Goal: Task Accomplishment & Management: Use online tool/utility

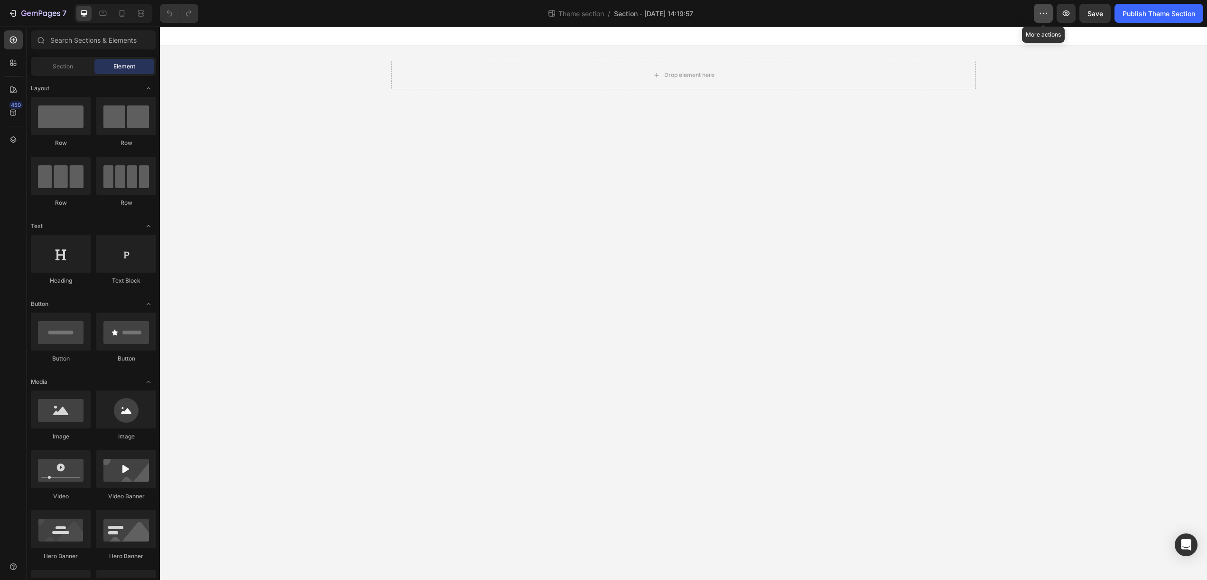
click at [1045, 17] on icon "button" at bounding box center [1043, 13] width 9 height 9
click at [1002, 18] on div "Theme section / Section - Aug 28 14:19:57" at bounding box center [620, 13] width 828 height 19
click at [19, 19] on button "7" at bounding box center [37, 13] width 67 height 19
click at [59, 66] on span "Section" at bounding box center [63, 66] width 20 height 9
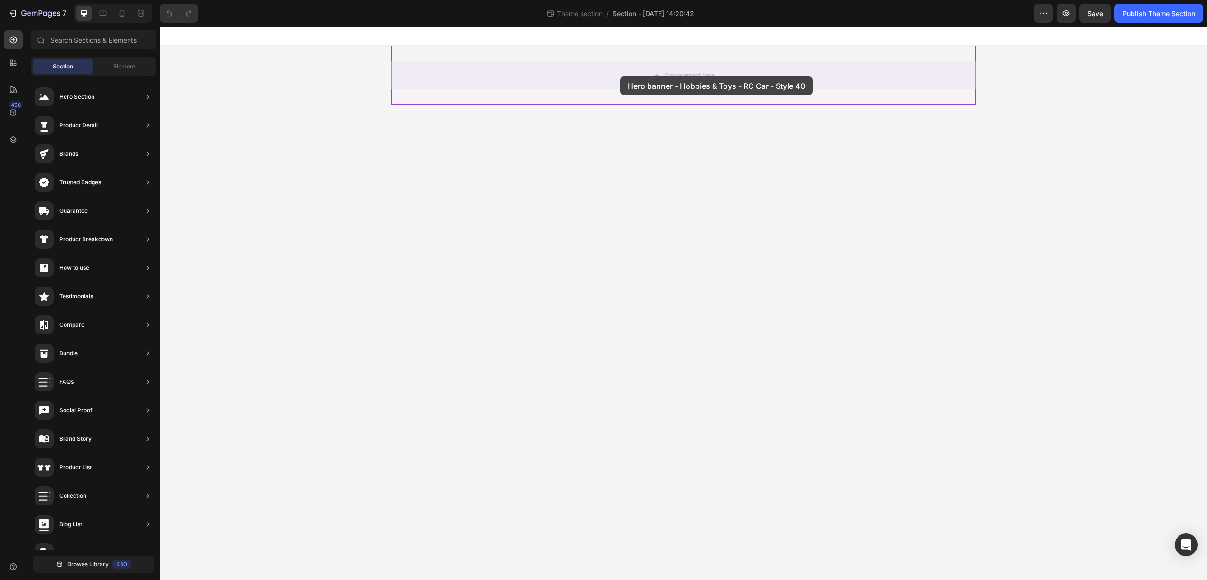
drag, startPoint x: 389, startPoint y: 111, endPoint x: 620, endPoint y: 76, distance: 234.2
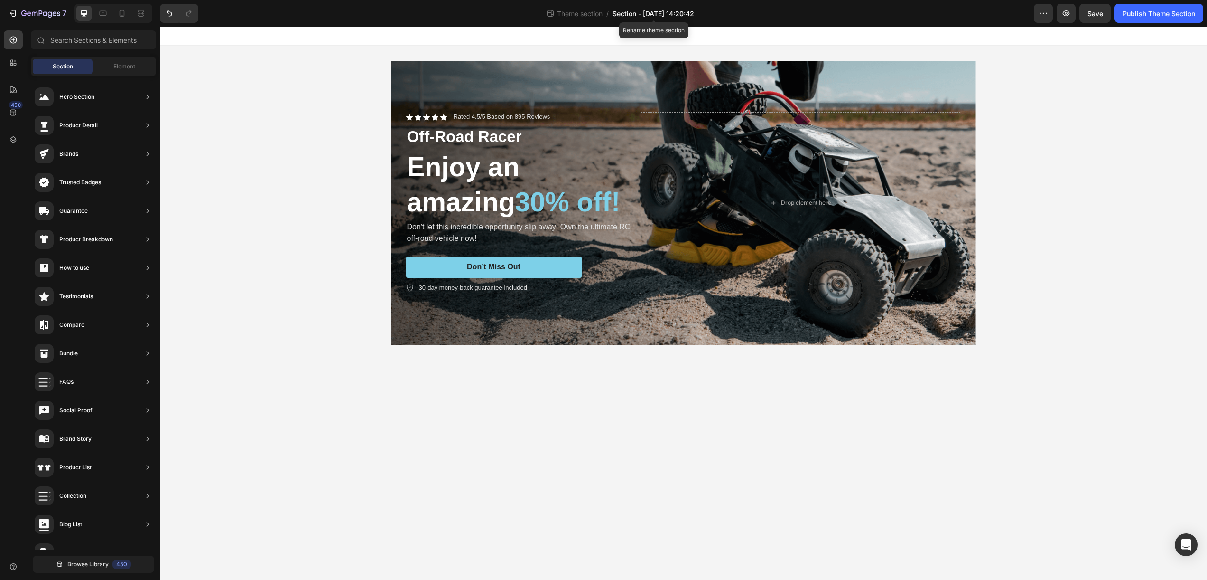
click at [674, 11] on span "Section - Aug 28 14:20:42" at bounding box center [654, 14] width 82 height 10
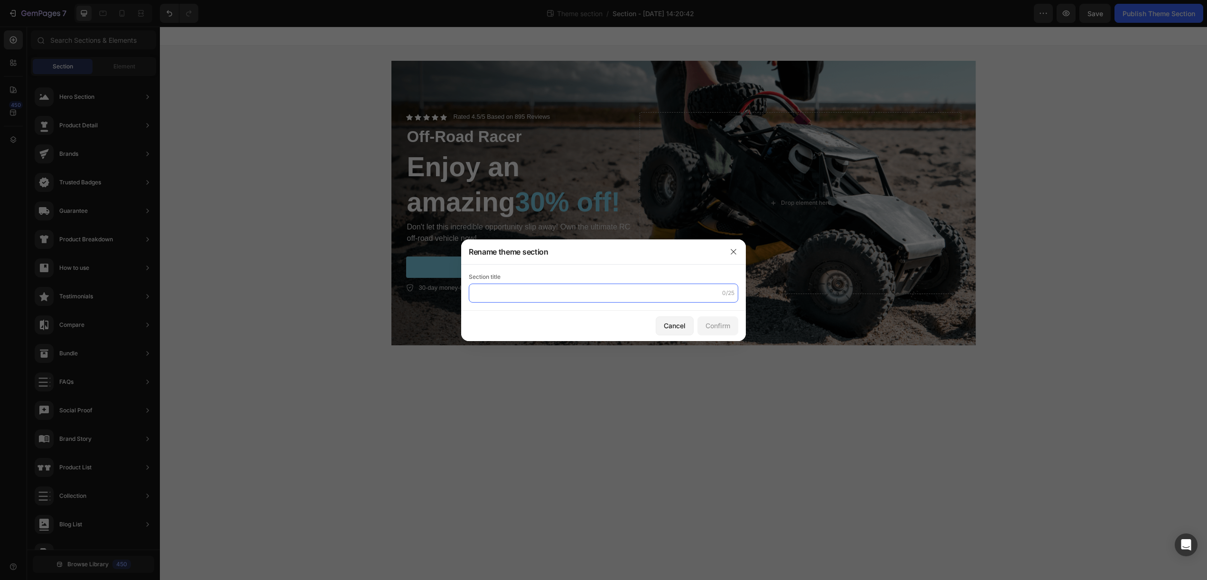
click at [588, 287] on input "text" at bounding box center [604, 292] width 270 height 19
type input "video_hero_shopify"
click at [720, 324] on div "Confirm" at bounding box center [718, 325] width 25 height 10
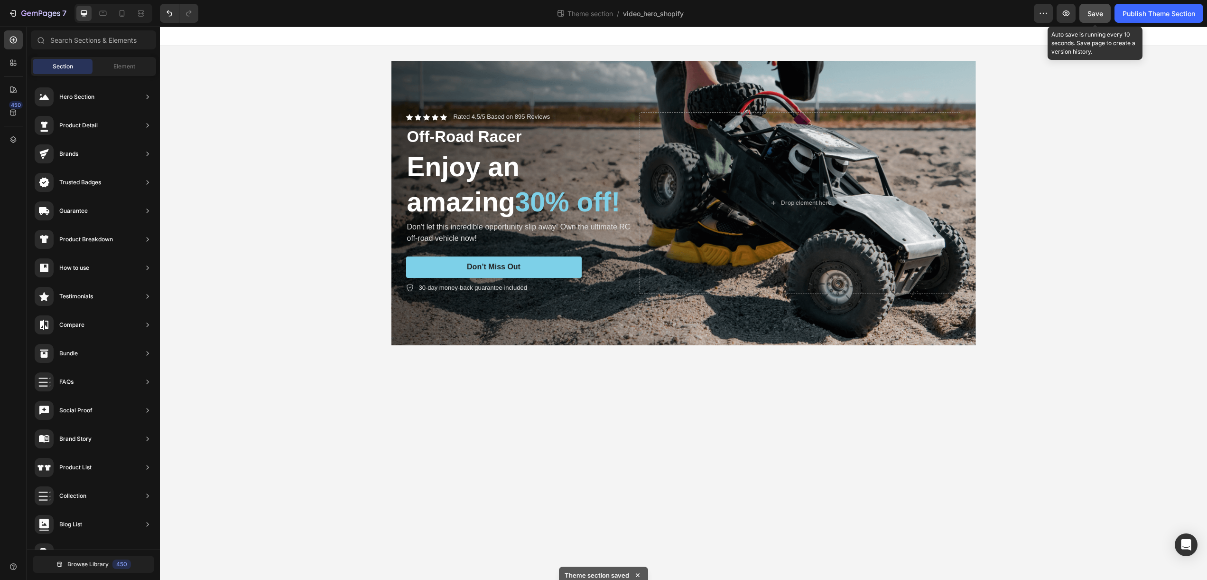
click at [1101, 18] on div "Save" at bounding box center [1096, 14] width 16 height 10
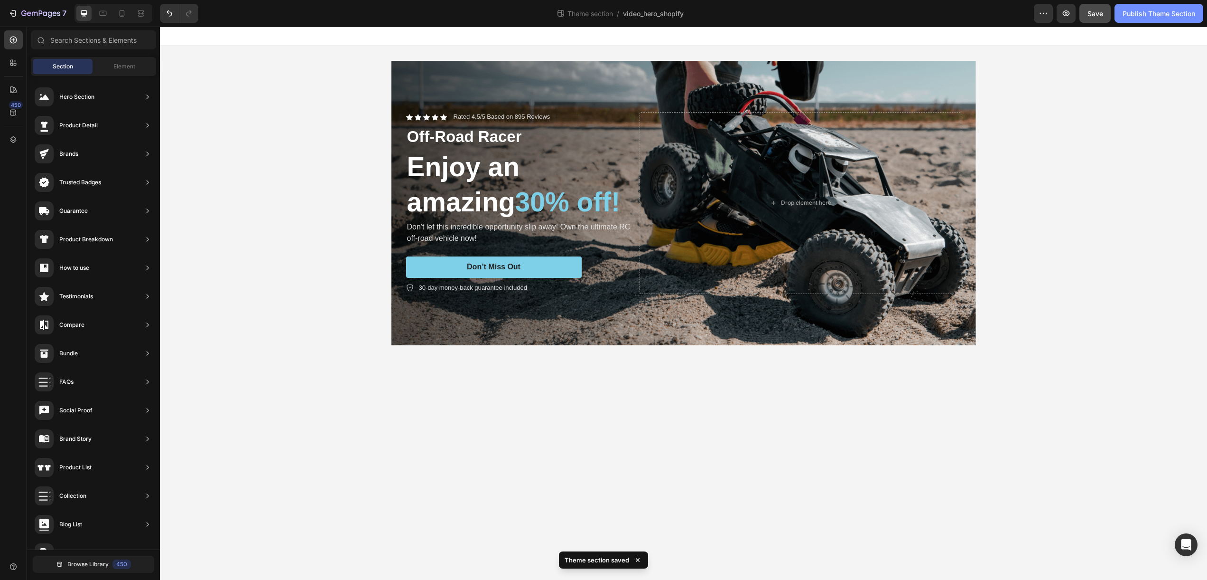
click at [1138, 16] on div "Publish Theme Section" at bounding box center [1159, 14] width 73 height 10
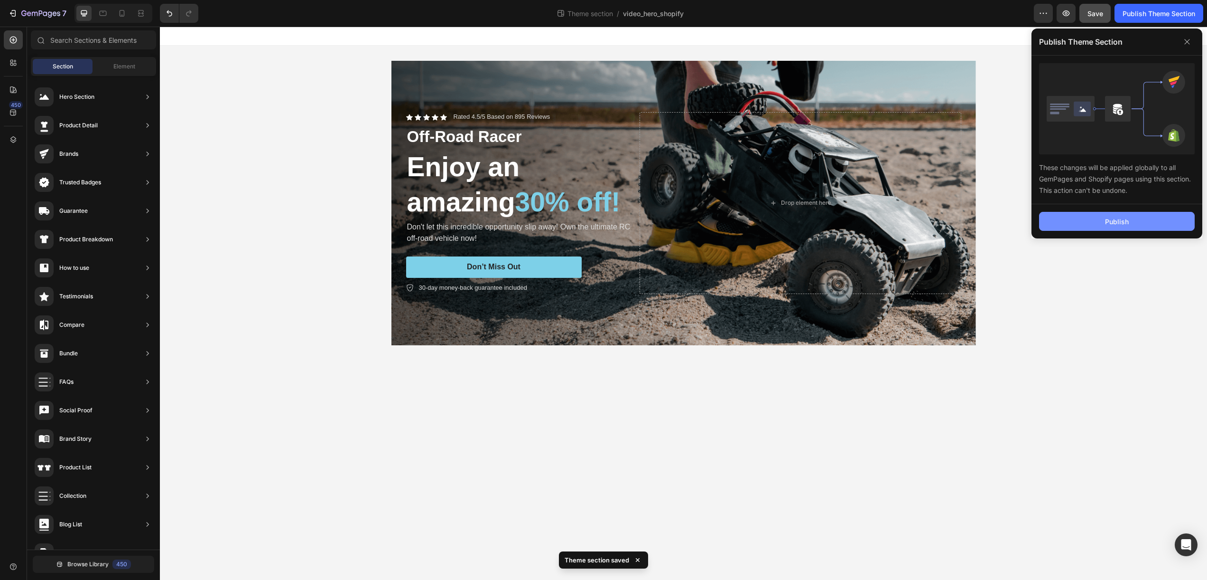
click at [1121, 223] on div "Publish" at bounding box center [1117, 221] width 24 height 10
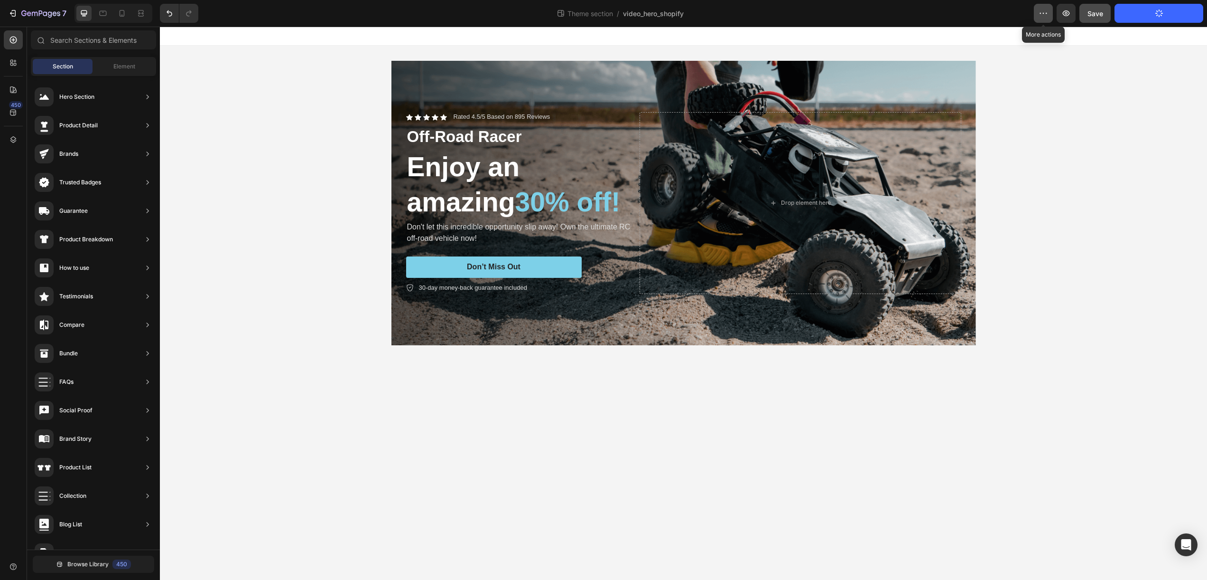
click at [1045, 19] on button "button" at bounding box center [1043, 13] width 19 height 19
click at [1053, 39] on div "Download backup" at bounding box center [1093, 40] width 109 height 19
click at [1076, 104] on div "Icon Icon Icon Icon Icon Icon List Rated 4.5/5 Based on 895 Reviews Text Block …" at bounding box center [684, 203] width 1048 height 315
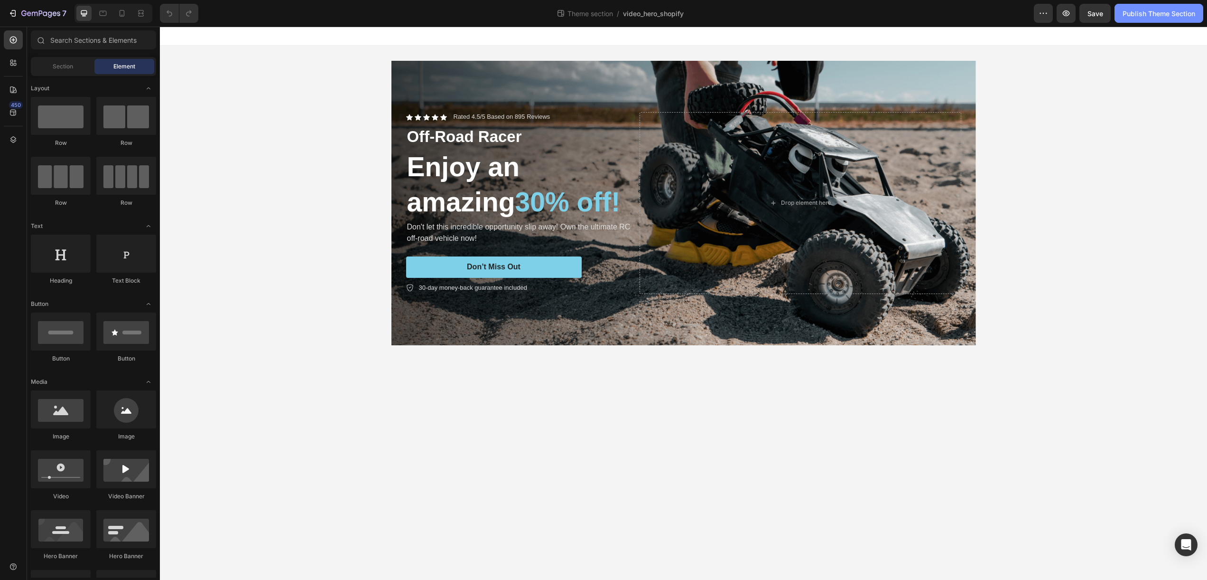
click at [1146, 16] on div "Publish Theme Section" at bounding box center [1159, 14] width 73 height 10
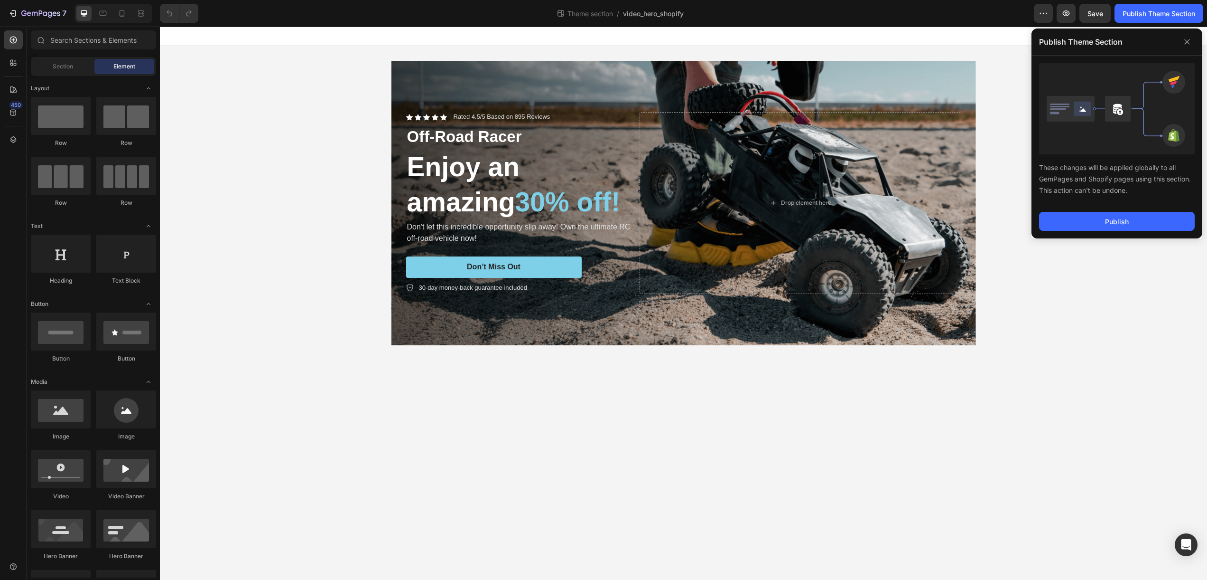
click at [1139, 233] on div "Publish" at bounding box center [1117, 221] width 171 height 34
click at [1138, 225] on button "Publish" at bounding box center [1117, 221] width 156 height 19
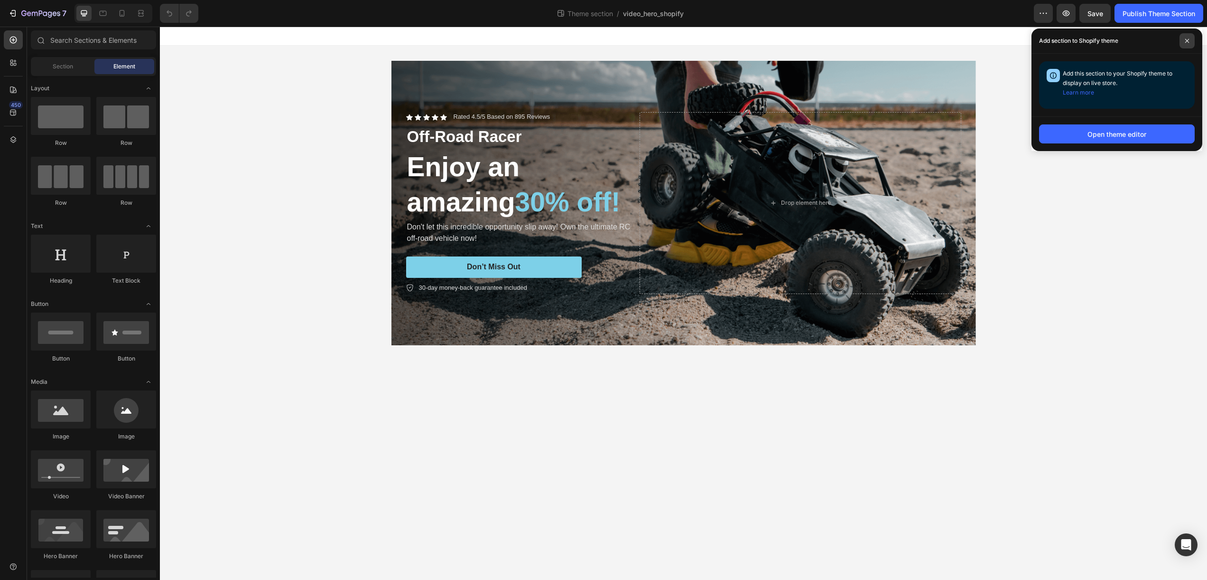
click at [1187, 43] on span at bounding box center [1187, 40] width 15 height 15
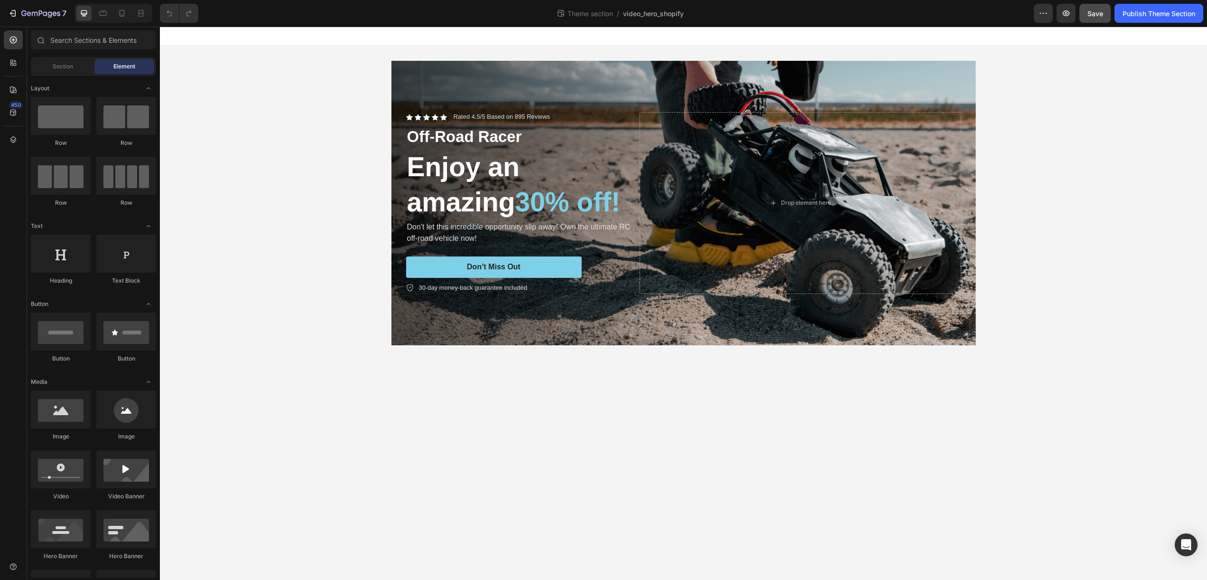
click at [1099, 19] on button "Save" at bounding box center [1095, 13] width 31 height 19
click at [342, 169] on div "Icon Icon Icon Icon Icon Icon List Rated 4.5/5 Based on 895 Reviews Text Block …" at bounding box center [684, 203] width 1048 height 315
click at [526, 79] on div "Background Image" at bounding box center [684, 203] width 585 height 284
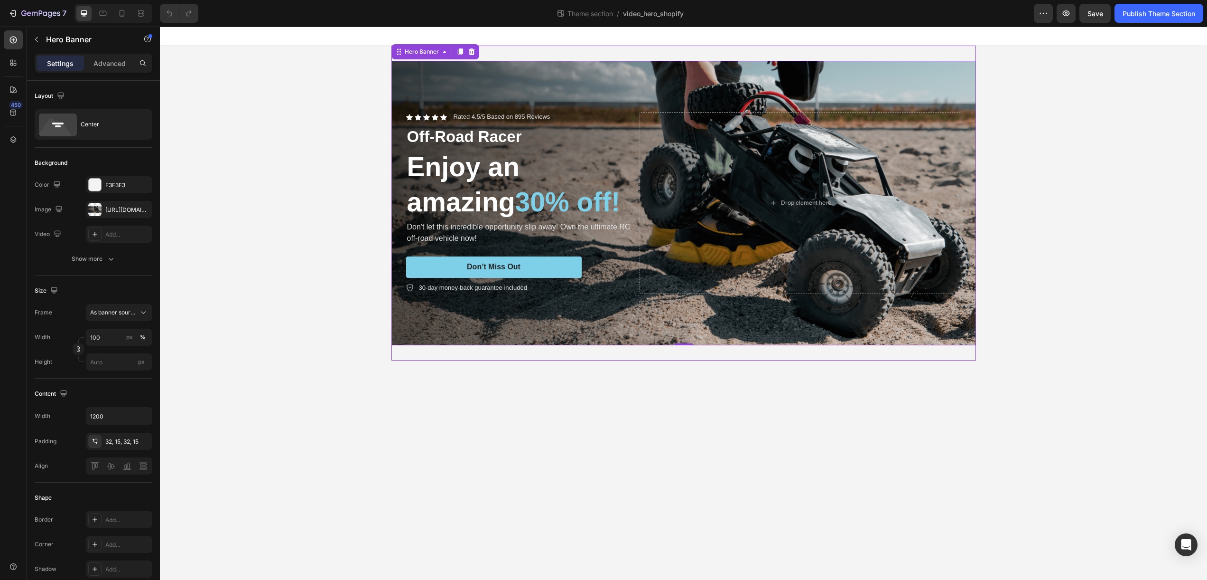
click at [535, 55] on div "Icon Icon Icon Icon Icon Icon List Rated 4.5/5 Based on 895 Reviews Text Block …" at bounding box center [684, 203] width 585 height 315
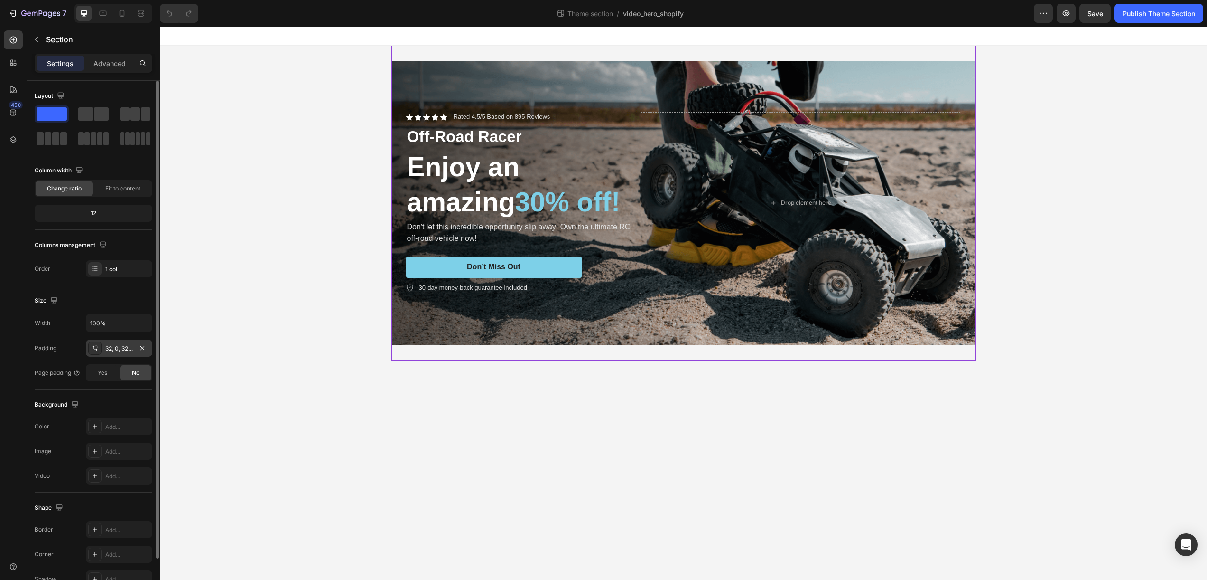
click at [113, 350] on div "32, 0, 32, 0" at bounding box center [119, 348] width 28 height 9
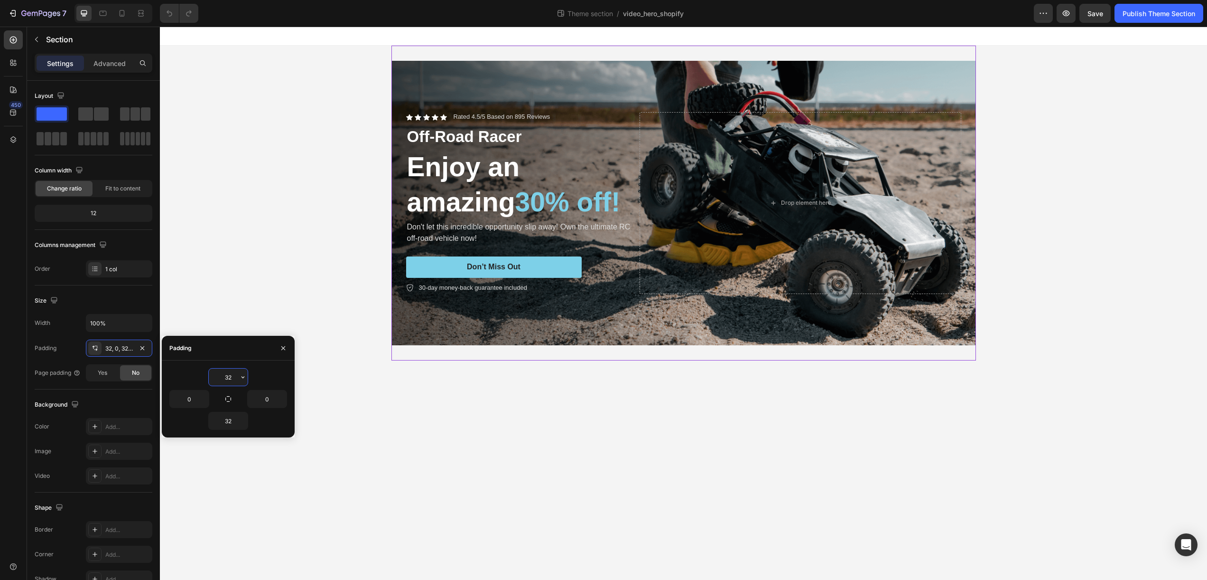
click at [225, 382] on input "32" at bounding box center [228, 376] width 39 height 17
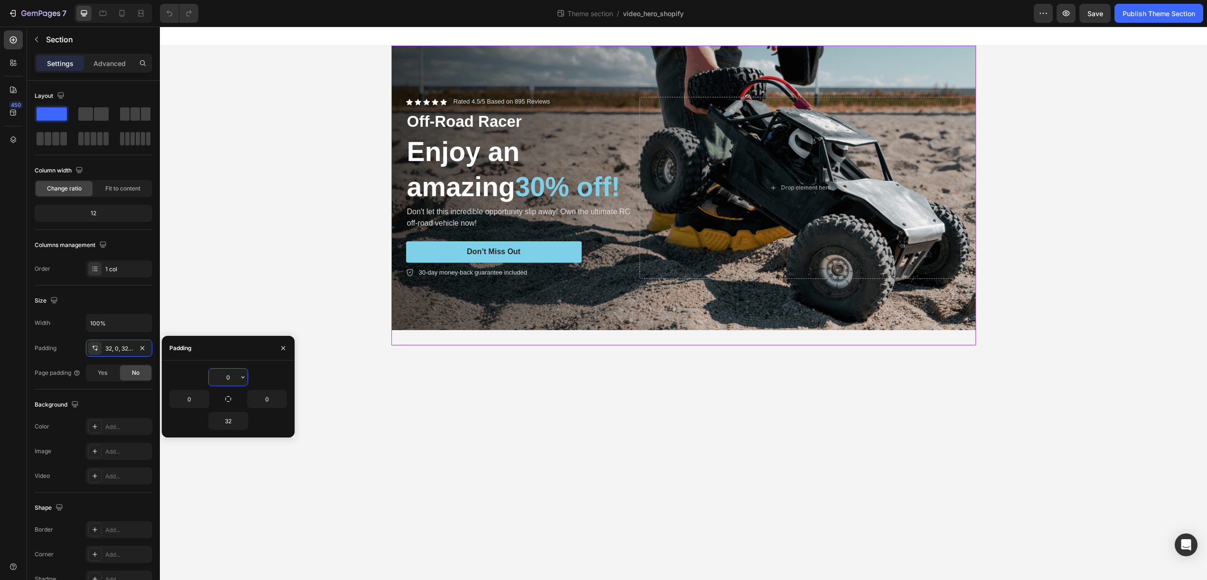
type input "0"
click at [126, 187] on span "Fit to content" at bounding box center [122, 188] width 35 height 9
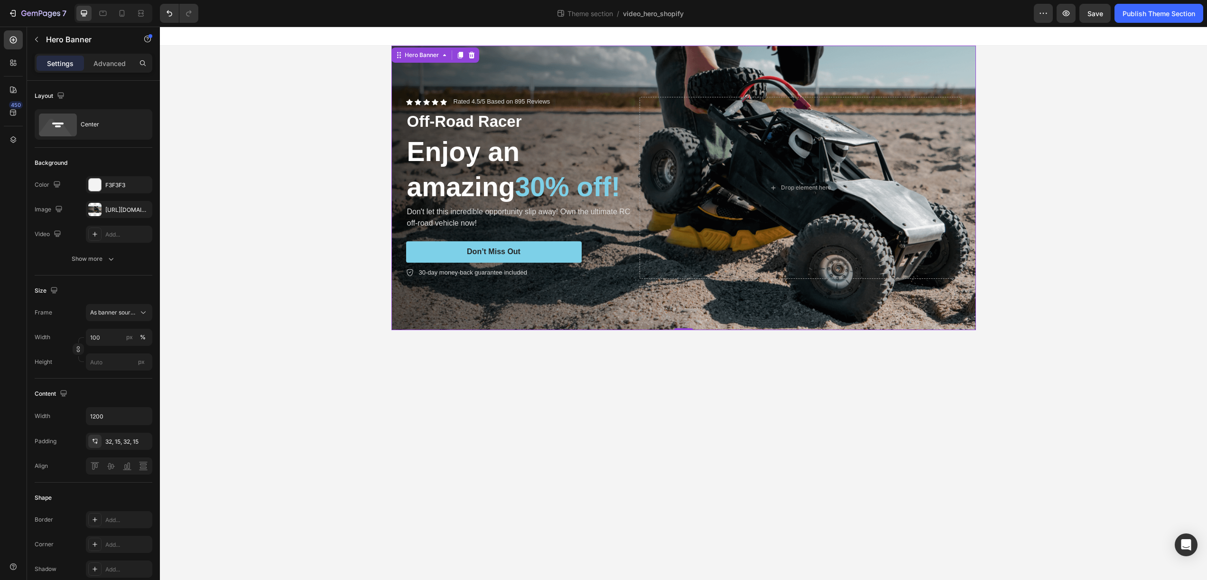
click at [454, 78] on div "Background Image" at bounding box center [684, 188] width 585 height 284
click at [141, 209] on icon "button" at bounding box center [143, 210] width 8 height 8
type input "Auto"
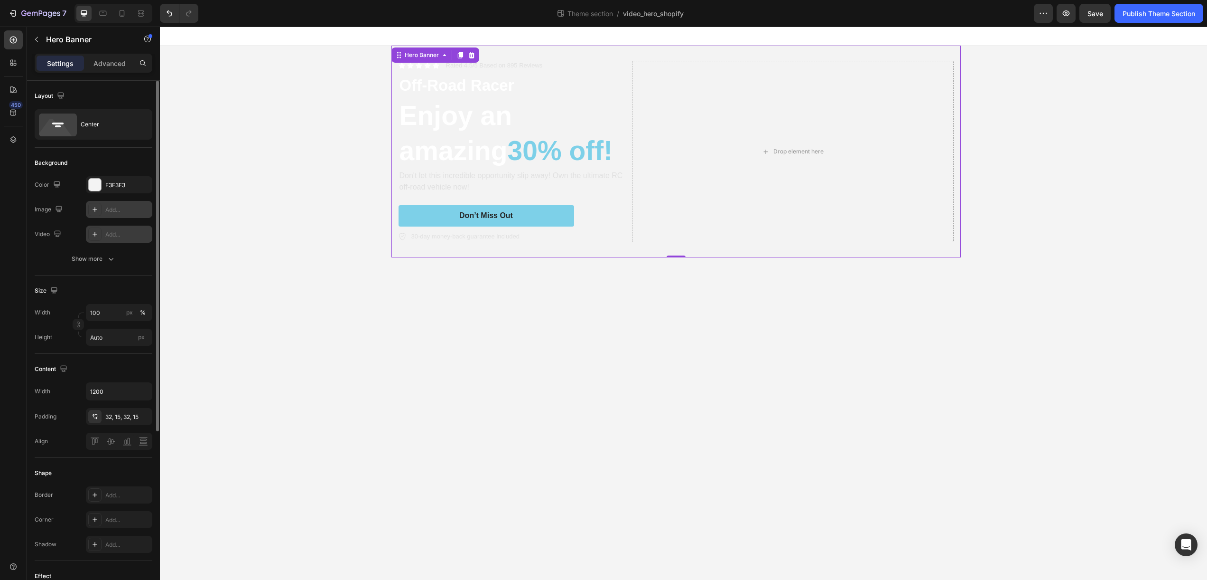
click at [127, 236] on div "Add..." at bounding box center [127, 234] width 45 height 9
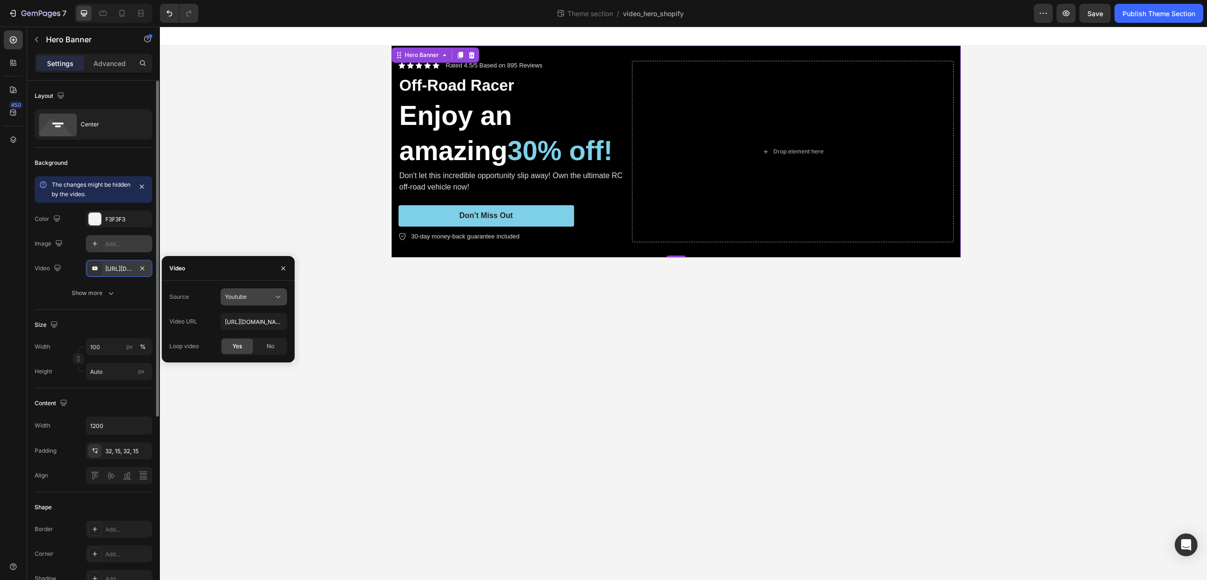
click at [267, 302] on button "Youtube" at bounding box center [254, 296] width 66 height 17
click at [261, 321] on span "Video hosting" at bounding box center [243, 320] width 36 height 9
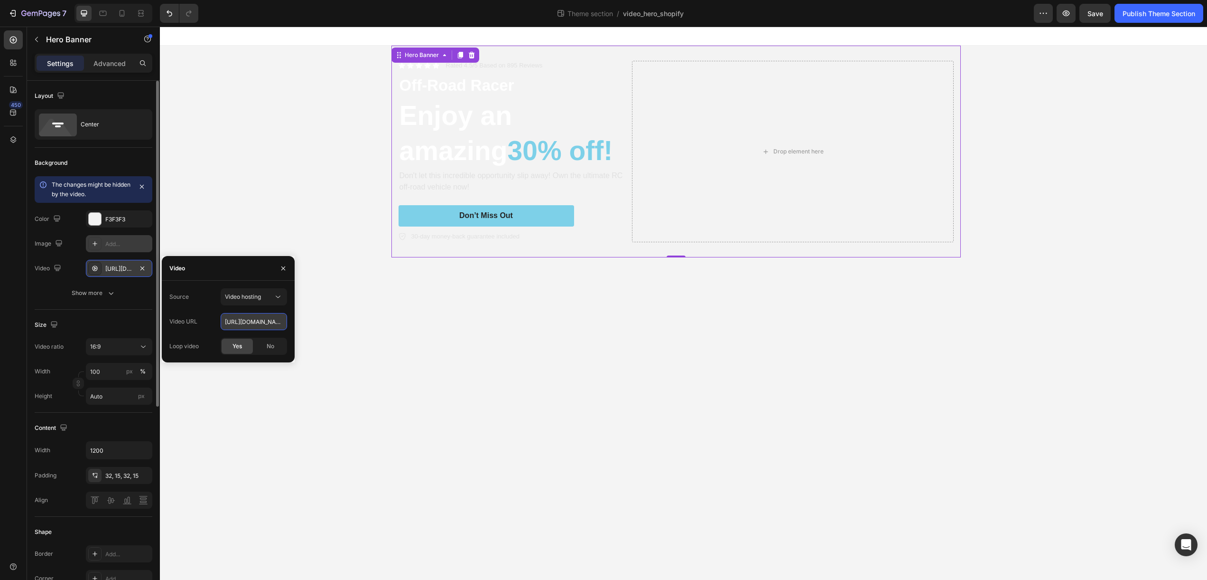
click at [260, 325] on input "https://media.w3.org/2010/05/sintel/trailer.mp4" at bounding box center [254, 321] width 66 height 17
click at [246, 324] on input "text" at bounding box center [254, 321] width 66 height 17
click at [107, 291] on div "Layout Center Background The changes might be hidden by the video. Color F3F3F3…" at bounding box center [94, 472] width 118 height 783
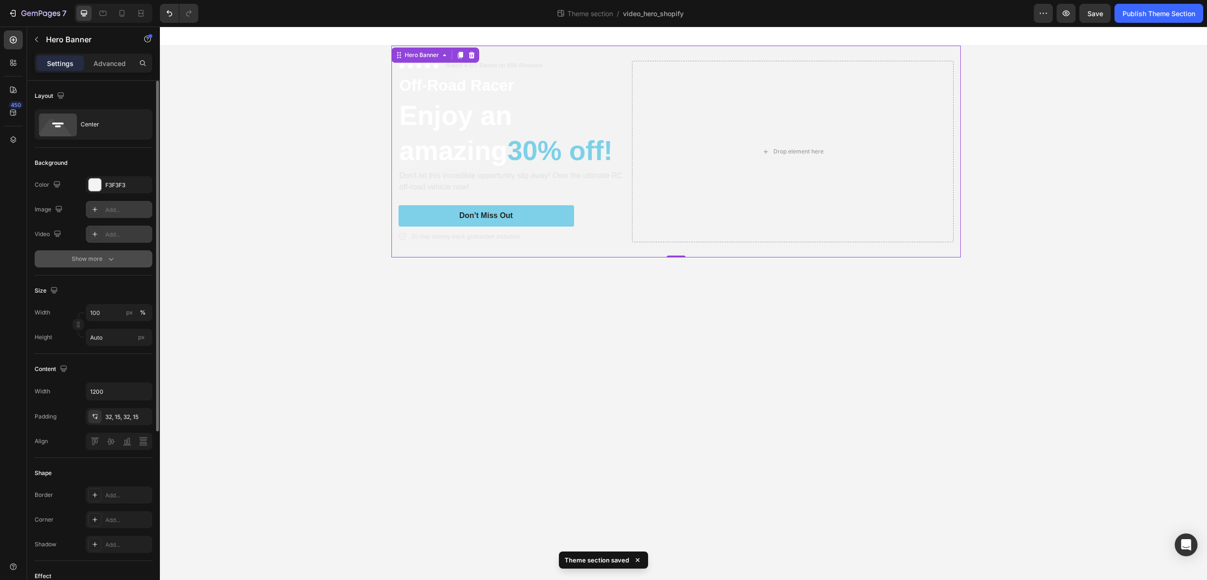
click at [102, 259] on div "Show more" at bounding box center [94, 258] width 44 height 9
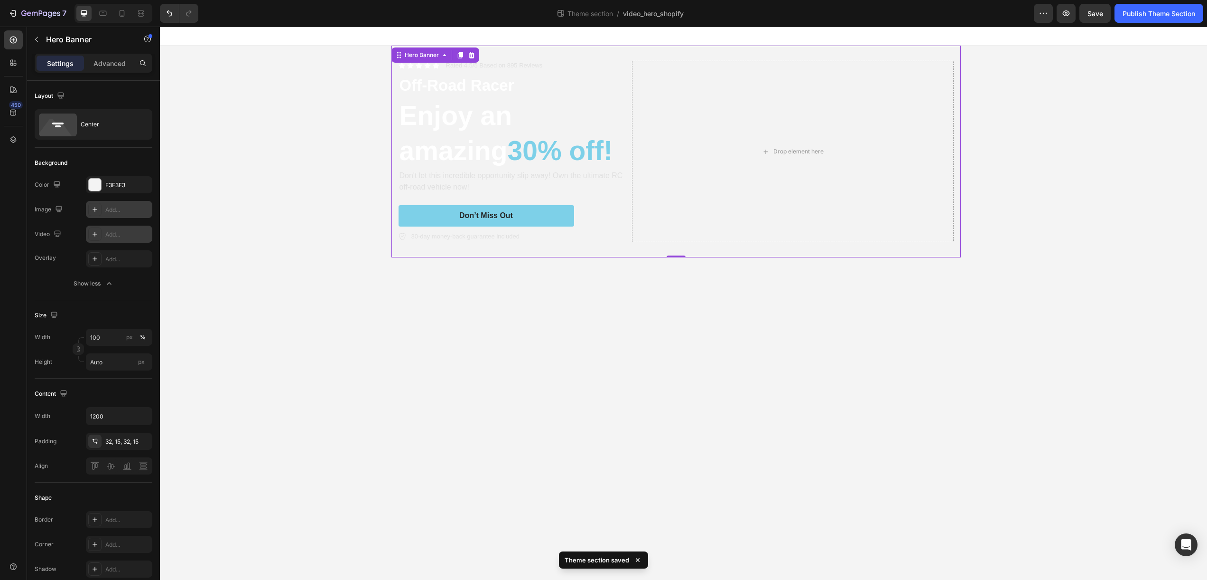
click at [122, 234] on div "Add..." at bounding box center [127, 234] width 45 height 9
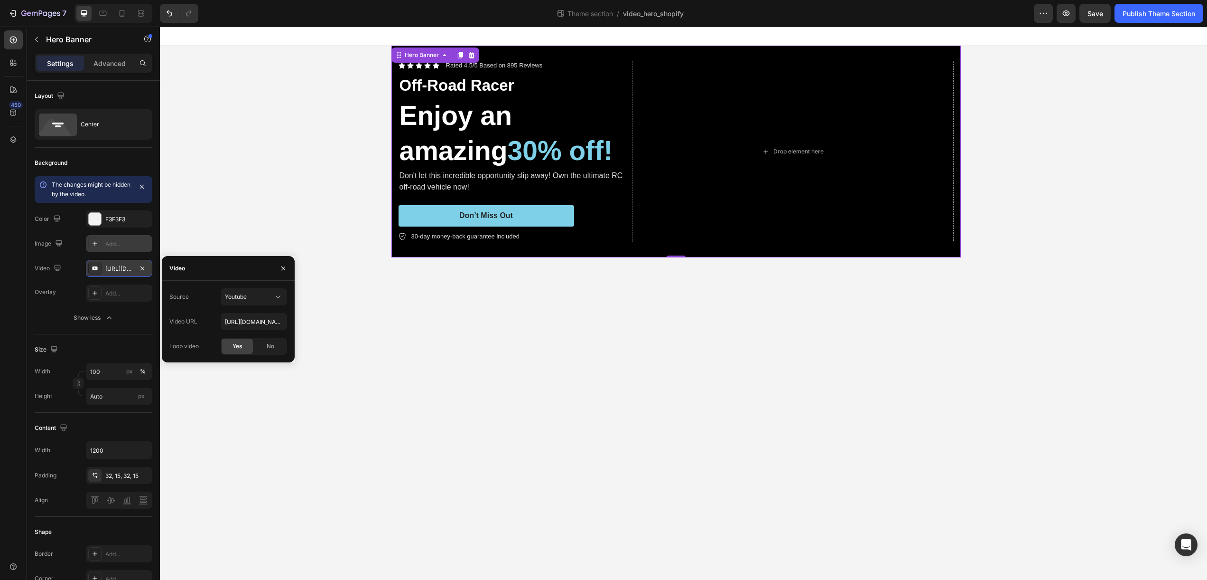
click at [805, 47] on div "Icon Icon Icon Icon Icon Icon List Rated 4.5/5 Based on 895 Reviews Text Block …" at bounding box center [677, 152] width 570 height 212
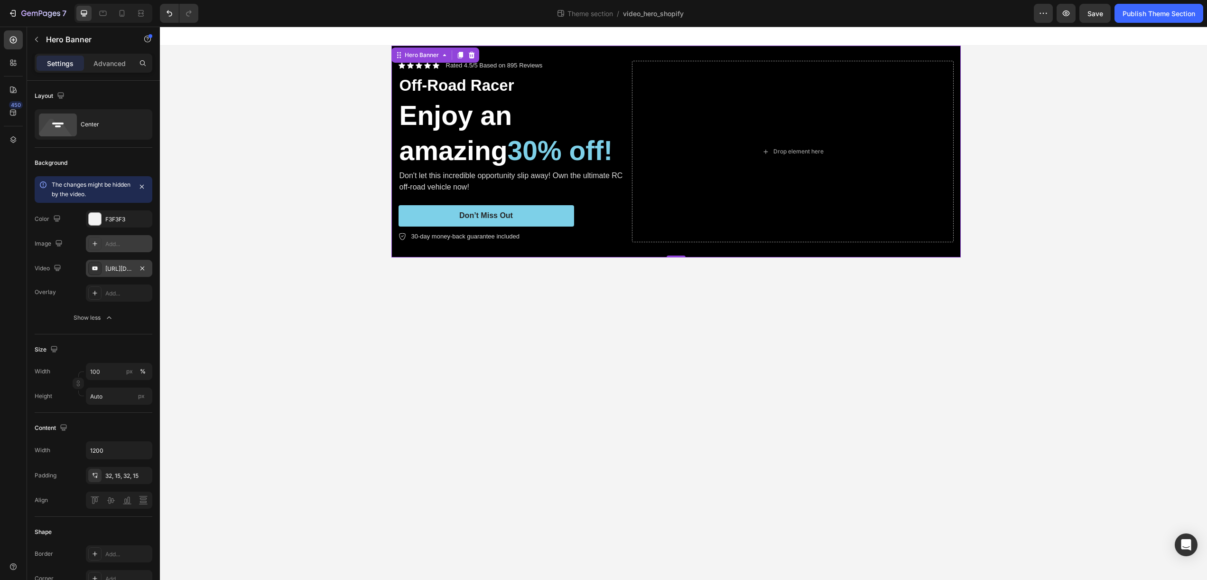
click at [117, 272] on div "https://youtu.be/KOxfzBp72uk" at bounding box center [119, 268] width 28 height 9
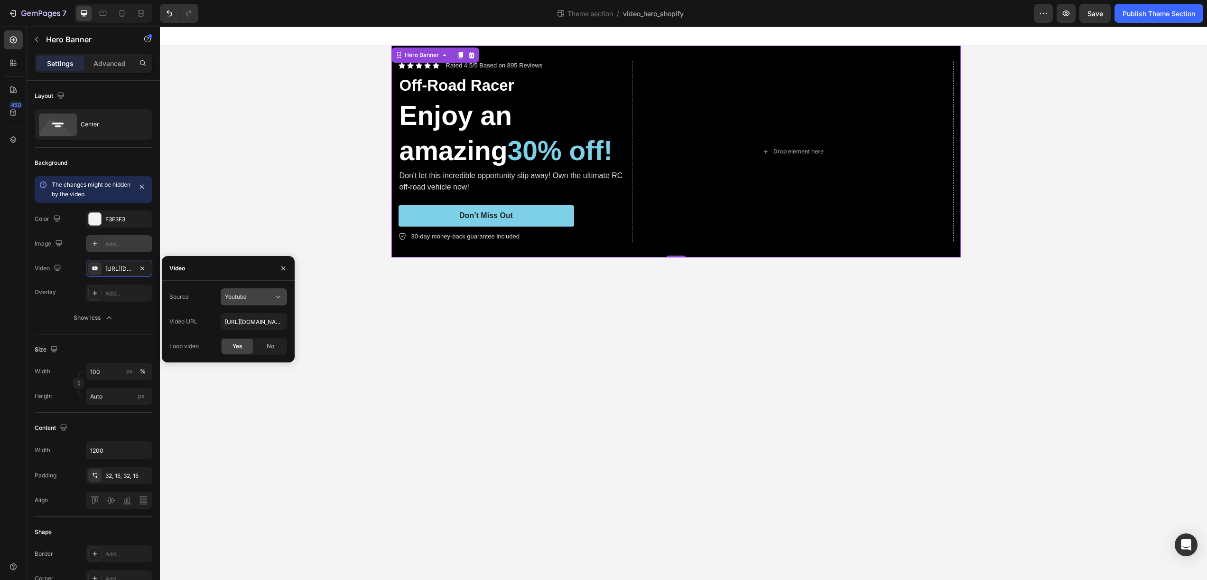
click at [261, 299] on div "Youtube" at bounding box center [249, 296] width 48 height 9
click at [254, 319] on span "Video hosting" at bounding box center [243, 320] width 36 height 9
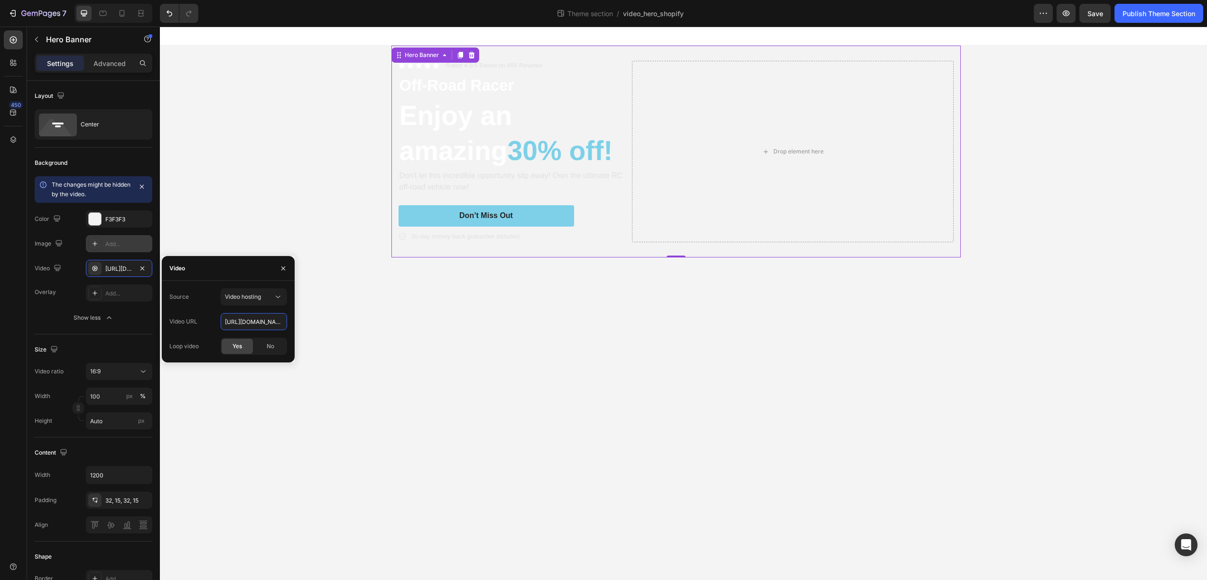
click at [254, 319] on input "https://cdn.shopify.com/videos/c/o/v/92a407d4e0c94a288eb54cac18c387dc.mp4" at bounding box center [254, 321] width 66 height 17
paste input "d655407eecf14a0a95f22c67b988bda2.mov"
type input "[URL][DOMAIN_NAME]"
click at [309, 343] on body "Icon Icon Icon Icon Icon Icon List Rated 4.5/5 Based on 895 Reviews Text Block …" at bounding box center [684, 303] width 1048 height 553
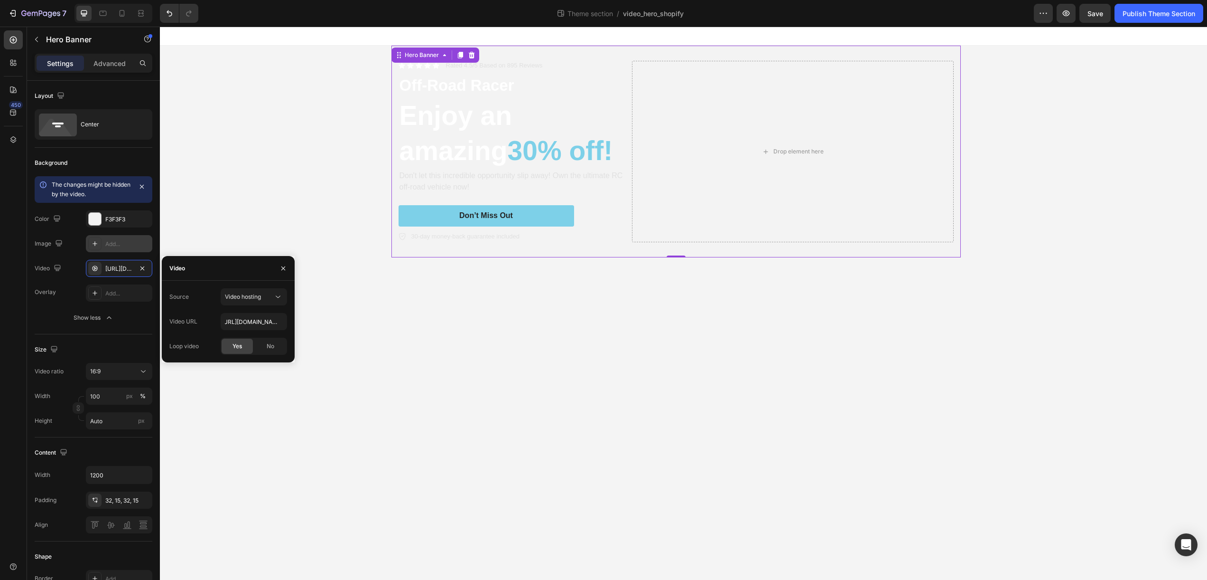
scroll to position [0, 0]
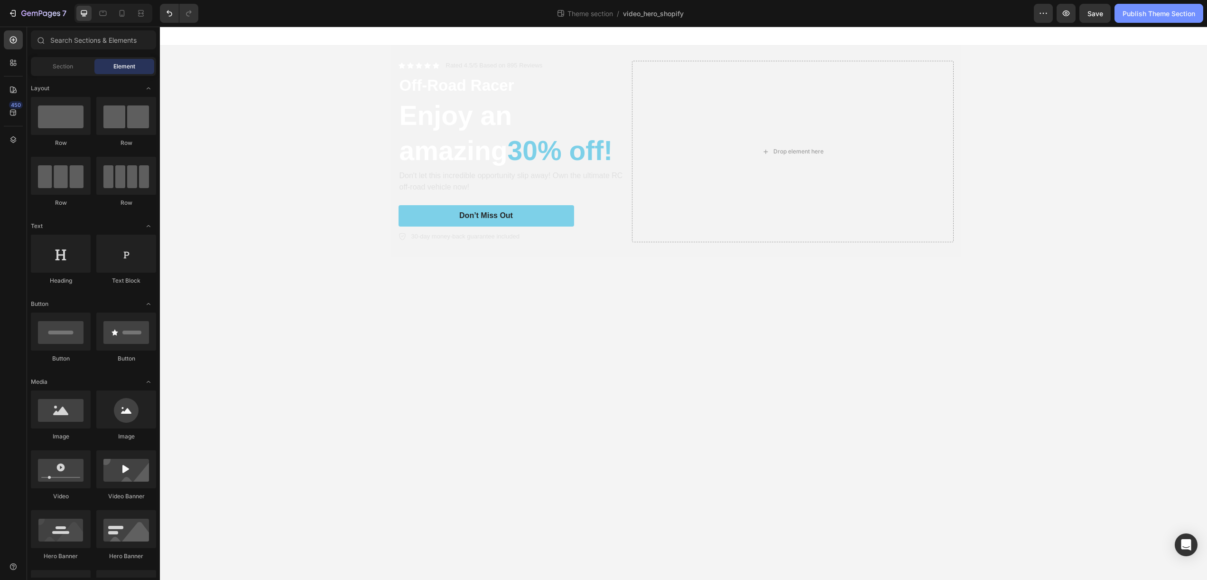
click at [1147, 17] on div "Publish Theme Section" at bounding box center [1159, 14] width 73 height 10
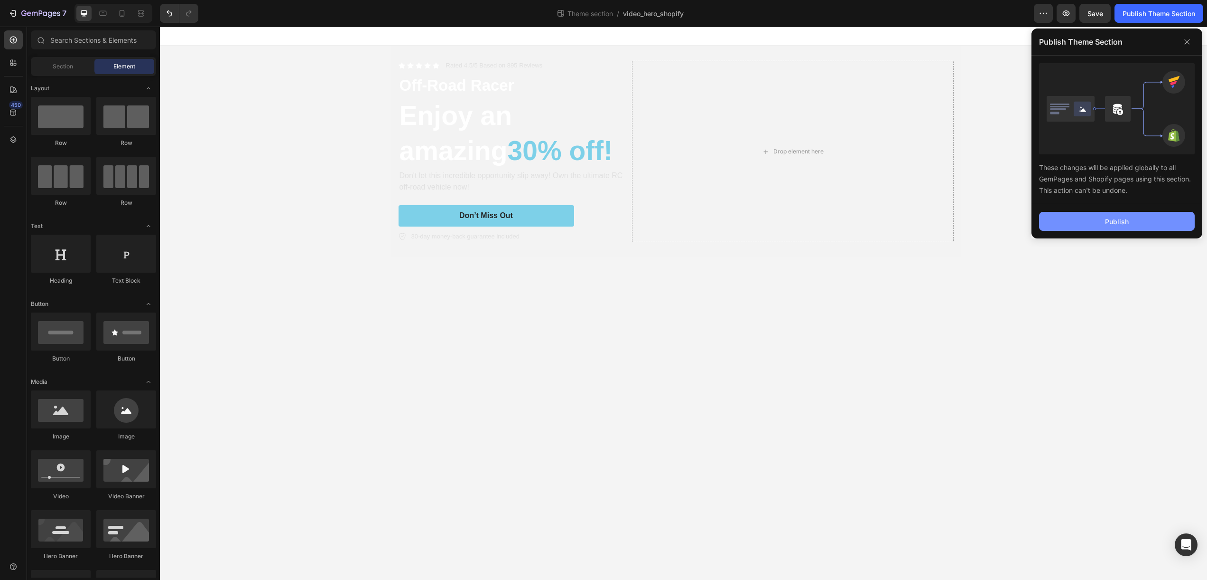
click at [1126, 220] on div "Publish" at bounding box center [1117, 221] width 24 height 10
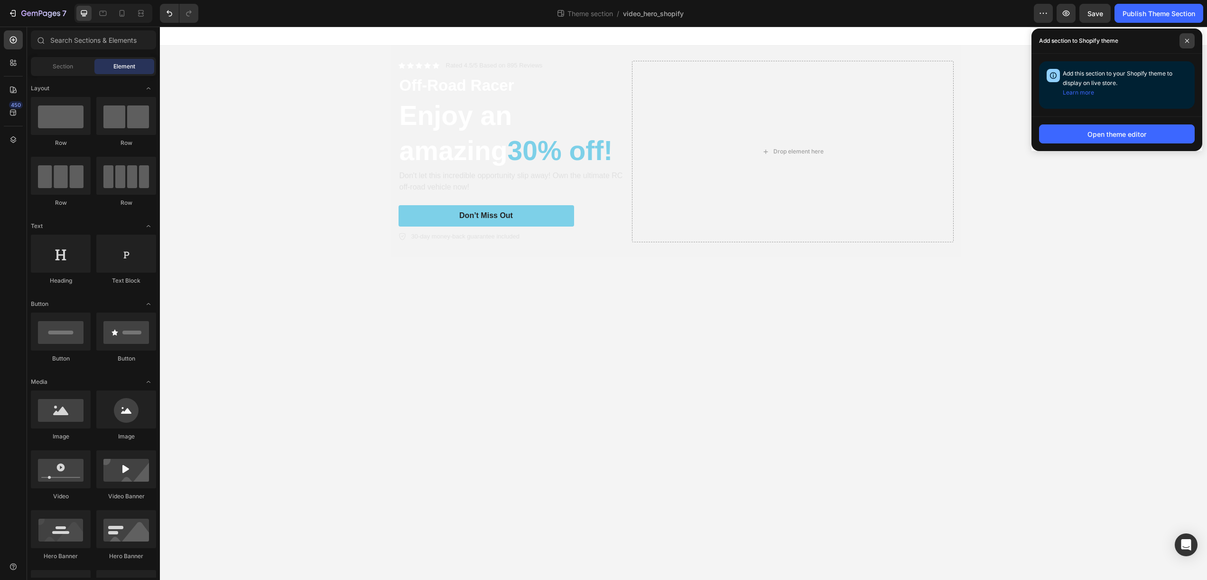
click at [1186, 43] on icon at bounding box center [1187, 40] width 5 height 5
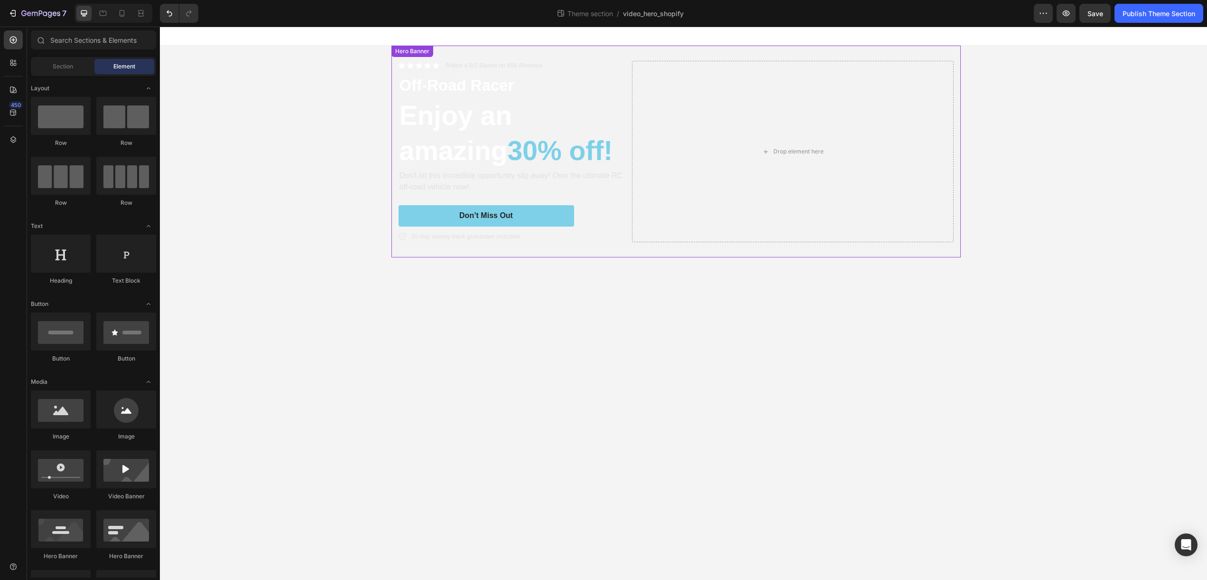
click at [954, 251] on div "Icon Icon Icon Icon Icon Icon List Rated 4.5/5 Based on 895 Reviews Text Block …" at bounding box center [677, 152] width 570 height 212
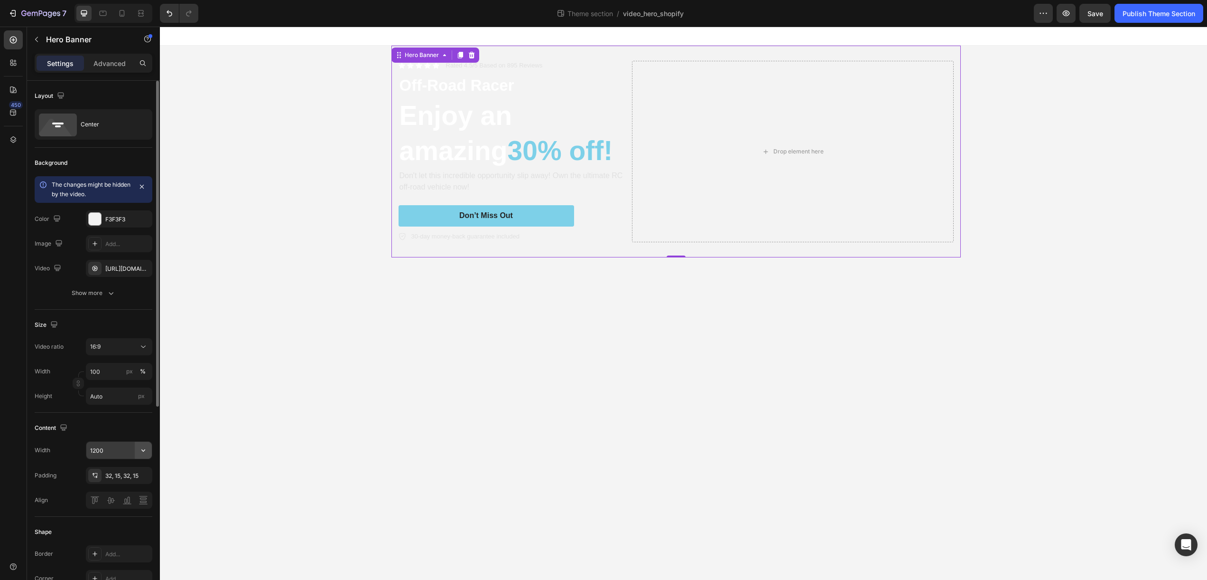
click at [146, 451] on icon "button" at bounding box center [143, 449] width 9 height 9
click at [136, 477] on span "100%" at bounding box center [136, 474] width 16 height 9
type input "100%"
click at [115, 475] on div "32, 15, 32, 15" at bounding box center [119, 475] width 28 height 9
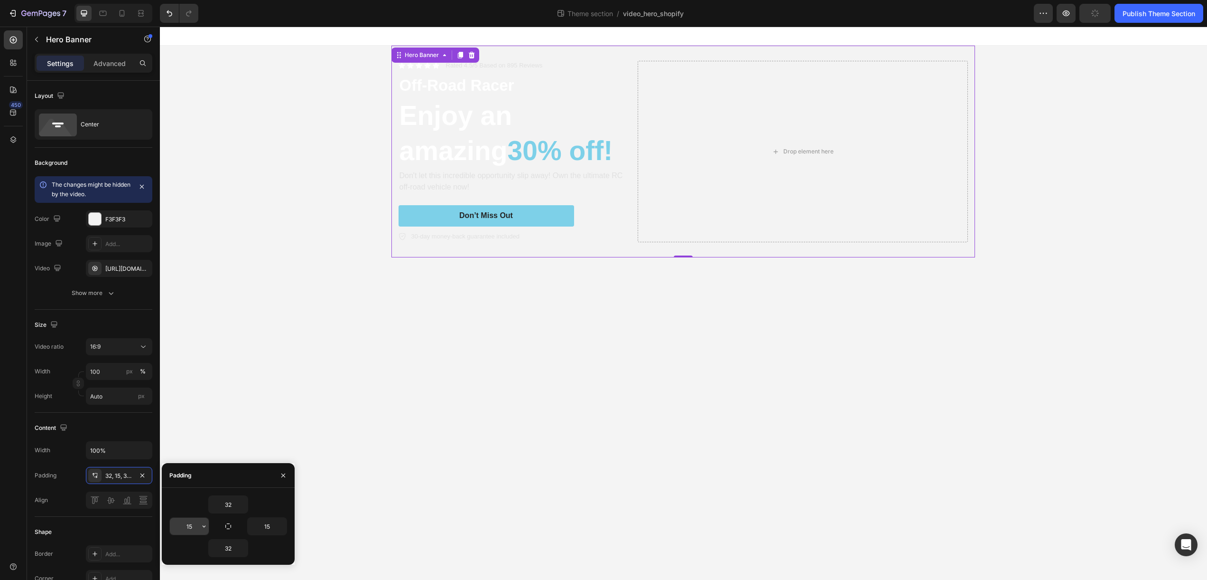
click at [197, 526] on input "15" at bounding box center [189, 525] width 39 height 17
type input "30"
click at [351, 399] on body "Icon Icon Icon Icon Icon Icon List Rated 4.5/5 Based on 895 Reviews Text Block …" at bounding box center [684, 303] width 1048 height 553
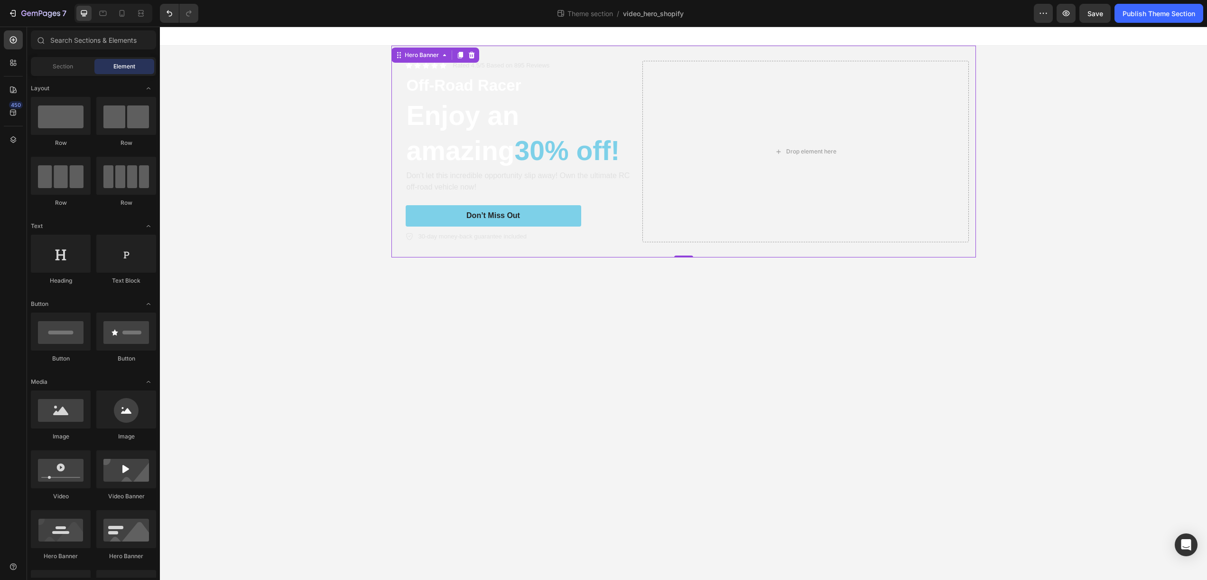
click at [552, 50] on div "Icon Icon Icon Icon Icon Icon List Rated 4.5/5 Based on 895 Reviews Text Block …" at bounding box center [684, 152] width 585 height 212
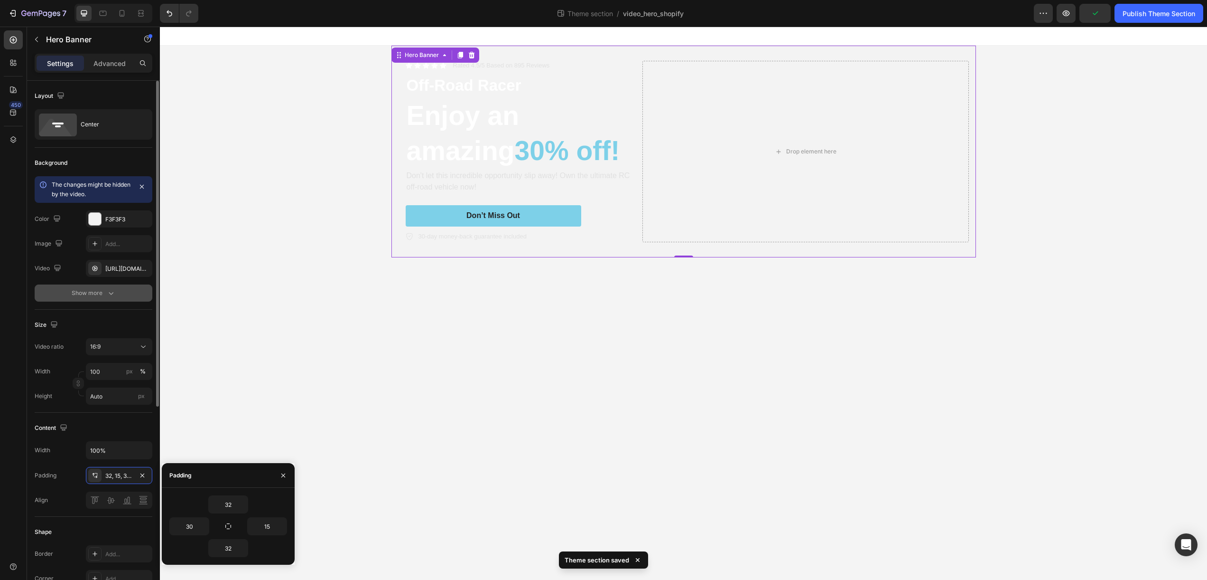
click at [93, 293] on div "Show more" at bounding box center [94, 292] width 44 height 9
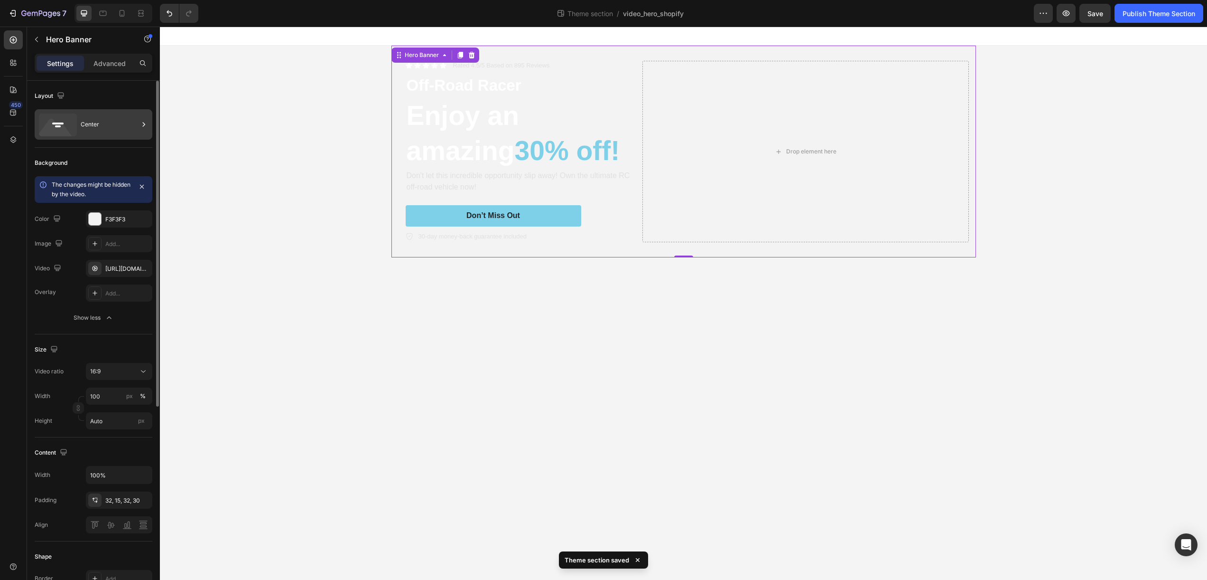
click at [131, 121] on div "Center" at bounding box center [110, 124] width 58 height 22
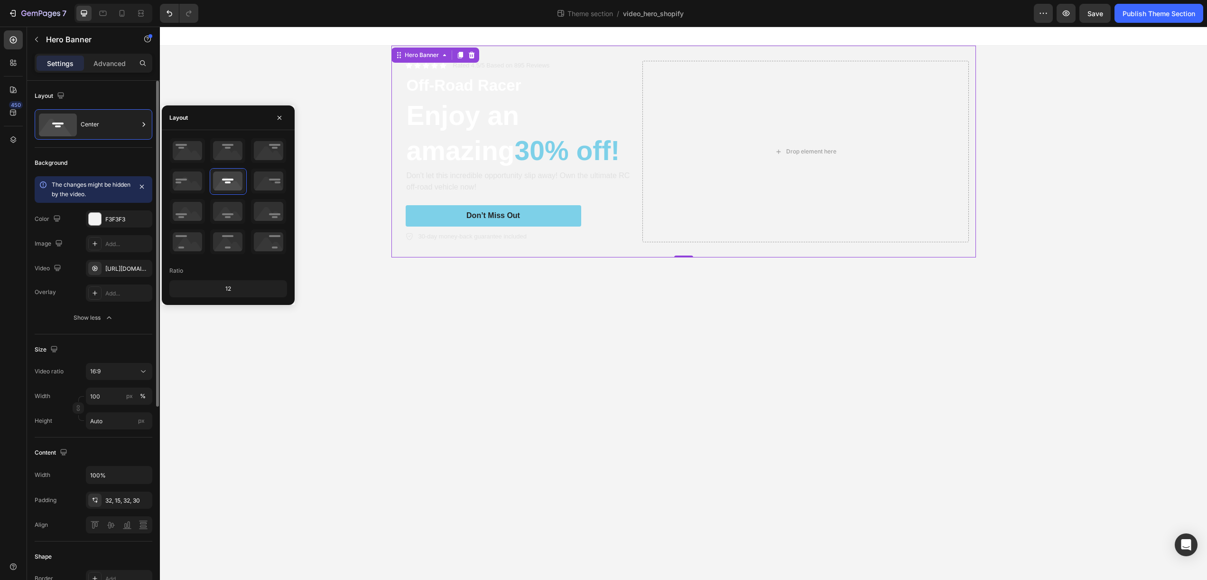
click at [125, 95] on div "Layout" at bounding box center [94, 95] width 118 height 15
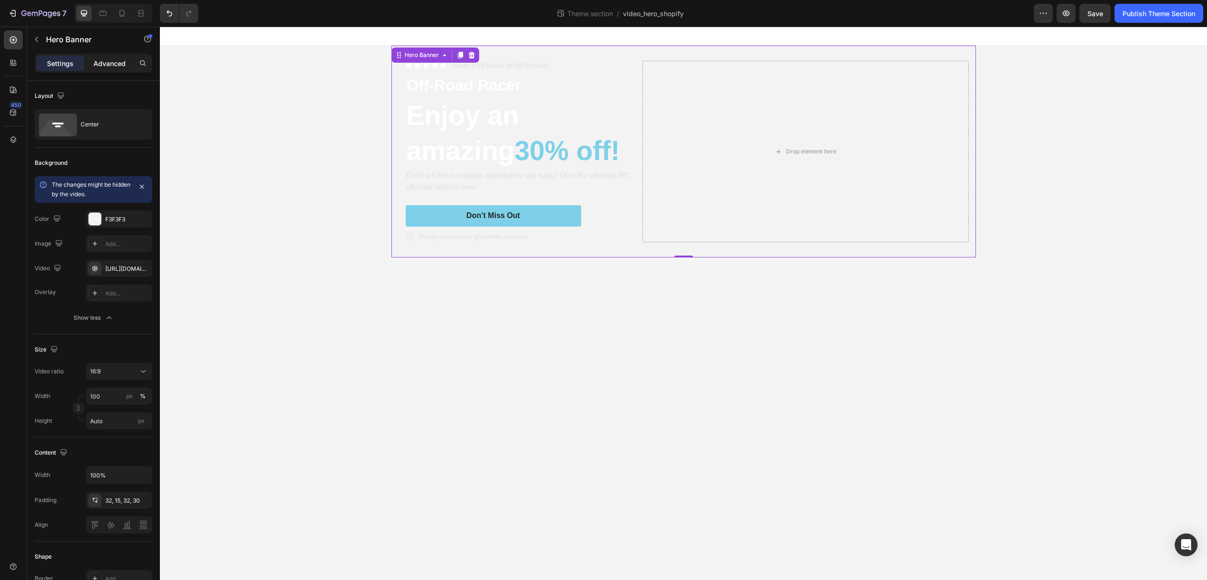
click at [113, 64] on p "Advanced" at bounding box center [110, 63] width 32 height 10
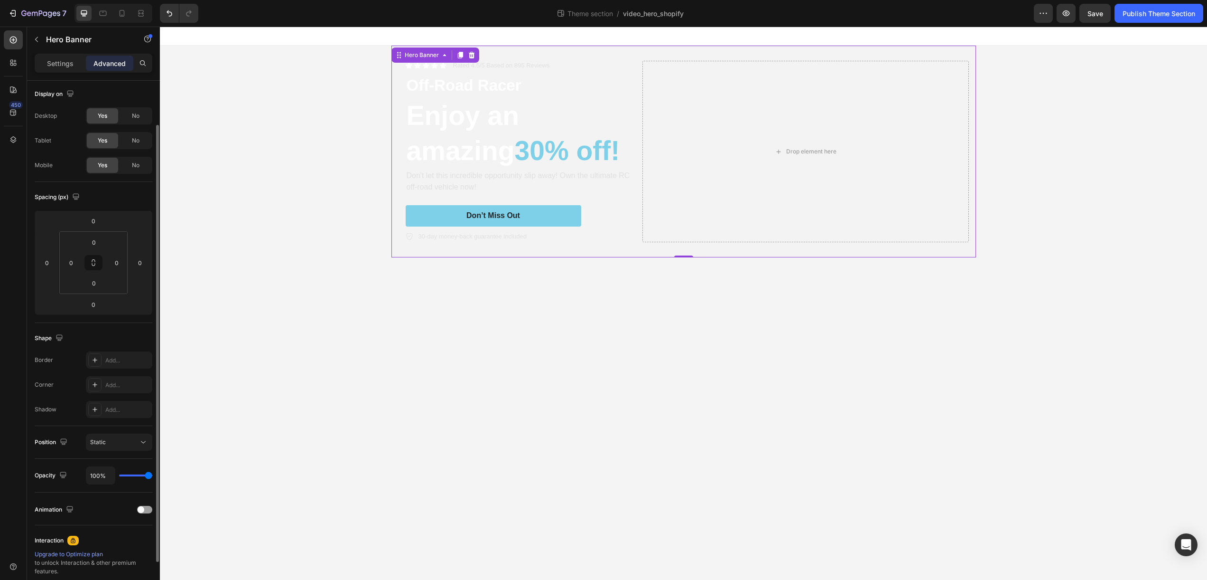
scroll to position [25, 0]
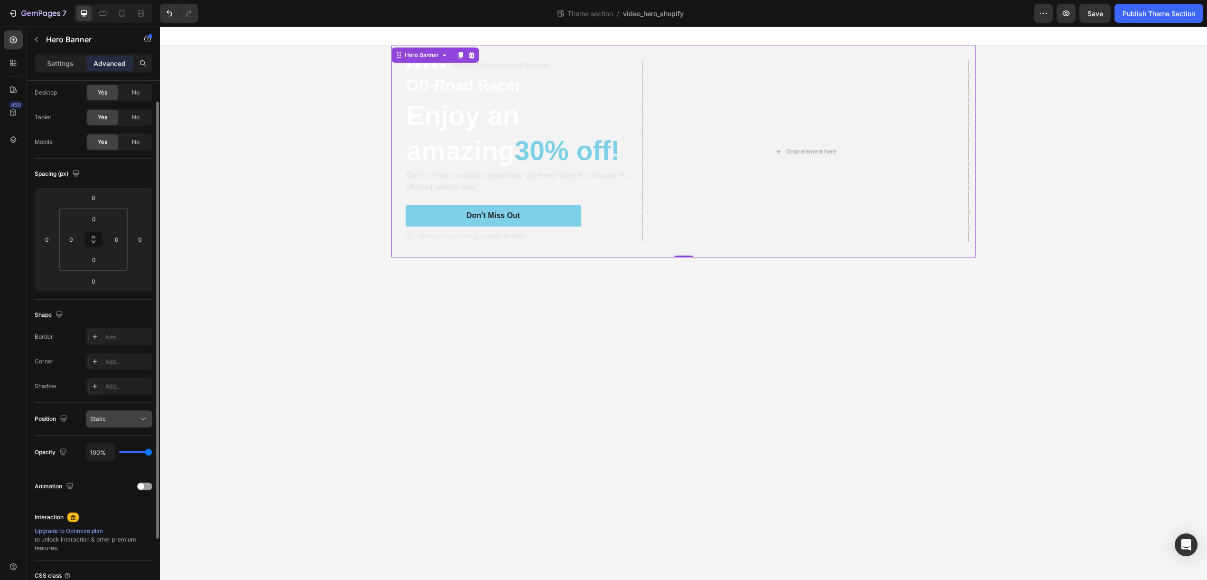
click at [123, 417] on div "Static" at bounding box center [114, 418] width 48 height 9
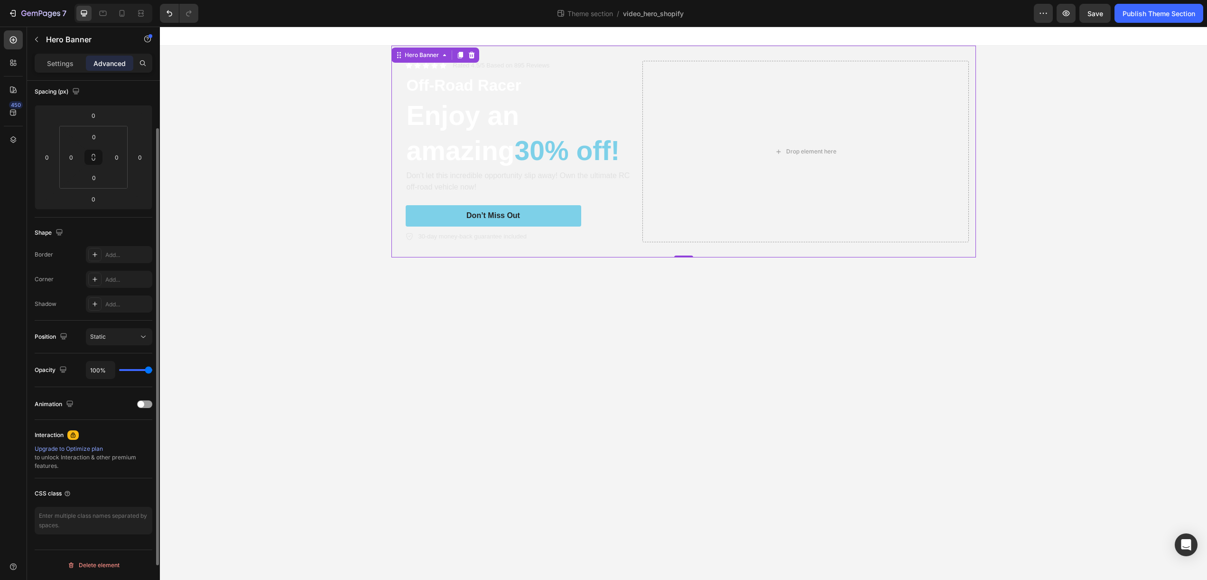
scroll to position [0, 0]
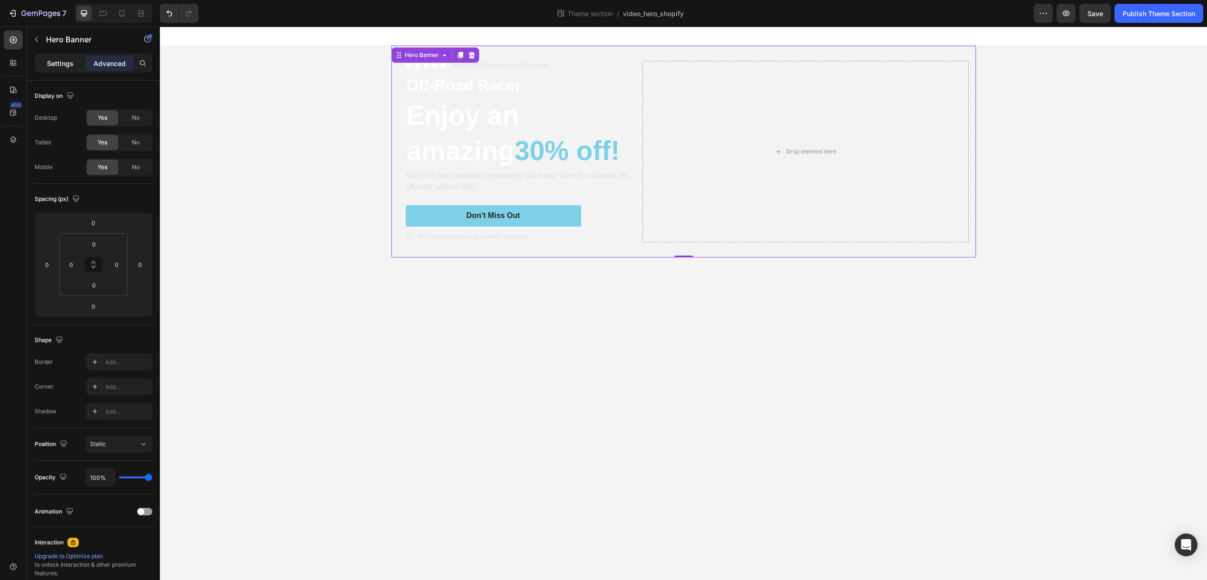
click at [52, 61] on p "Settings" at bounding box center [60, 63] width 27 height 10
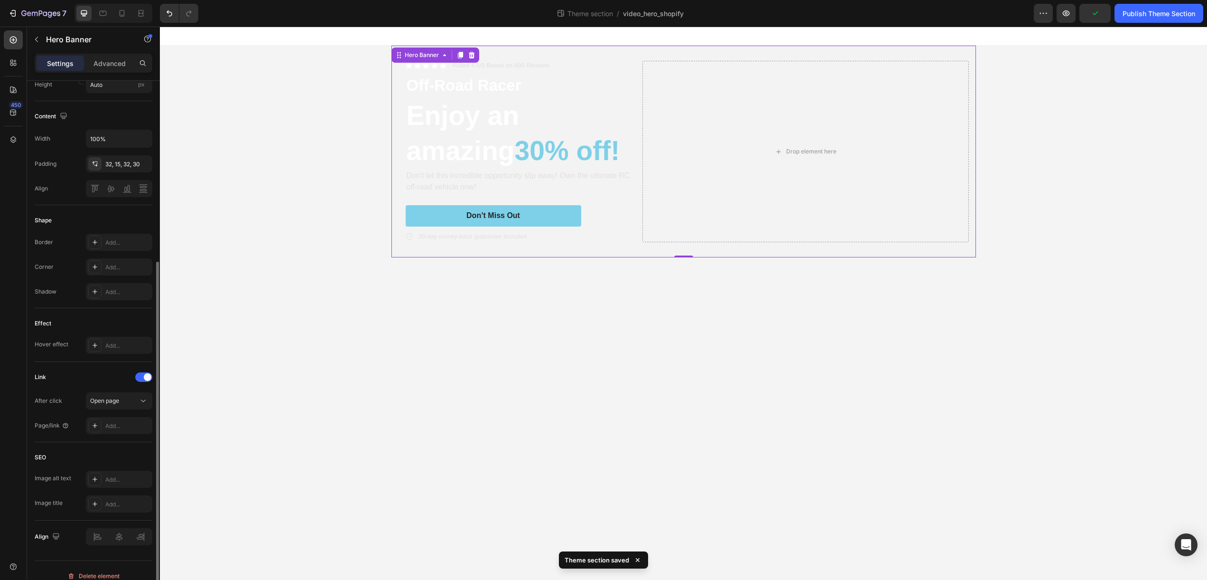
scroll to position [322, 0]
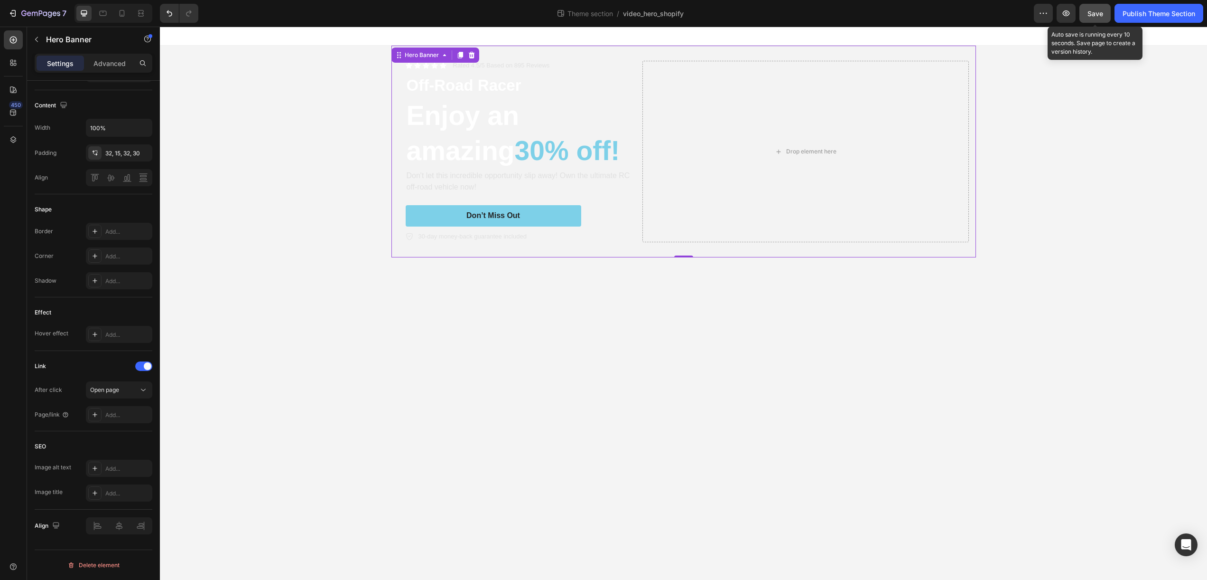
click at [1085, 17] on button "Save" at bounding box center [1095, 13] width 31 height 19
click at [1064, 15] on icon "button" at bounding box center [1066, 13] width 7 height 6
click at [974, 156] on div "Icon Icon Icon Icon Icon Icon List Rated 4.5/5 Based on 895 Reviews Text Block …" at bounding box center [684, 152] width 585 height 212
click at [853, 252] on div "Icon Icon Icon Icon Icon Icon List Rated 4.5/5 Based on 895 Reviews Text Block …" at bounding box center [684, 152] width 585 height 212
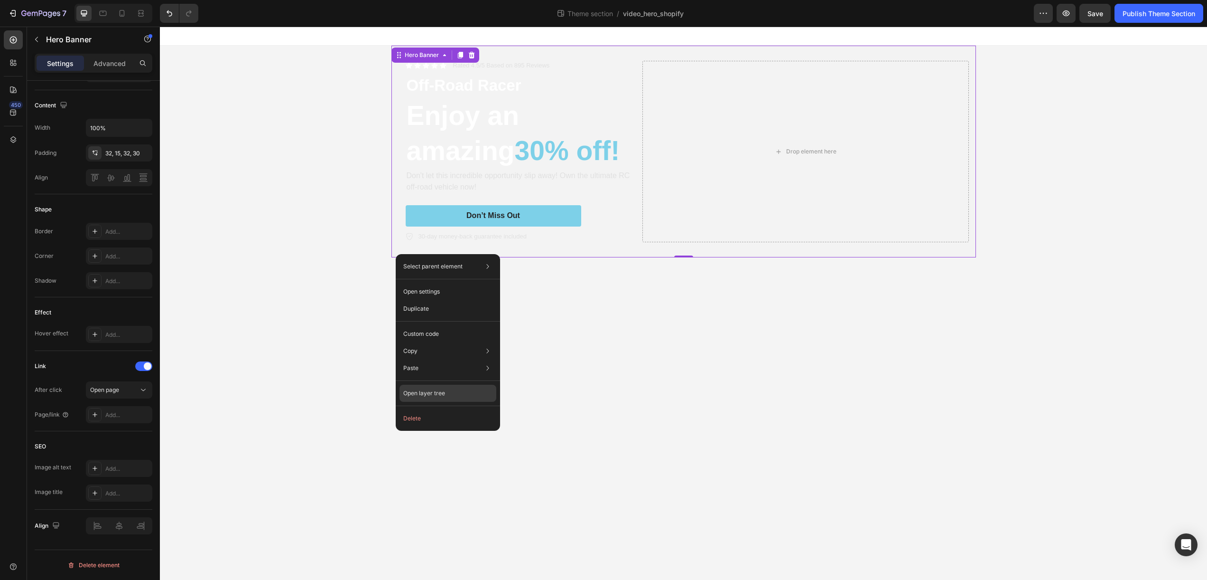
click at [421, 392] on p "Open layer tree" at bounding box center [424, 393] width 42 height 9
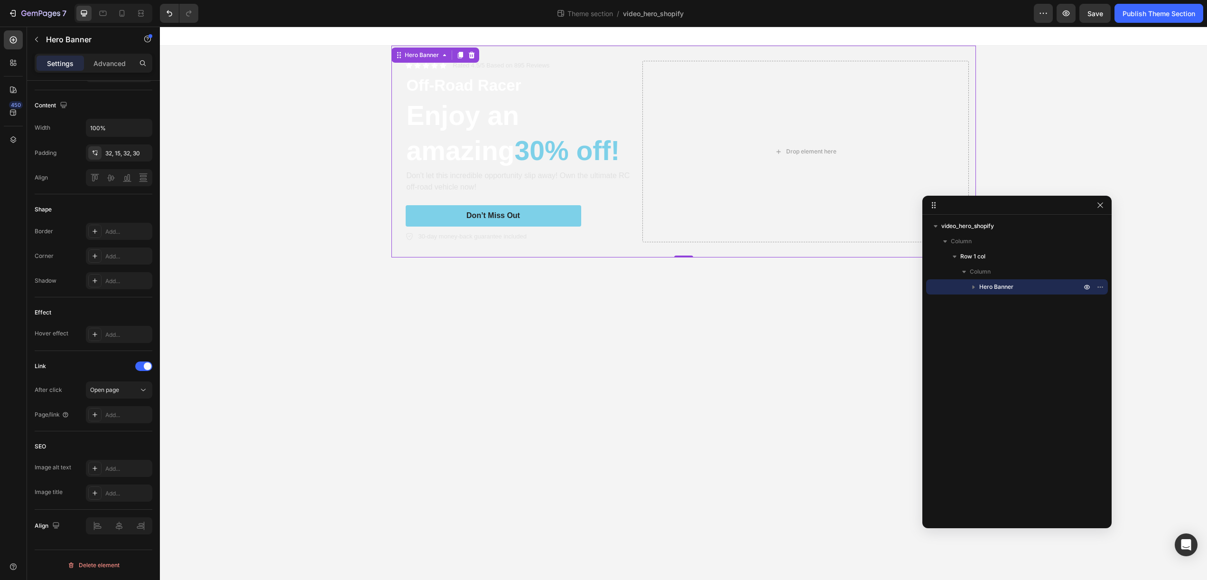
drag, startPoint x: 1197, startPoint y: 110, endPoint x: 1119, endPoint y: 205, distance: 123.4
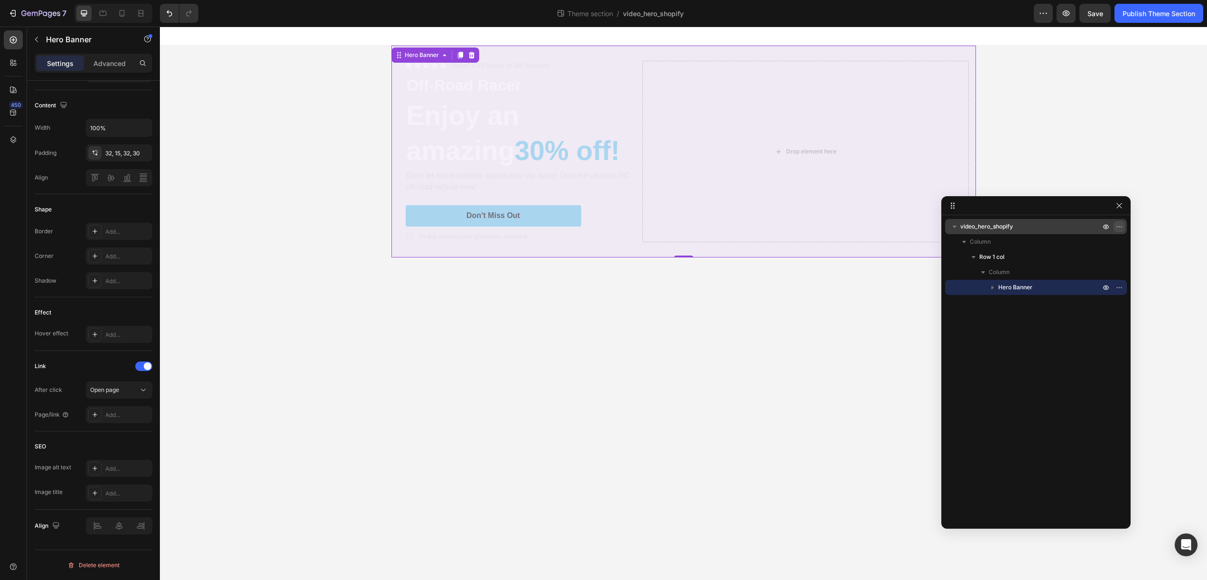
click at [1118, 225] on icon "button" at bounding box center [1120, 227] width 8 height 8
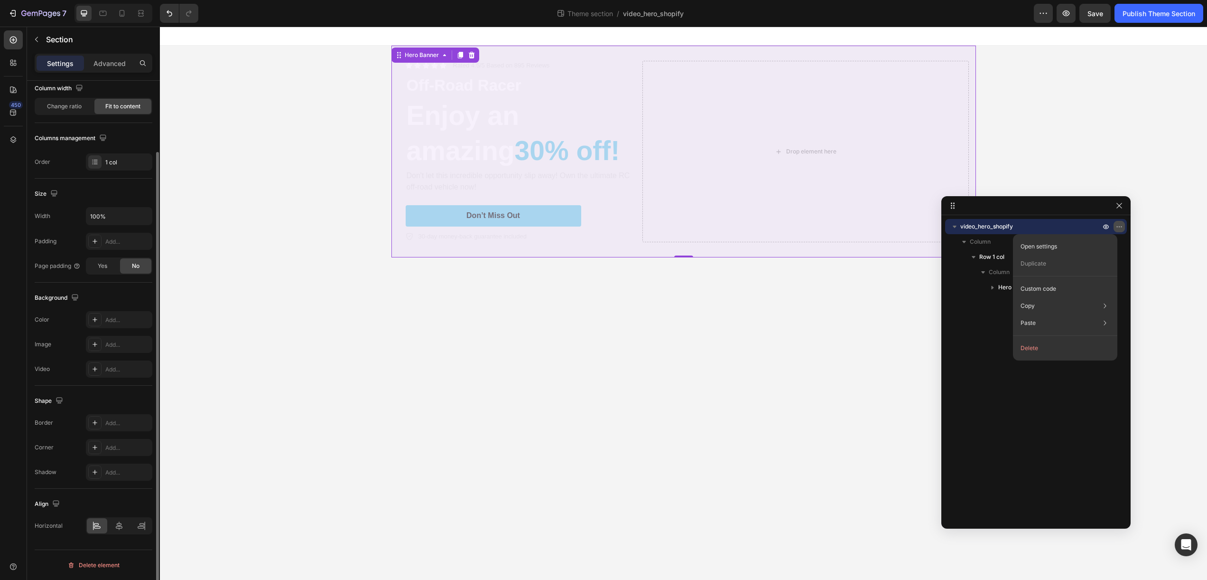
scroll to position [0, 0]
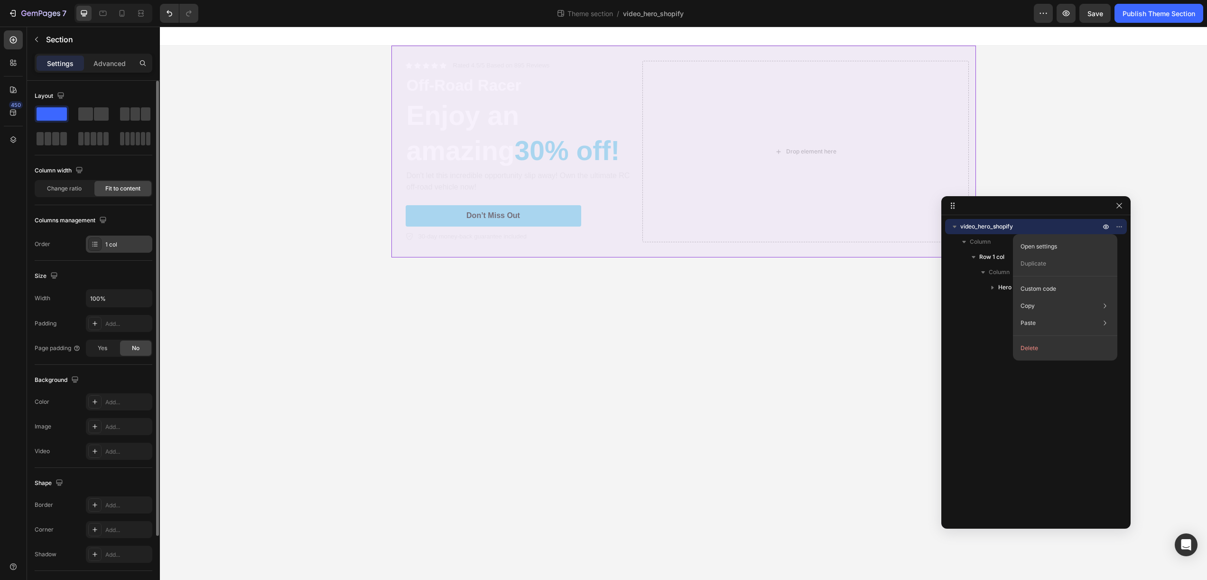
click at [130, 241] on div "1 col" at bounding box center [127, 244] width 45 height 9
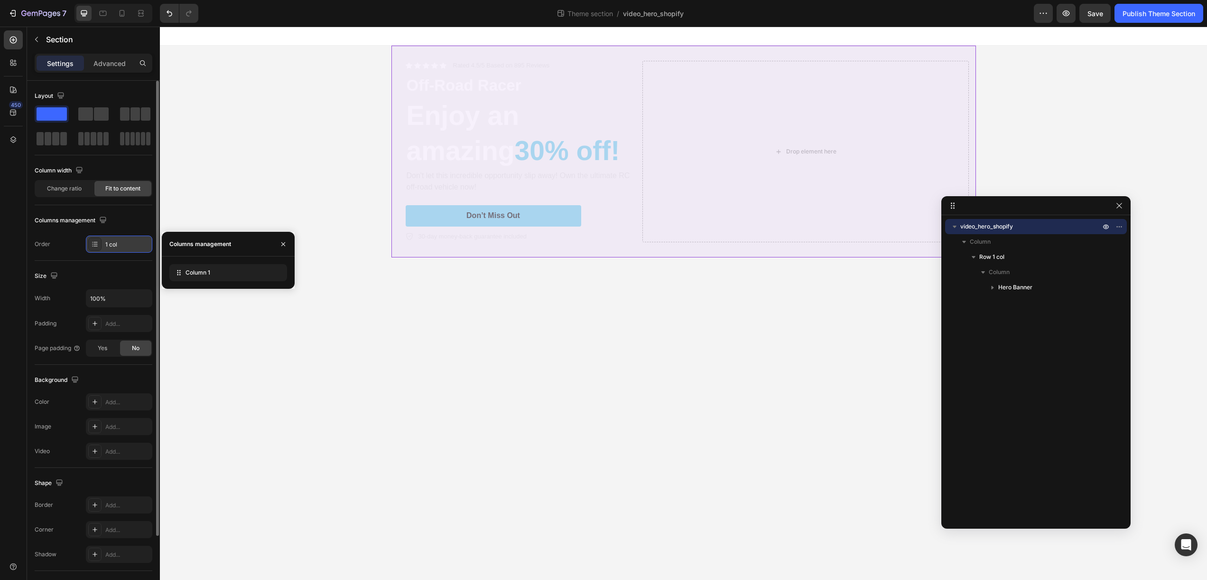
click at [130, 241] on div "1 col" at bounding box center [127, 244] width 45 height 9
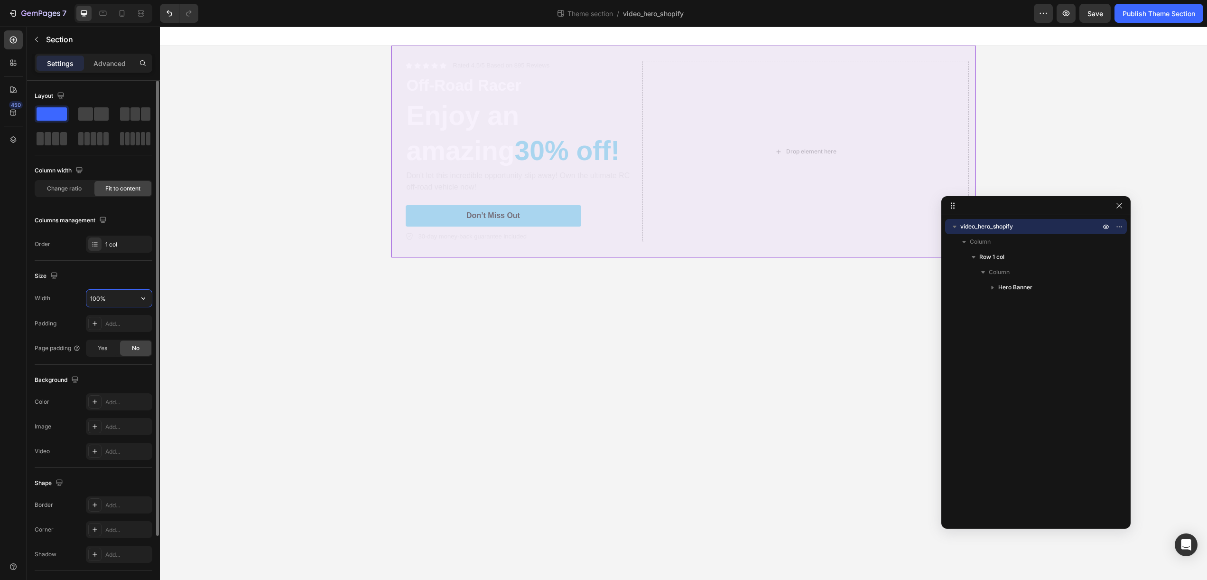
click at [130, 299] on input "100%" at bounding box center [119, 298] width 66 height 17
click at [141, 298] on icon "button" at bounding box center [143, 297] width 9 height 9
click at [122, 277] on div "Size" at bounding box center [94, 275] width 118 height 15
click at [78, 188] on span "Change ratio" at bounding box center [64, 188] width 35 height 9
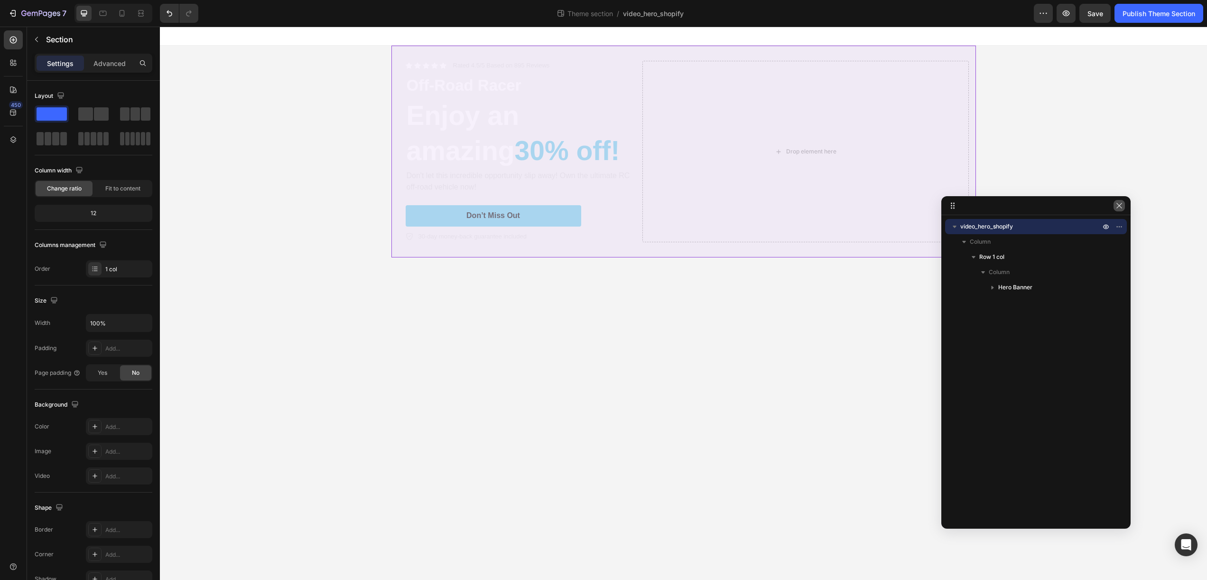
click at [1121, 204] on icon "button" at bounding box center [1120, 206] width 8 height 8
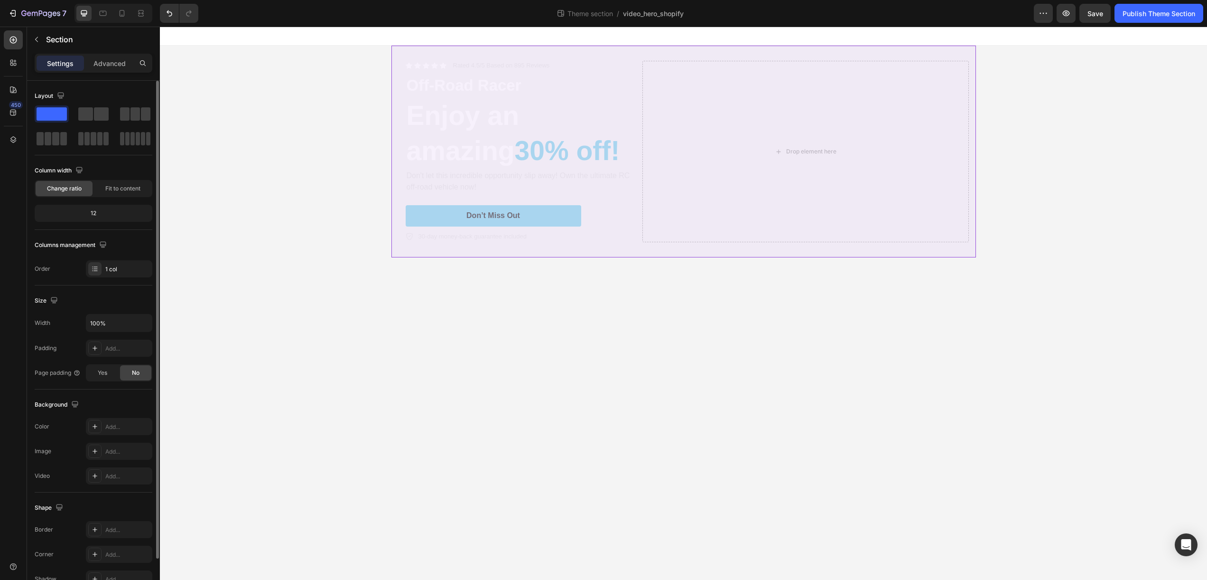
click at [111, 304] on div "Size" at bounding box center [94, 300] width 118 height 15
click at [123, 195] on div "Fit to content" at bounding box center [122, 188] width 57 height 15
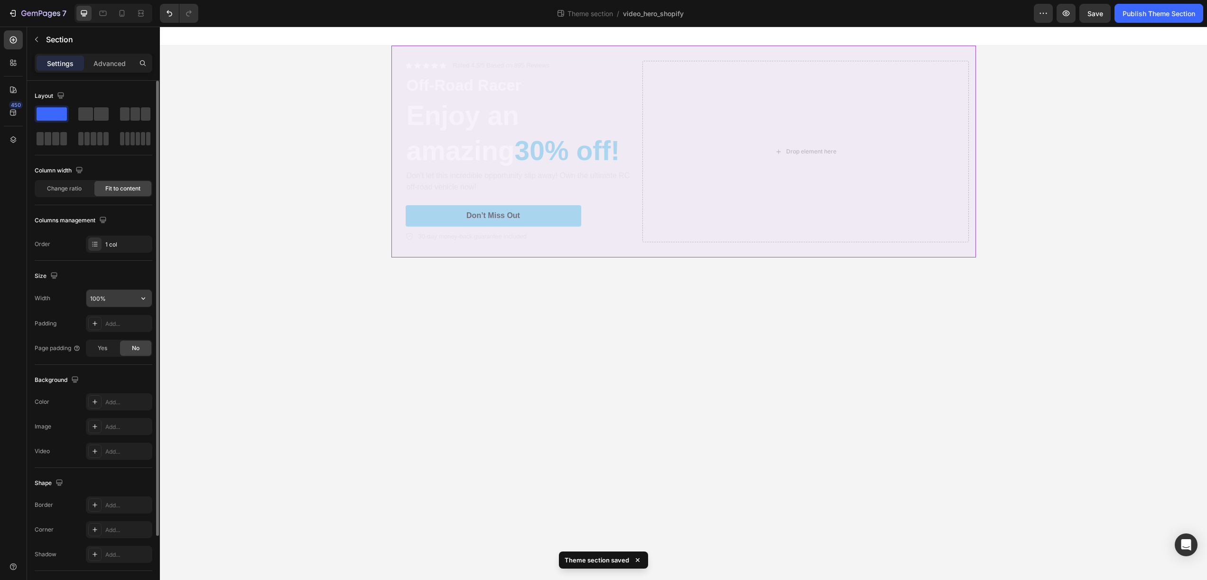
click at [121, 299] on input "100%" at bounding box center [119, 298] width 66 height 17
click at [139, 297] on icon "button" at bounding box center [143, 297] width 9 height 9
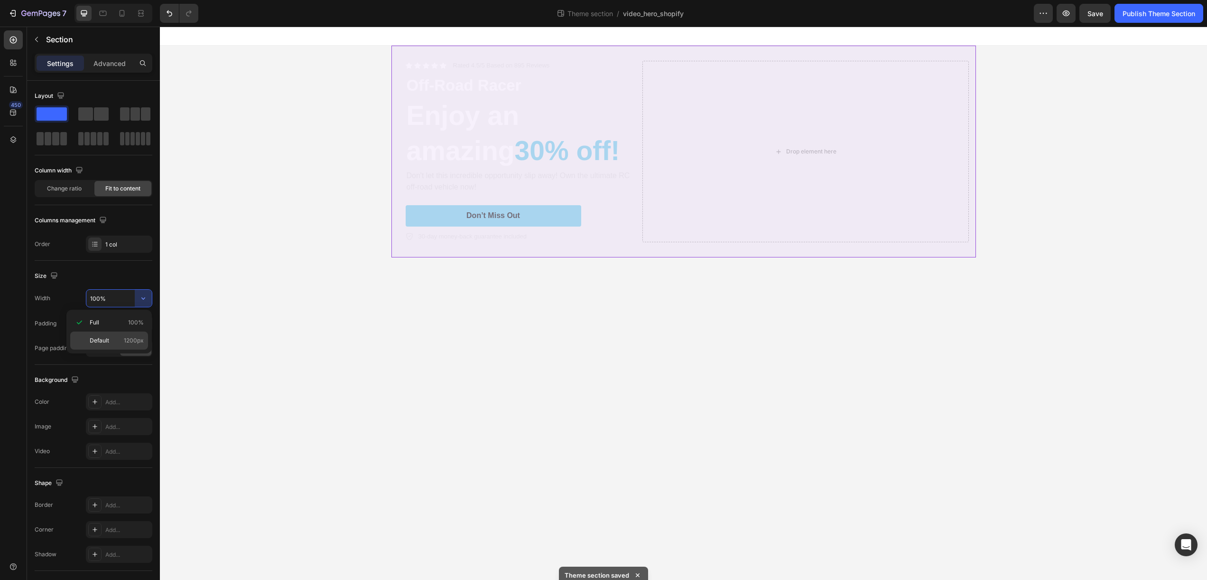
click at [113, 344] on p "Default 1200px" at bounding box center [117, 340] width 54 height 9
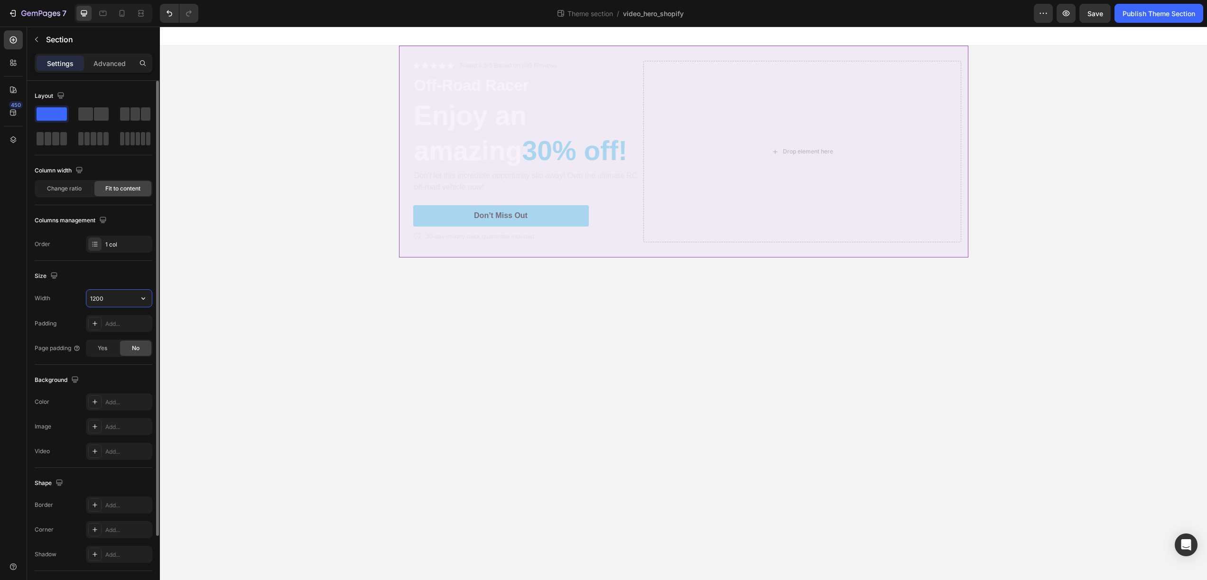
click at [113, 299] on input "1200" at bounding box center [119, 298] width 66 height 17
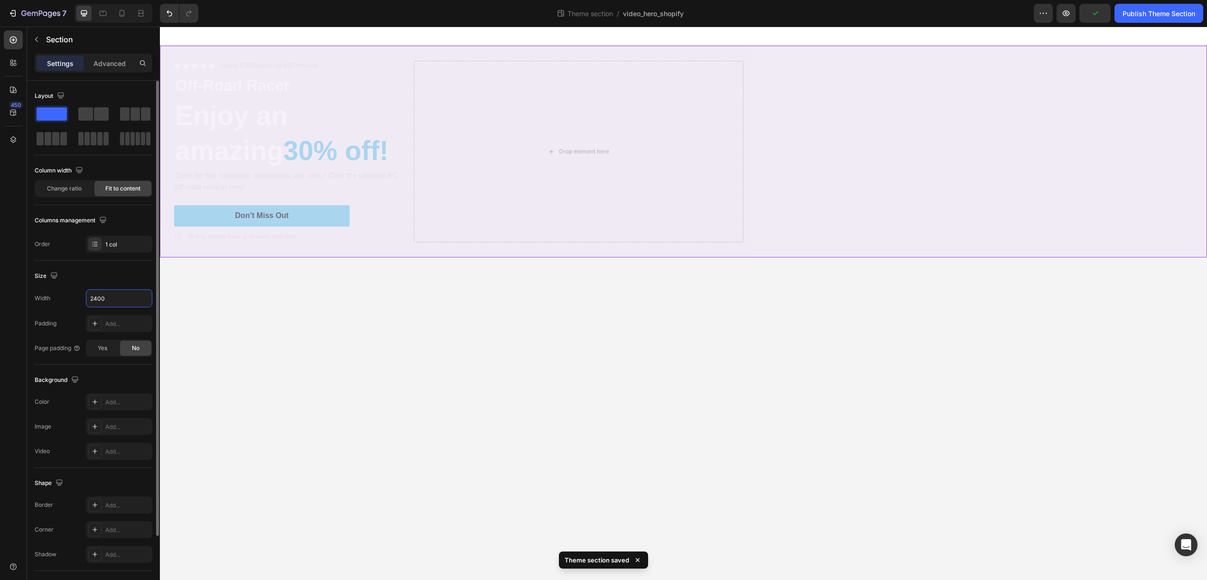
type input "2400"
click at [115, 279] on div "Size" at bounding box center [94, 275] width 118 height 15
click at [476, 52] on div "Icon Icon Icon Icon Icon Icon List Rated 4.5/5 Based on 895 Reviews Text Block …" at bounding box center [455, 152] width 591 height 212
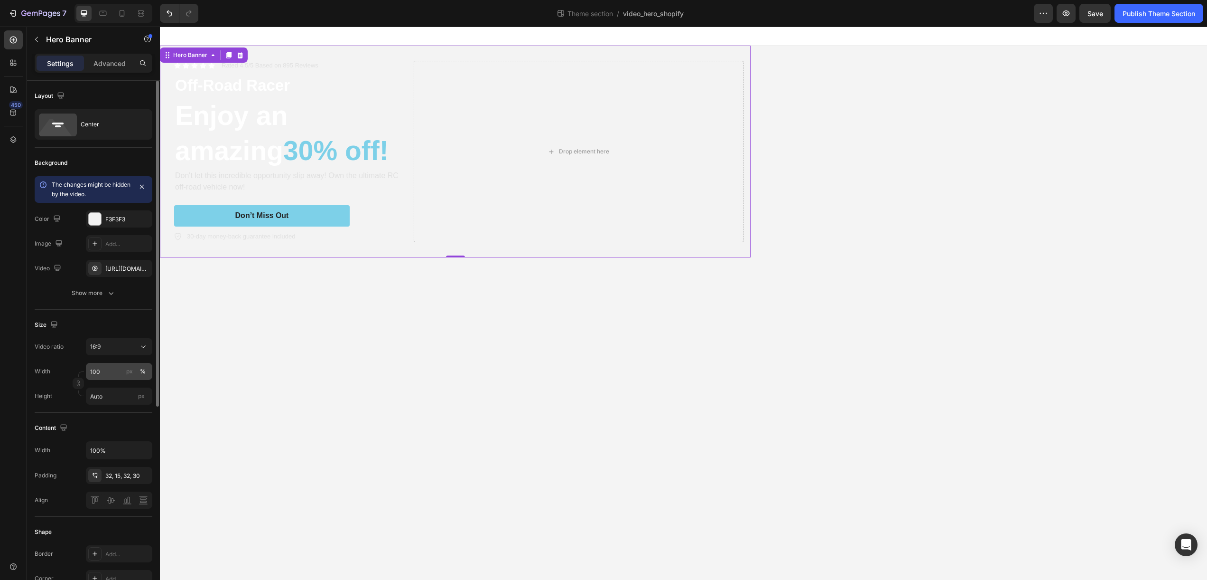
click at [146, 372] on button "%" at bounding box center [142, 370] width 11 height 11
click at [140, 450] on icon "button" at bounding box center [143, 449] width 9 height 9
click at [117, 516] on div "Fit content Auto" at bounding box center [109, 510] width 78 height 18
type input "Auto"
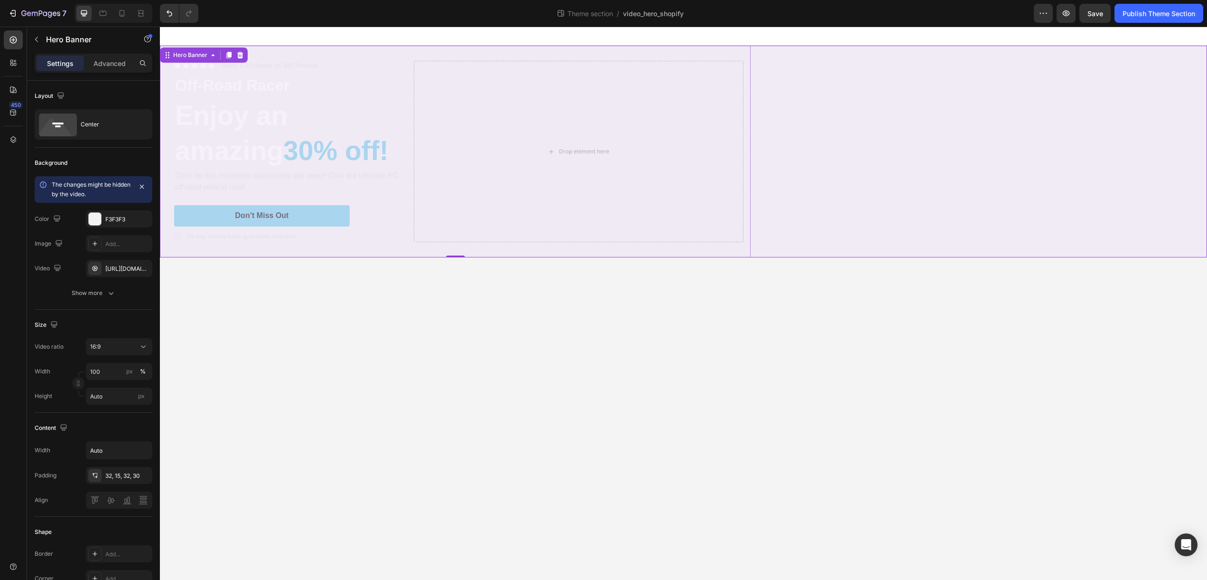
click at [833, 229] on div "Icon Icon Icon Icon Icon Icon List Rated 4.5/5 Based on 895 Reviews Text Block …" at bounding box center [684, 152] width 1048 height 212
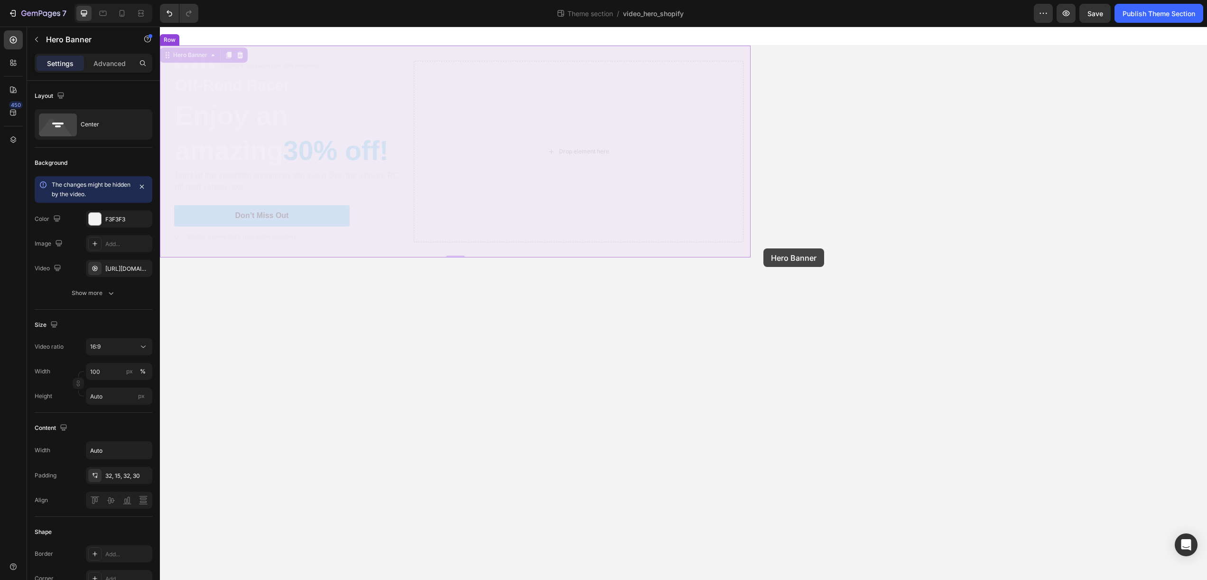
drag, startPoint x: 750, startPoint y: 249, endPoint x: 730, endPoint y: 247, distance: 20.0
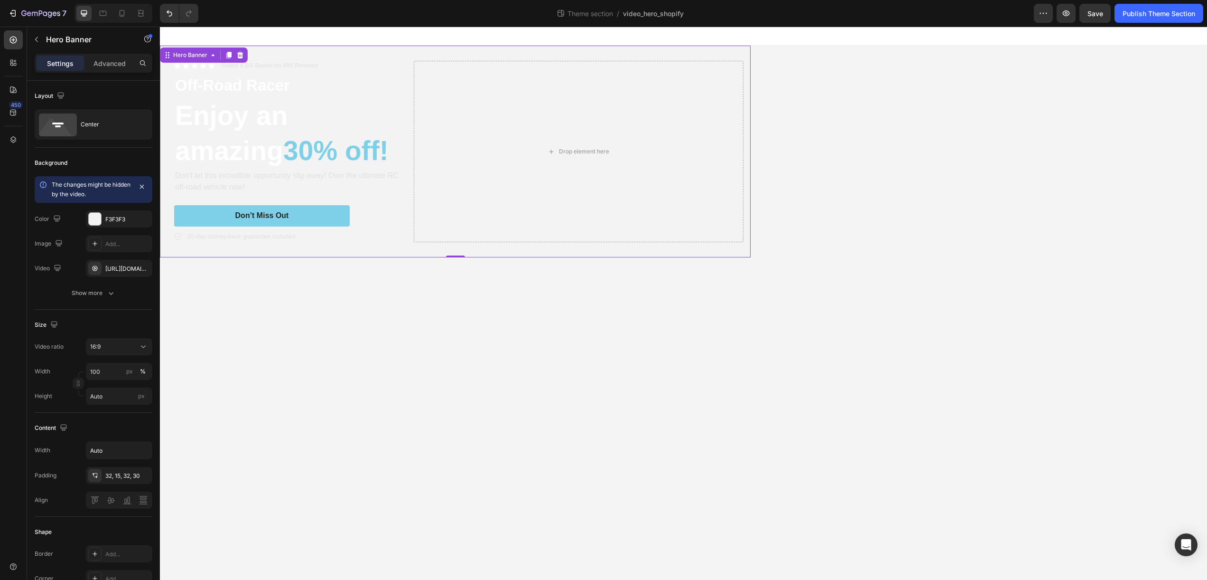
click at [354, 248] on div "Icon Icon Icon Icon Icon Icon List Rated 4.5/5 Based on 895 Reviews Text Block …" at bounding box center [455, 152] width 591 height 212
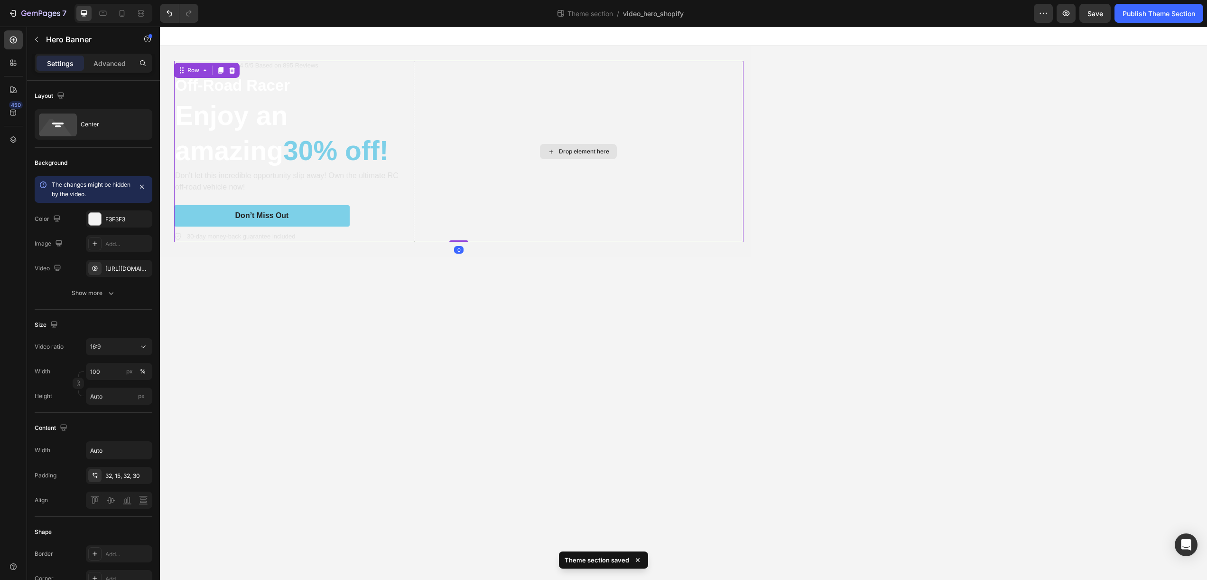
click at [571, 95] on div "Drop element here" at bounding box center [579, 151] width 330 height 181
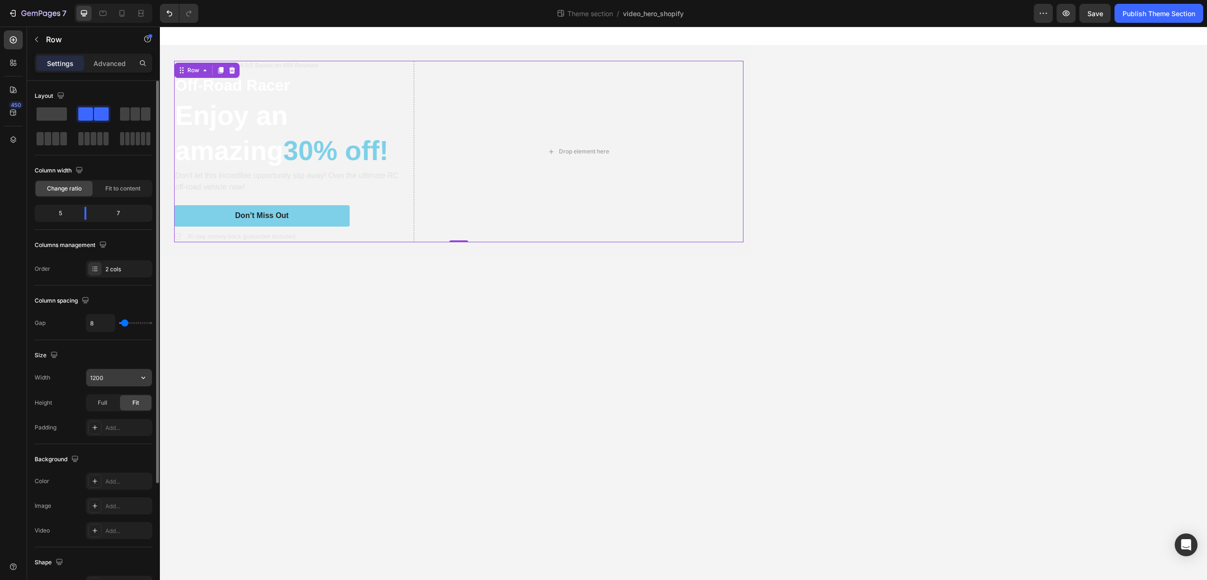
click at [132, 380] on input "1200" at bounding box center [119, 377] width 66 height 17
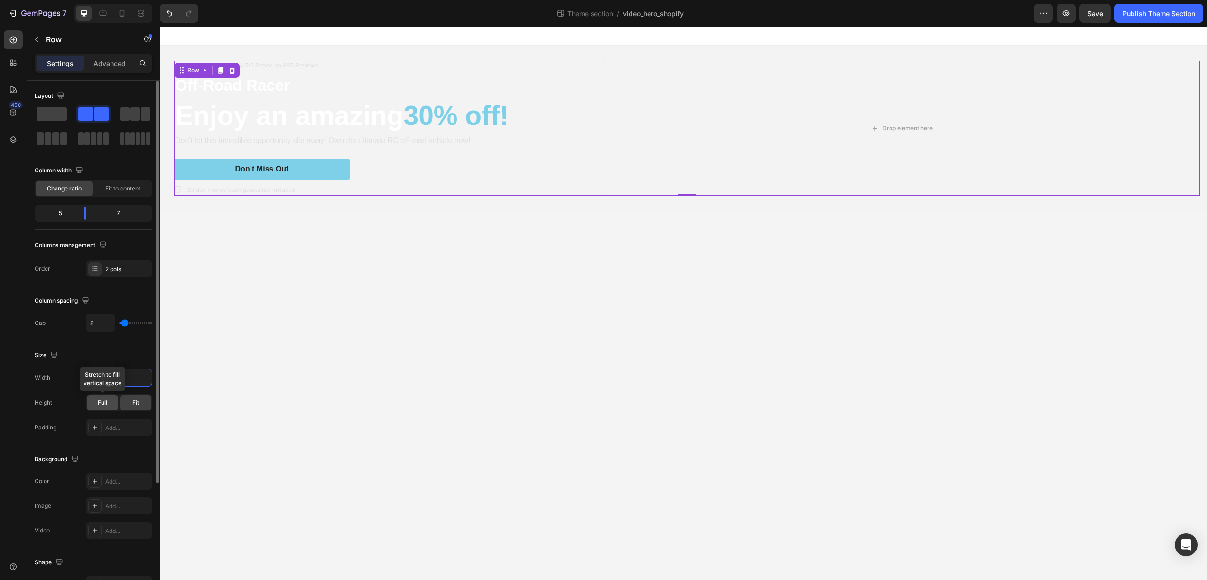
type input "2400"
click at [103, 401] on span "Full" at bounding box center [102, 402] width 9 height 9
click at [140, 404] on div "Fit" at bounding box center [135, 402] width 31 height 15
click at [118, 378] on input "2400" at bounding box center [119, 377] width 66 height 17
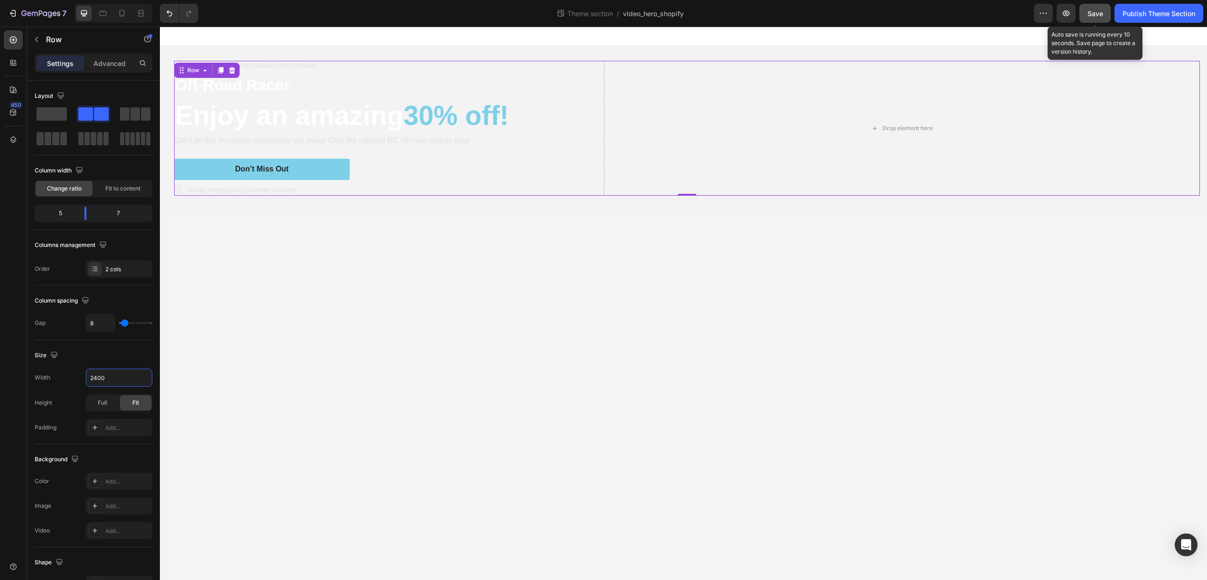
click at [1089, 10] on span "Save" at bounding box center [1096, 13] width 16 height 8
click at [1071, 15] on button "button" at bounding box center [1066, 13] width 19 height 19
click at [467, 370] on body "Icon Icon Icon Icon Icon Icon List Rated 4.5/5 Based on 895 Reviews Text Block …" at bounding box center [684, 303] width 1048 height 553
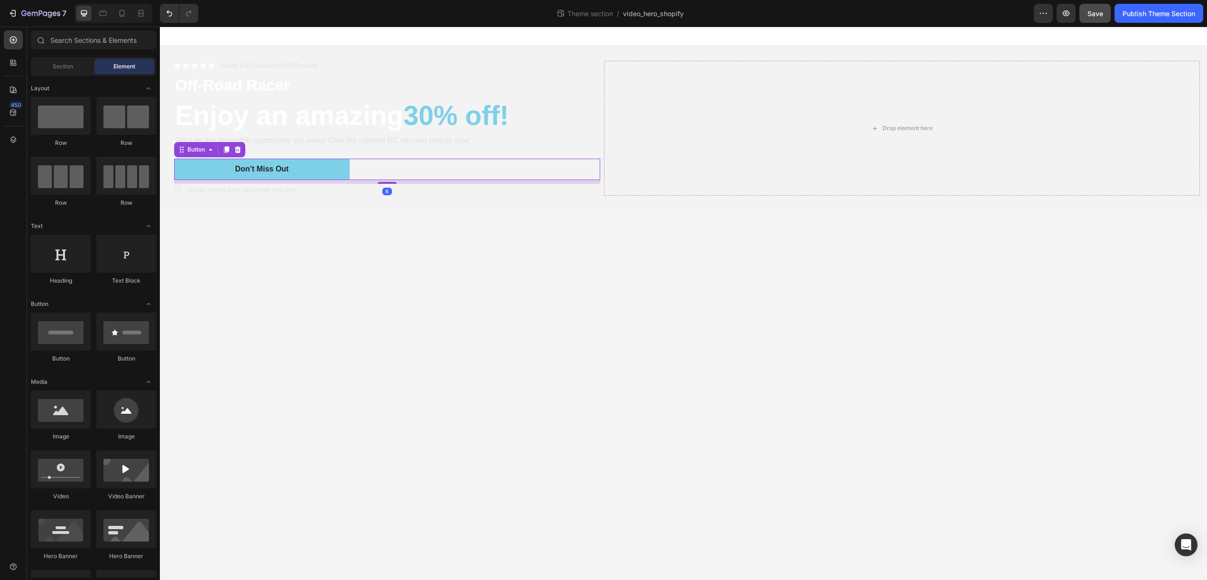
click at [488, 178] on div "Don’t Miss Out Button 8" at bounding box center [387, 169] width 426 height 21
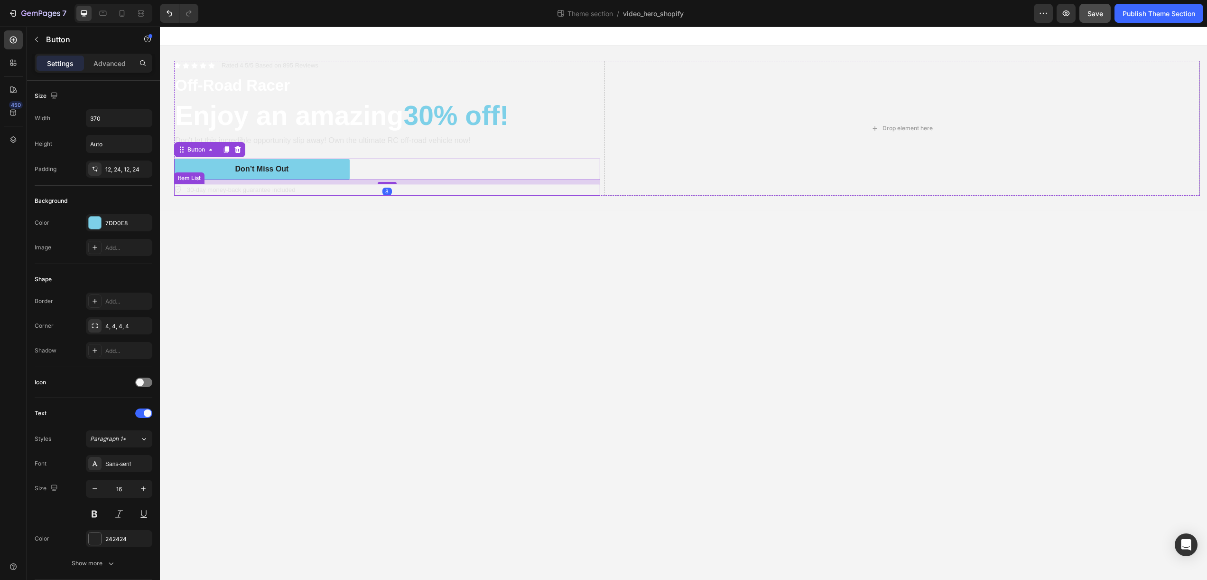
click at [487, 195] on div "30-day money-back guarantee included" at bounding box center [387, 190] width 426 height 12
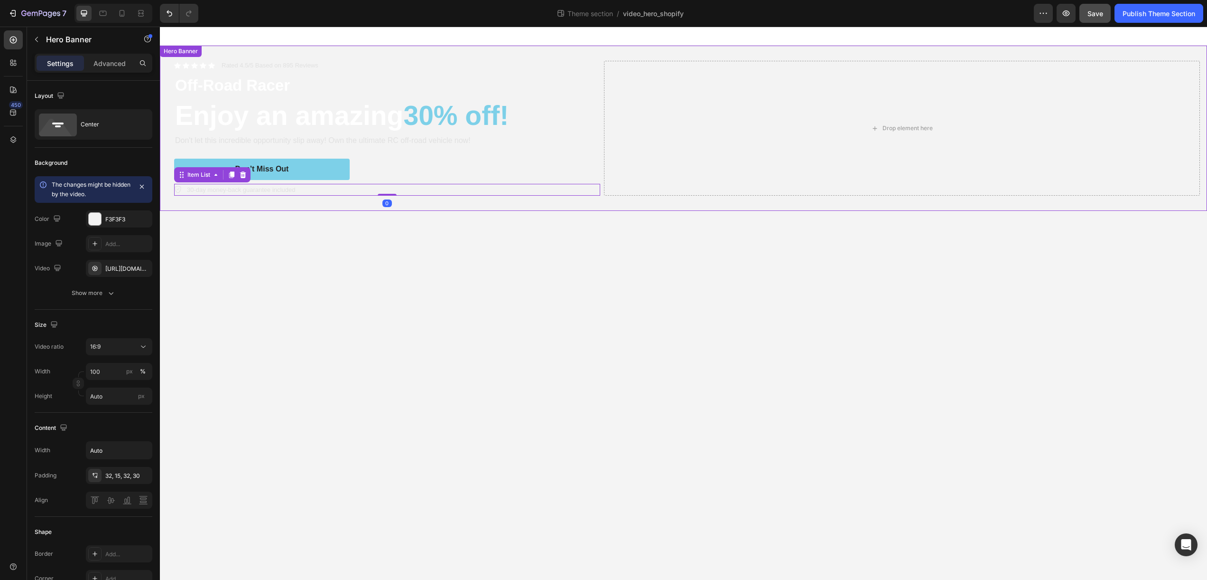
click at [486, 204] on div "Icon Icon Icon Icon Icon Icon List Rated 4.5/5 Based on 895 Reviews Text Block …" at bounding box center [684, 128] width 1048 height 165
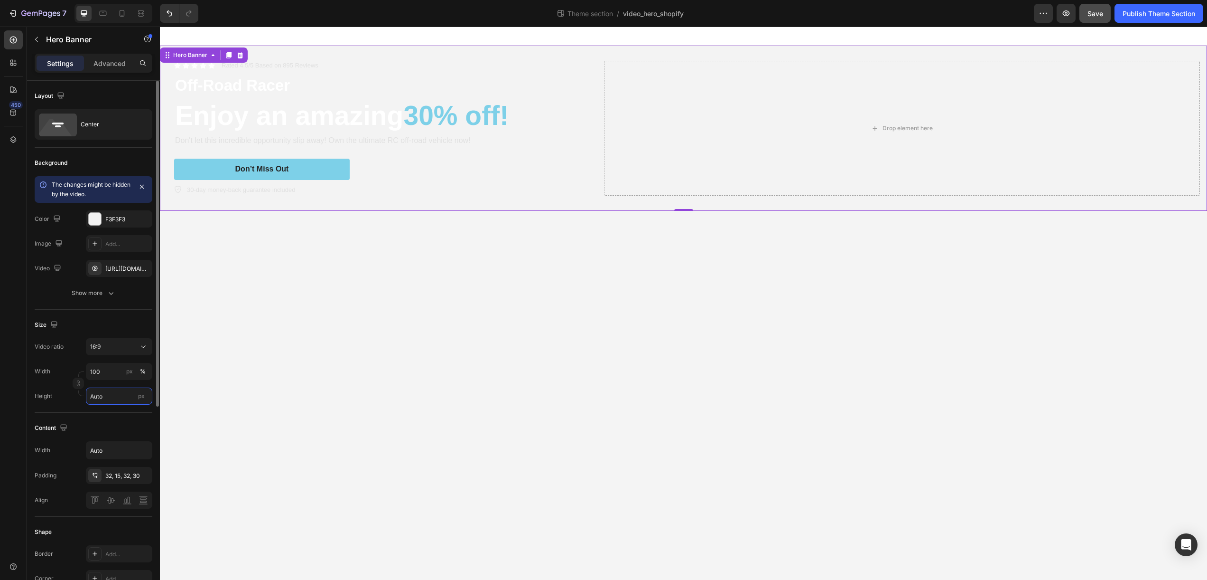
click at [113, 401] on input "Auto" at bounding box center [119, 395] width 66 height 17
click at [106, 449] on input "Auto" at bounding box center [119, 449] width 66 height 17
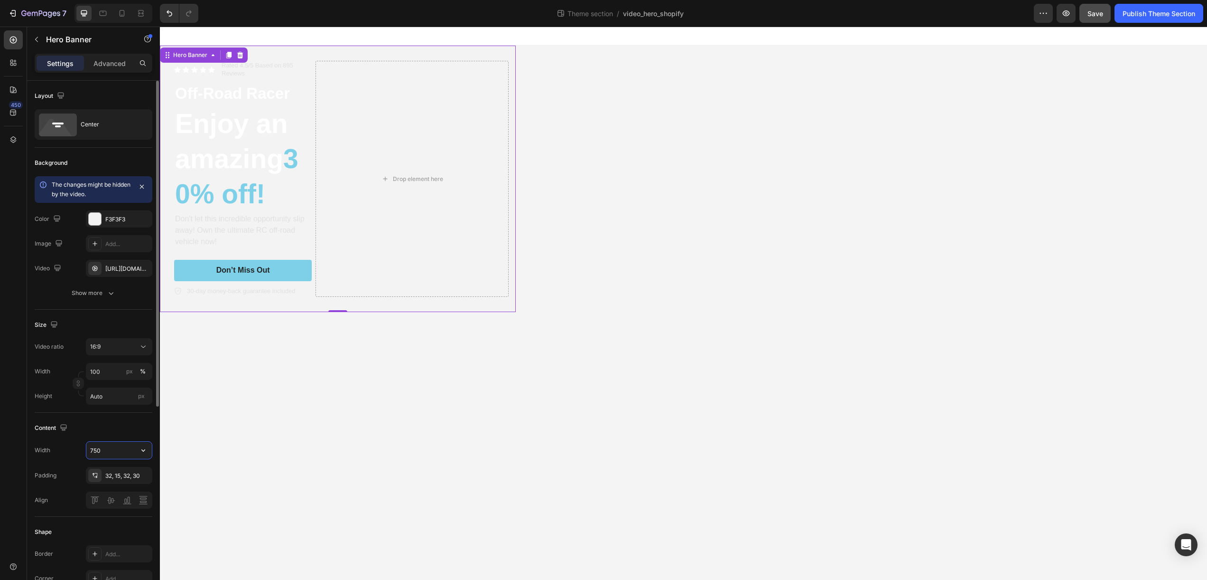
click at [108, 448] on input "750" at bounding box center [119, 449] width 66 height 17
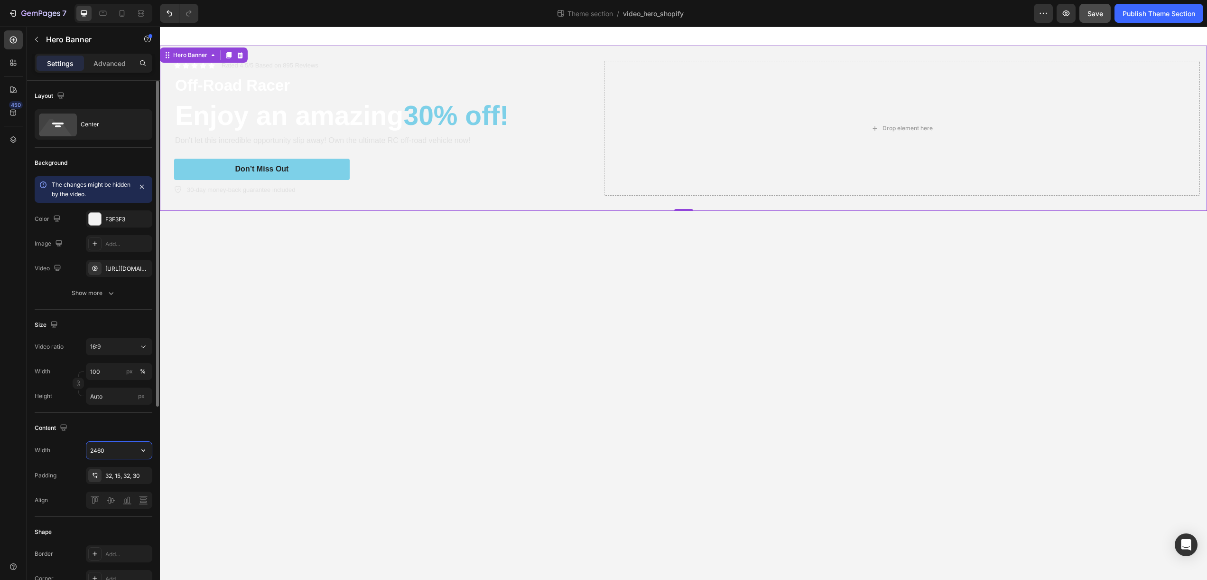
type input "2460"
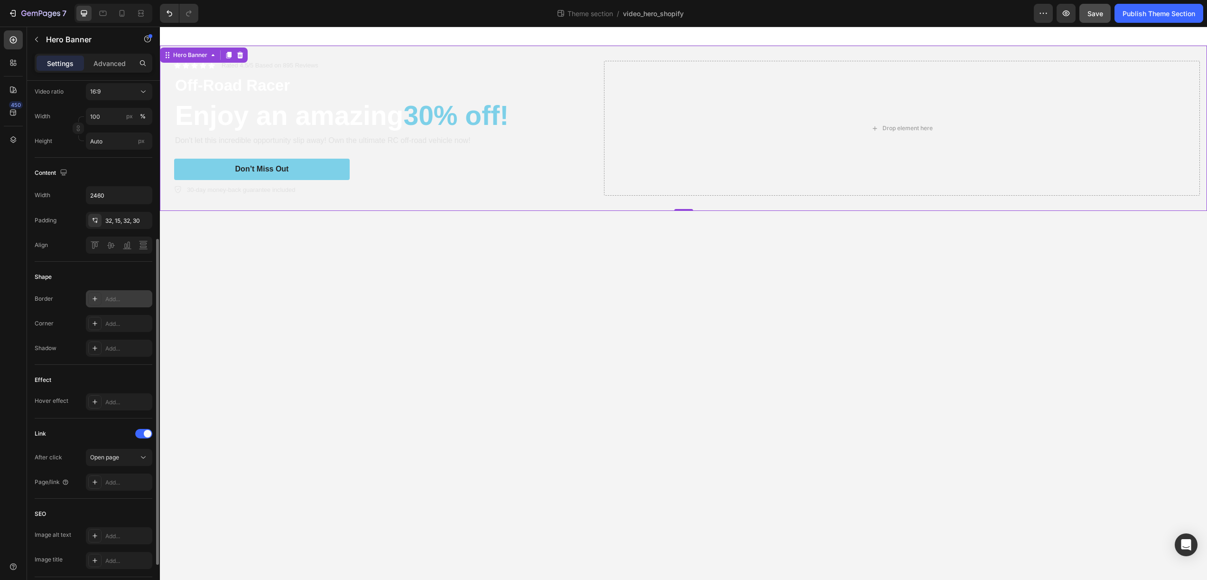
scroll to position [253, 0]
click at [112, 145] on input "Auto" at bounding box center [119, 142] width 66 height 17
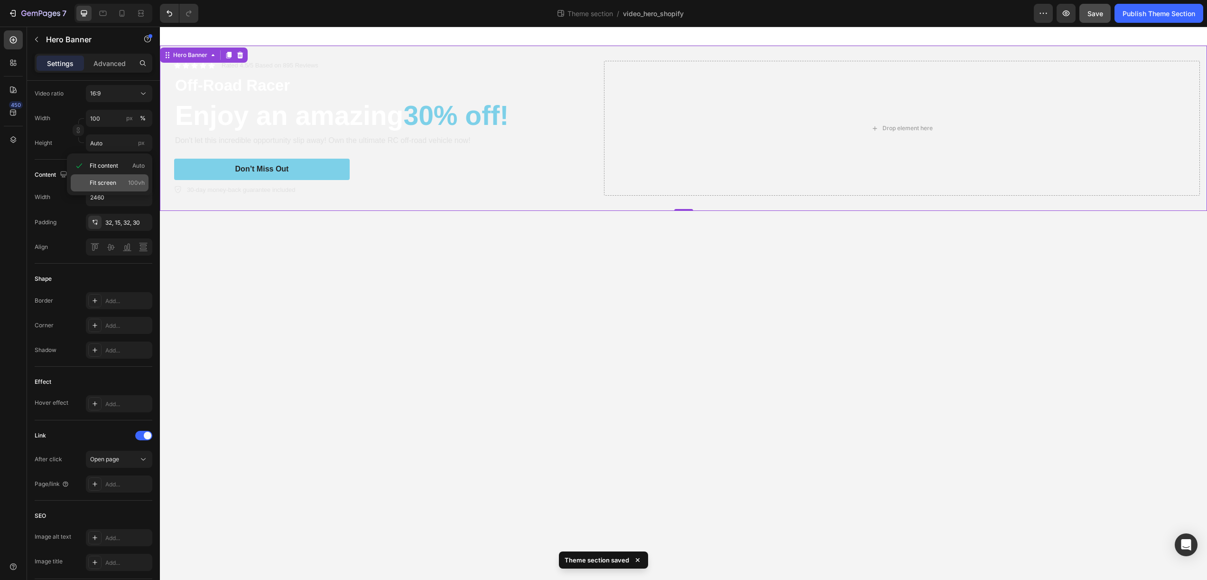
click at [106, 180] on span "Fit screen" at bounding box center [103, 182] width 27 height 9
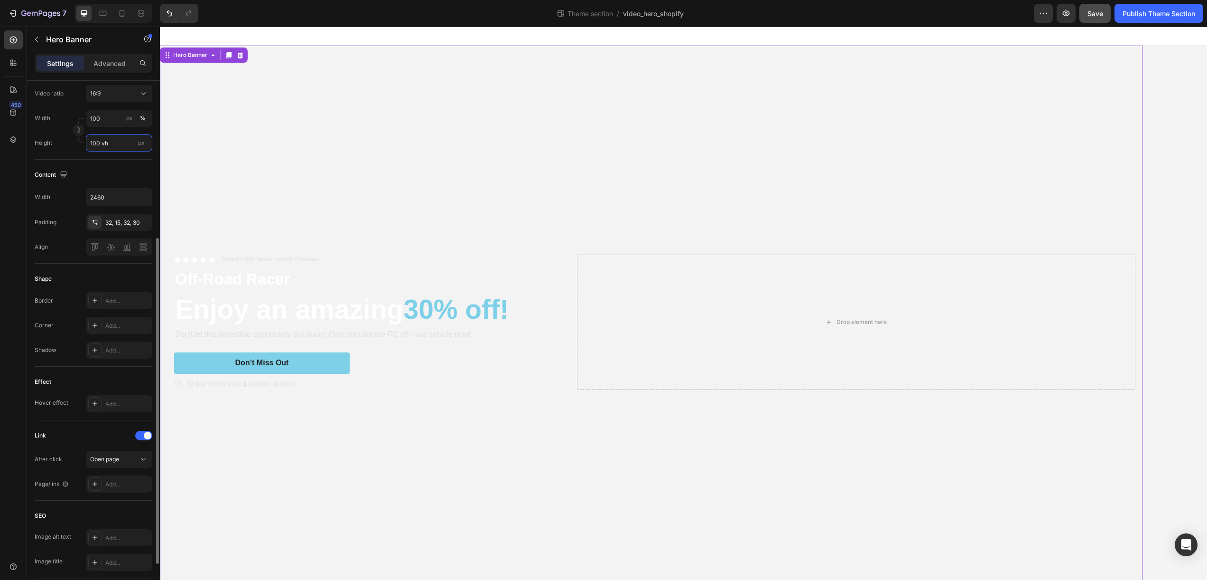
click at [115, 145] on input "100 vh" at bounding box center [119, 142] width 66 height 17
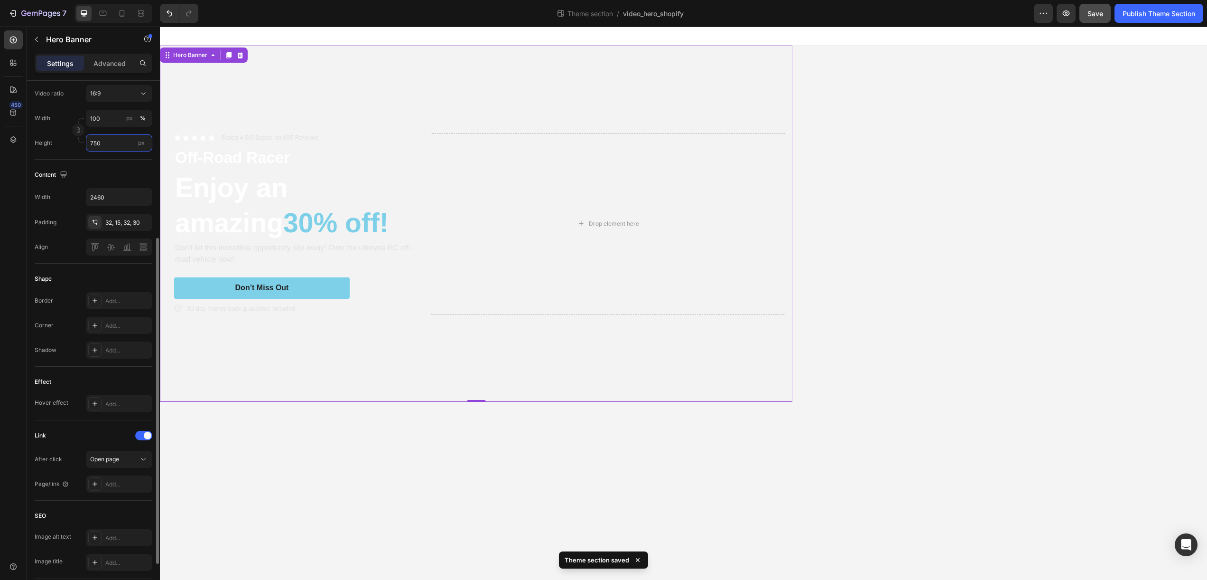
type input "750"
click at [128, 174] on div "Content" at bounding box center [94, 174] width 118 height 15
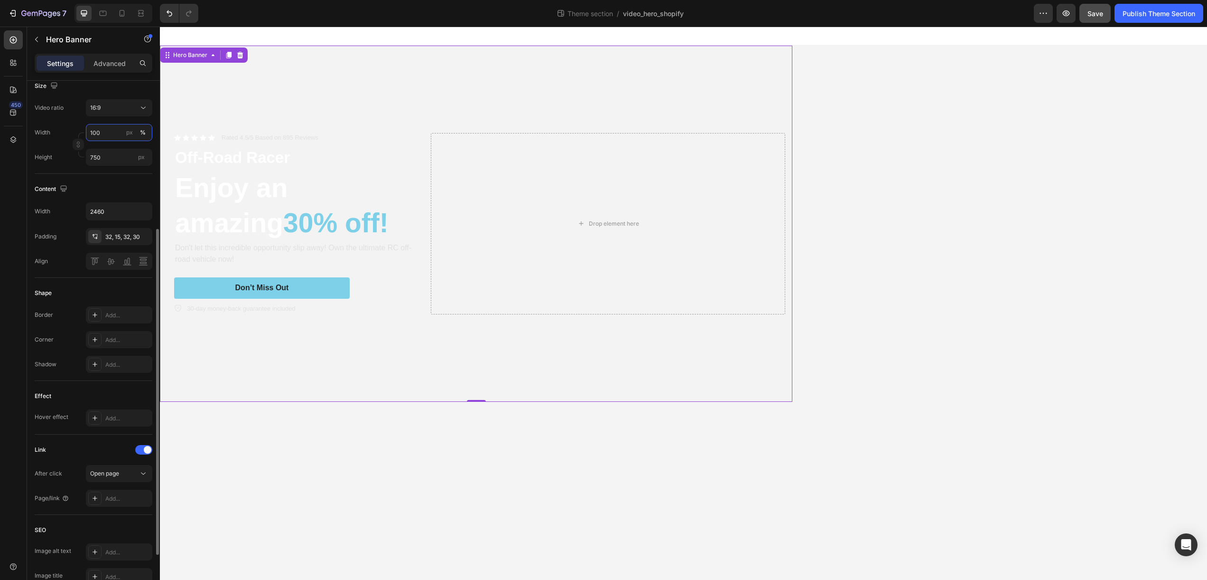
click at [108, 130] on input "100" at bounding box center [119, 132] width 66 height 17
type input "2460"
click at [133, 134] on button "px" at bounding box center [129, 132] width 11 height 11
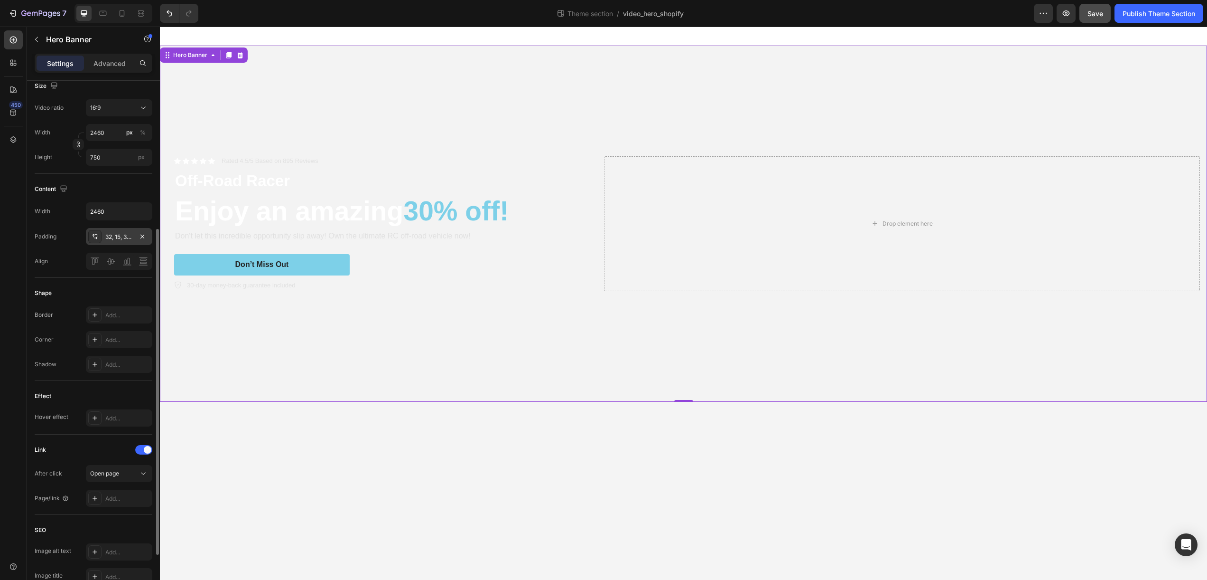
click at [109, 235] on div "32, 15, 32, 30" at bounding box center [119, 237] width 28 height 9
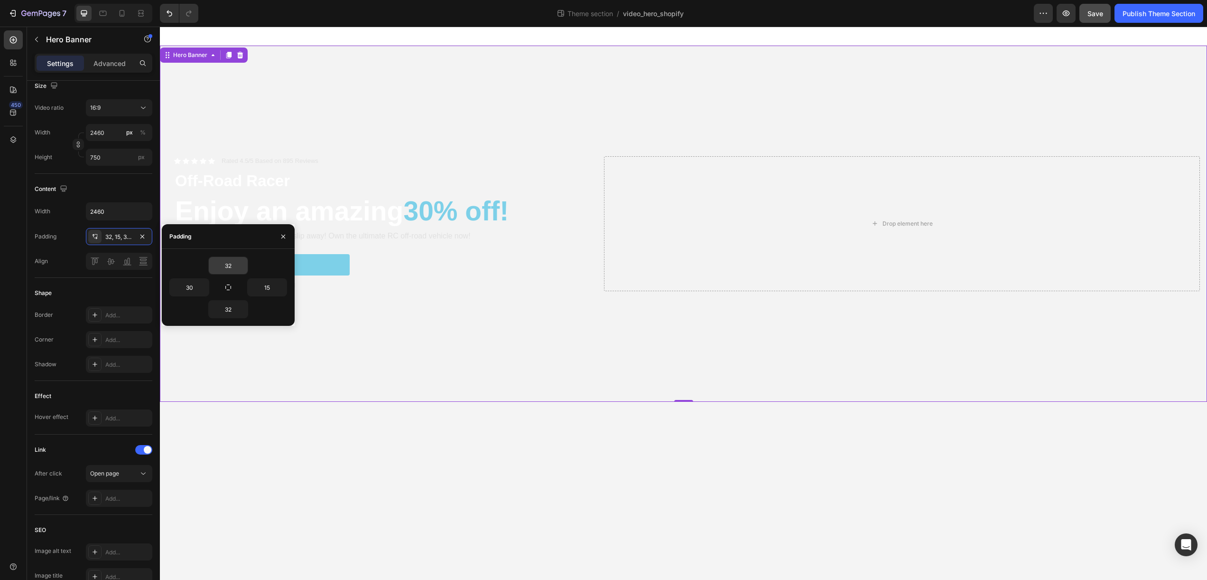
click at [229, 269] on input "32" at bounding box center [228, 265] width 39 height 17
type input "0"
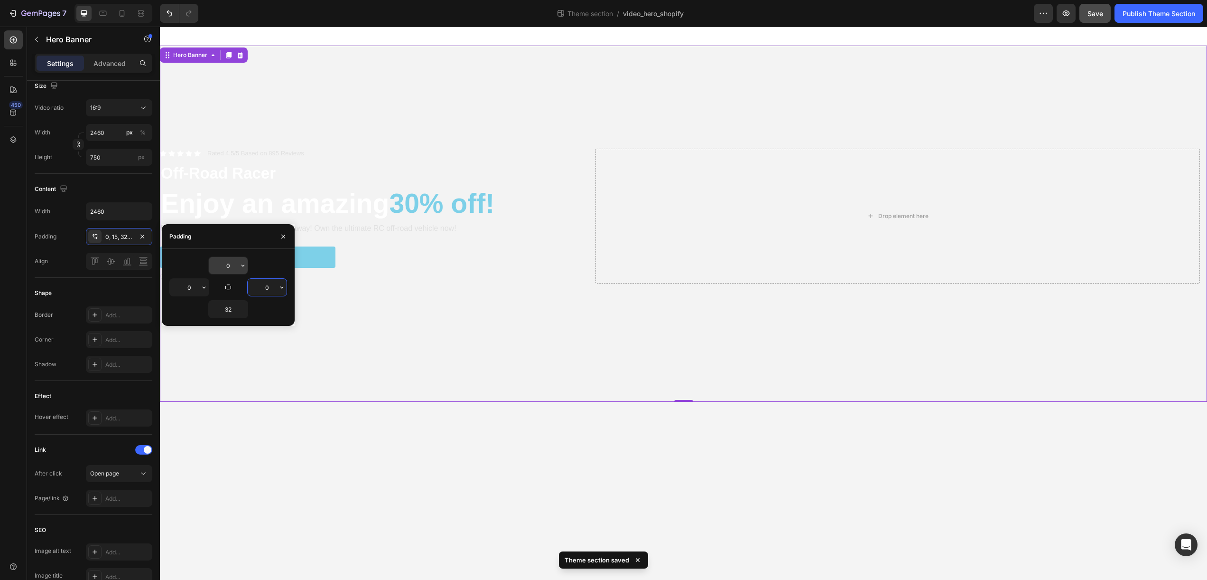
type input "0"
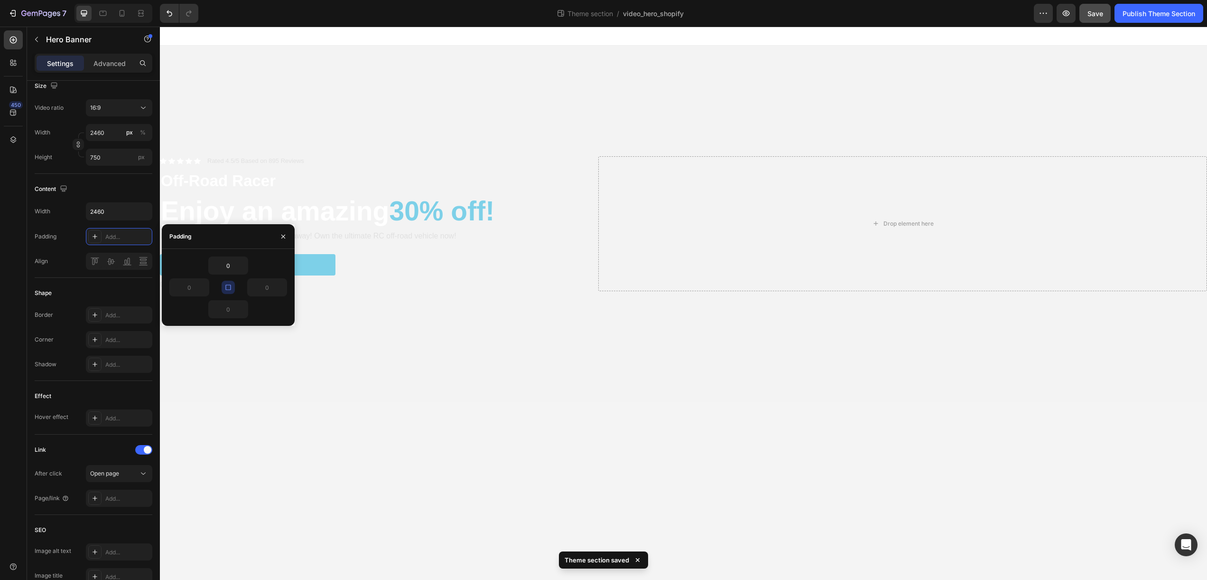
click at [380, 431] on body "Icon Icon Icon Icon Icon Icon List Rated 4.5/5 Based on 895 Reviews Text Block …" at bounding box center [684, 303] width 1048 height 553
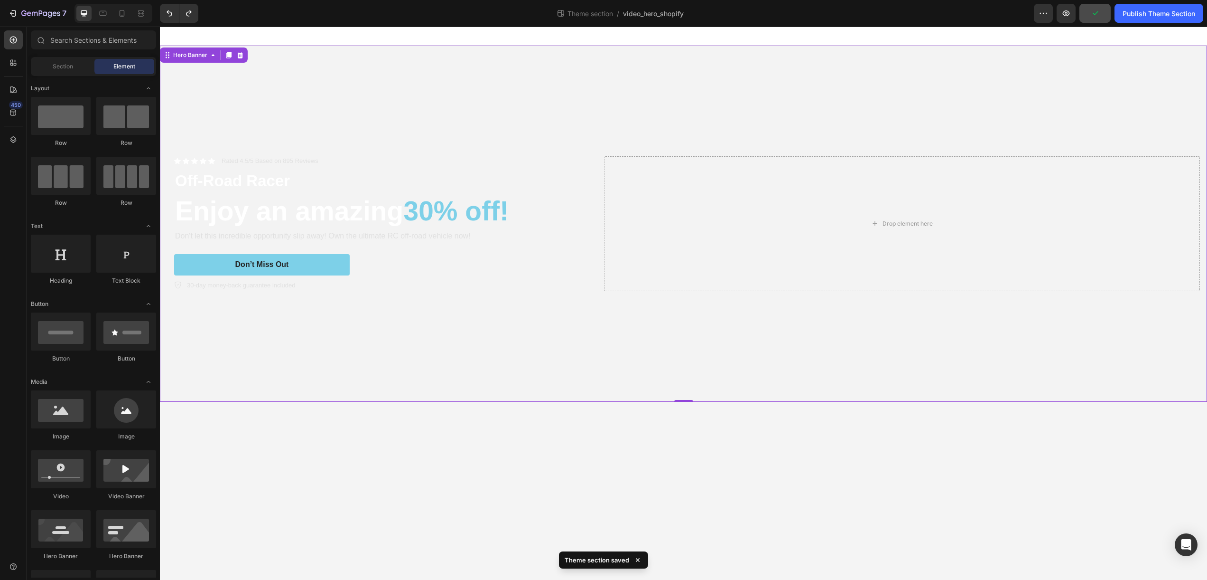
click at [411, 74] on video "Background Image" at bounding box center [684, 308] width 1048 height 524
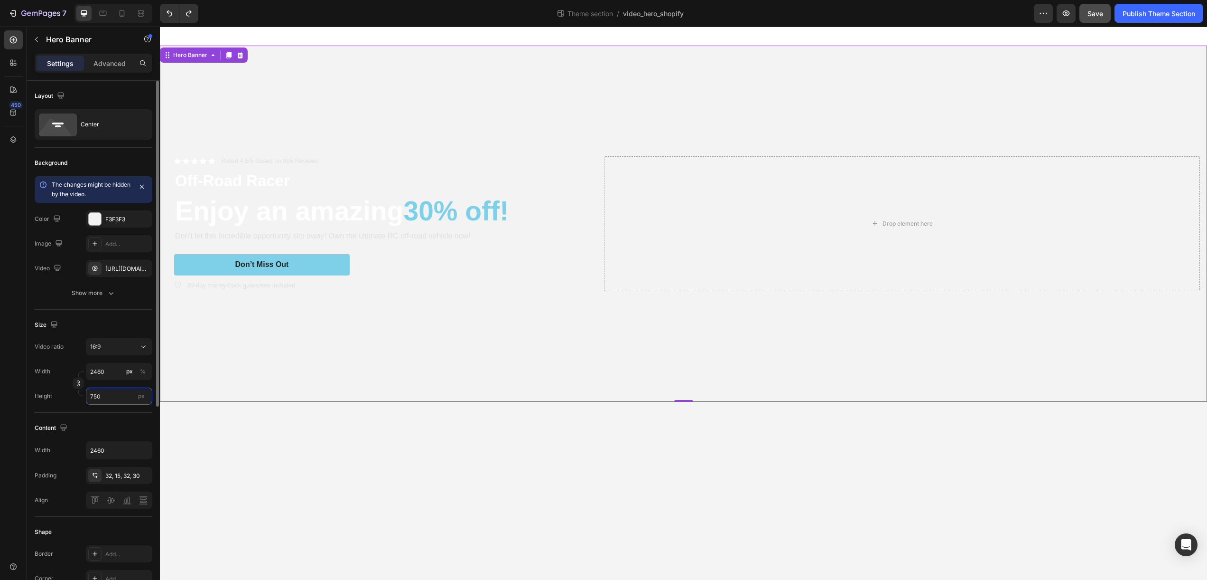
click at [110, 389] on input "750" at bounding box center [119, 395] width 66 height 17
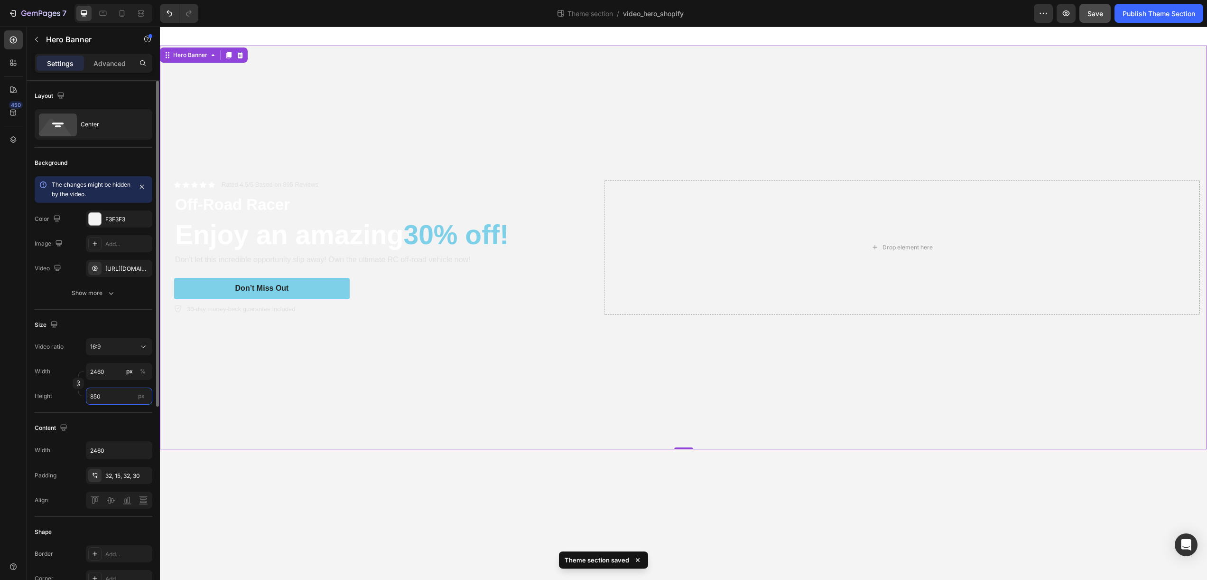
click at [107, 396] on input "850" at bounding box center [119, 395] width 66 height 17
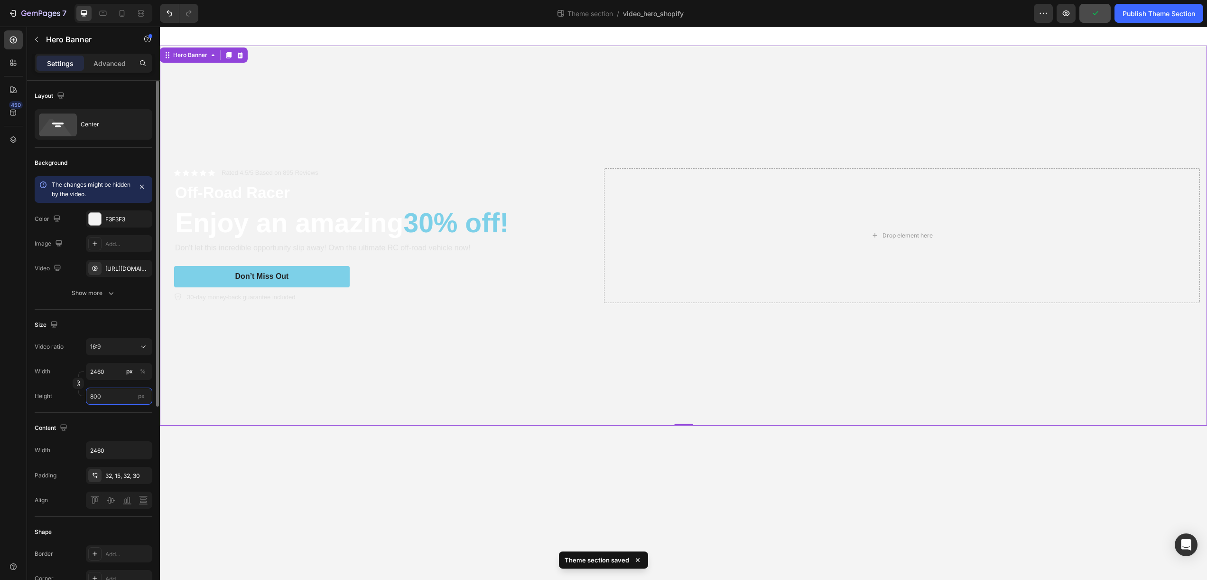
click at [115, 400] on input "800" at bounding box center [119, 395] width 66 height 17
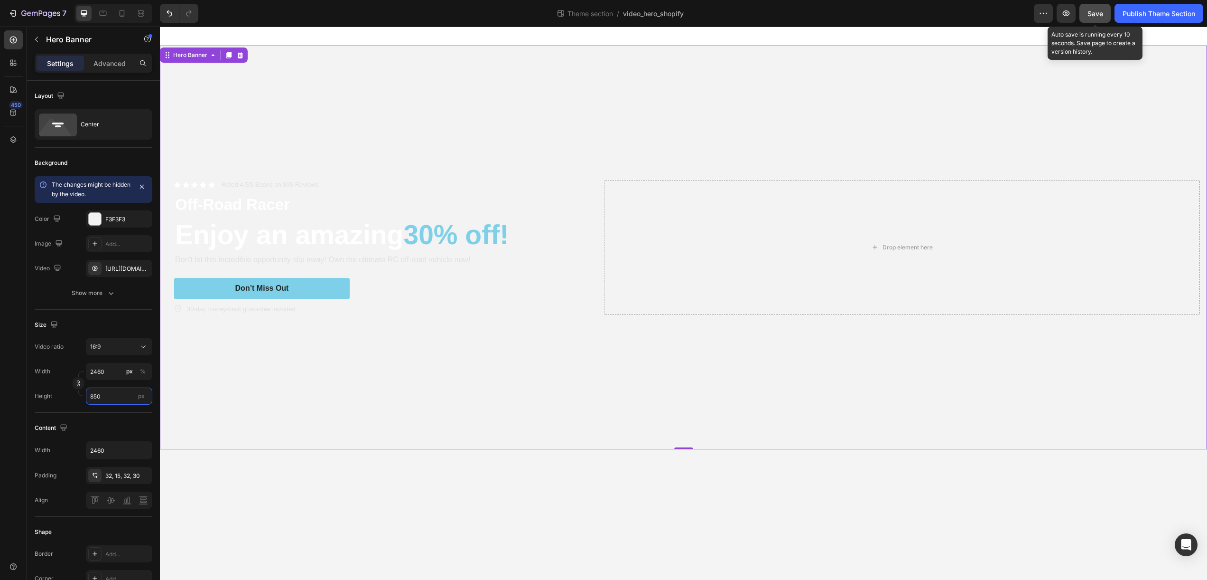
type input "850"
click at [1091, 21] on button "Save" at bounding box center [1095, 13] width 31 height 19
click at [1098, 19] on button "Save" at bounding box center [1095, 13] width 31 height 19
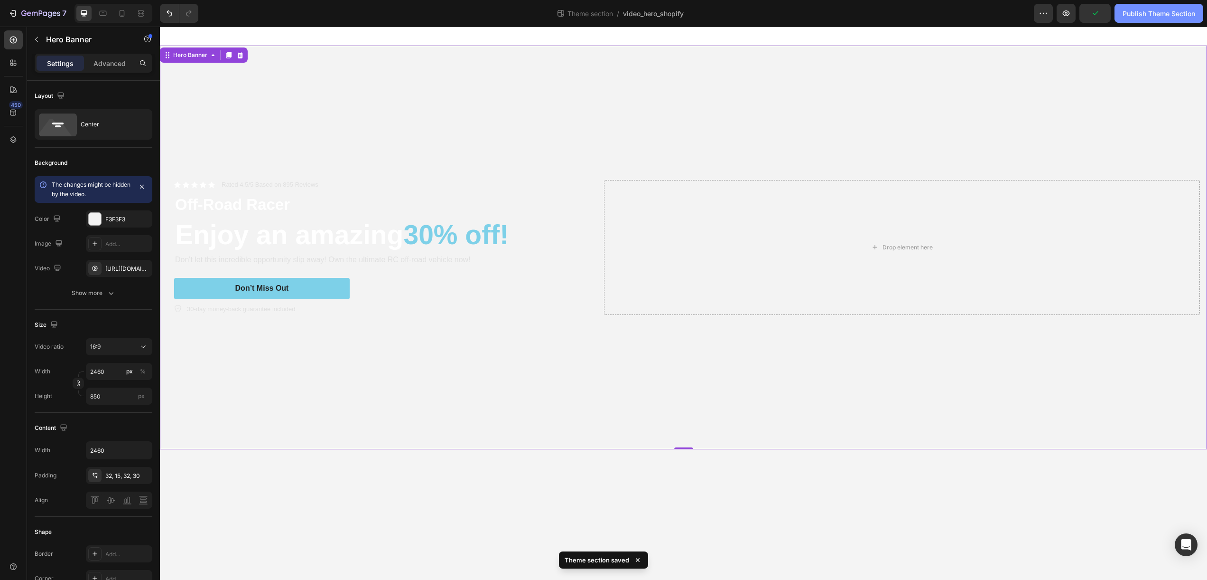
click at [1170, 14] on div "Publish Theme Section" at bounding box center [1159, 14] width 73 height 10
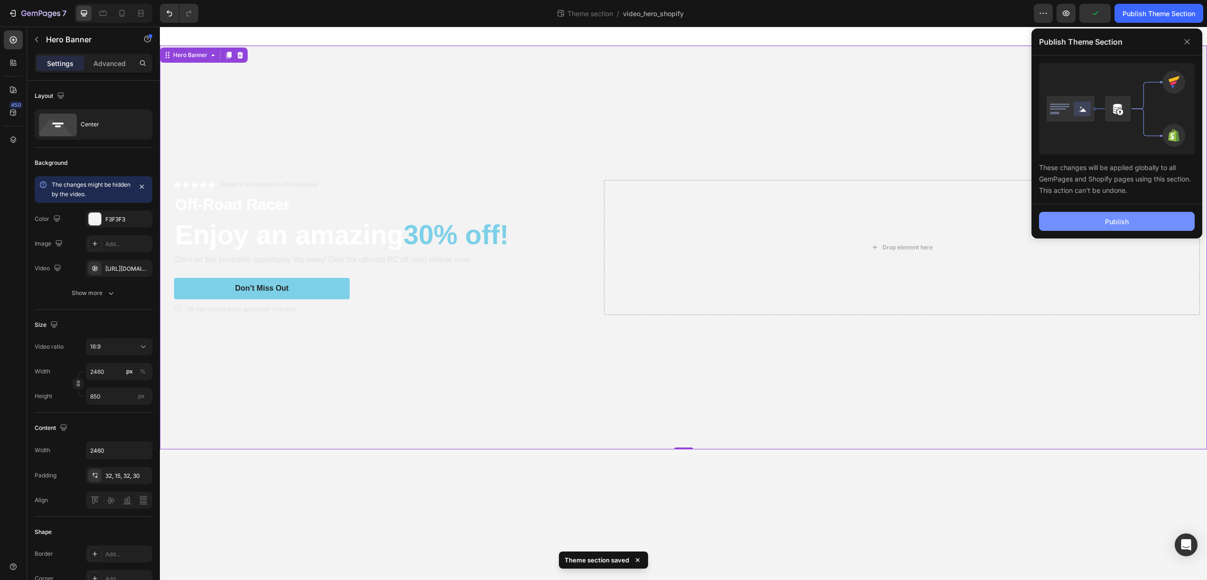
click at [1114, 225] on div "Publish" at bounding box center [1117, 221] width 24 height 10
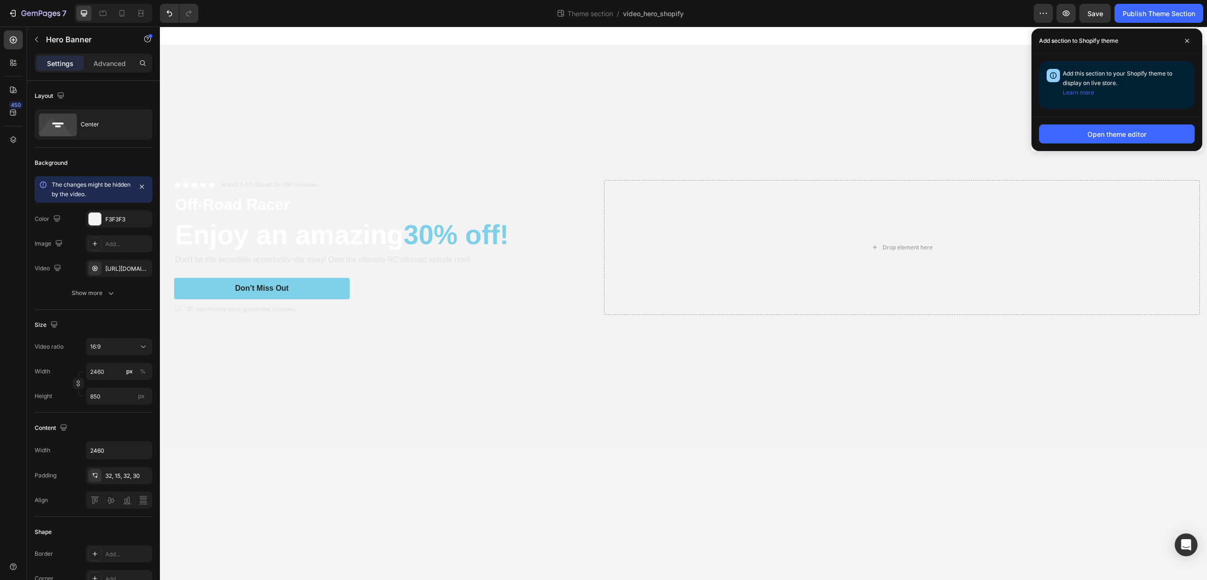
click at [888, 514] on body "Icon Icon Icon Icon Icon Icon List Rated 4.5/5 Based on 895 Reviews Text Block …" at bounding box center [684, 303] width 1048 height 553
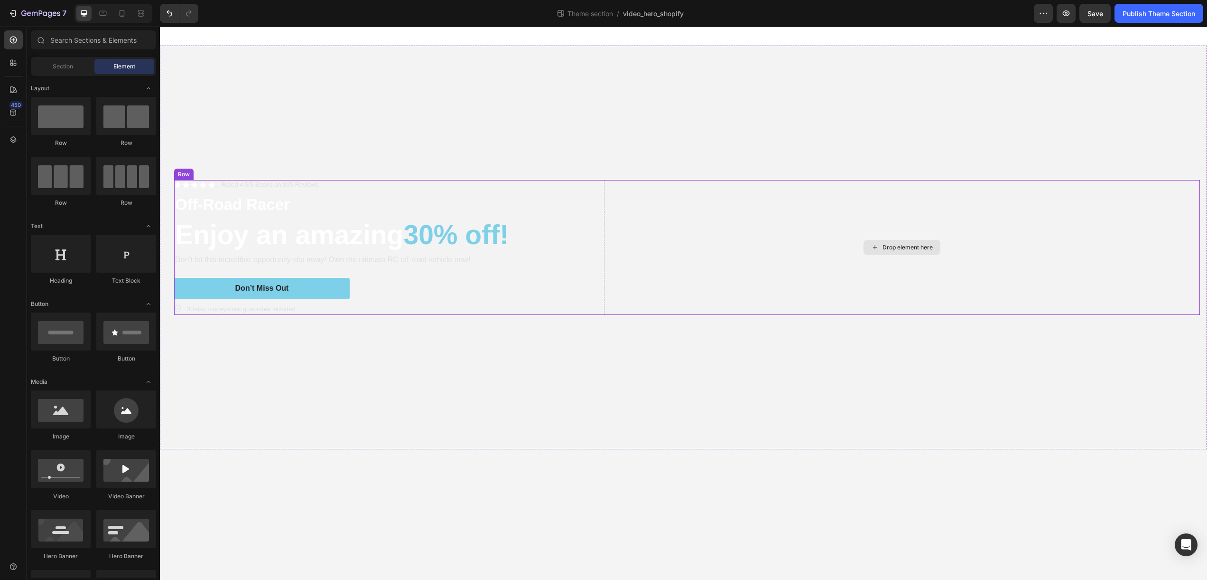
click at [604, 190] on div "Drop element here" at bounding box center [902, 247] width 597 height 135
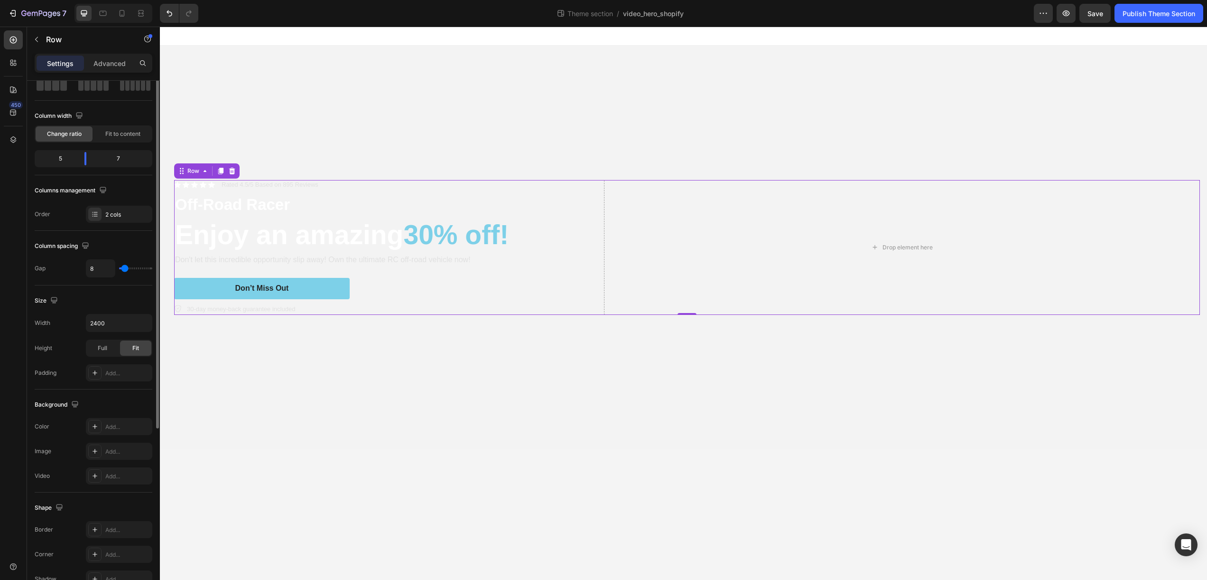
scroll to position [0, 0]
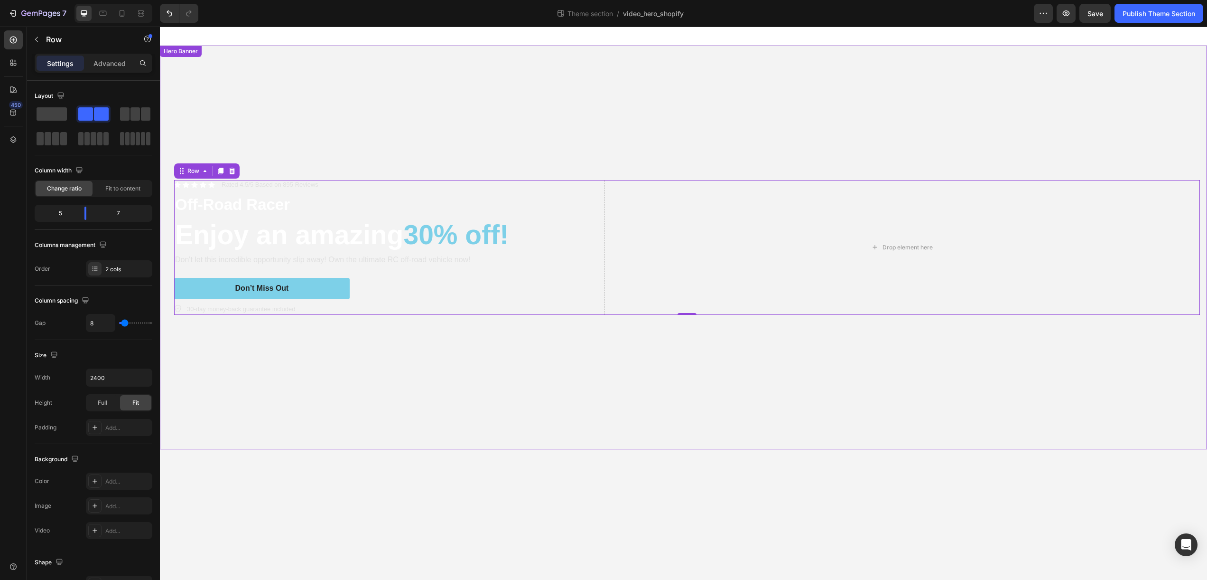
click at [546, 353] on video "Background Image" at bounding box center [684, 308] width 1048 height 524
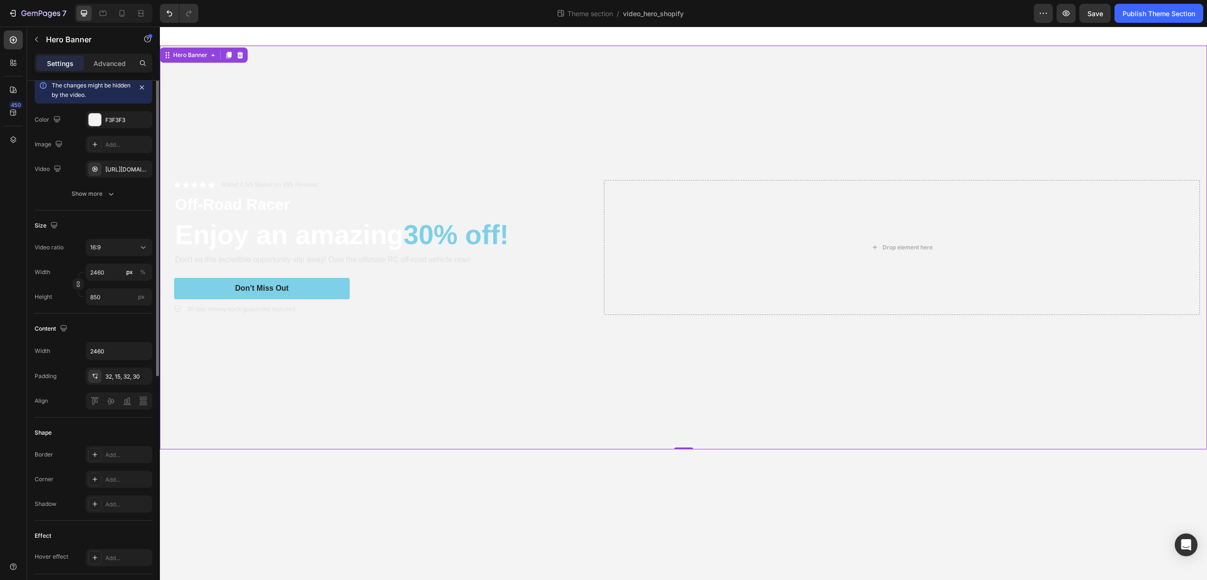
scroll to position [158, 0]
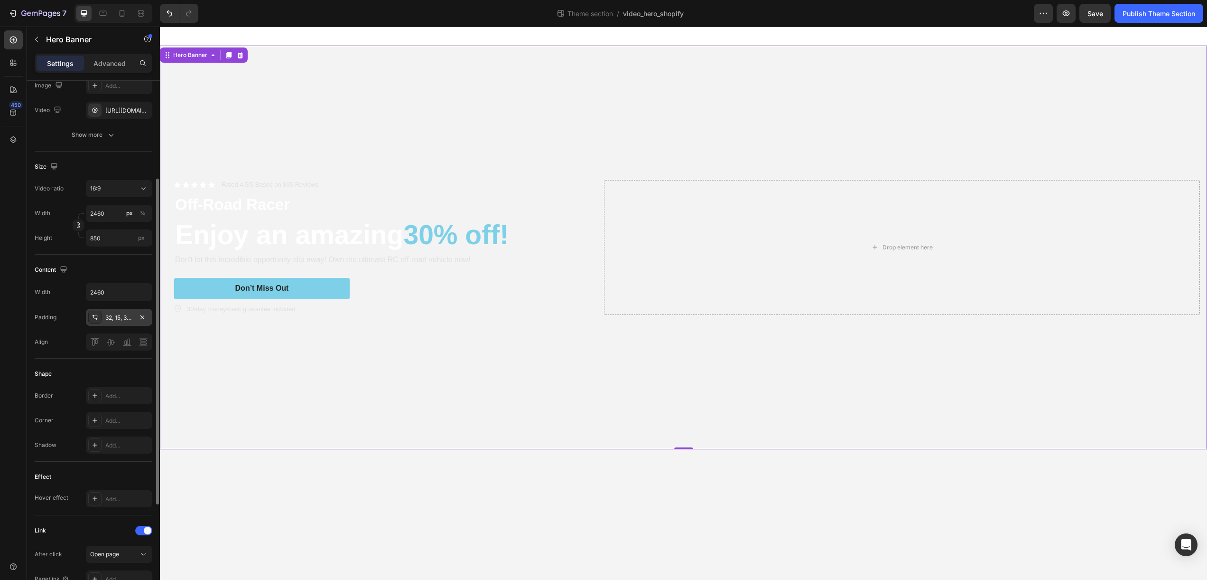
click at [125, 316] on div "32, 15, 32, 30" at bounding box center [119, 317] width 28 height 9
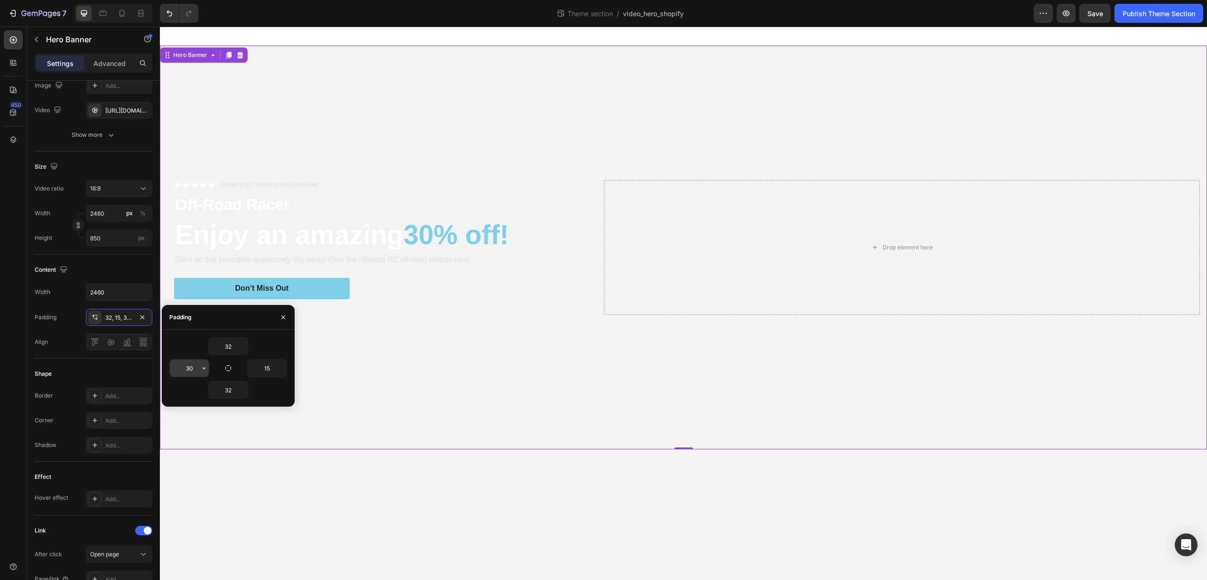
click at [196, 369] on input "30" at bounding box center [189, 367] width 39 height 17
click at [188, 366] on input "45" at bounding box center [189, 367] width 39 height 17
type input "60"
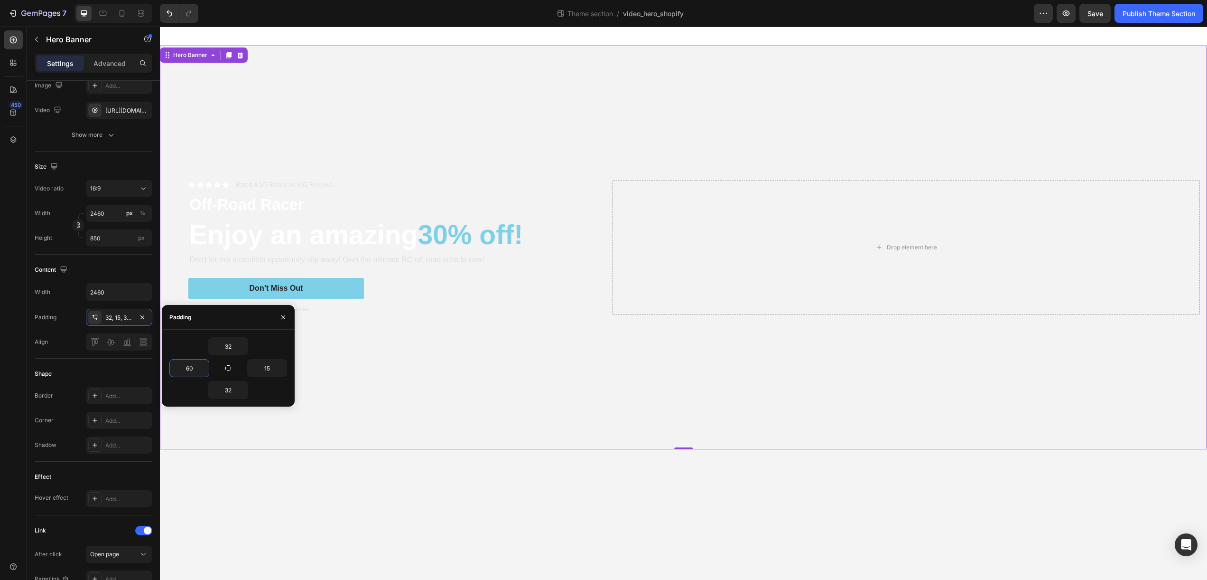
click at [690, 502] on body "Icon Icon Icon Icon Icon Icon List Rated 4.5/5 Based on 895 Reviews Text Block …" at bounding box center [684, 303] width 1048 height 553
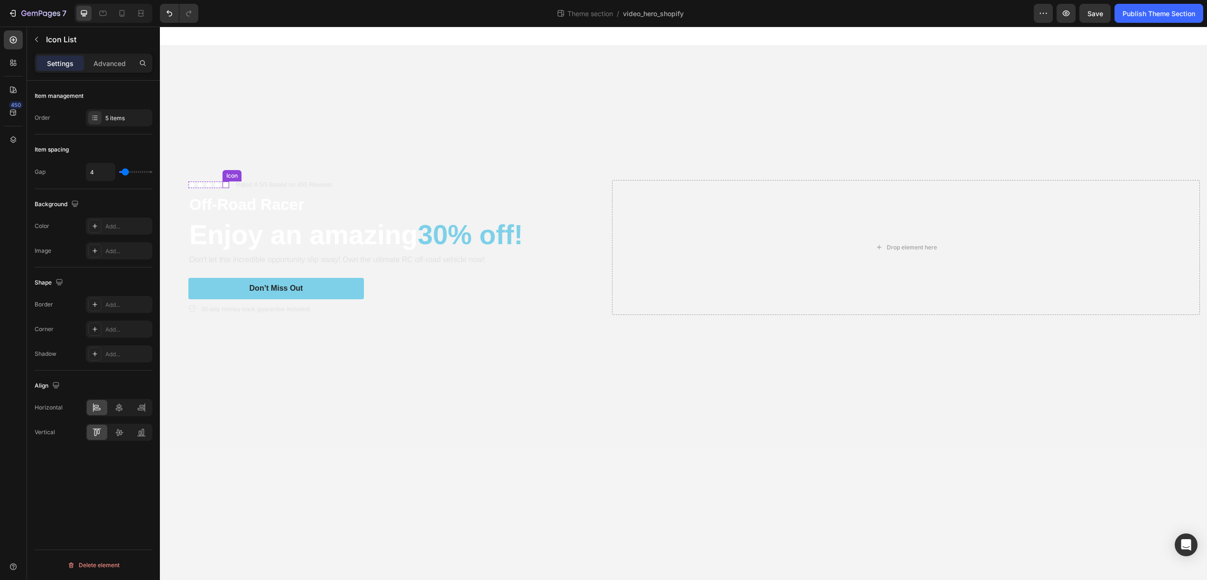
click at [222, 186] on div "Icon Icon Icon Icon Icon" at bounding box center [208, 184] width 41 height 7
click at [401, 183] on div "Icon Icon Icon Icon Icon Icon List 0 Rated 4.5/5 Based on 895 Reviews Text Bloc…" at bounding box center [398, 185] width 420 height 10
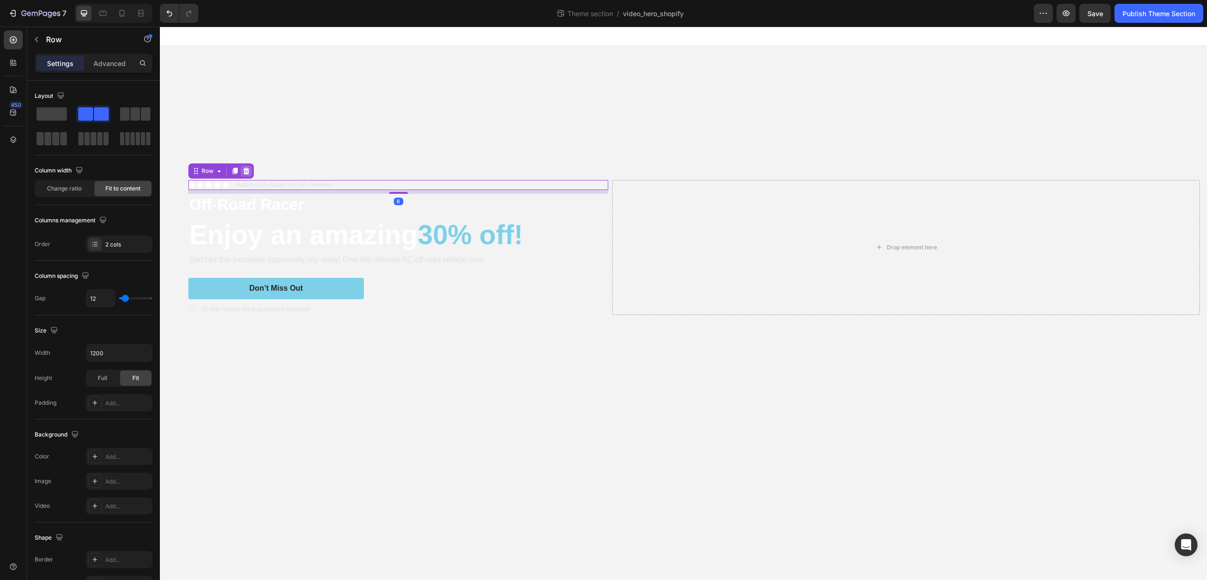
click at [247, 171] on icon at bounding box center [247, 171] width 8 height 8
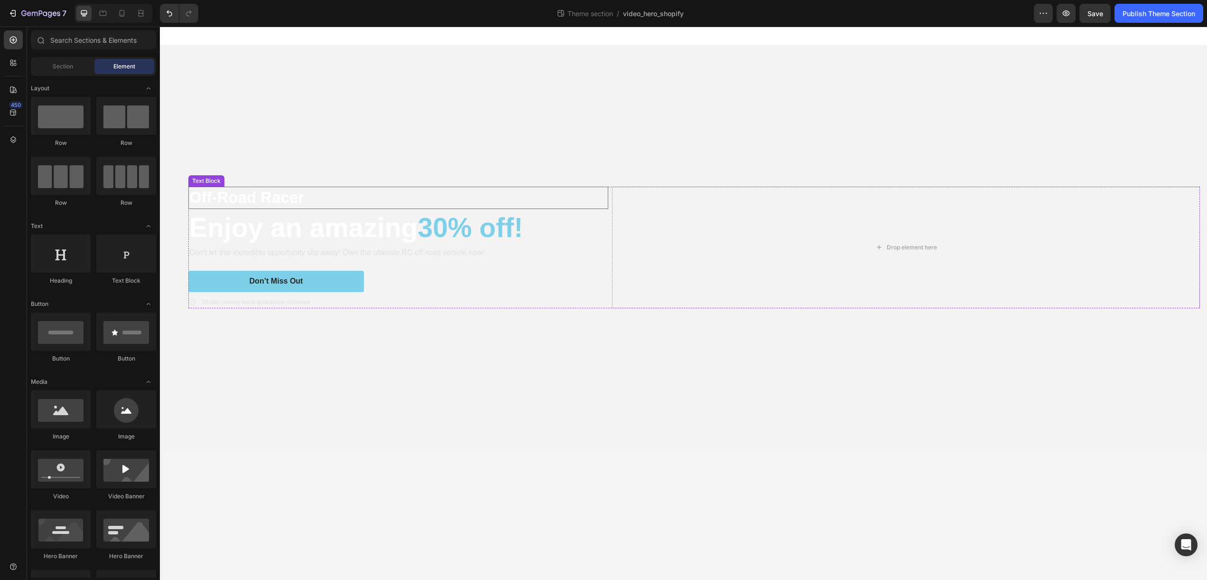
click at [251, 198] on p "Off-Road Racer" at bounding box center [398, 197] width 418 height 20
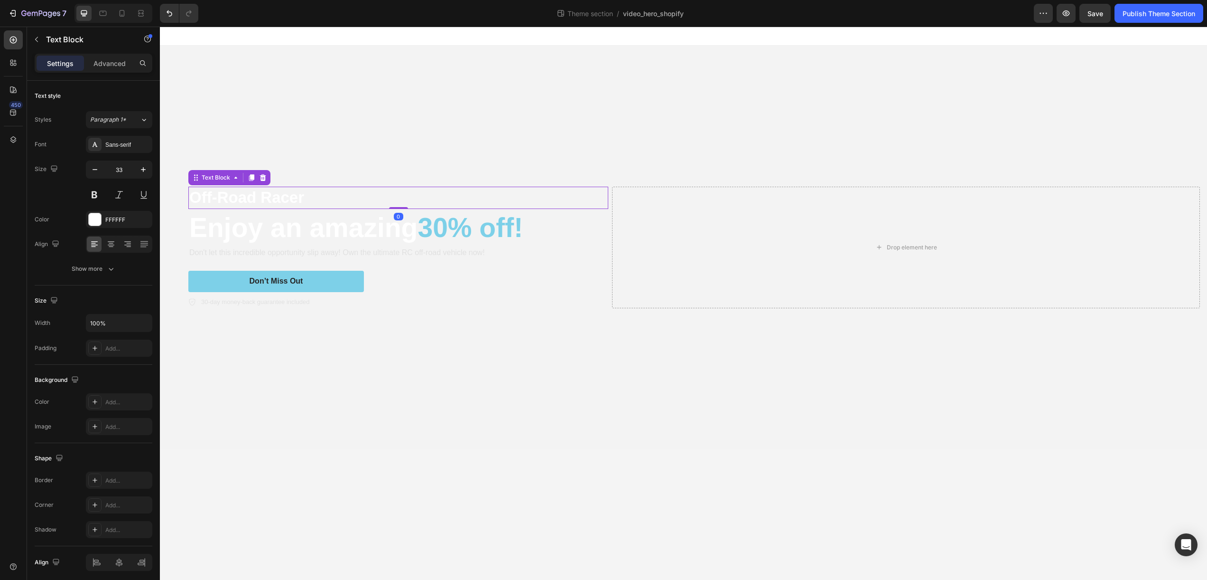
click at [251, 198] on p "Off-Road Racer" at bounding box center [398, 197] width 418 height 20
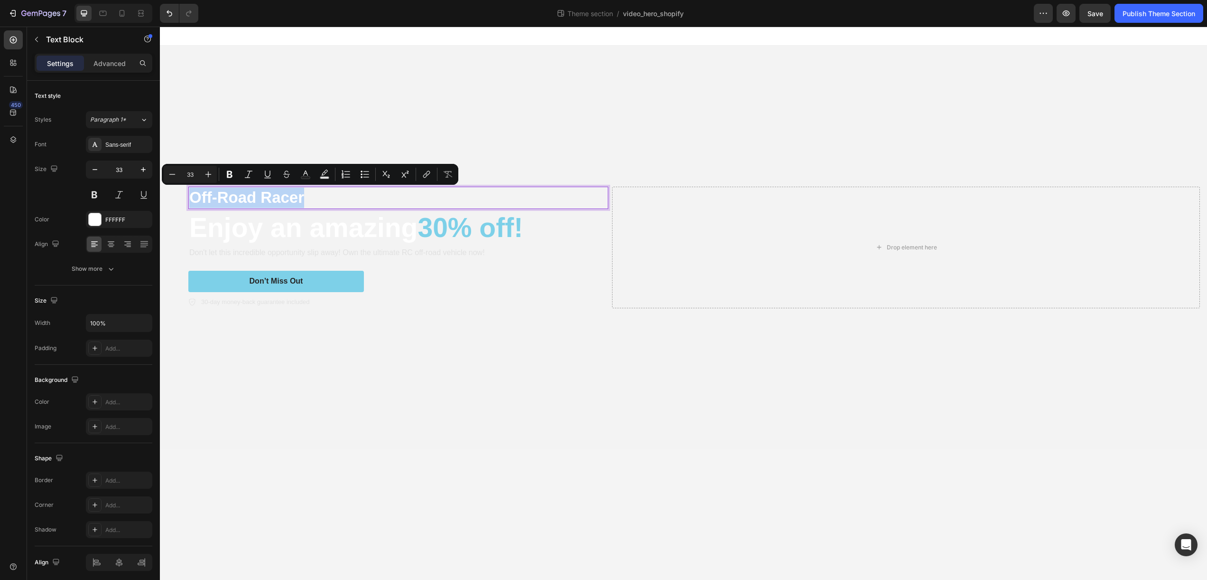
click at [251, 198] on p "Off-Road Racer" at bounding box center [398, 197] width 418 height 20
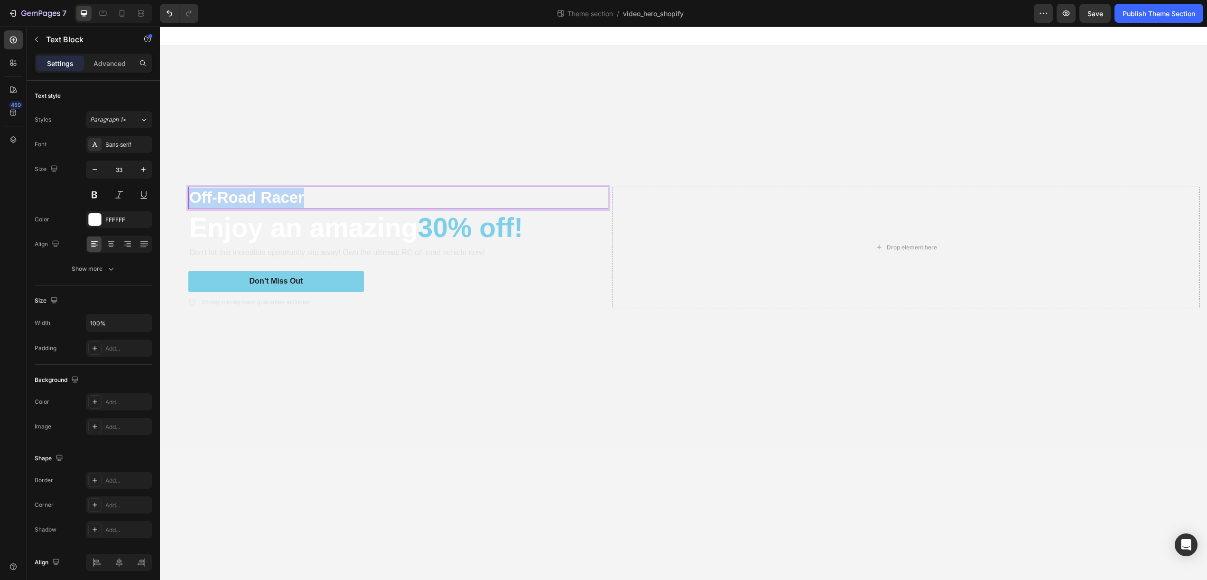
click at [251, 198] on p "Off-Road Racer" at bounding box center [398, 197] width 418 height 20
click at [250, 238] on h2 "Enjoy an amazing 30% off!" at bounding box center [398, 227] width 420 height 37
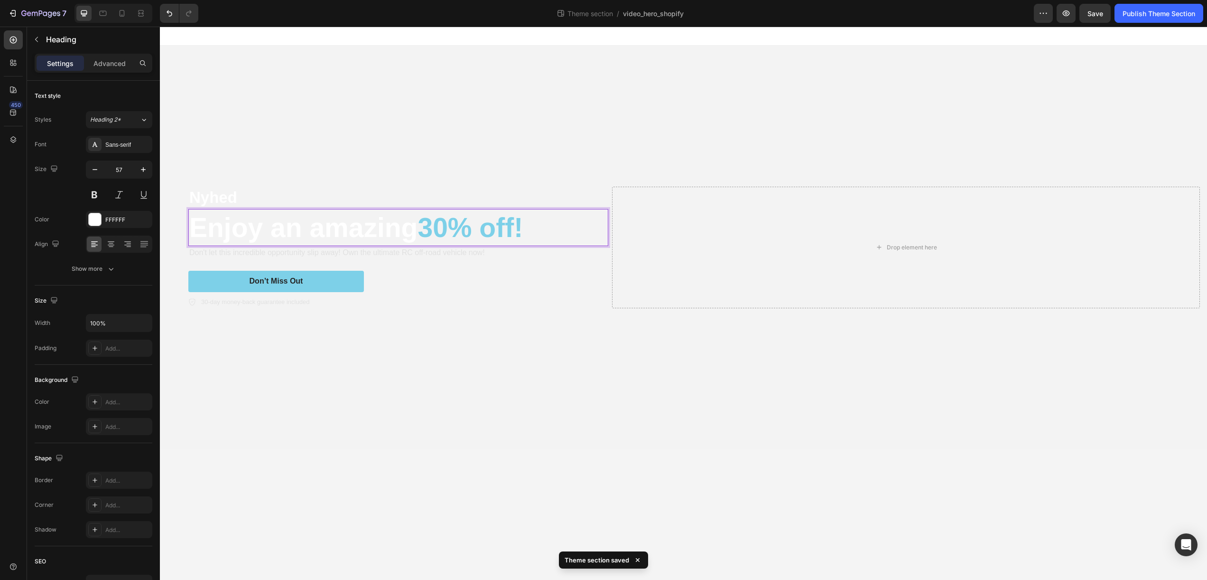
click at [250, 236] on h2 "Enjoy an amazing 30% off!" at bounding box center [398, 227] width 420 height 37
click at [250, 236] on p "Enjoy an amazing 30% off!" at bounding box center [398, 227] width 418 height 35
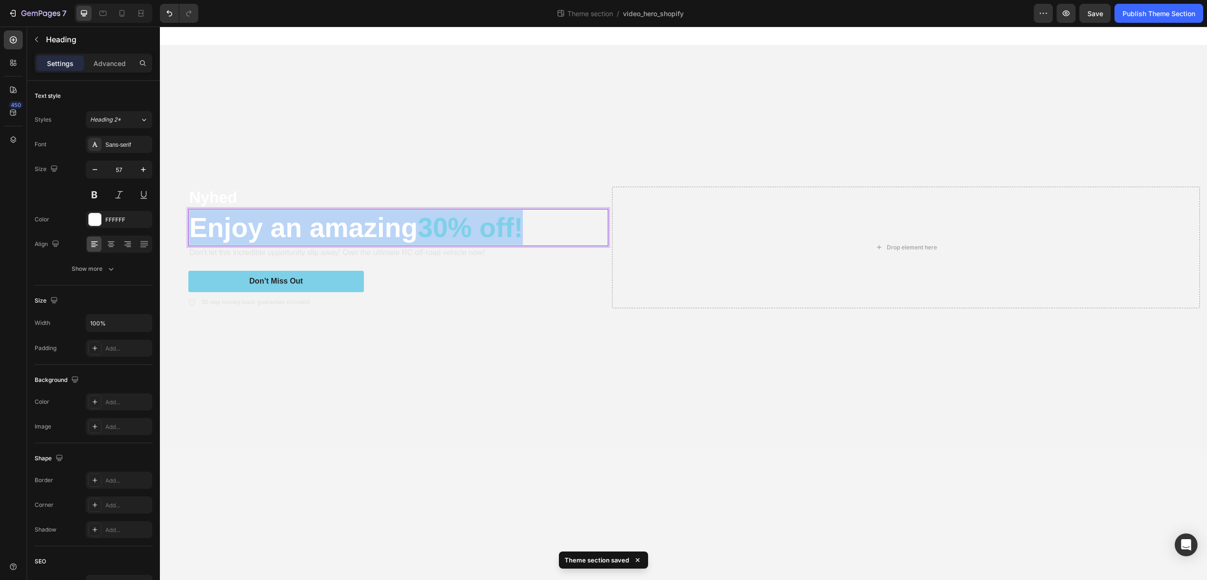
click at [250, 236] on p "Enjoy an amazing 30% off!" at bounding box center [398, 227] width 418 height 35
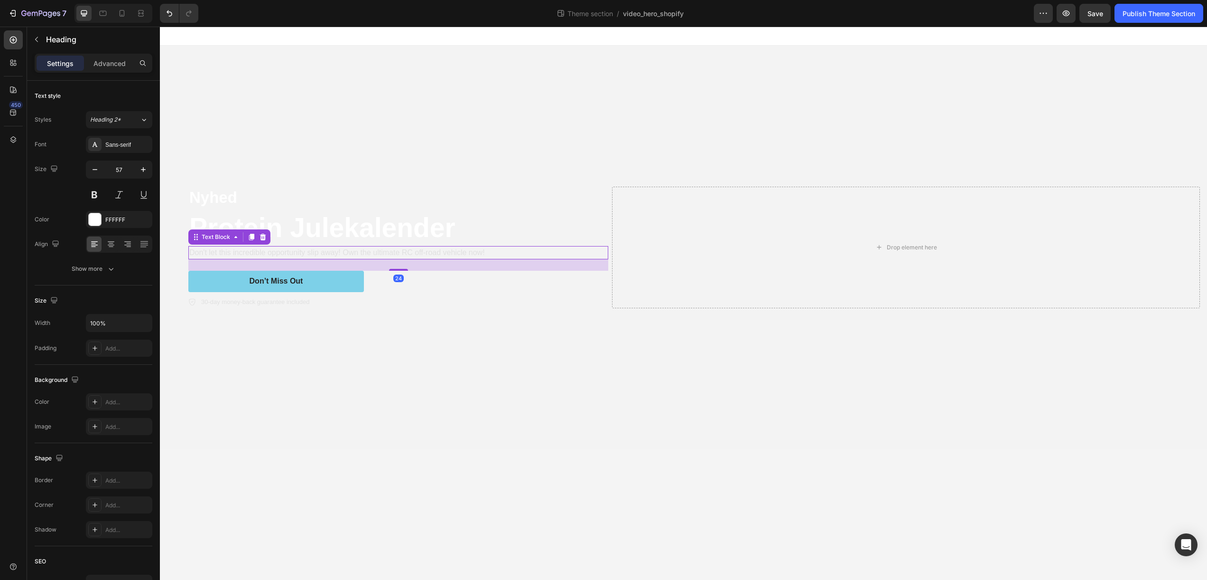
click at [416, 253] on p "Don't let this incredible opportunity slip away! Own the ultimate RC off-road v…" at bounding box center [398, 252] width 418 height 11
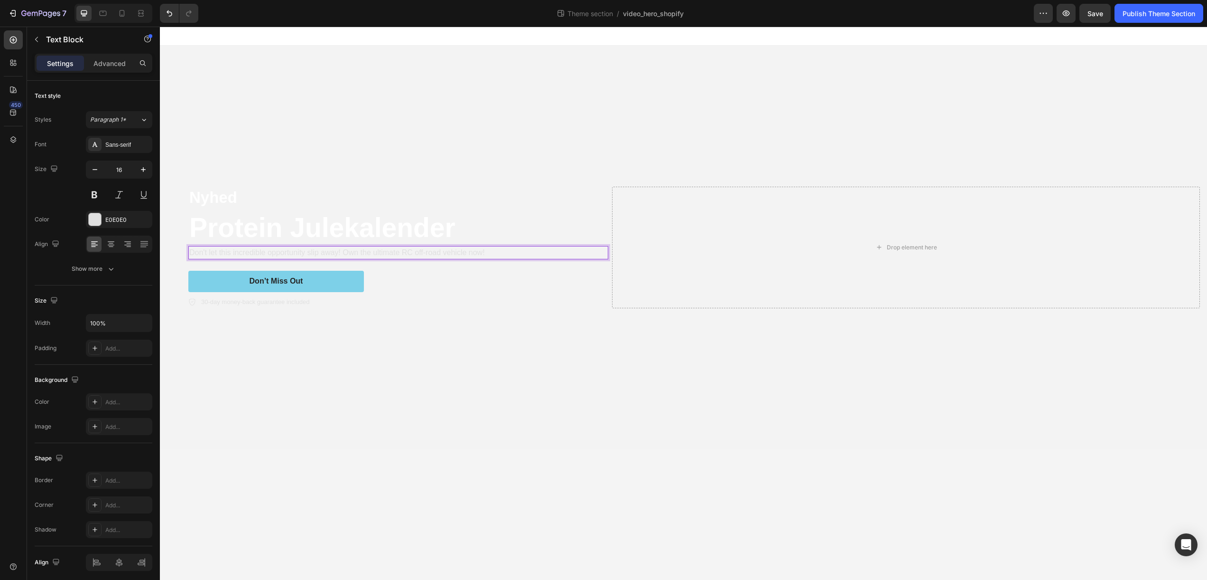
click at [416, 253] on p "Don't let this incredible opportunity slip away! Own the ultimate RC off-road v…" at bounding box center [398, 252] width 418 height 11
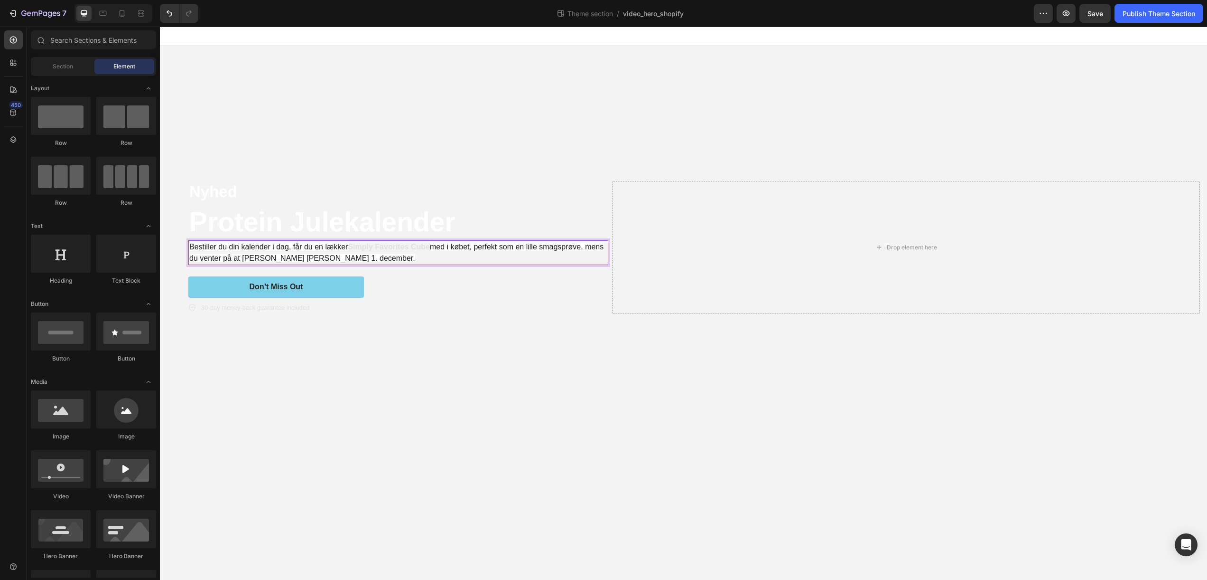
click at [438, 472] on body "Nyhed Text Block Protein Julekalender Heading Bestiller du din kalender i dag, …" at bounding box center [684, 303] width 1048 height 553
click at [354, 246] on strong "Simply Favorites Cube" at bounding box center [389, 247] width 82 height 8
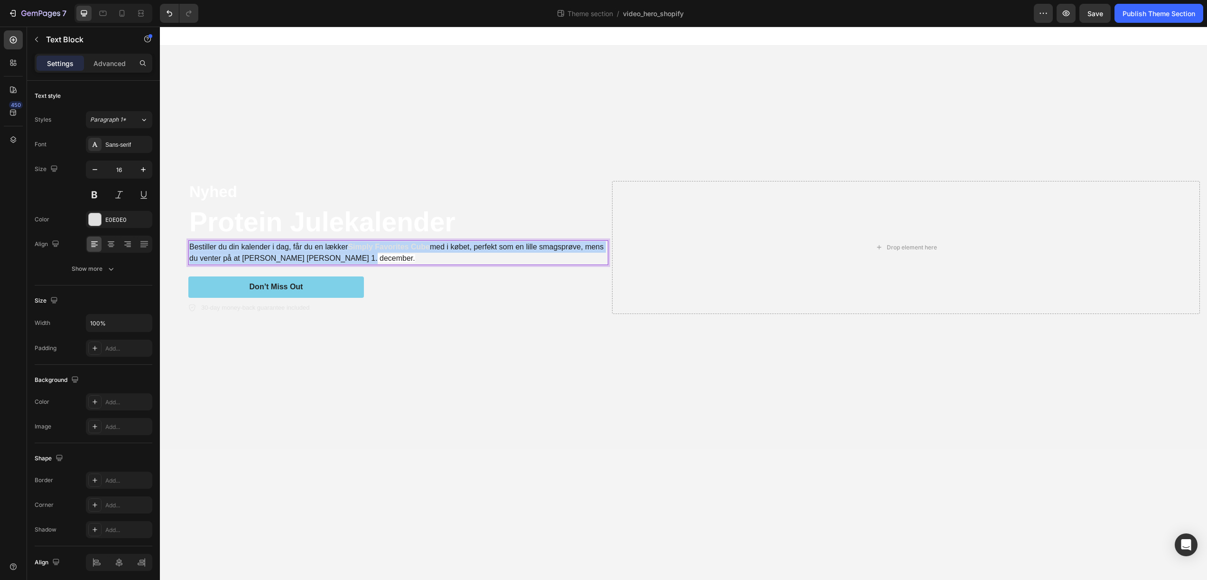
click at [354, 246] on strong "Simply Favorites Cube" at bounding box center [389, 247] width 82 height 8
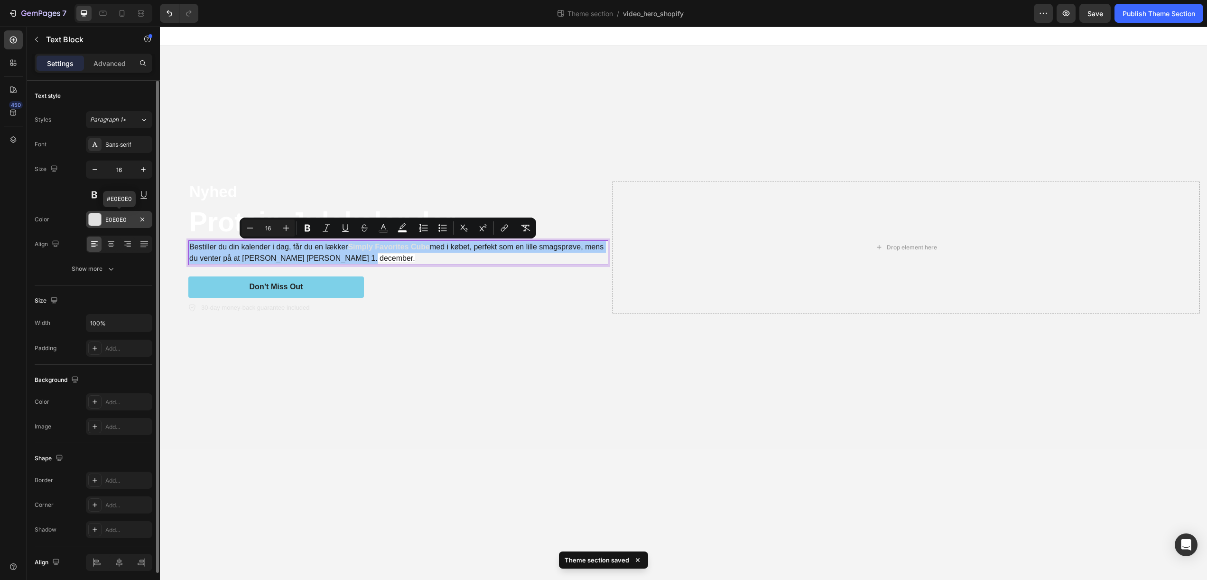
click at [121, 221] on div "E0E0E0" at bounding box center [119, 219] width 28 height 9
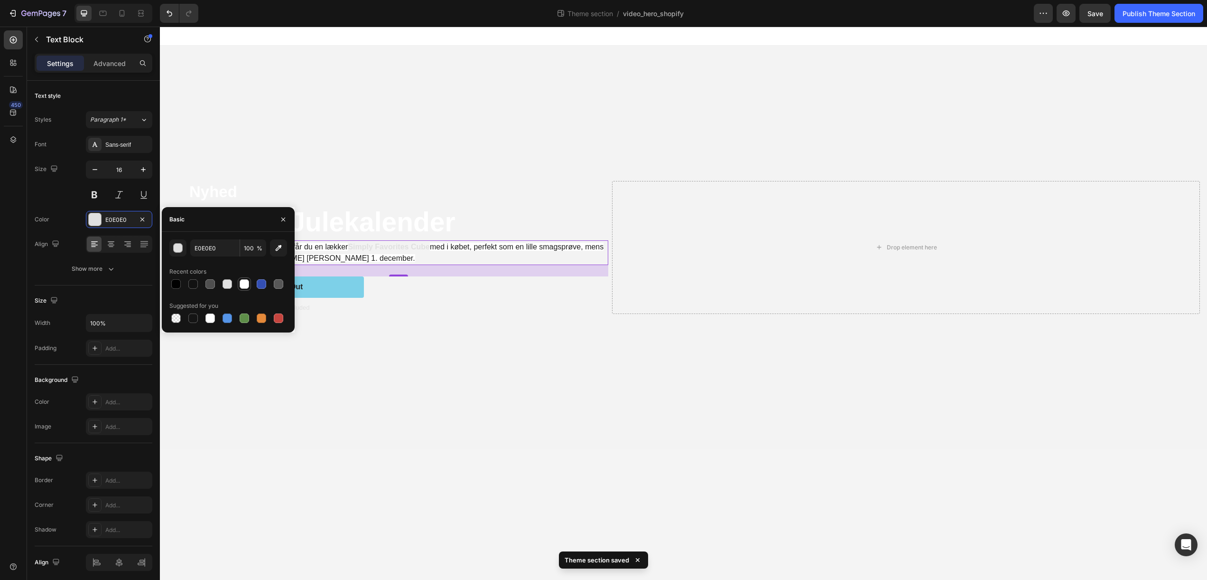
click at [242, 284] on div at bounding box center [244, 283] width 9 height 9
type input "FFFFFF"
click at [443, 483] on body "Nyhed Text Block Protein Julekalender Heading Bestiller du din kalender i dag, …" at bounding box center [684, 303] width 1048 height 553
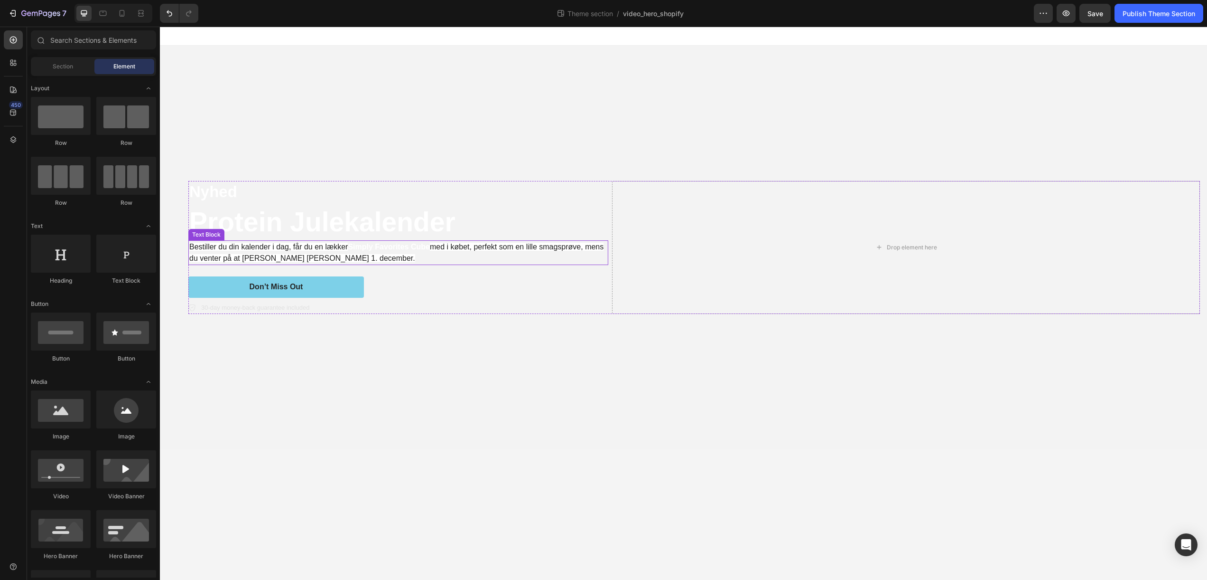
click at [319, 244] on span "Bestiller du din kalender i dag, får du en lækker" at bounding box center [268, 247] width 159 height 8
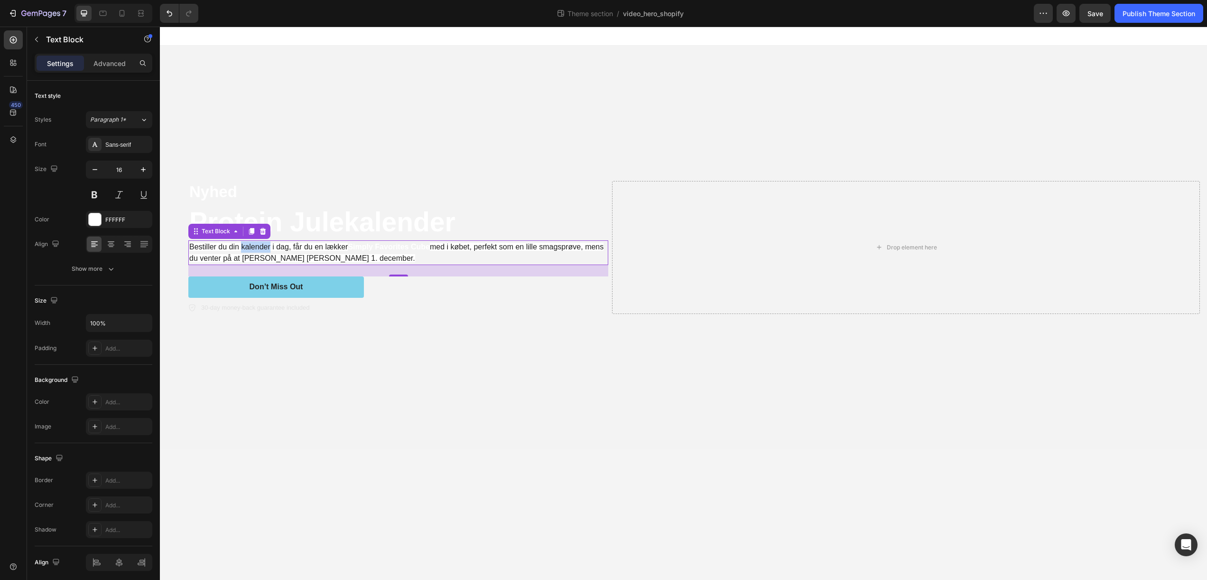
click at [251, 250] on span "Bestiller du din kalender i dag, får du en lækker" at bounding box center [268, 247] width 159 height 8
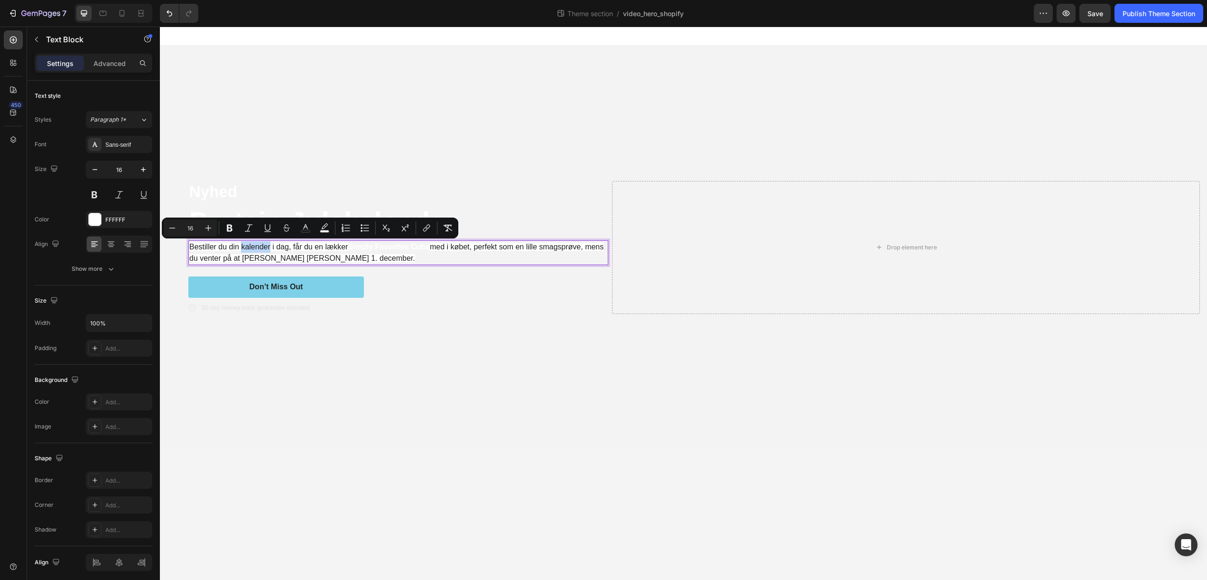
click at [251, 250] on span "Bestiller du din kalender i dag, får du en lækker" at bounding box center [268, 247] width 159 height 8
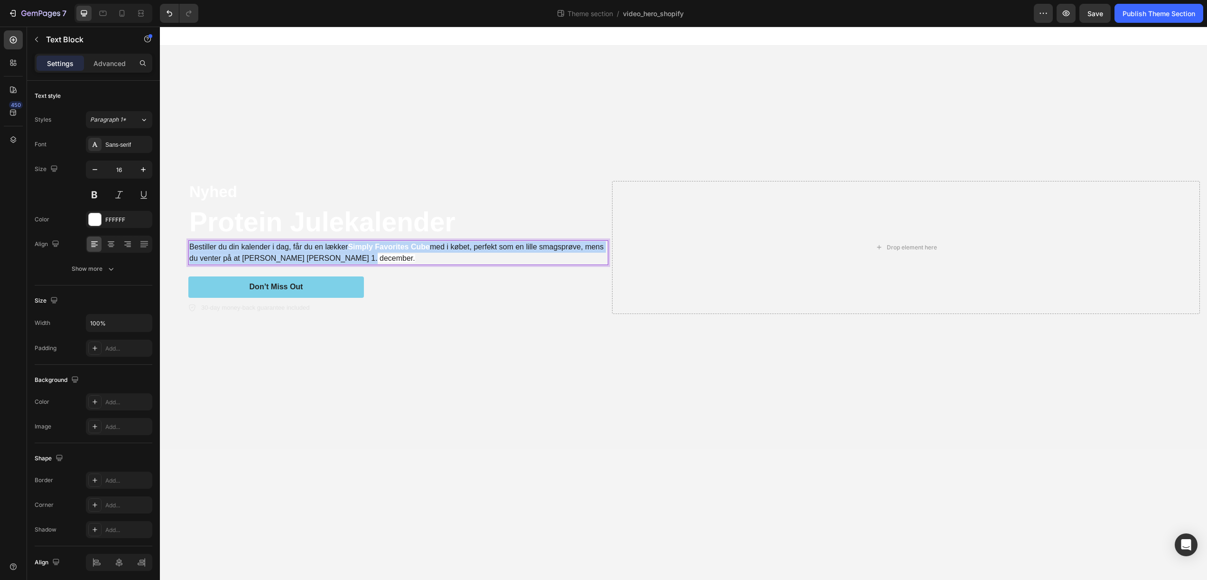
click at [251, 250] on span "Bestiller du din kalender i dag, får du en lækker" at bounding box center [268, 247] width 159 height 8
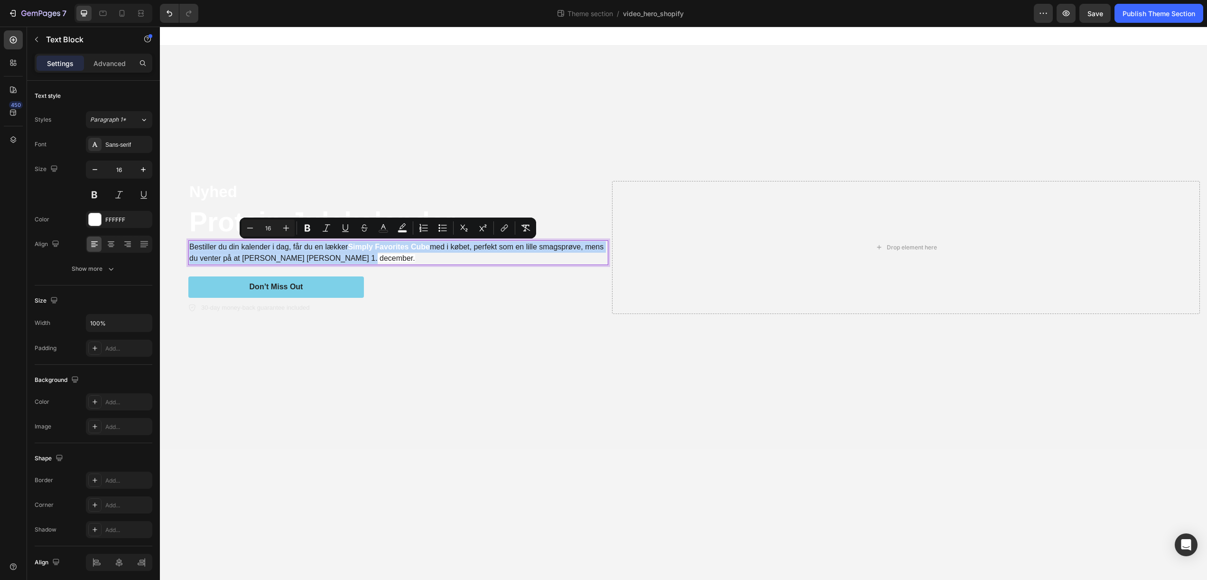
copy p "Bestiller du din kalender i dag, får du en lækker Simply Favorites Cube med i k…"
click at [370, 254] on p "Bestiller du din kalender i dag, får du en lækker Simply Favorites Cube med i k…" at bounding box center [398, 252] width 418 height 23
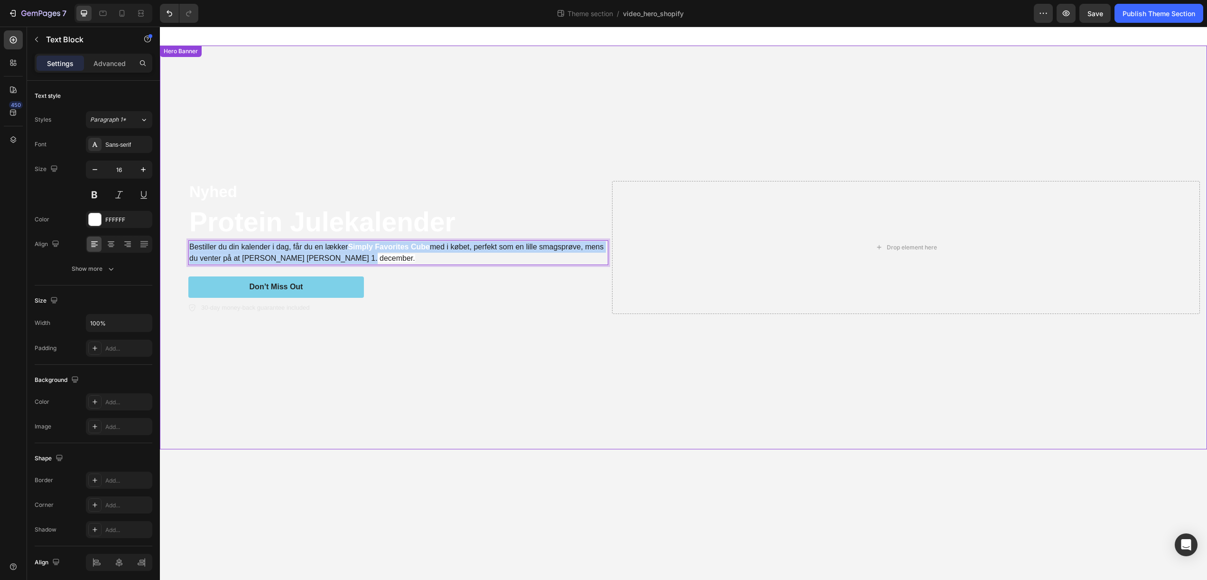
drag, startPoint x: 384, startPoint y: 257, endPoint x: 178, endPoint y: 250, distance: 206.1
click at [178, 250] on div "Nyhed Text Block Protein Julekalender Heading Bestiller du din kalender i dag, …" at bounding box center [684, 247] width 1048 height 163
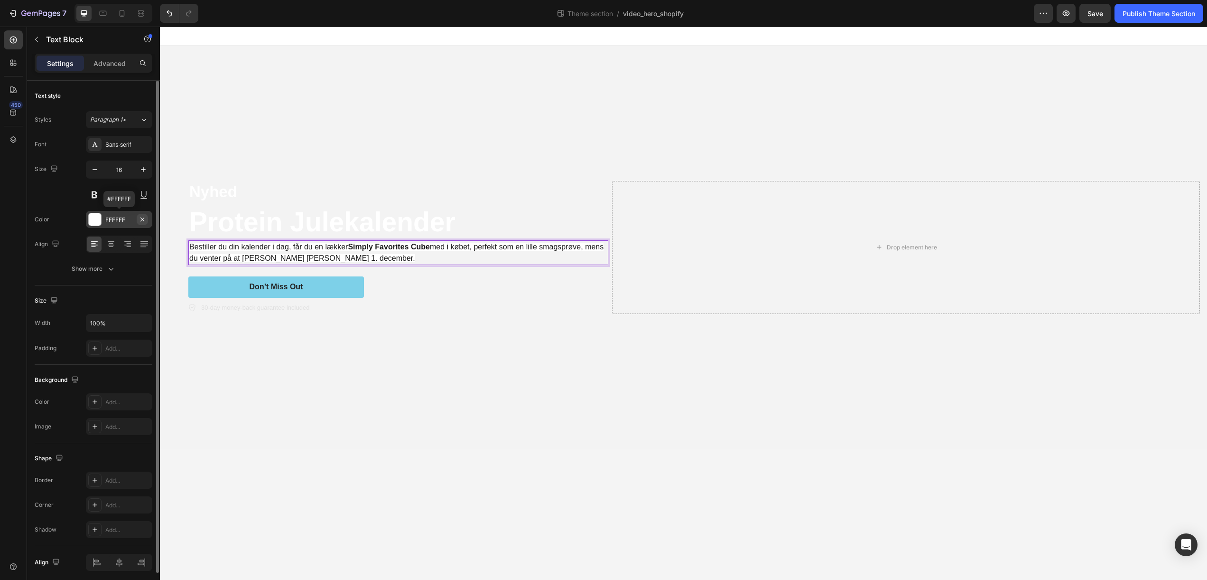
click at [143, 219] on icon "button" at bounding box center [143, 219] width 8 height 8
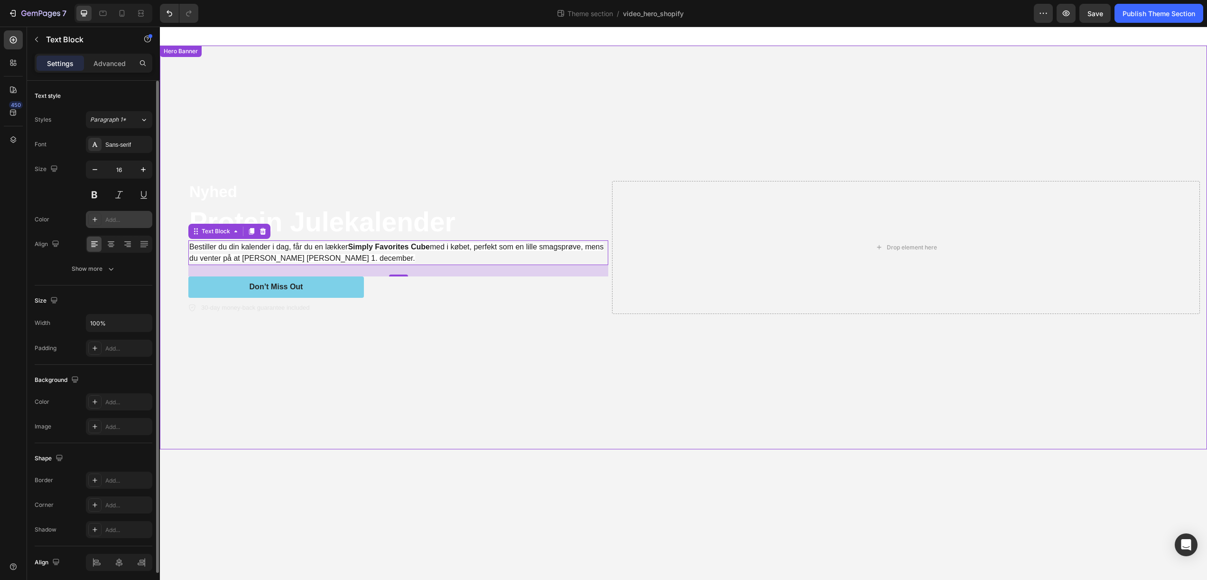
click at [359, 354] on video "Background Image" at bounding box center [684, 308] width 1048 height 524
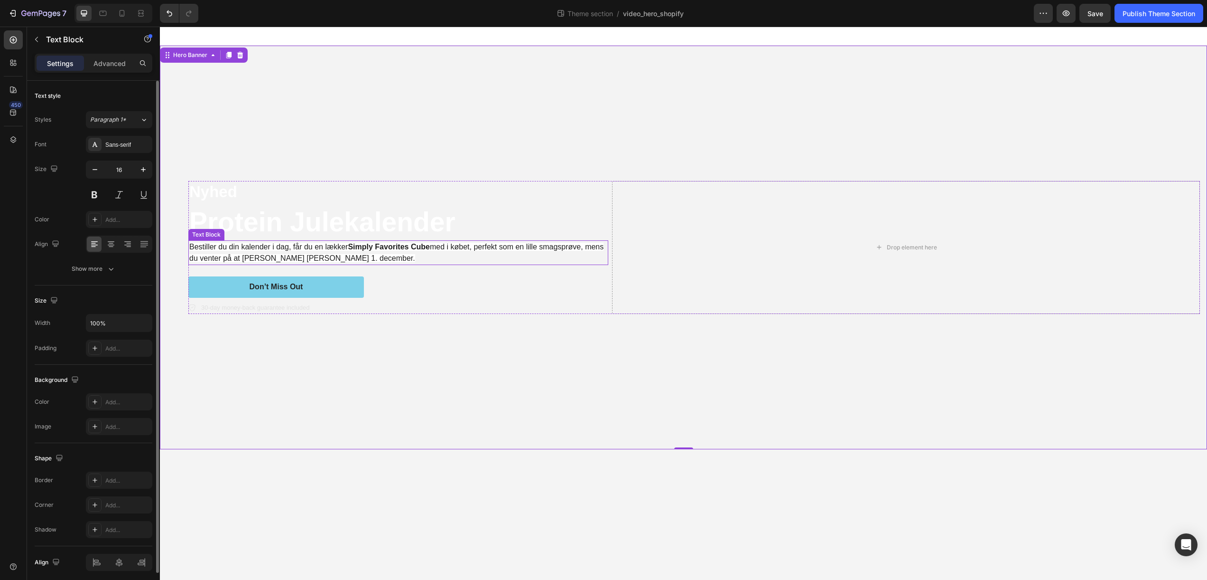
click at [340, 255] on span "Bestiller du din kalender i dag, får du en lækker Simply Favorites Cube med i k…" at bounding box center [396, 252] width 414 height 19
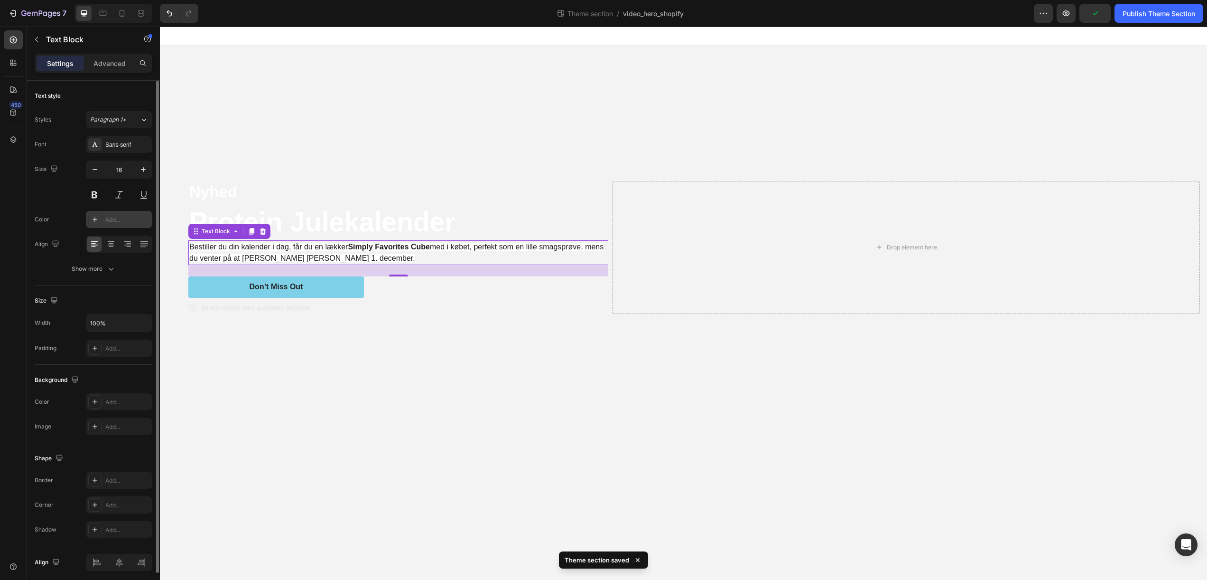
click at [121, 223] on div "Add..." at bounding box center [127, 219] width 45 height 9
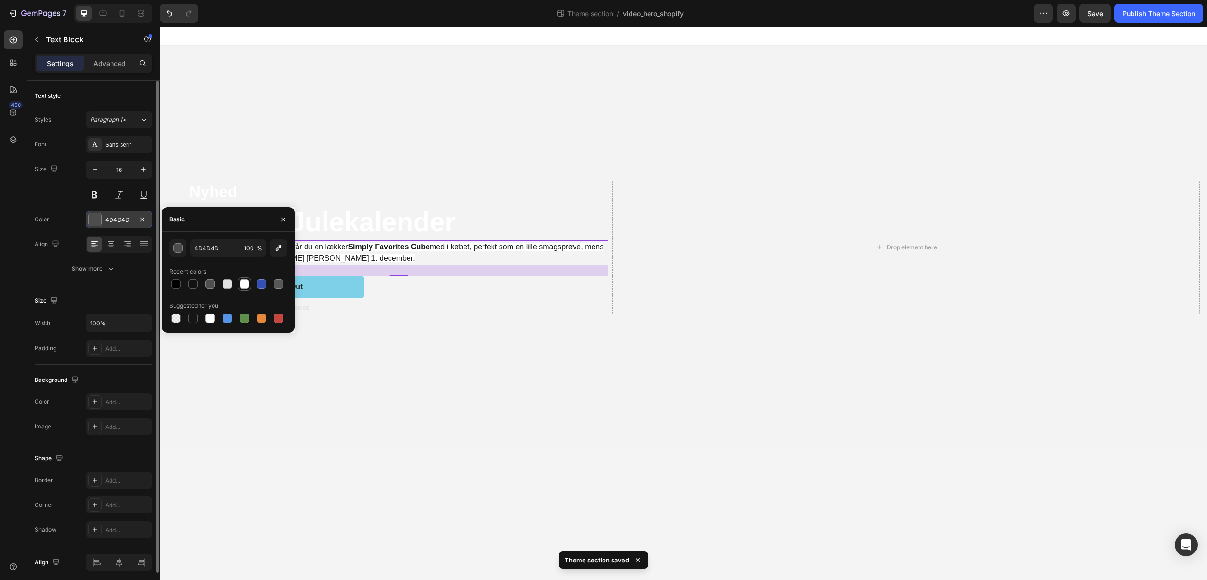
click at [243, 286] on div at bounding box center [244, 283] width 9 height 9
type input "FFFFFF"
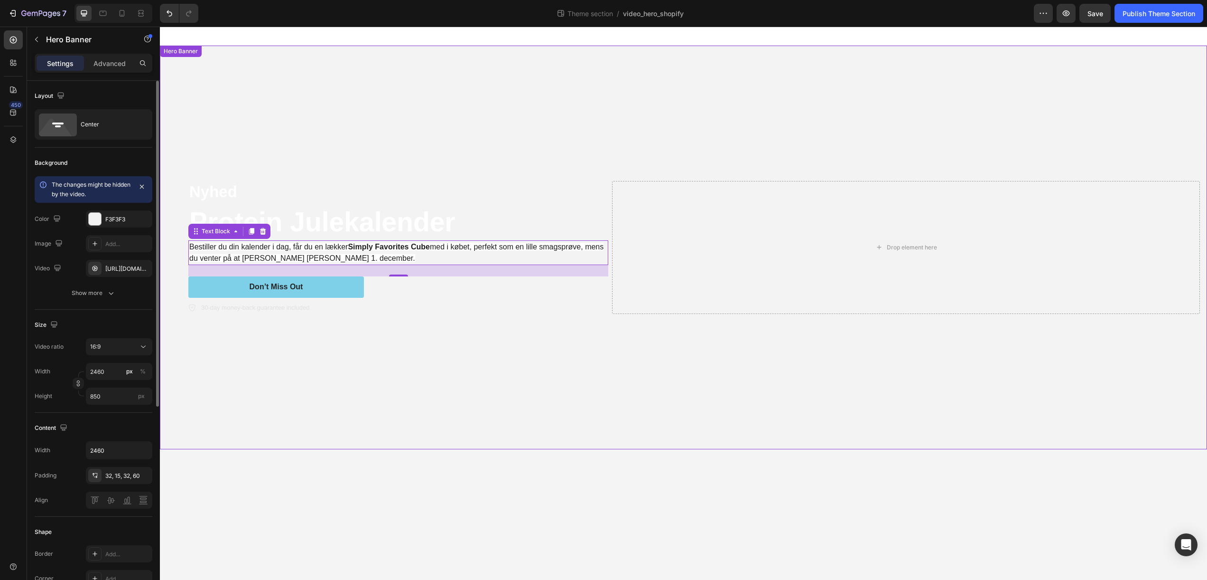
click at [392, 331] on video "Background Image" at bounding box center [684, 308] width 1048 height 524
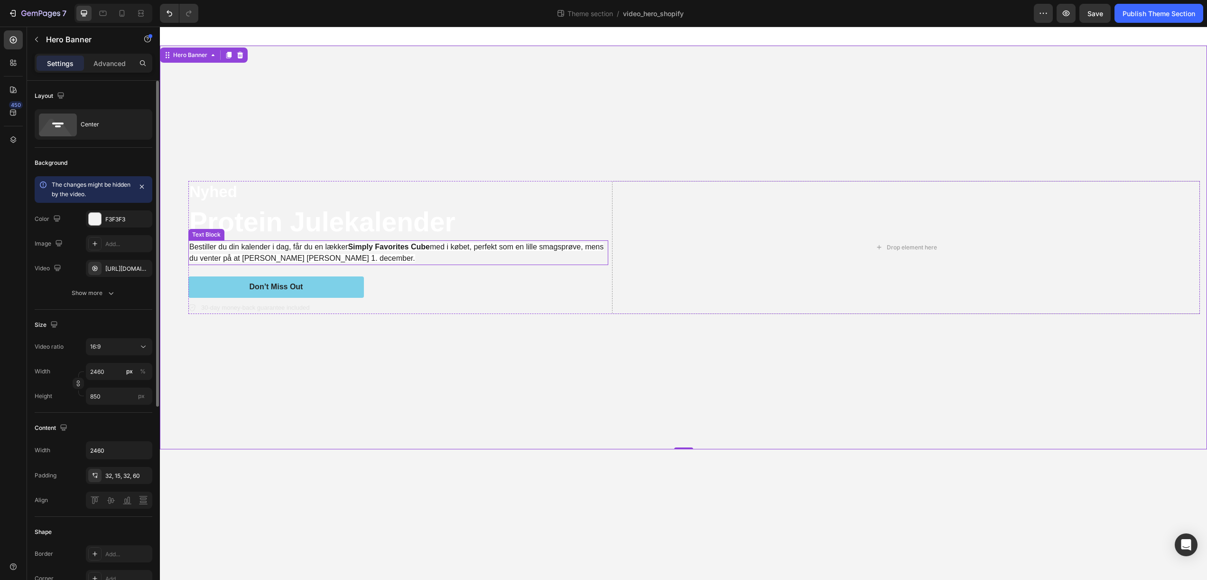
click at [324, 253] on p "Bestiller du din kalender i dag, får du en lækker Simply Favorites Cube med i k…" at bounding box center [398, 252] width 418 height 23
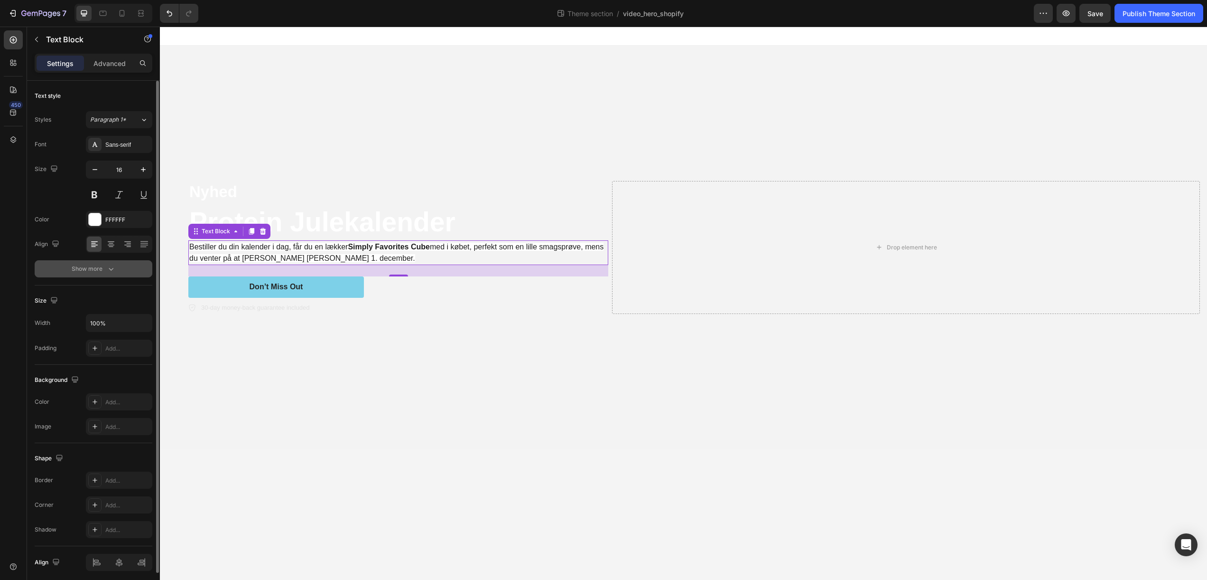
click at [104, 269] on div "Show more" at bounding box center [94, 268] width 44 height 9
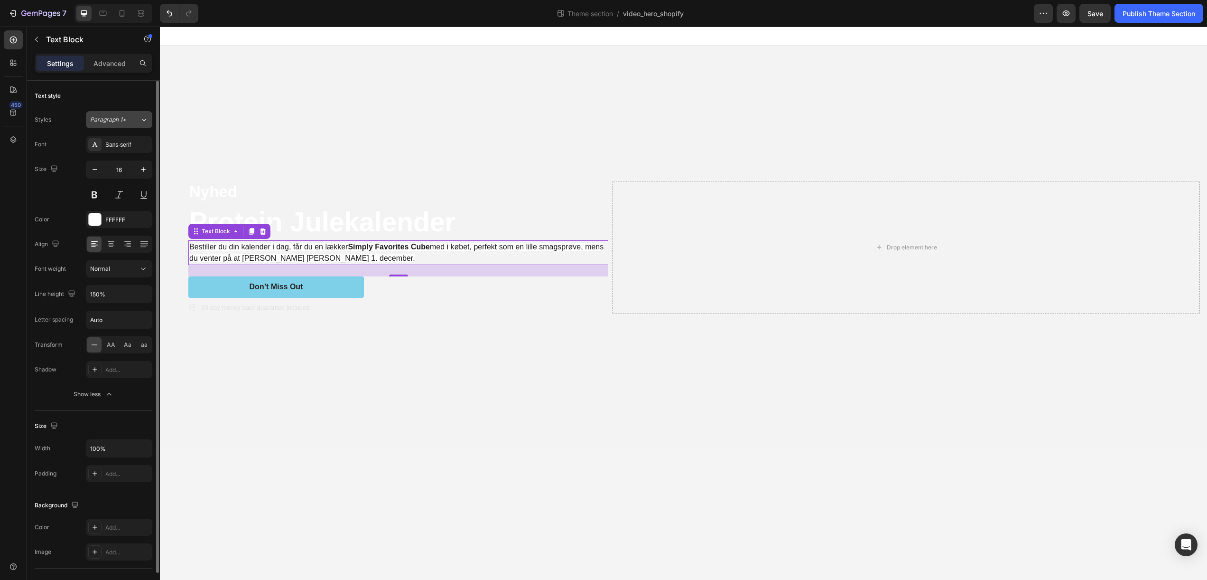
click at [139, 122] on div "Paragraph 1*" at bounding box center [115, 119] width 50 height 9
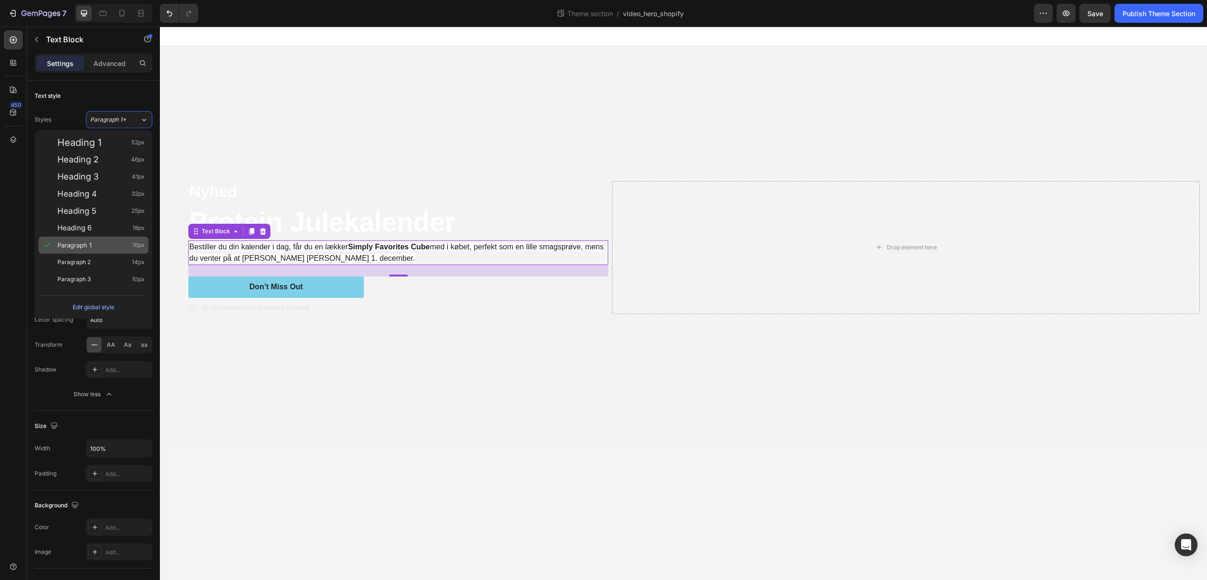
click at [81, 240] on span "Paragraph 1" at bounding box center [74, 244] width 34 height 9
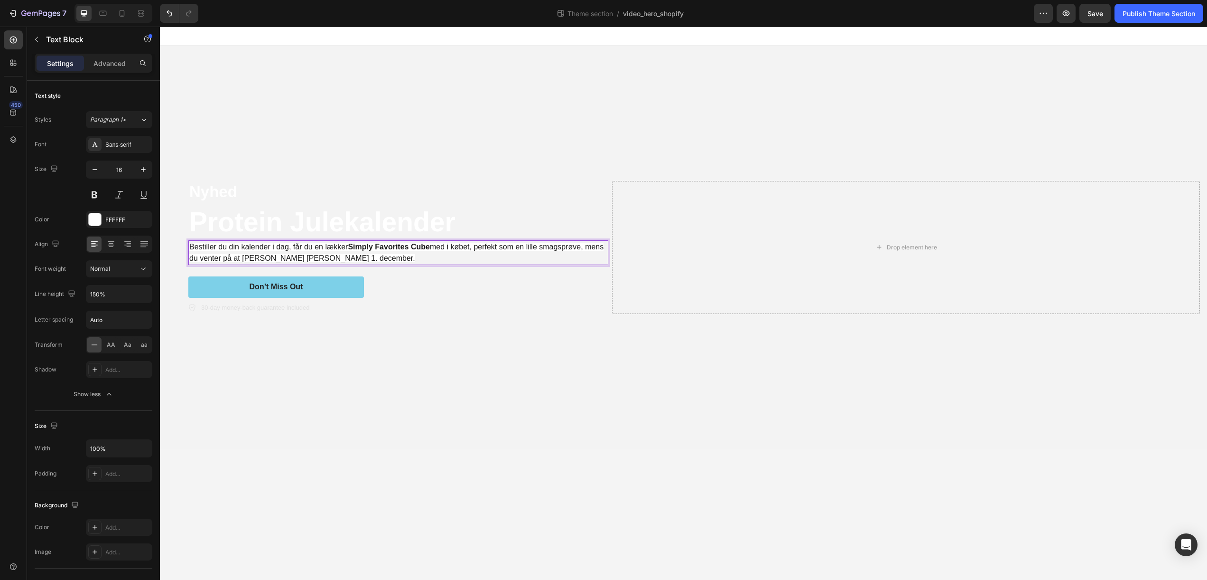
click at [251, 251] on span "Bestiller du din kalender i dag, får du en lækker Simply Favorites Cube med i k…" at bounding box center [396, 252] width 414 height 19
click at [526, 514] on body "Nyhed Text Block Protein Julekalender Heading Bestiller du din kalender i dag, …" at bounding box center [684, 303] width 1048 height 553
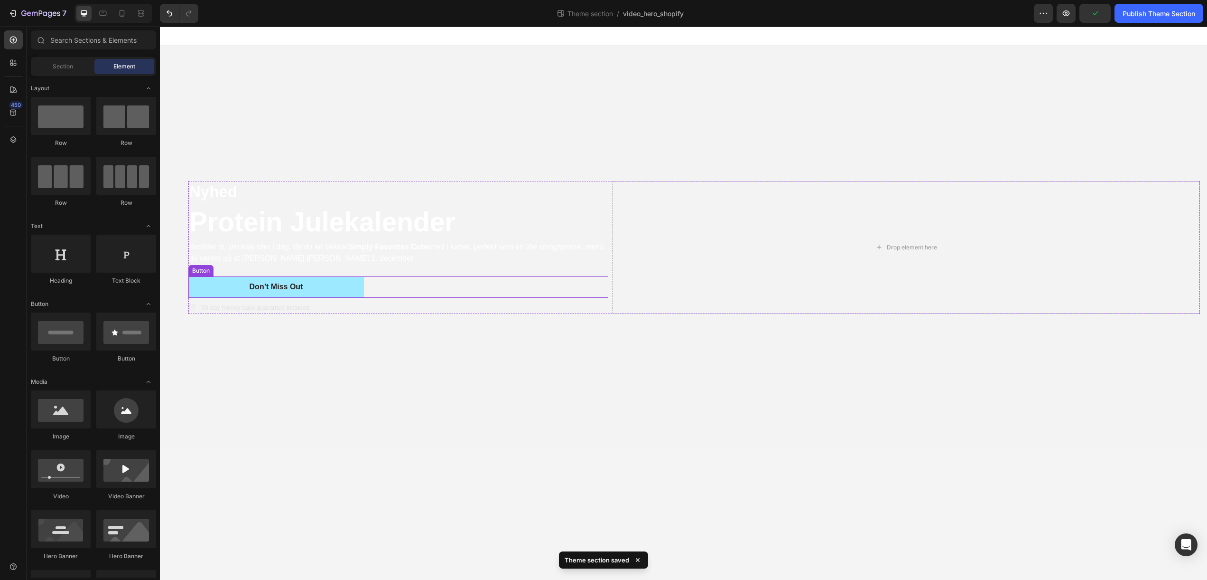
click at [324, 290] on button "Don’t Miss Out" at bounding box center [276, 286] width 176 height 21
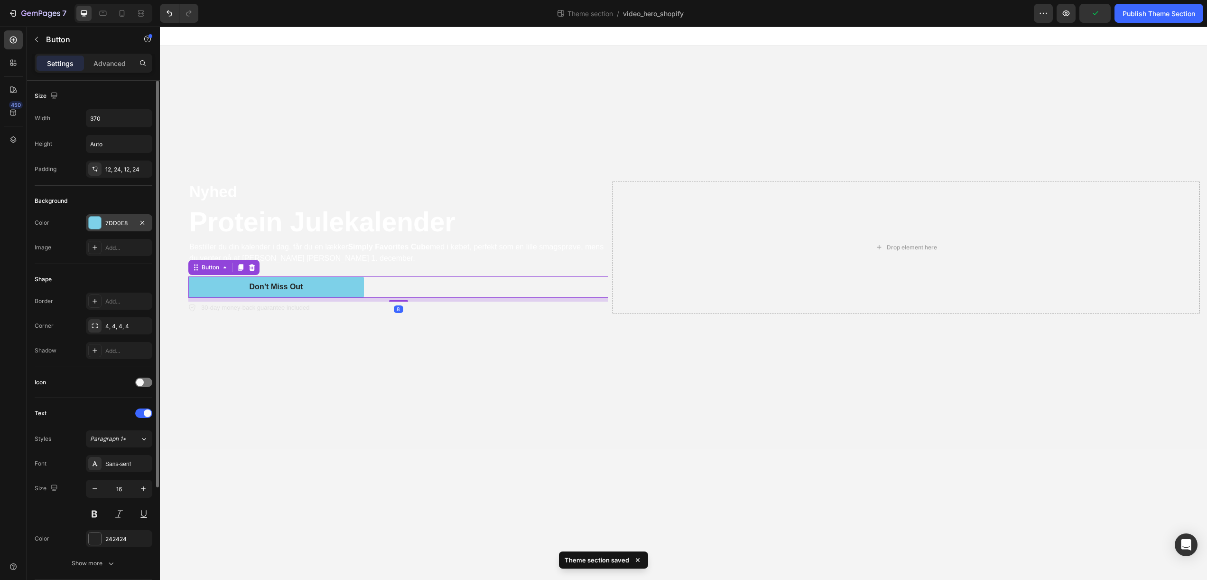
click at [113, 221] on div "7DD0E8" at bounding box center [119, 223] width 28 height 9
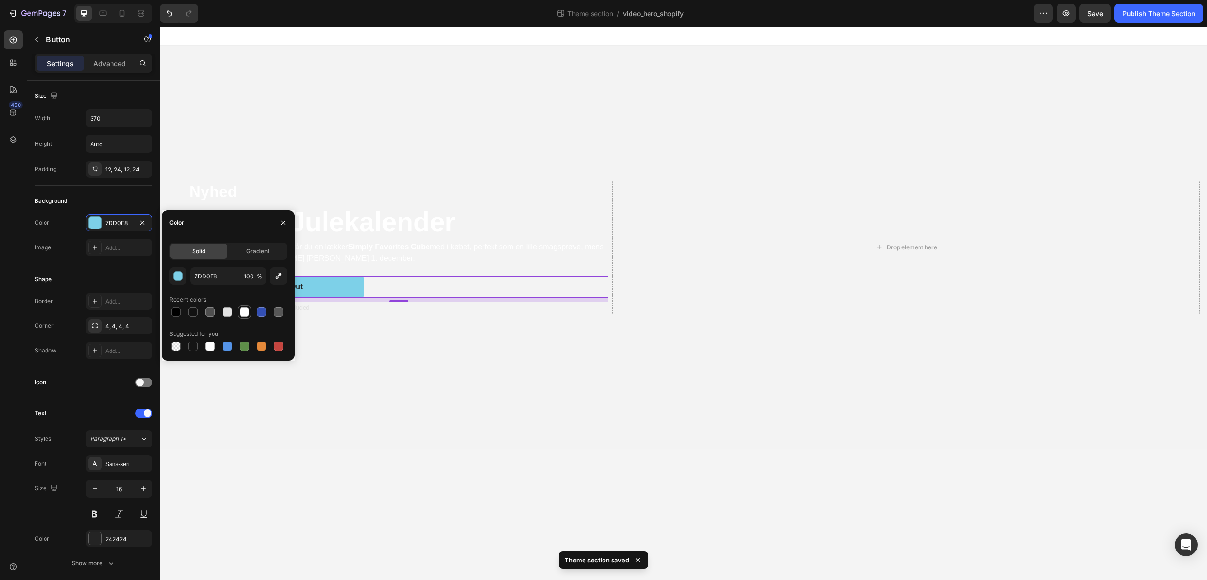
click at [242, 313] on div at bounding box center [244, 311] width 9 height 9
type input "FFFFFF"
click at [369, 512] on body "Nyhed Text Block Protein Julekalender Heading Bestiller du din kalender i dag, …" at bounding box center [684, 303] width 1048 height 553
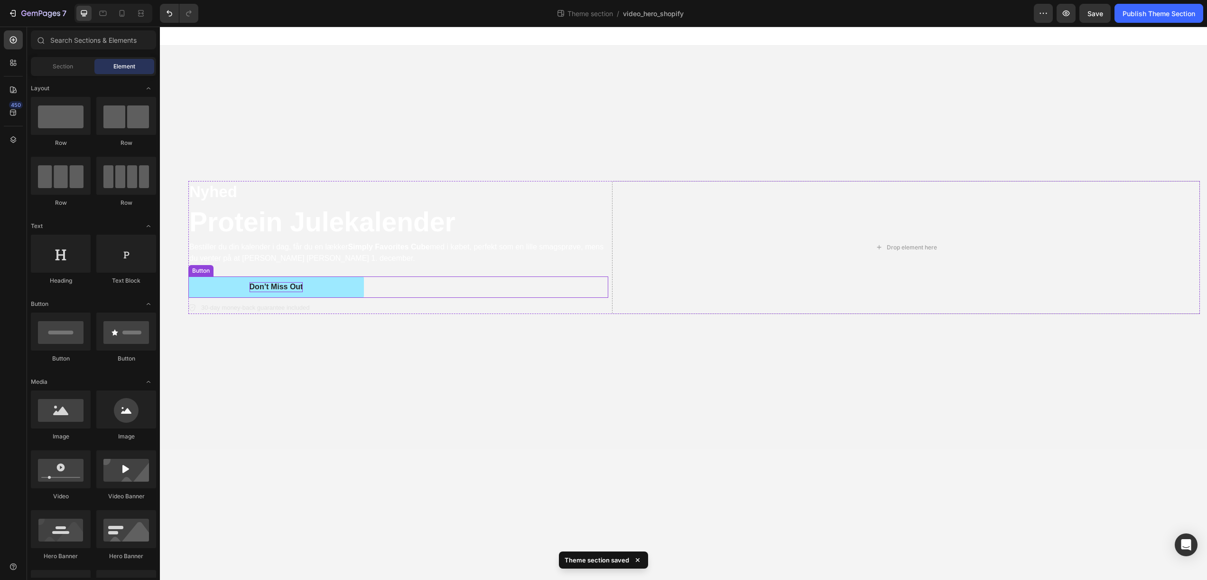
click at [289, 286] on div "Don’t Miss Out" at bounding box center [277, 287] width 54 height 10
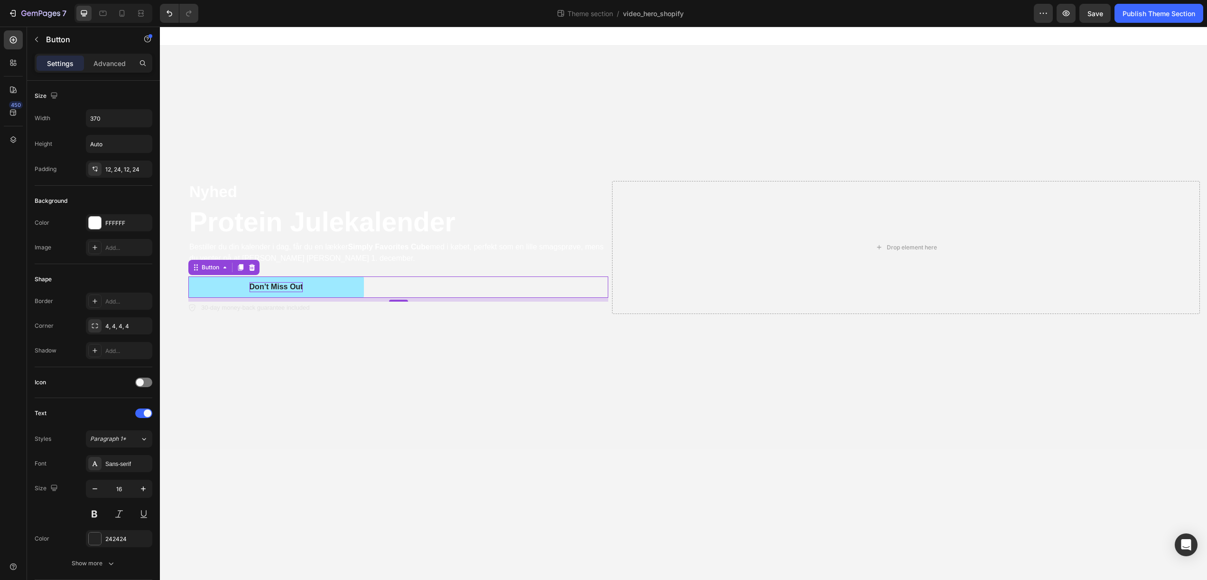
click at [289, 286] on div "Don’t Miss Out" at bounding box center [277, 287] width 54 height 10
click at [289, 286] on p "Don’t Miss Out" at bounding box center [277, 287] width 54 height 10
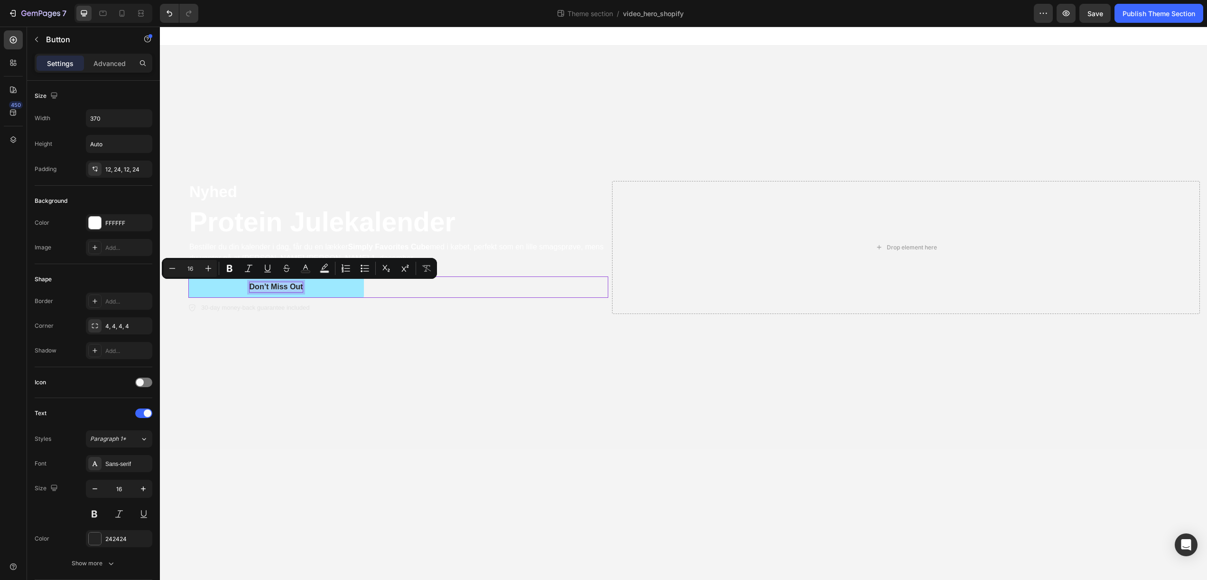
click at [289, 286] on p "Don’t Miss Out" at bounding box center [277, 287] width 54 height 10
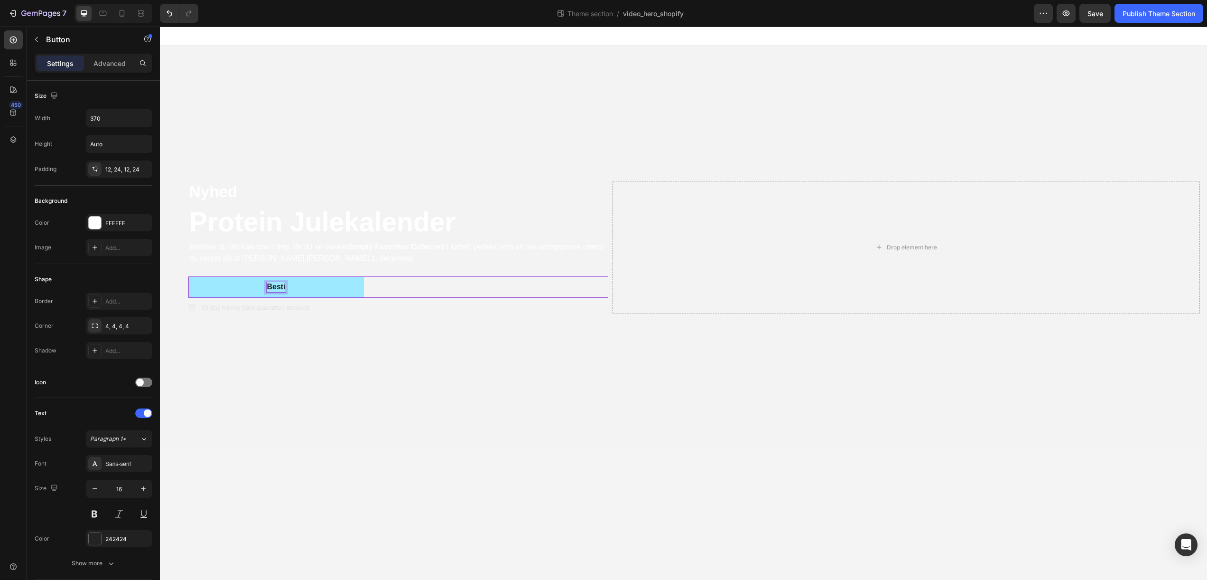
click at [188, 276] on button "Besti" at bounding box center [276, 286] width 176 height 21
click at [339, 282] on button "Bestil Julekalender" at bounding box center [276, 286] width 176 height 21
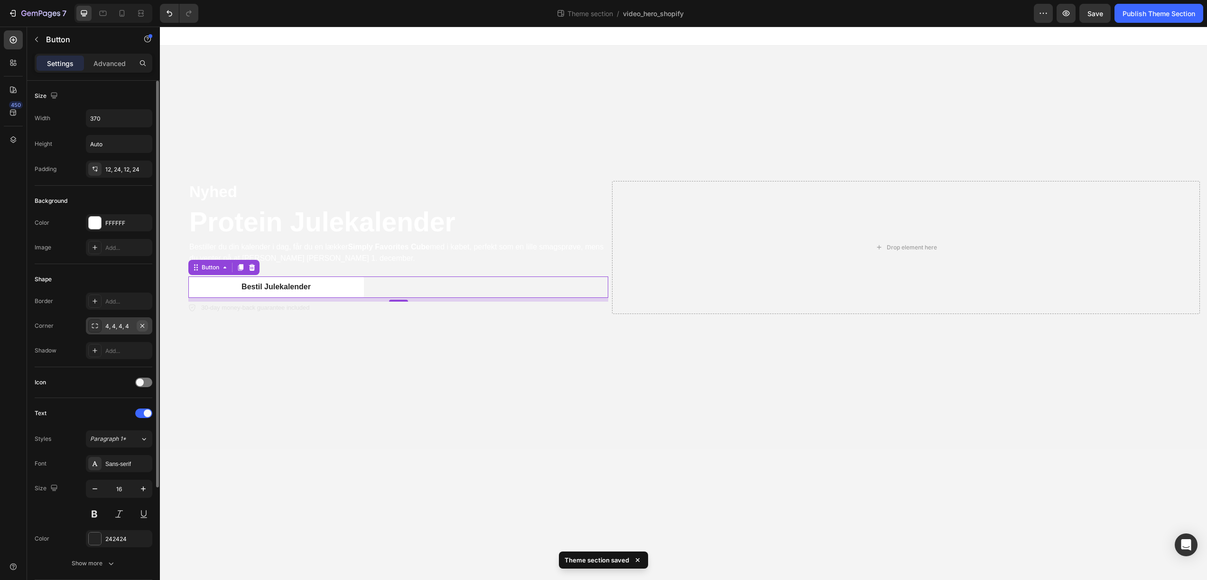
click at [140, 328] on icon "button" at bounding box center [143, 326] width 8 height 8
click at [122, 330] on div "Add..." at bounding box center [119, 325] width 66 height 17
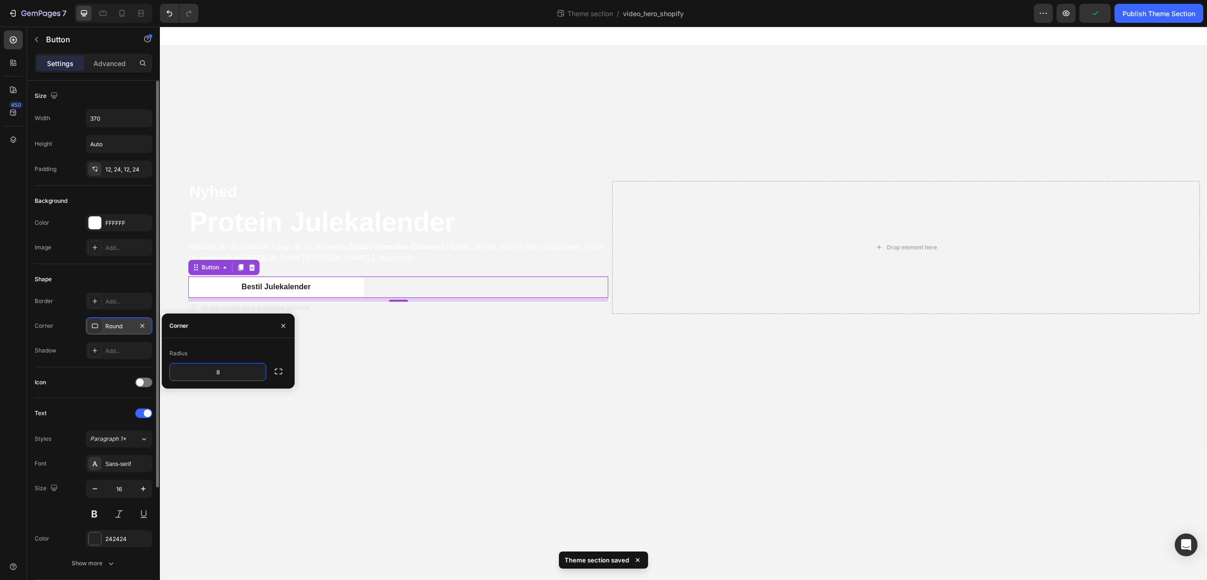
click at [124, 328] on div "Round" at bounding box center [119, 326] width 28 height 9
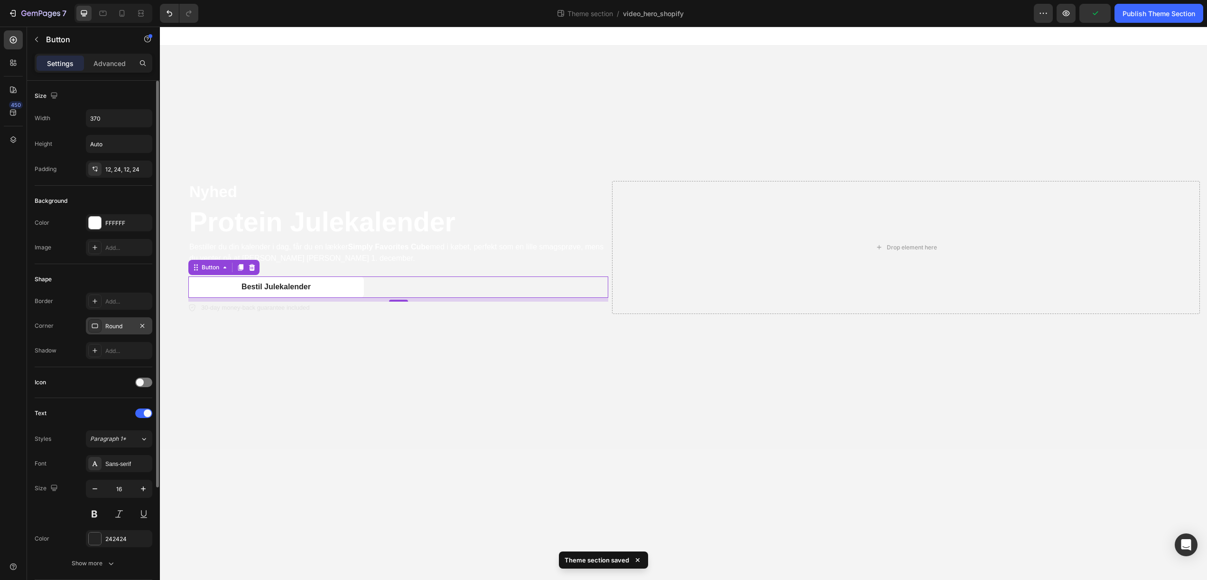
click at [117, 323] on div "Round" at bounding box center [119, 326] width 28 height 9
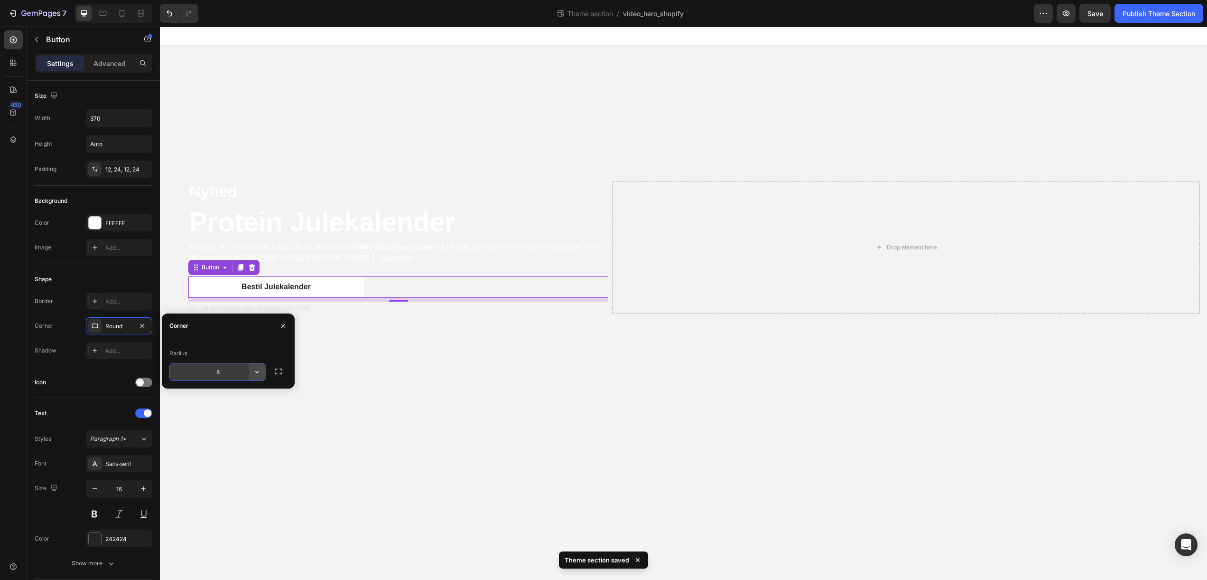
click at [256, 373] on icon "button" at bounding box center [257, 371] width 9 height 9
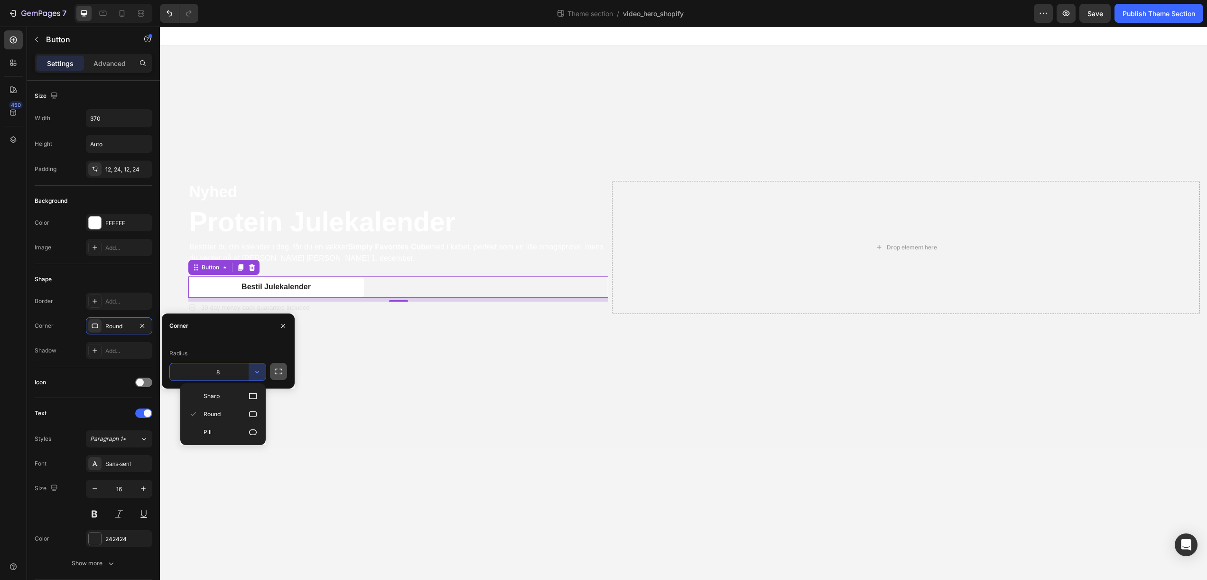
click at [281, 372] on icon "button" at bounding box center [278, 370] width 9 height 9
click at [385, 510] on body "Nyhed Text Block Protein Julekalender Heading Bestiller du din kalender i dag, …" at bounding box center [684, 303] width 1048 height 553
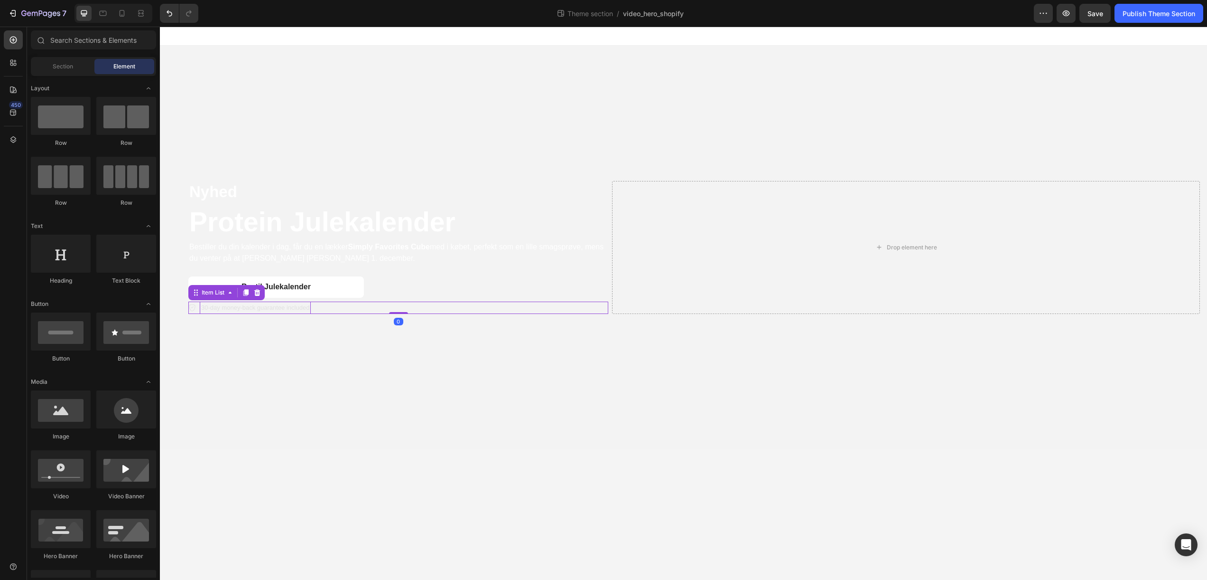
click at [242, 308] on p "30-day money-back guarantee included" at bounding box center [255, 307] width 108 height 9
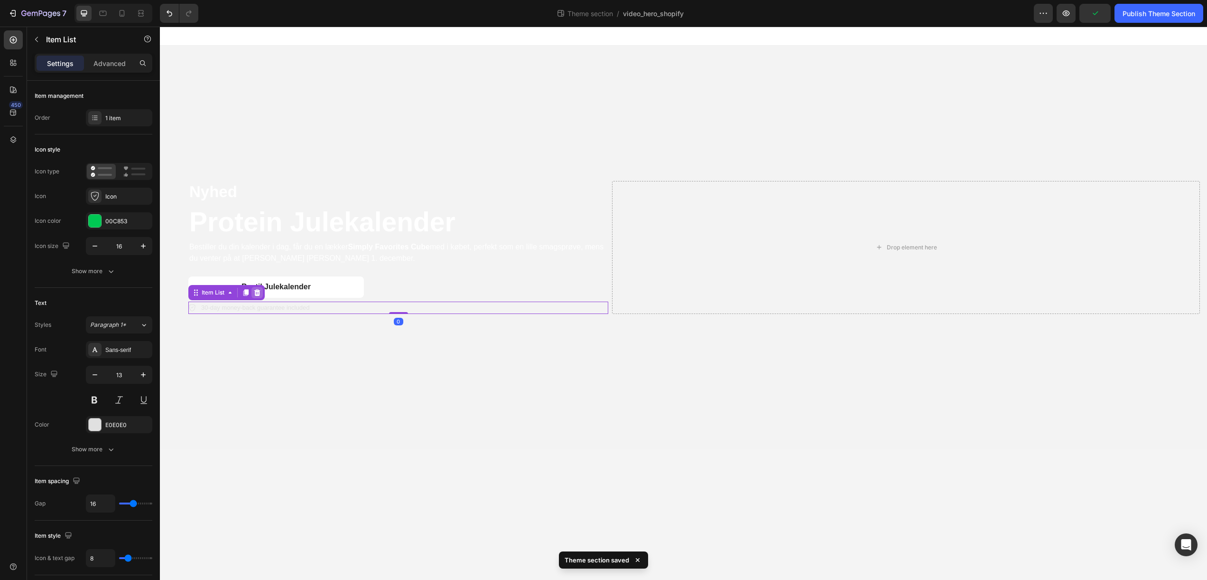
click at [257, 292] on icon at bounding box center [257, 293] width 8 height 8
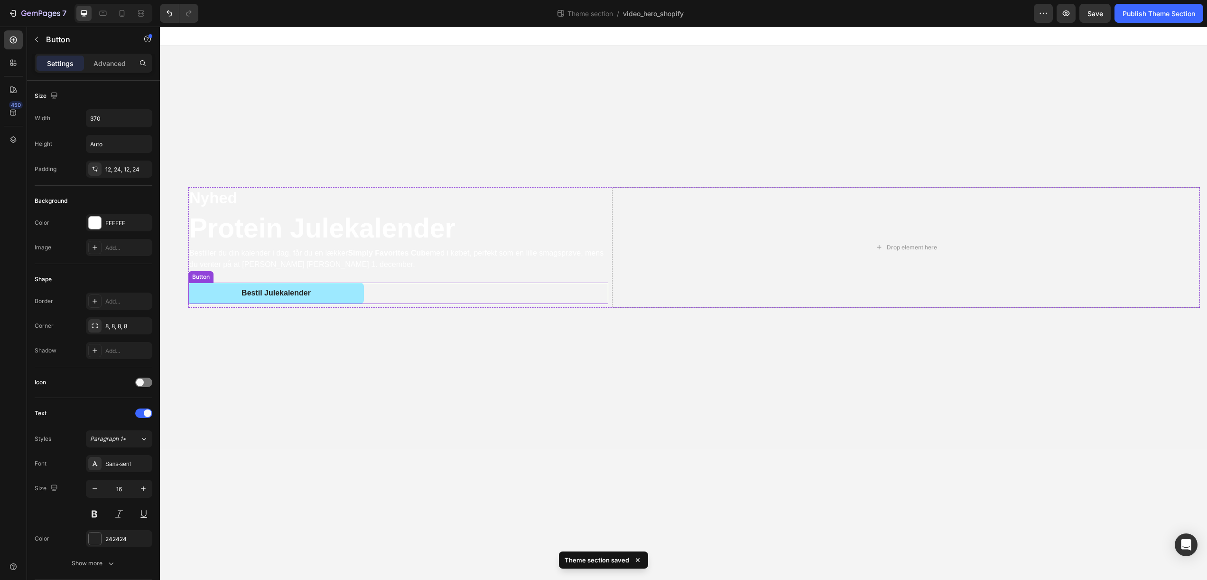
click at [338, 290] on button "Bestil Julekalender" at bounding box center [276, 292] width 176 height 21
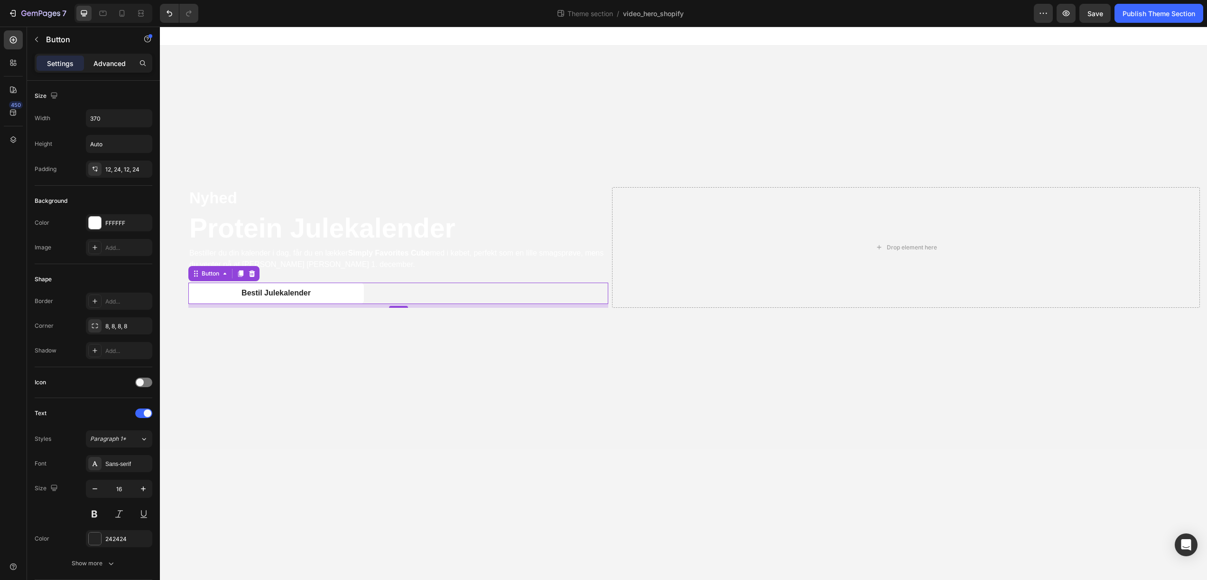
click at [119, 66] on p "Advanced" at bounding box center [110, 63] width 32 height 10
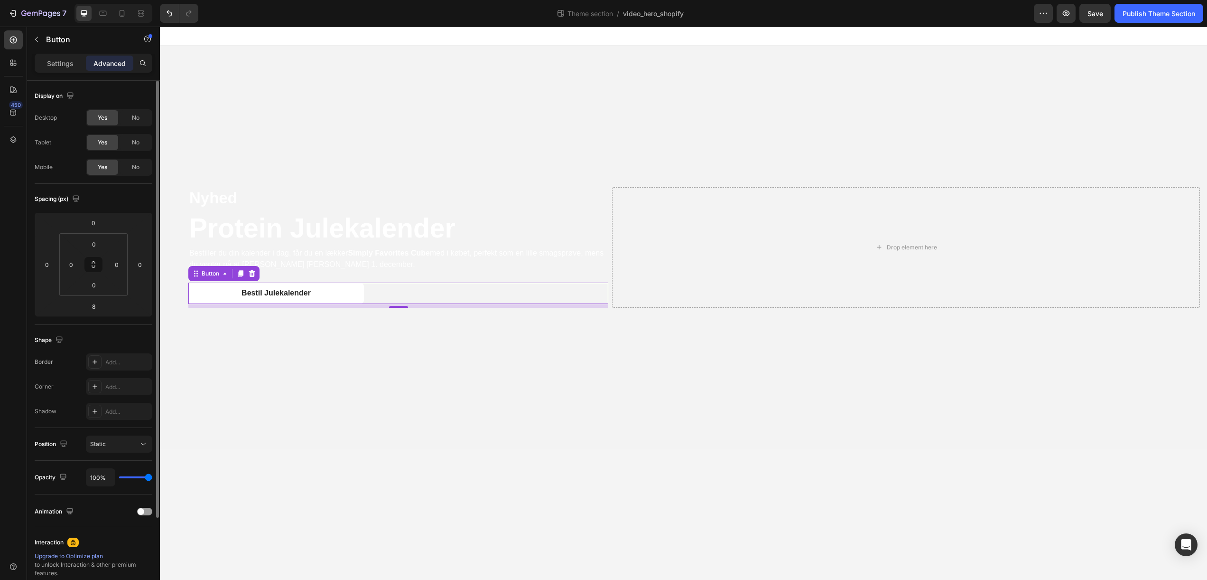
scroll to position [107, 0]
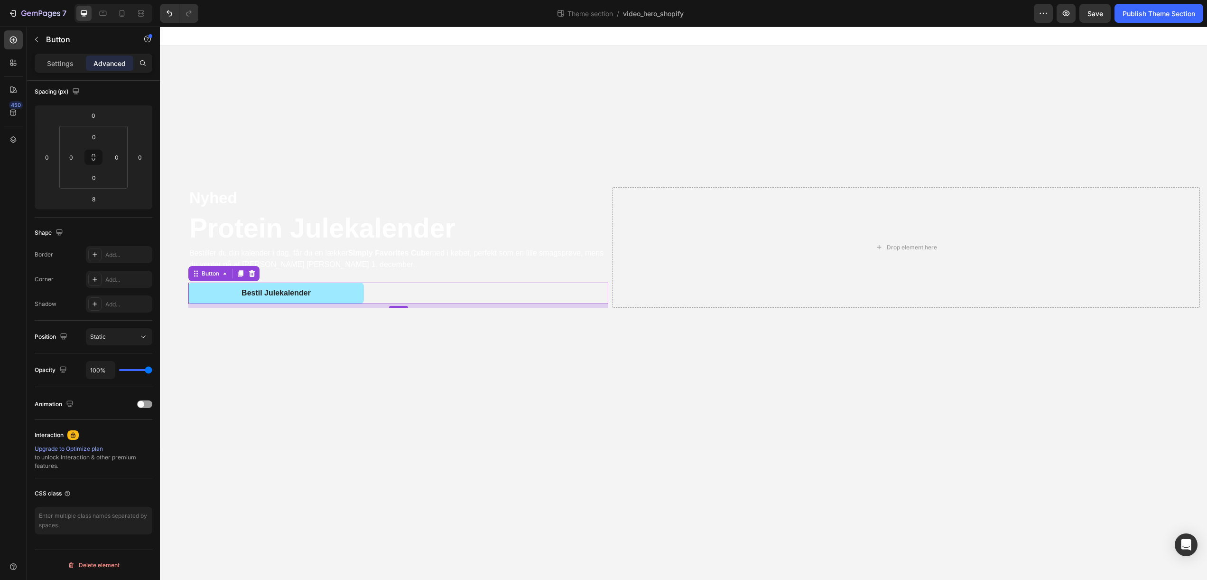
click at [225, 289] on button "Bestil Julekalender" at bounding box center [276, 292] width 176 height 21
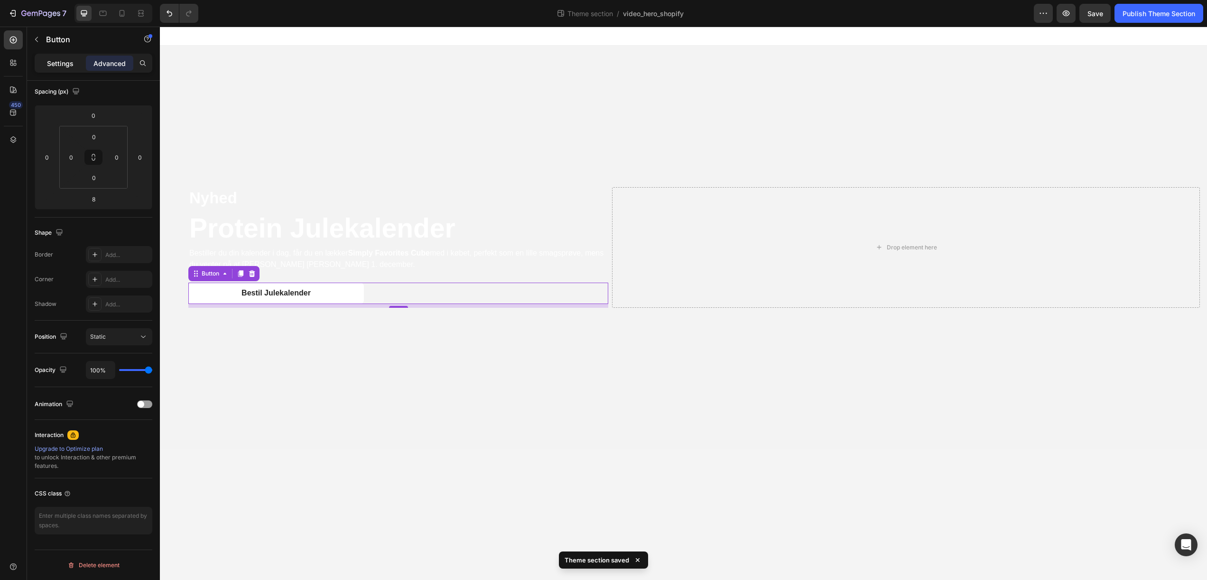
click at [57, 61] on p "Settings" at bounding box center [60, 63] width 27 height 10
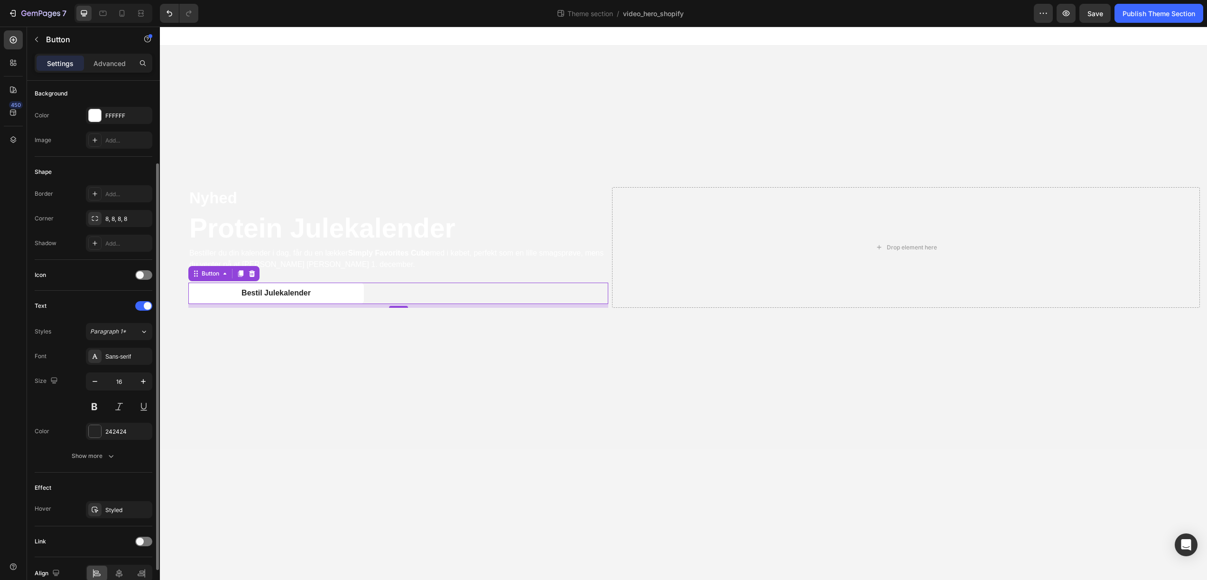
scroll to position [155, 0]
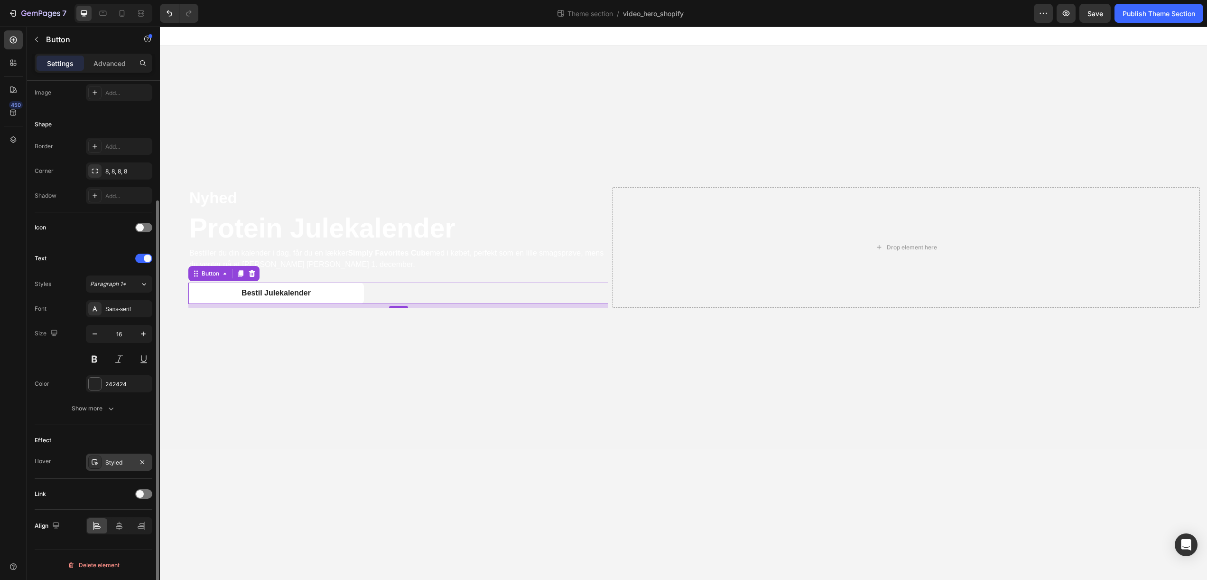
click at [117, 463] on div "Styled" at bounding box center [119, 462] width 28 height 9
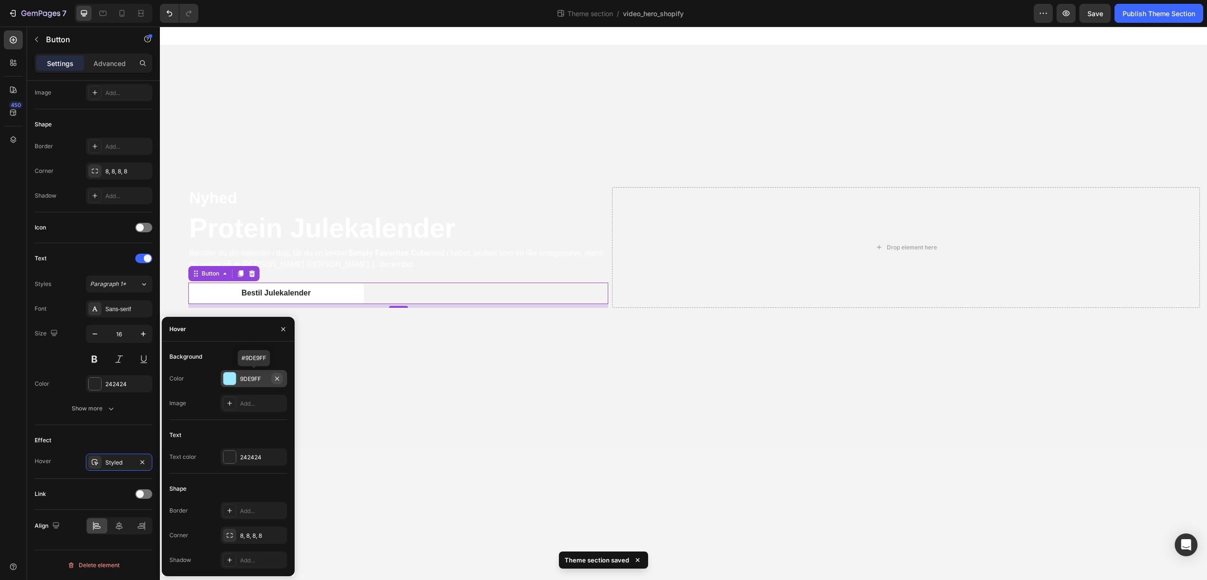
click at [276, 377] on icon "button" at bounding box center [277, 378] width 8 height 8
click at [259, 385] on div "Add..." at bounding box center [254, 378] width 66 height 17
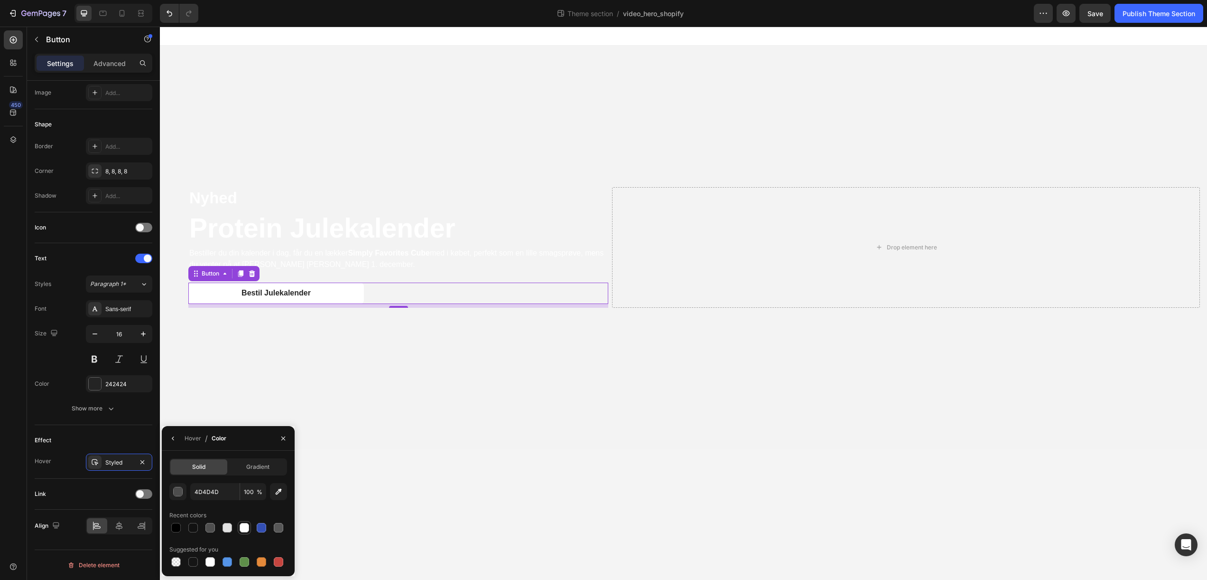
click at [241, 528] on div at bounding box center [244, 527] width 9 height 9
type input "FFFFFF"
click at [325, 337] on video "Background Image" at bounding box center [684, 308] width 1048 height 524
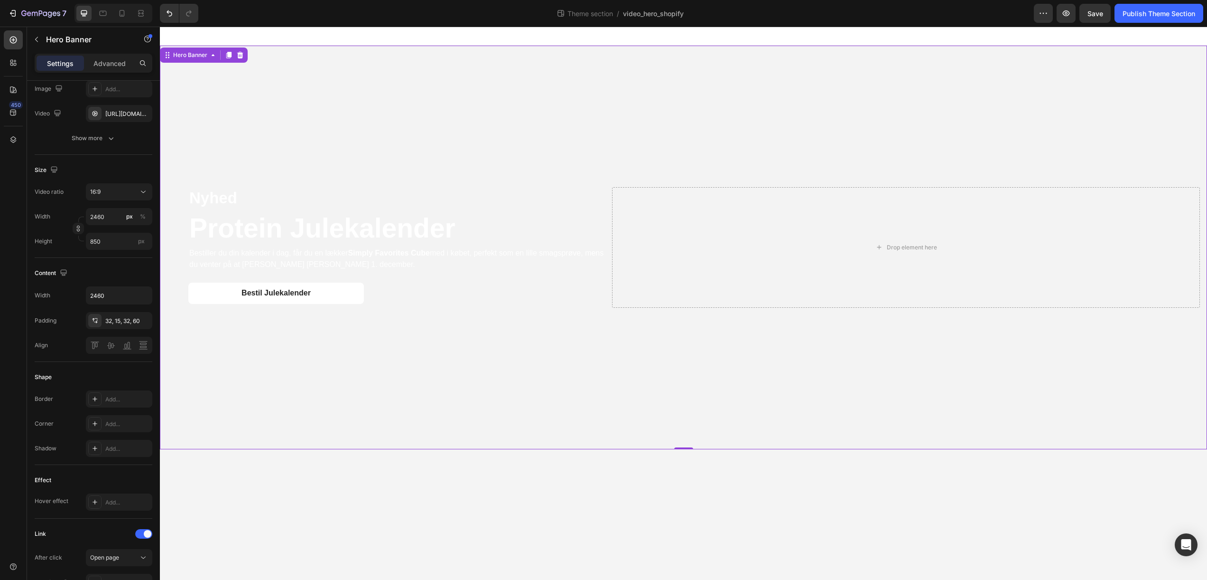
scroll to position [0, 0]
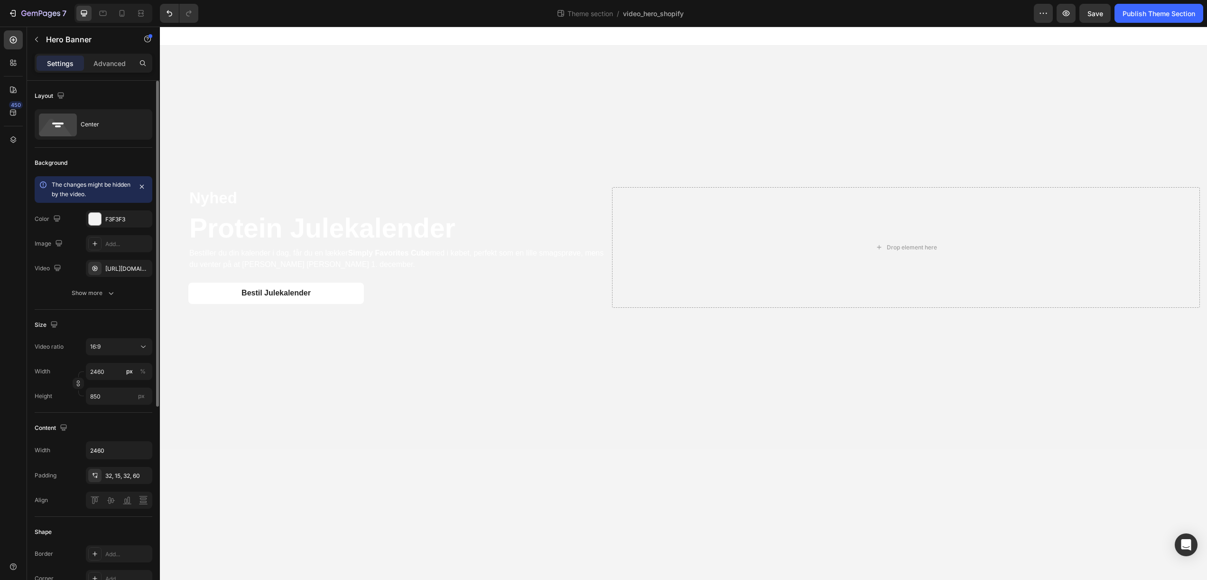
click at [573, 501] on body "Nyhed Text Block Protein Julekalender Heading Bestiller du din kalender i dag, …" at bounding box center [684, 303] width 1048 height 553
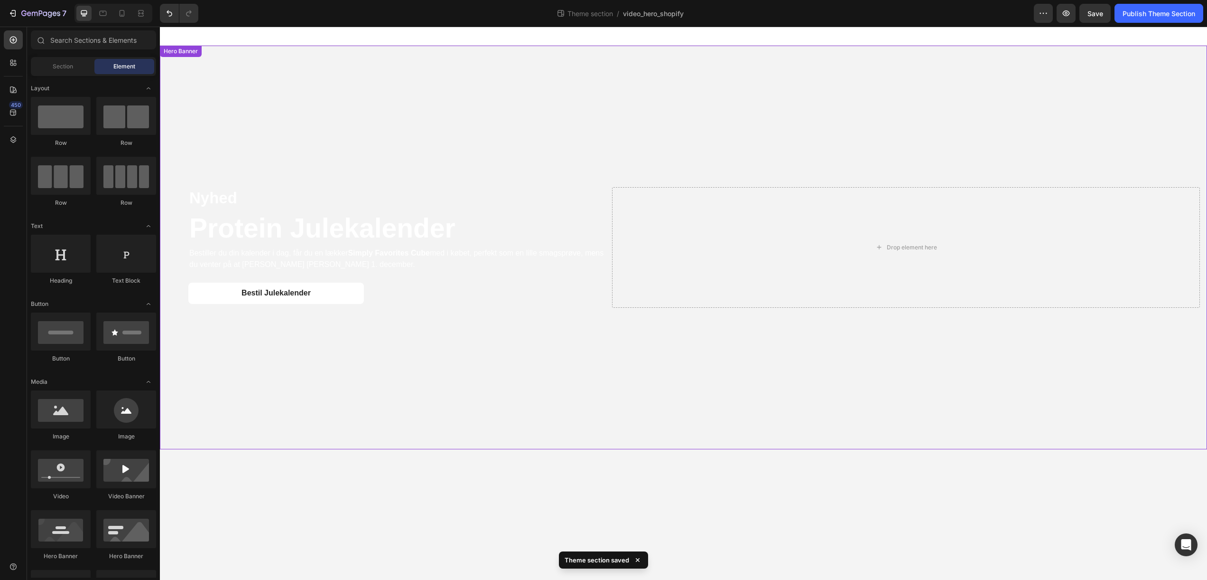
click at [693, 69] on video "Background Image" at bounding box center [684, 308] width 1048 height 524
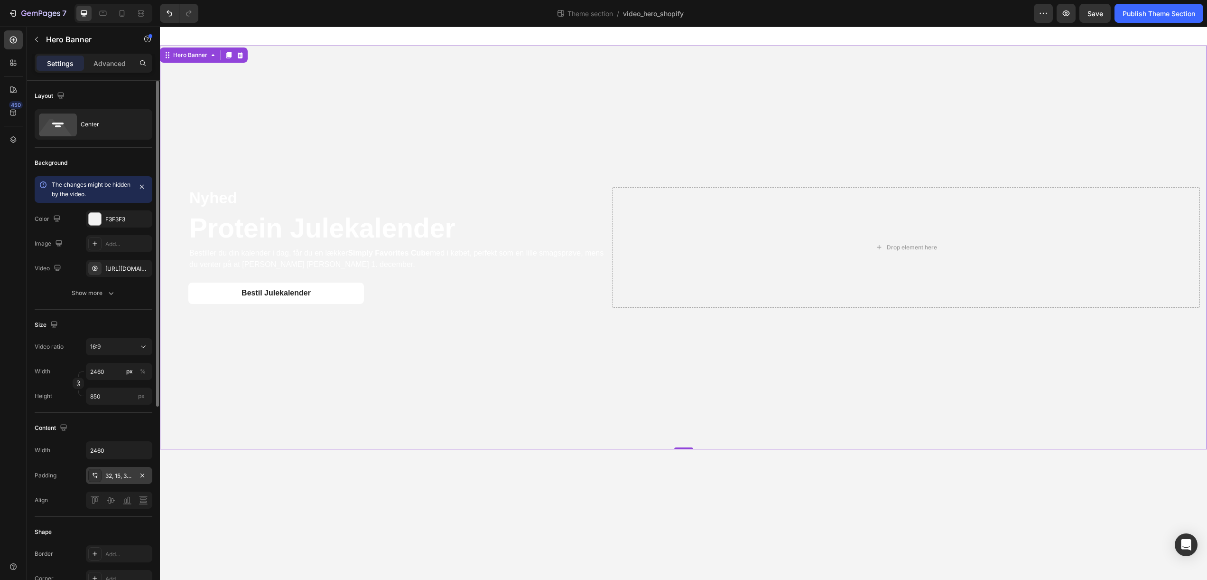
click at [116, 475] on div "32, 15, 32, 60" at bounding box center [119, 475] width 28 height 9
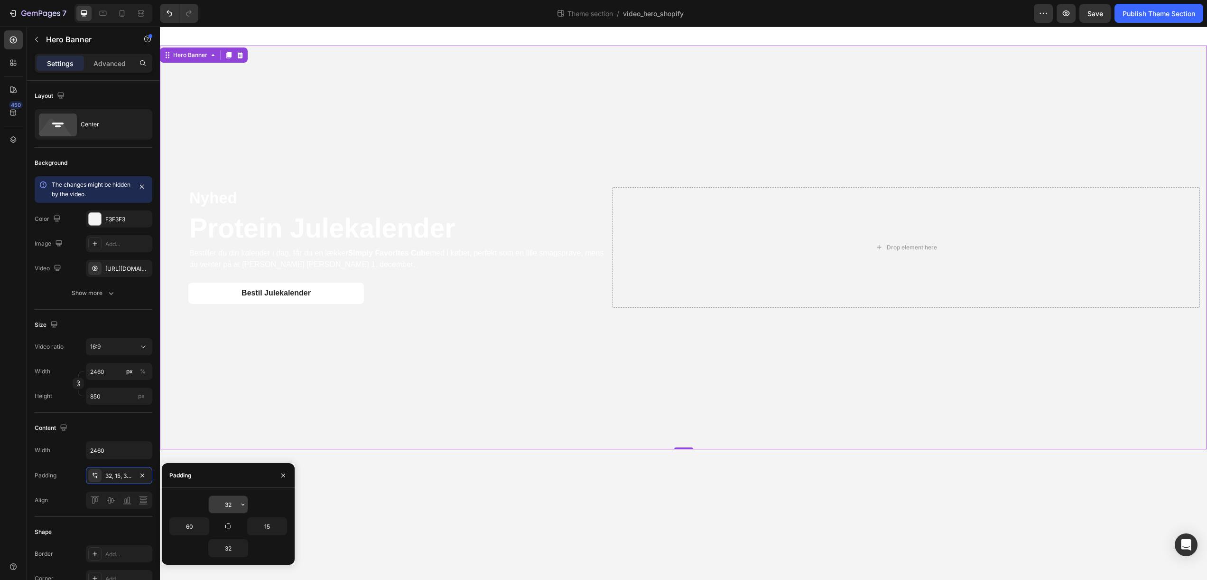
click at [239, 505] on icon "button" at bounding box center [243, 504] width 8 height 8
click at [234, 504] on input "32" at bounding box center [228, 504] width 39 height 17
type input "32"
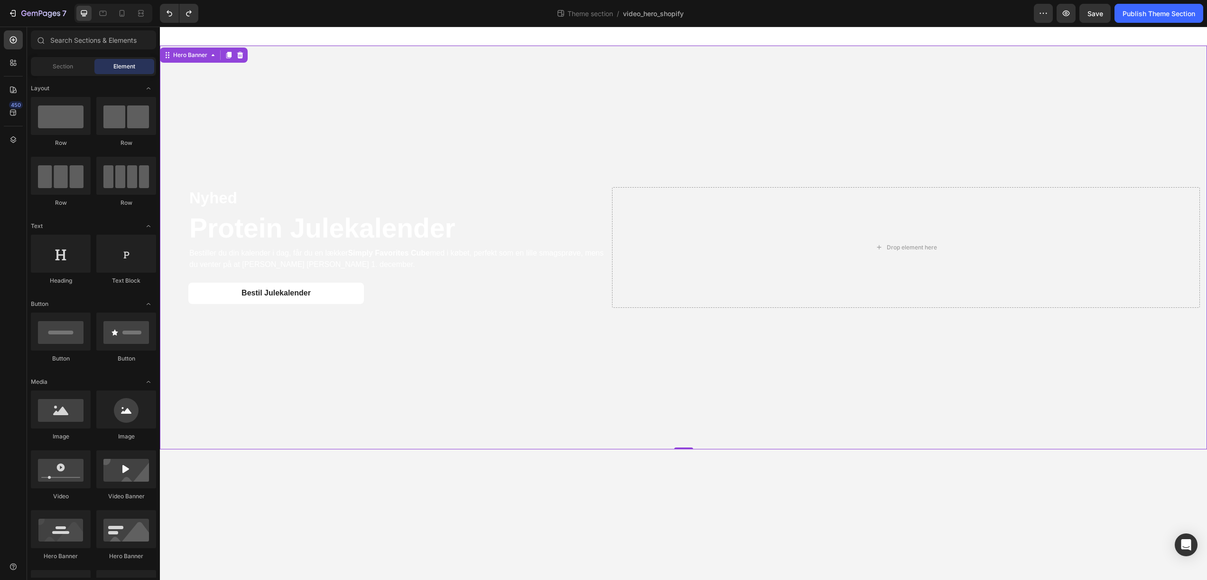
click at [464, 467] on body "Nyhed Text Block Protein Julekalender Heading Bestiller du din kalender i dag, …" at bounding box center [684, 303] width 1048 height 553
click at [637, 440] on video "Background Image" at bounding box center [684, 308] width 1048 height 524
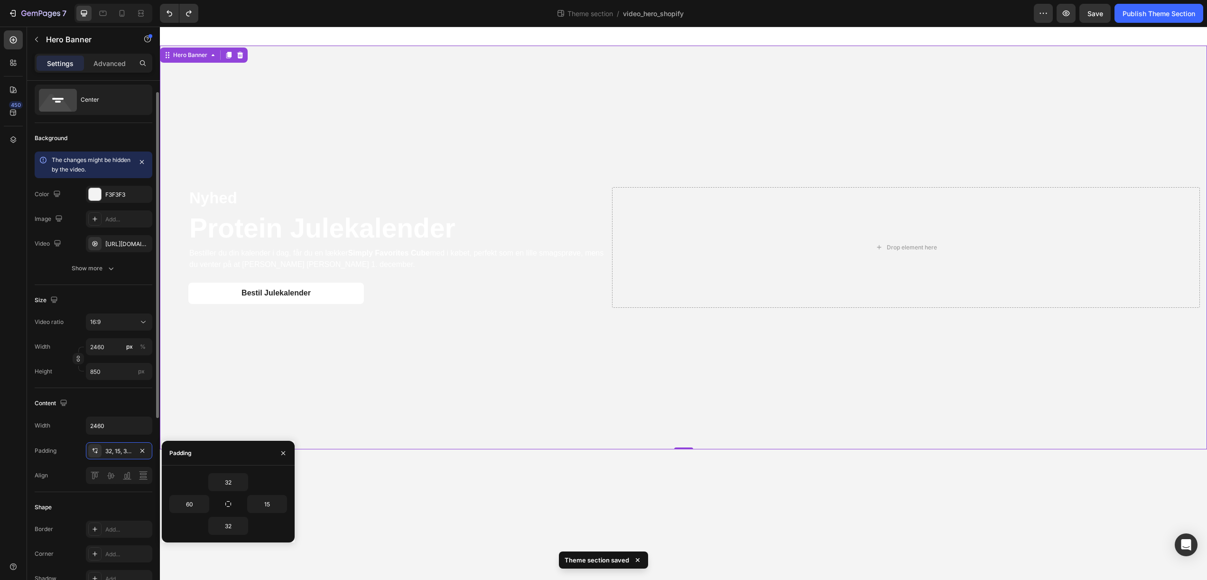
scroll to position [22, 0]
click at [102, 271] on div "Show more" at bounding box center [94, 270] width 44 height 9
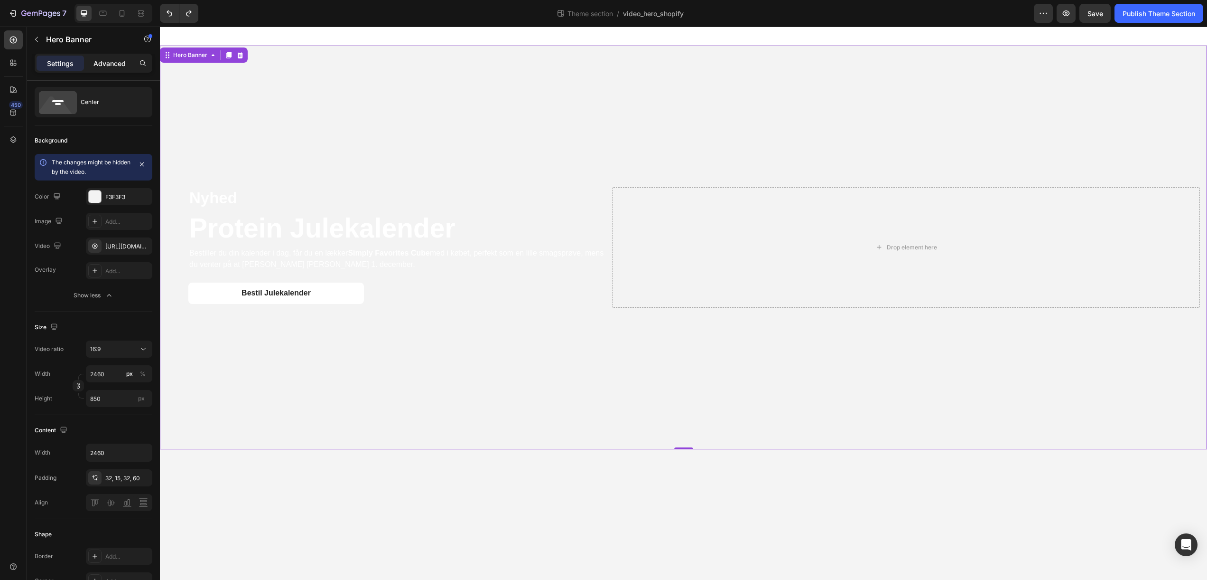
click at [106, 65] on p "Advanced" at bounding box center [110, 63] width 32 height 10
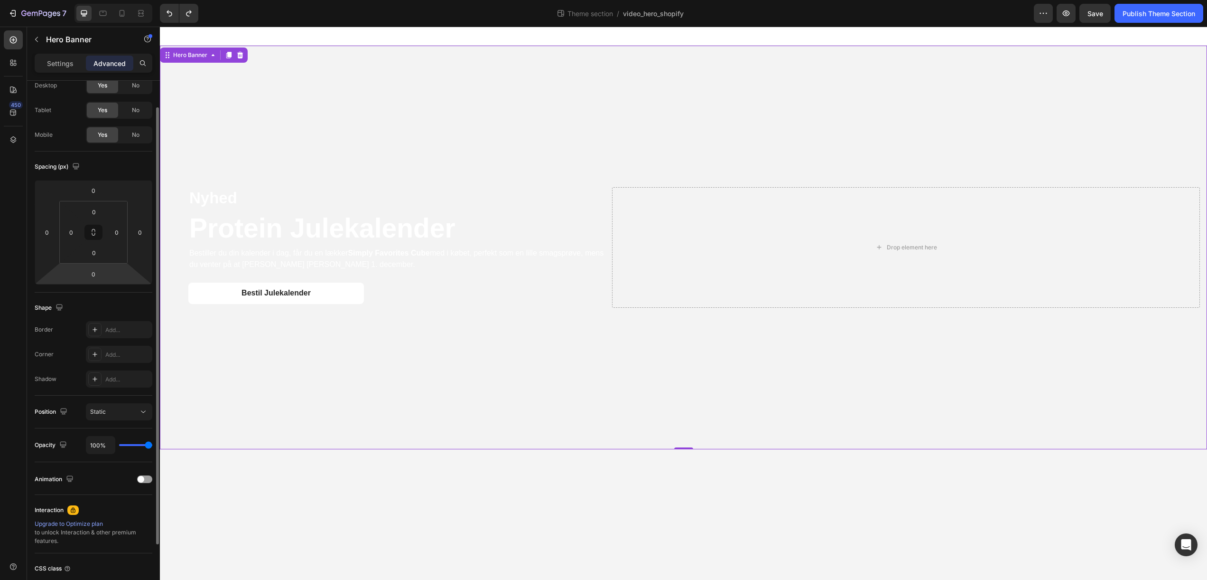
scroll to position [34, 0]
click at [136, 412] on div "Static" at bounding box center [114, 409] width 48 height 9
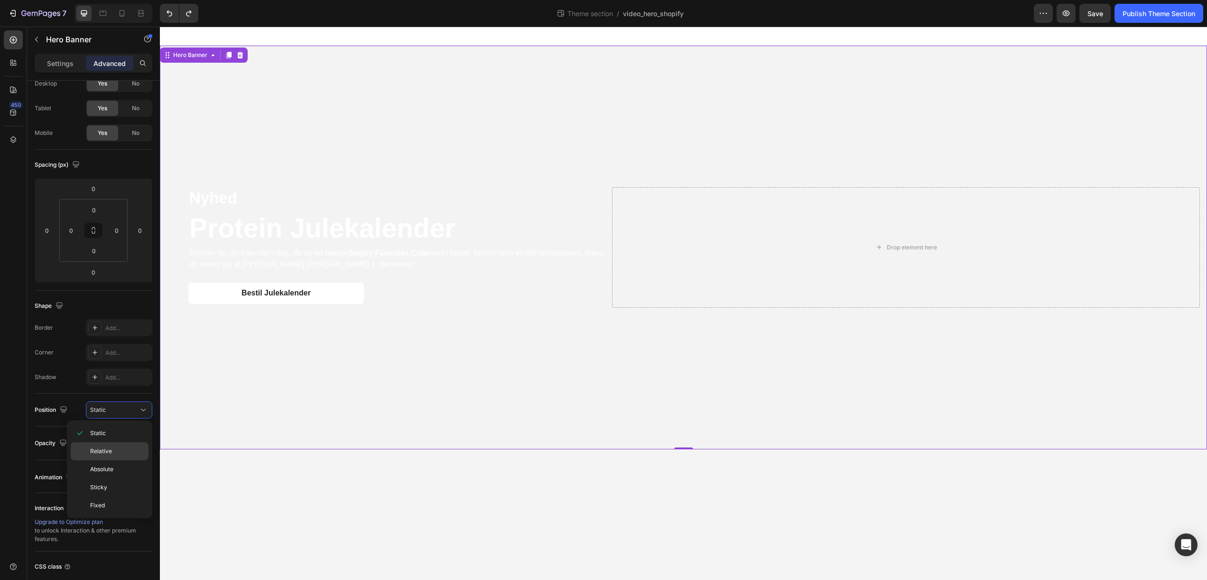
click at [128, 460] on div "Relative" at bounding box center [110, 469] width 78 height 18
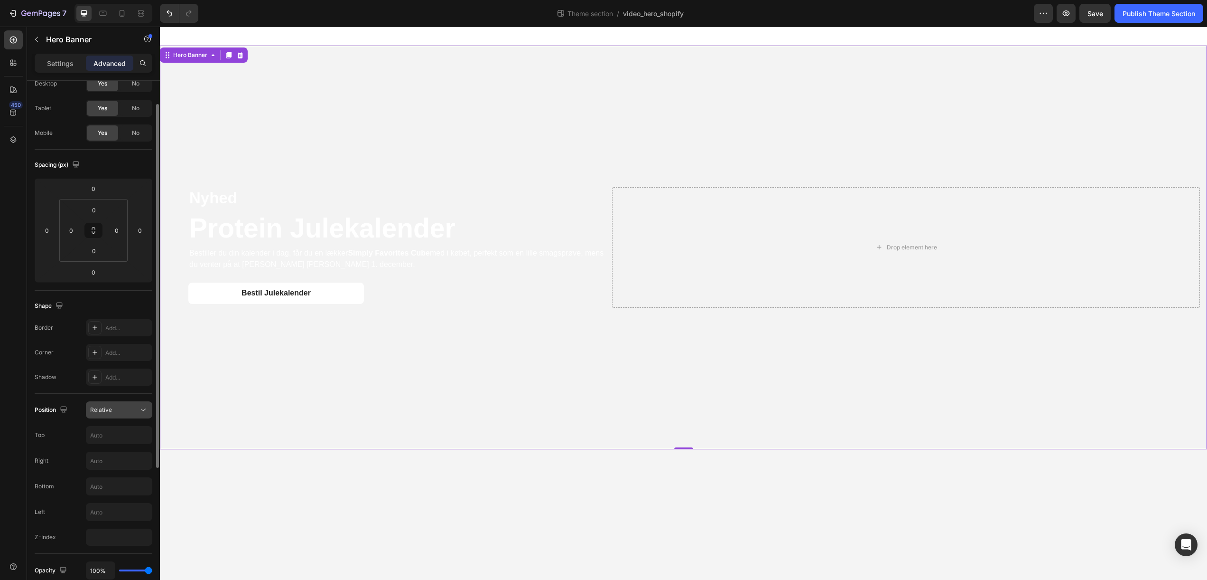
click at [125, 415] on button "Relative" at bounding box center [119, 409] width 66 height 17
click at [120, 432] on p "Static" at bounding box center [117, 433] width 54 height 9
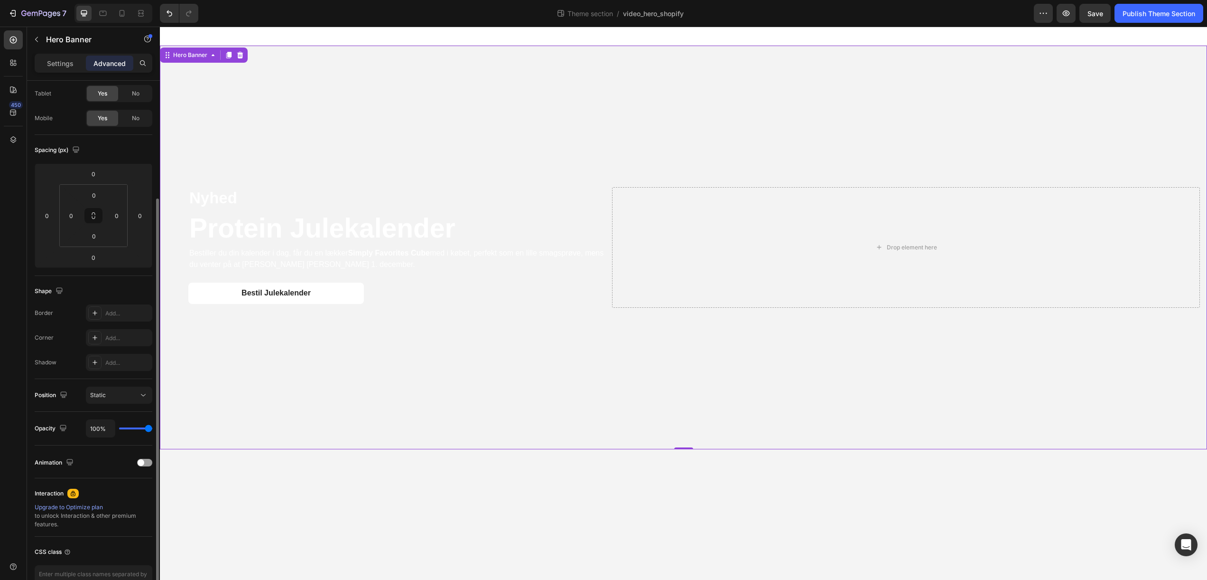
scroll to position [0, 0]
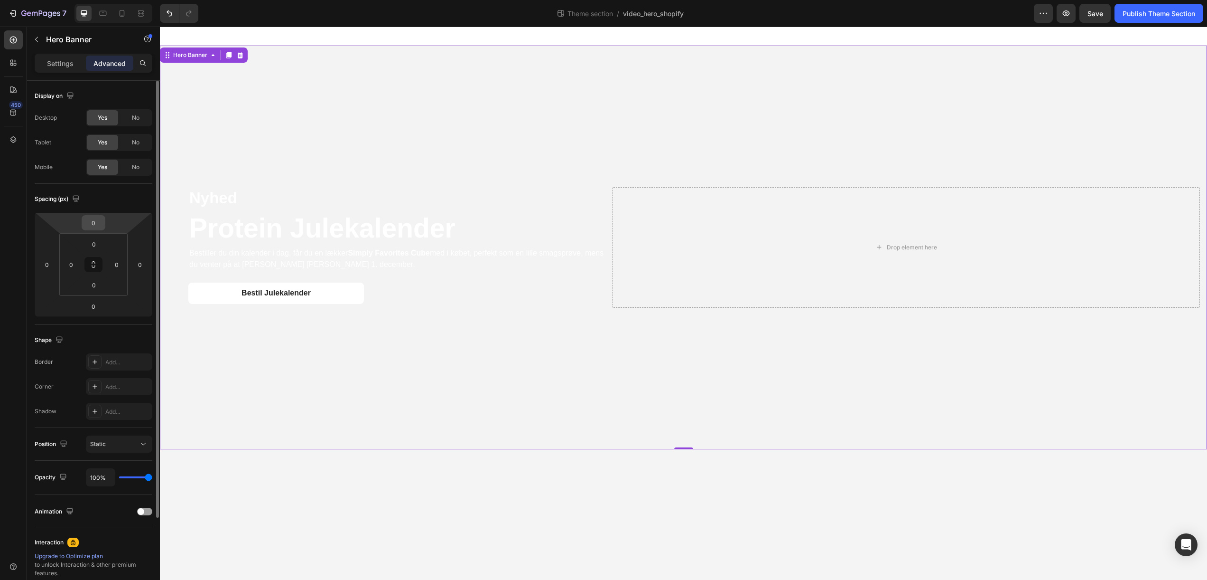
click at [94, 223] on input "0" at bounding box center [93, 222] width 19 height 14
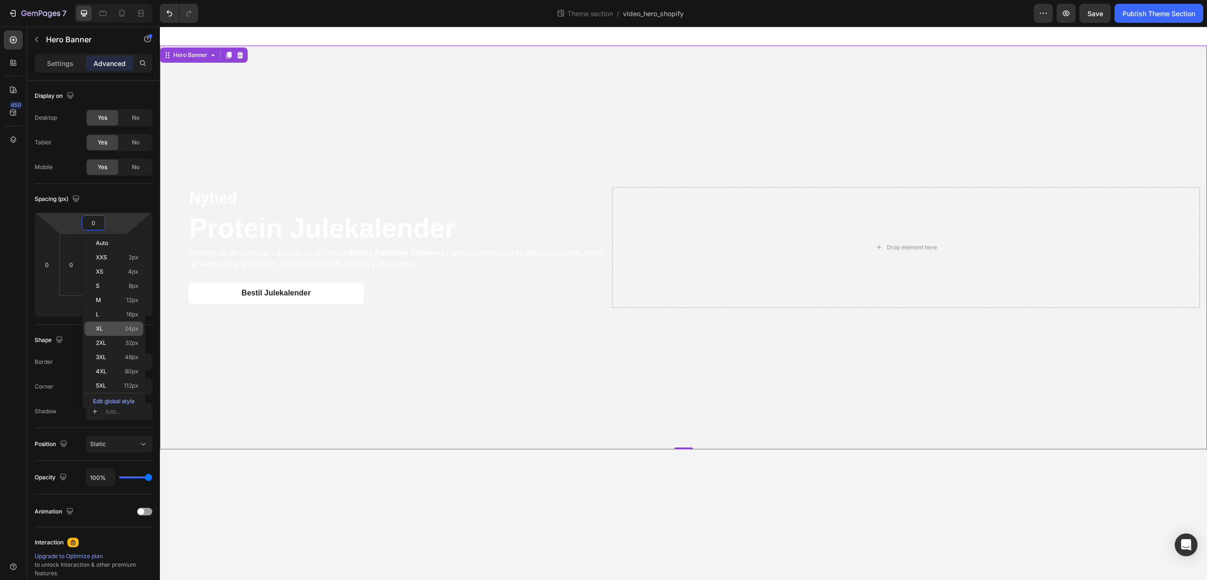
click at [120, 333] on div "XL 24px" at bounding box center [113, 328] width 59 height 14
type input "24"
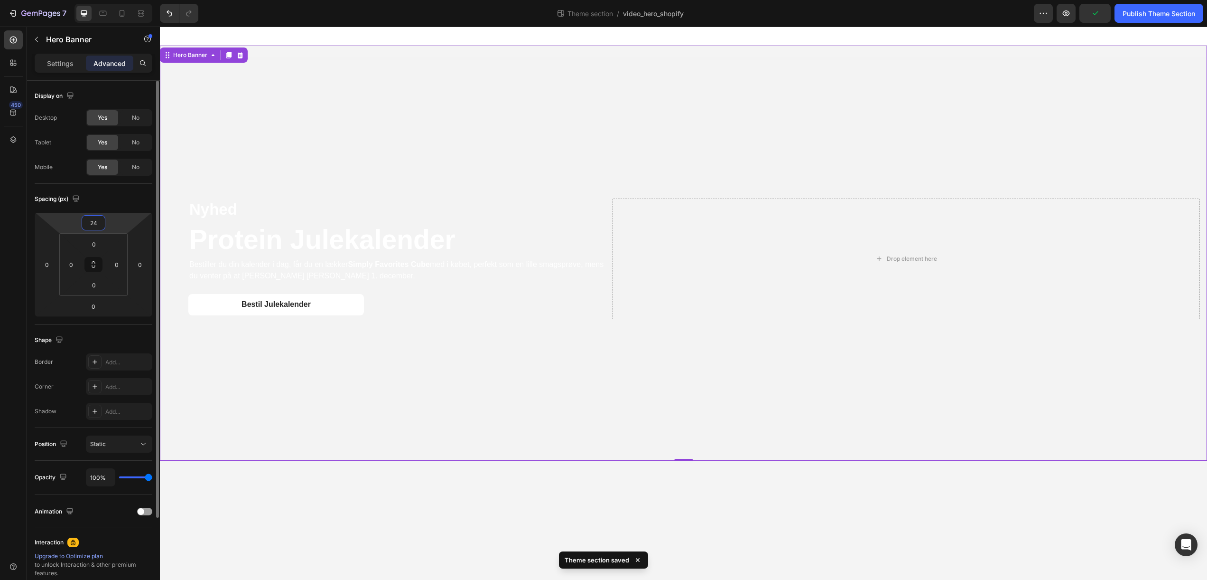
click at [97, 229] on input "24" at bounding box center [93, 222] width 19 height 14
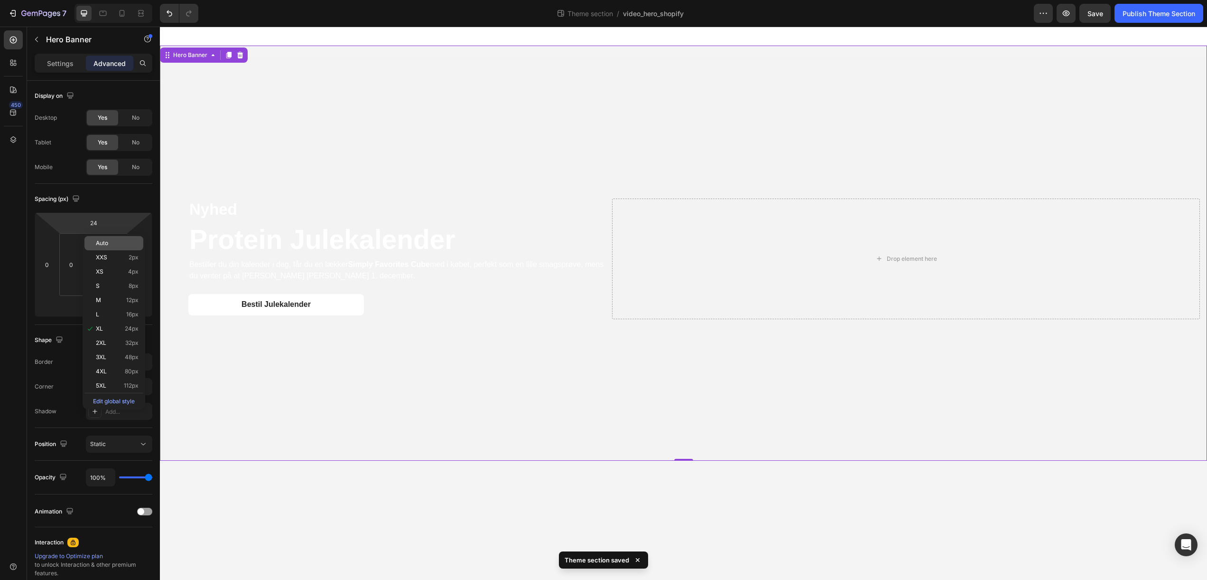
click at [113, 243] on p "Auto" at bounding box center [117, 243] width 43 height 7
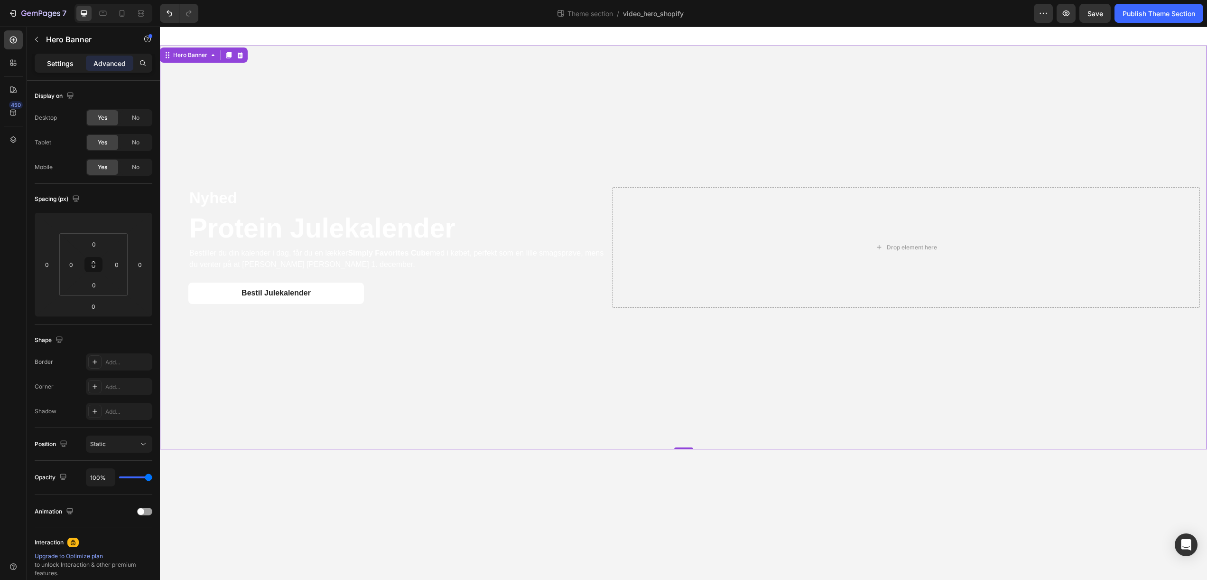
click at [76, 65] on div "Settings" at bounding box center [60, 63] width 47 height 15
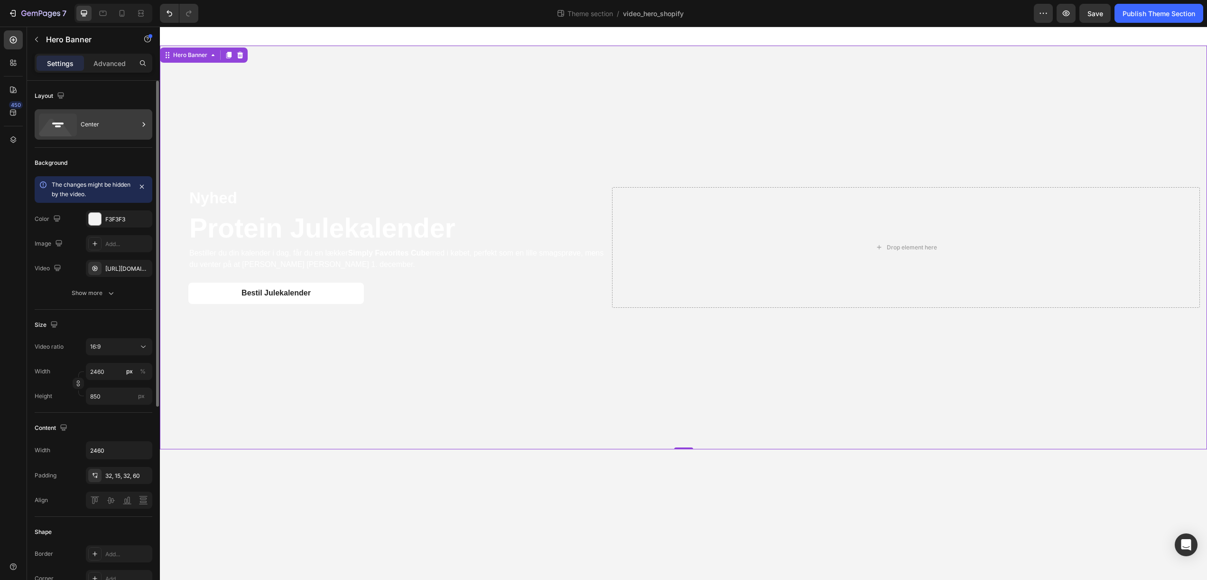
click at [99, 121] on div "Center" at bounding box center [110, 124] width 58 height 22
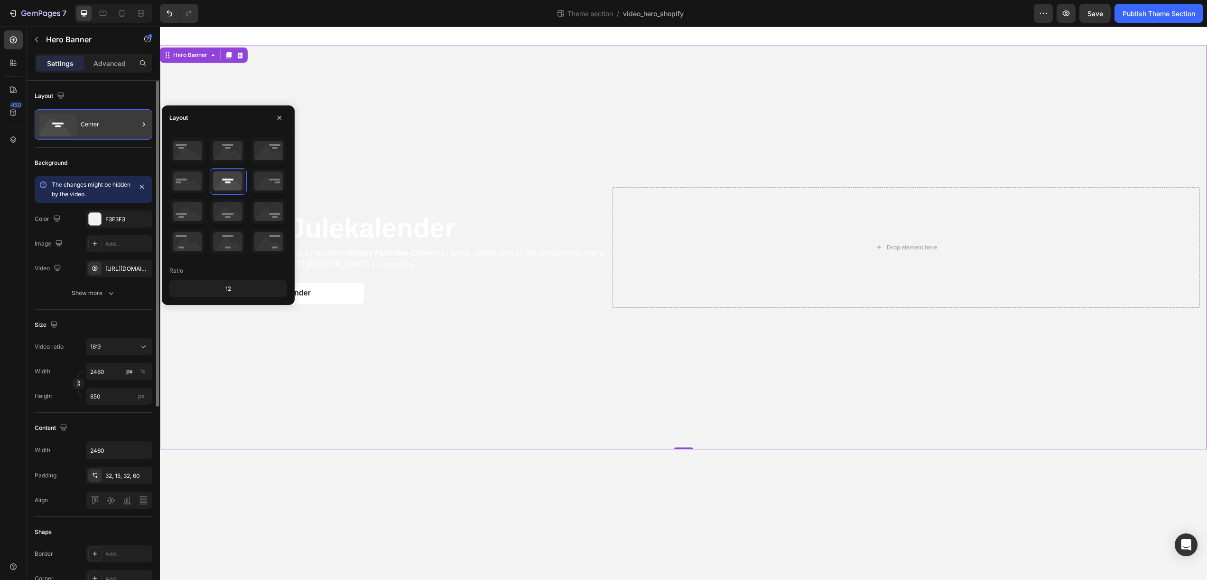
click at [99, 121] on div "Center" at bounding box center [110, 124] width 58 height 22
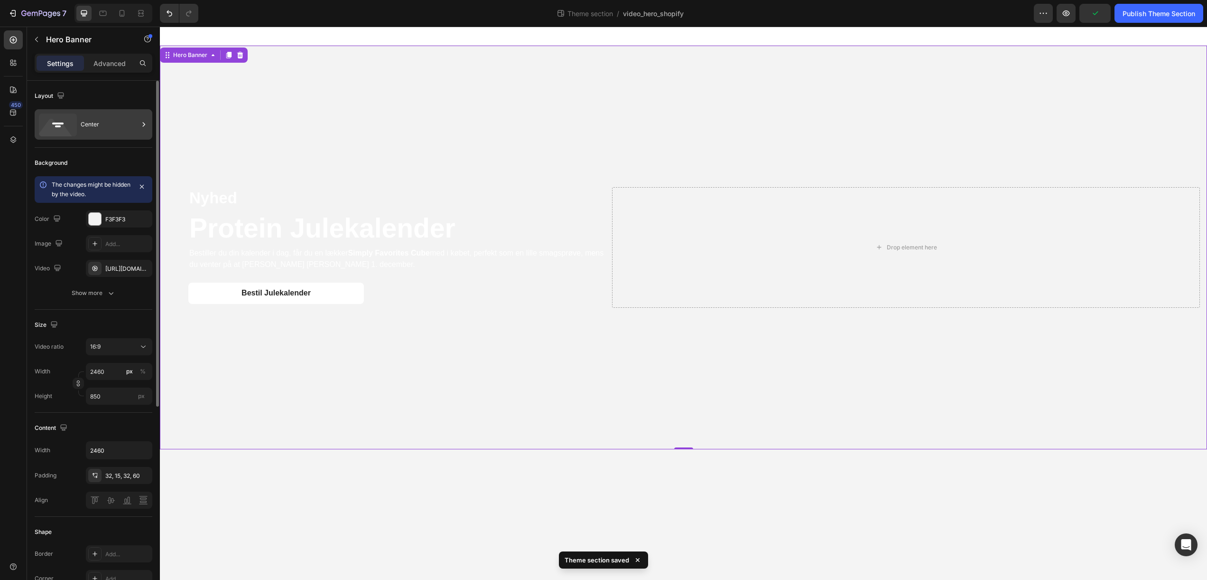
click at [99, 121] on div "Center" at bounding box center [110, 124] width 58 height 22
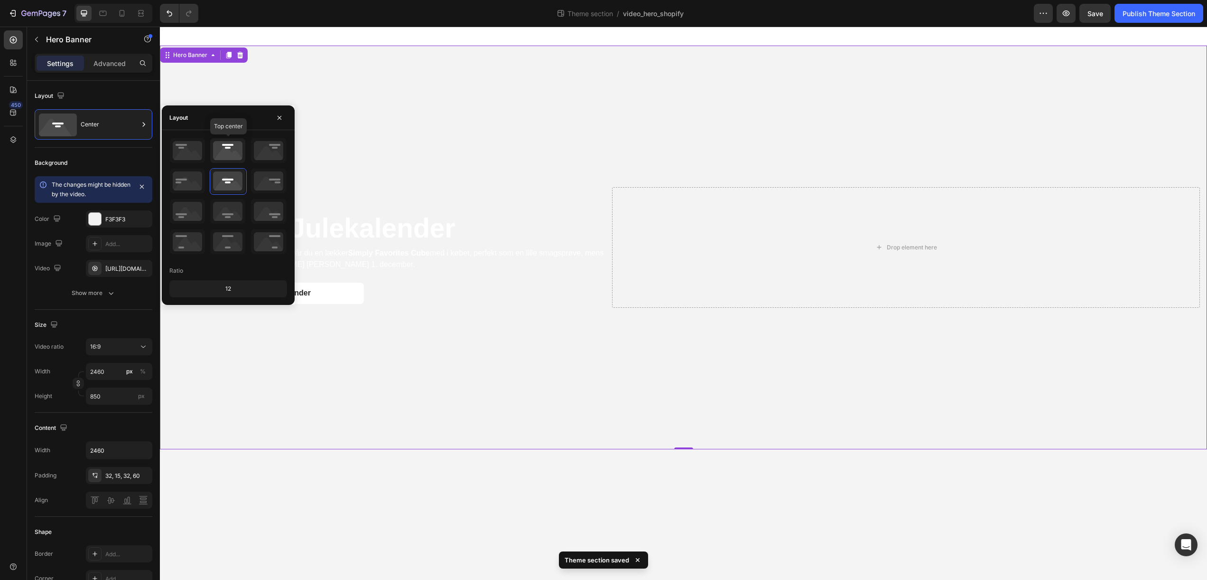
click at [223, 150] on icon at bounding box center [227, 150] width 35 height 25
click at [225, 175] on icon at bounding box center [227, 180] width 35 height 25
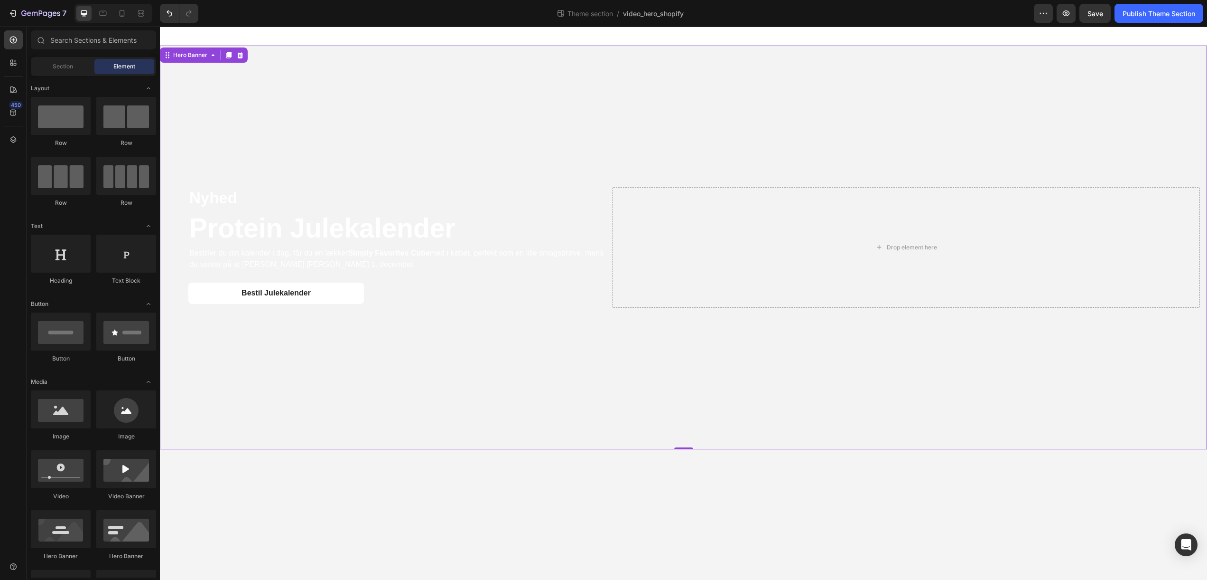
click at [477, 547] on body "Nyhed Text Block Protein Julekalender Heading Bestiller du din kalender i dag, …" at bounding box center [684, 303] width 1048 height 553
click at [56, 68] on span "Section" at bounding box center [63, 66] width 20 height 9
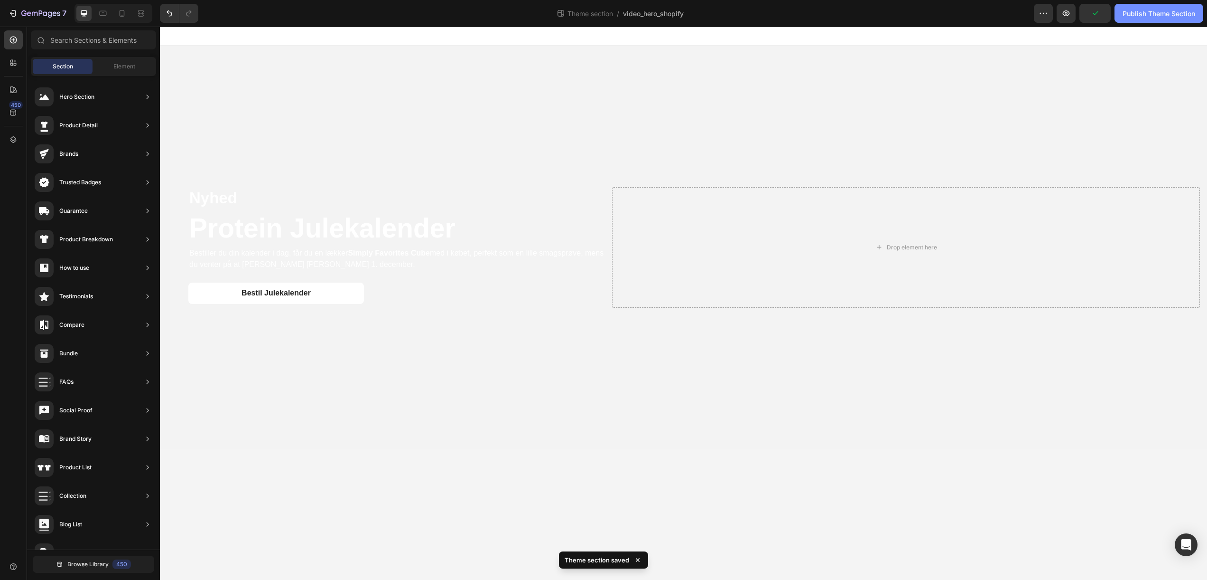
click at [1129, 12] on div "Publish Theme Section" at bounding box center [1159, 14] width 73 height 10
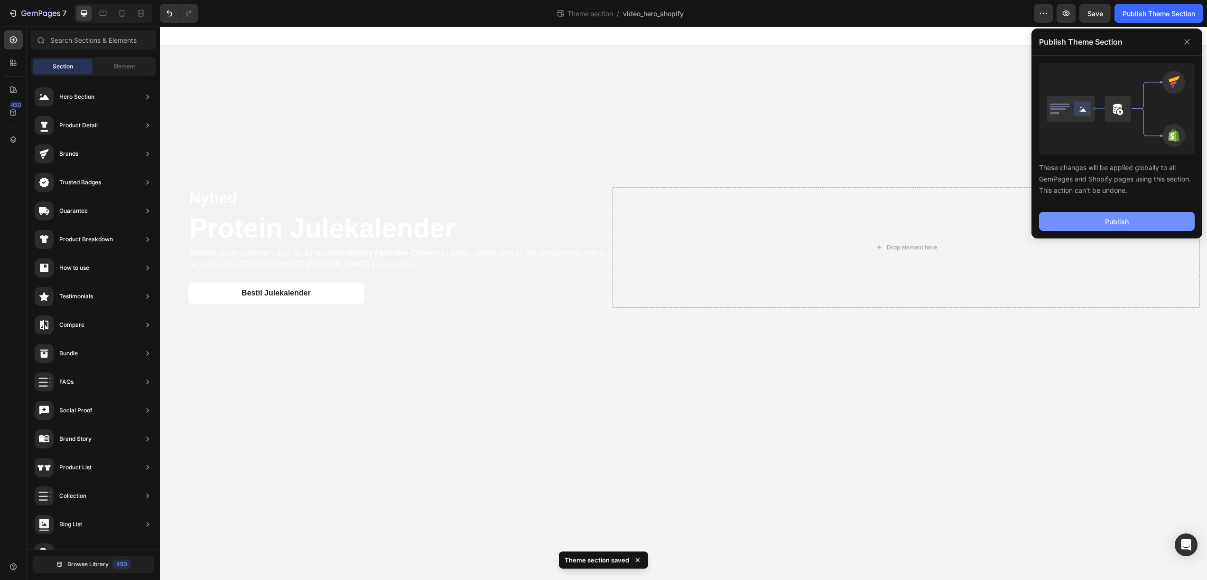
click at [1133, 224] on button "Publish" at bounding box center [1117, 221] width 156 height 19
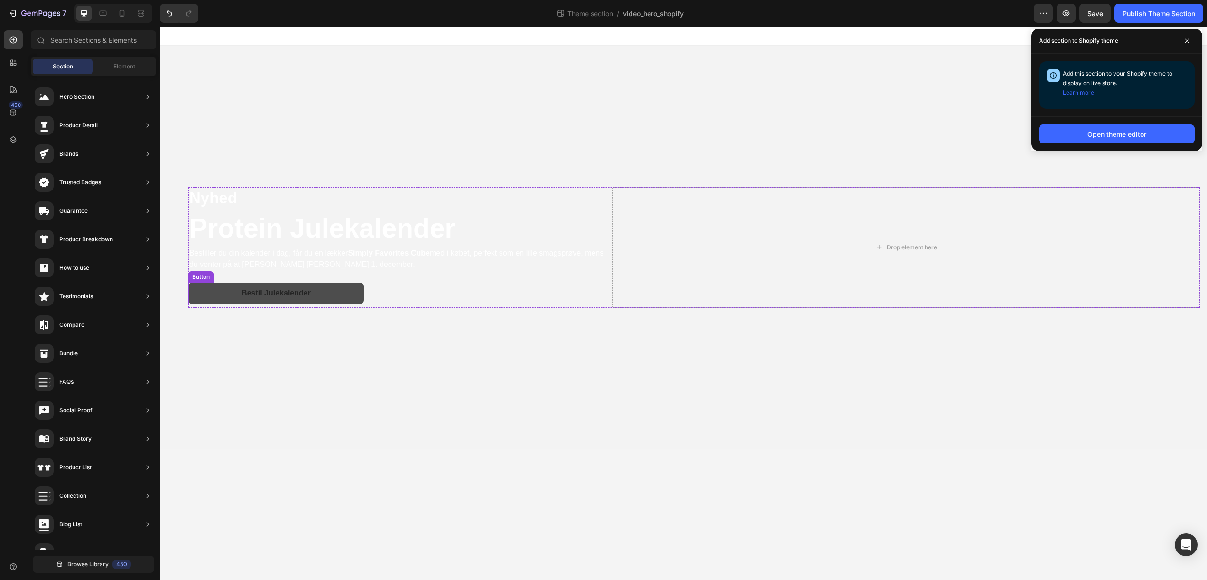
click at [323, 297] on button "Bestil Julekalender" at bounding box center [276, 292] width 176 height 21
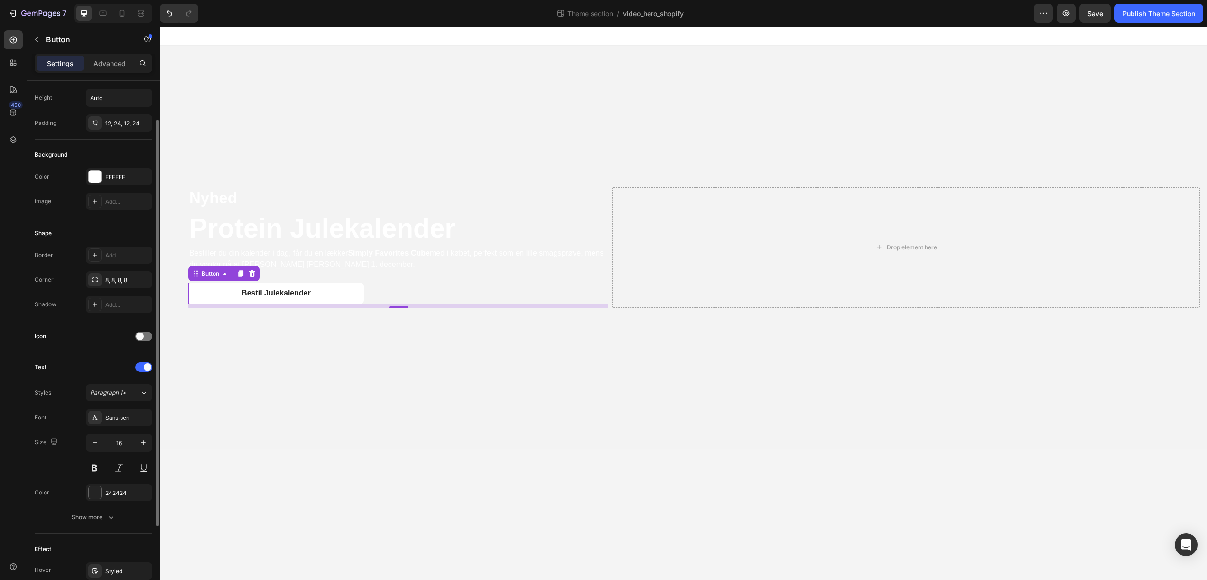
scroll to position [48, 0]
click at [131, 494] on div "242424" at bounding box center [119, 491] width 28 height 9
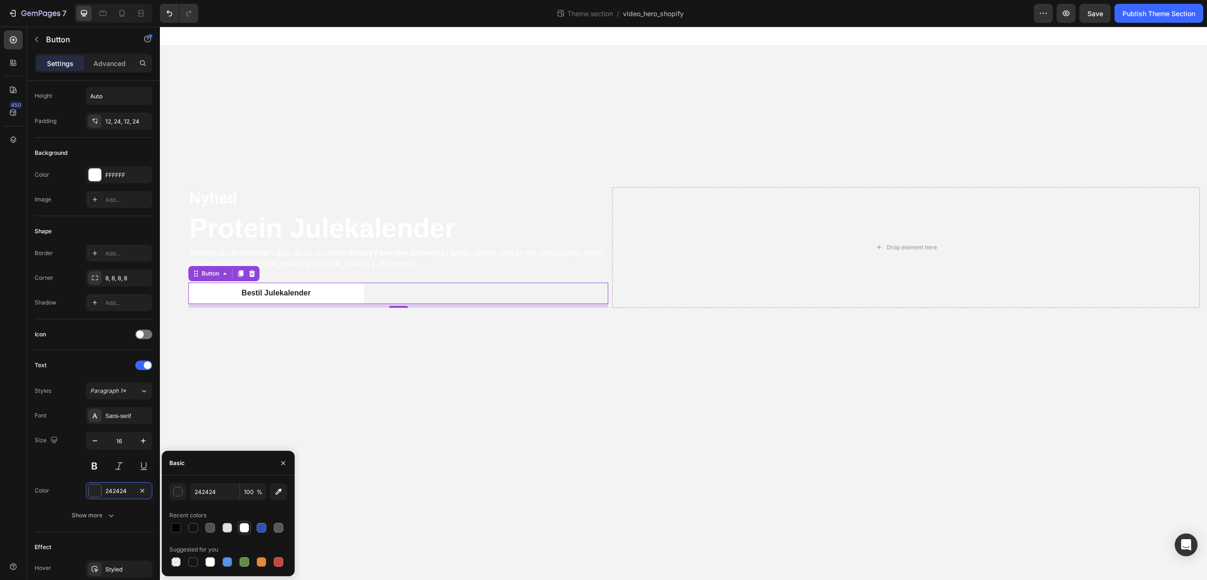
click at [246, 529] on div at bounding box center [244, 527] width 9 height 9
click at [179, 529] on div at bounding box center [175, 527] width 9 height 9
type input "000000"
click at [91, 518] on div "Show more" at bounding box center [94, 514] width 44 height 9
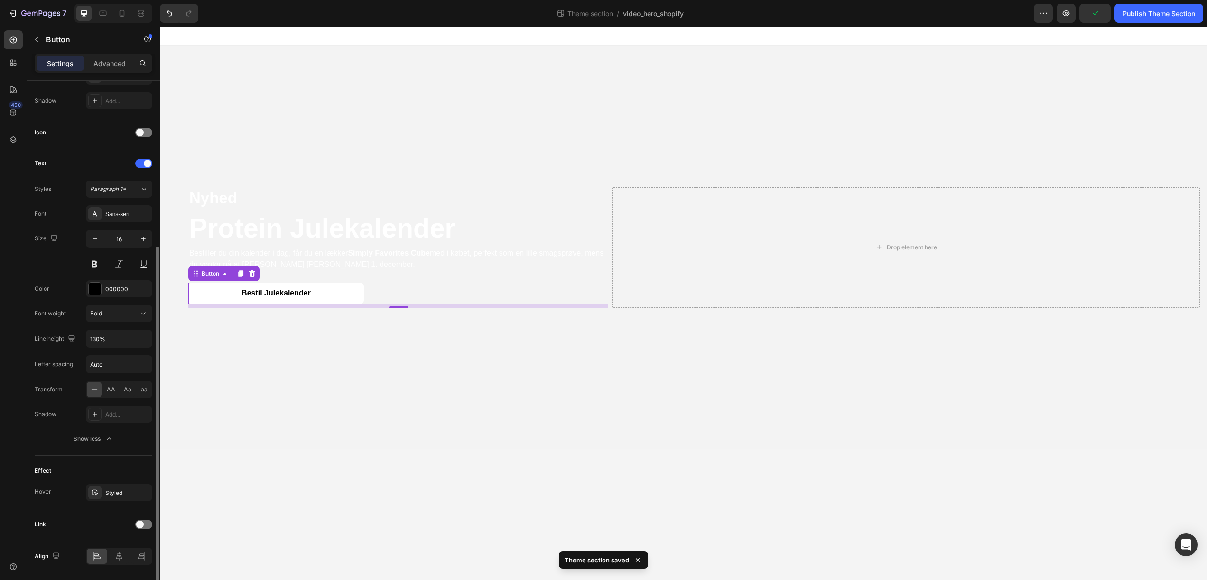
scroll to position [258, 0]
click at [141, 515] on span at bounding box center [140, 516] width 8 height 8
click at [123, 487] on div "Styled" at bounding box center [119, 484] width 28 height 9
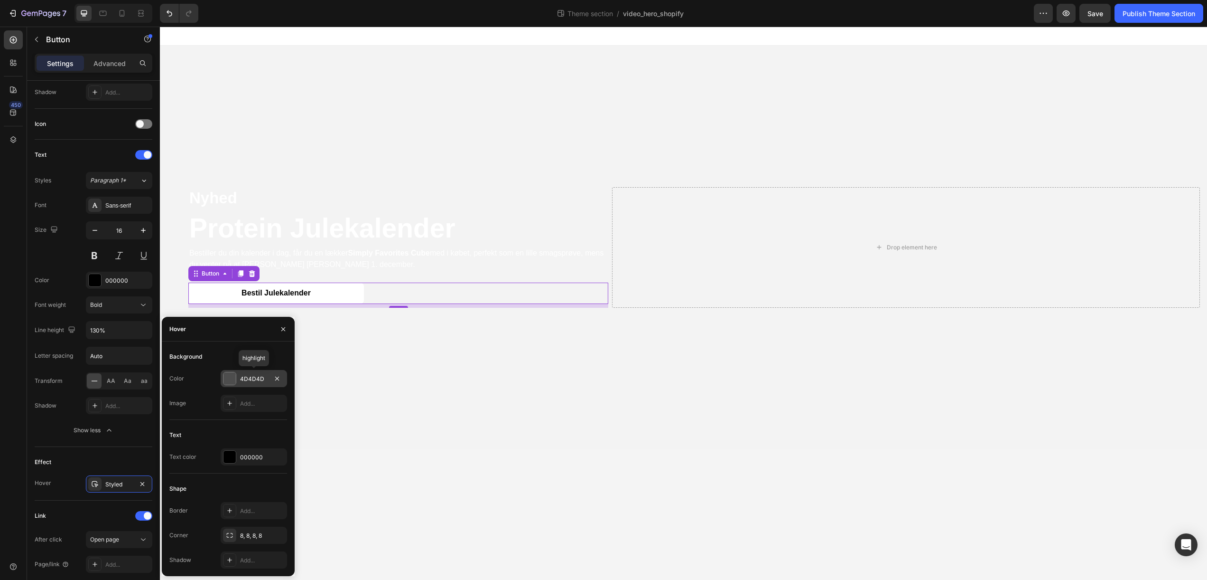
click at [262, 376] on div "4D4D4D" at bounding box center [254, 378] width 28 height 9
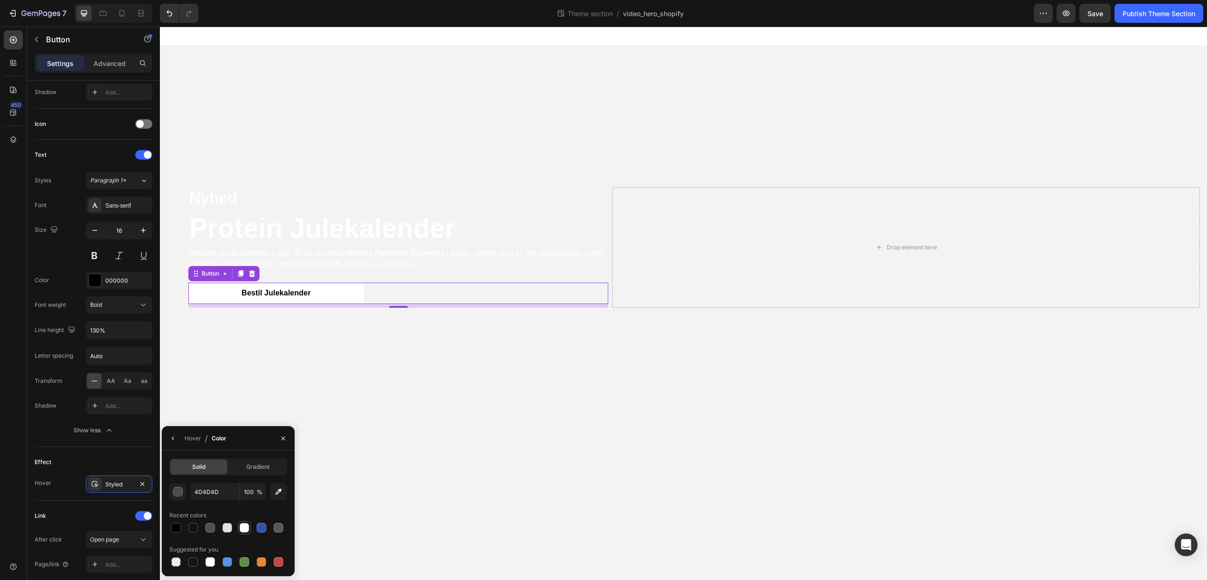
click at [243, 527] on div at bounding box center [244, 527] width 9 height 9
type input "FFFFFF"
click at [106, 452] on div "Effect Hover Styled" at bounding box center [94, 474] width 118 height 54
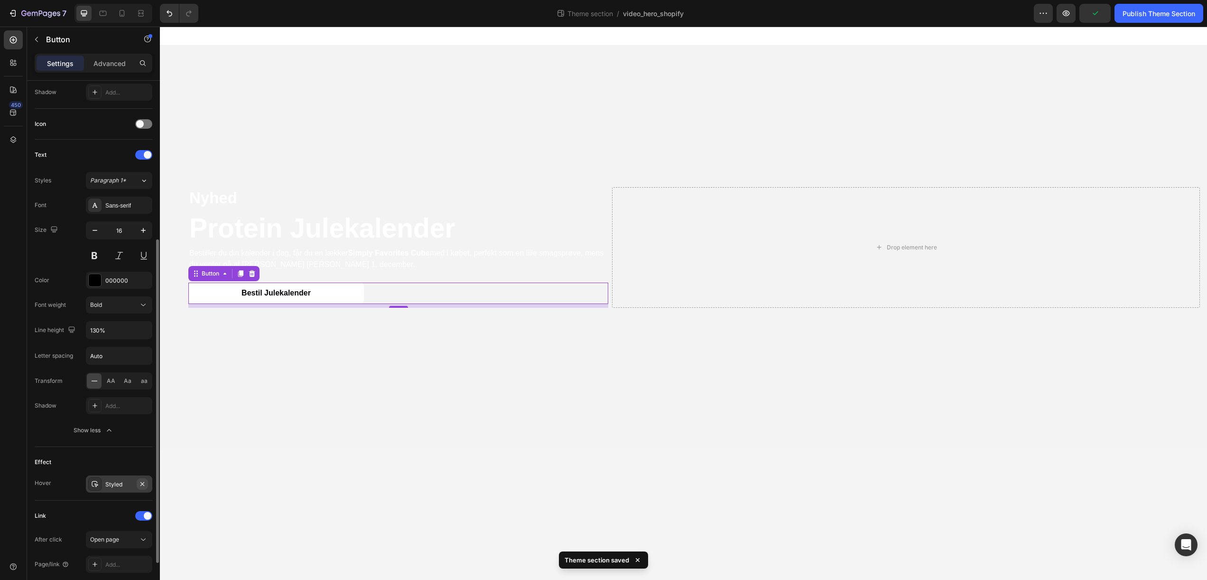
click at [141, 482] on icon "button" at bounding box center [142, 483] width 4 height 4
click at [127, 458] on div "Effect" at bounding box center [94, 461] width 118 height 15
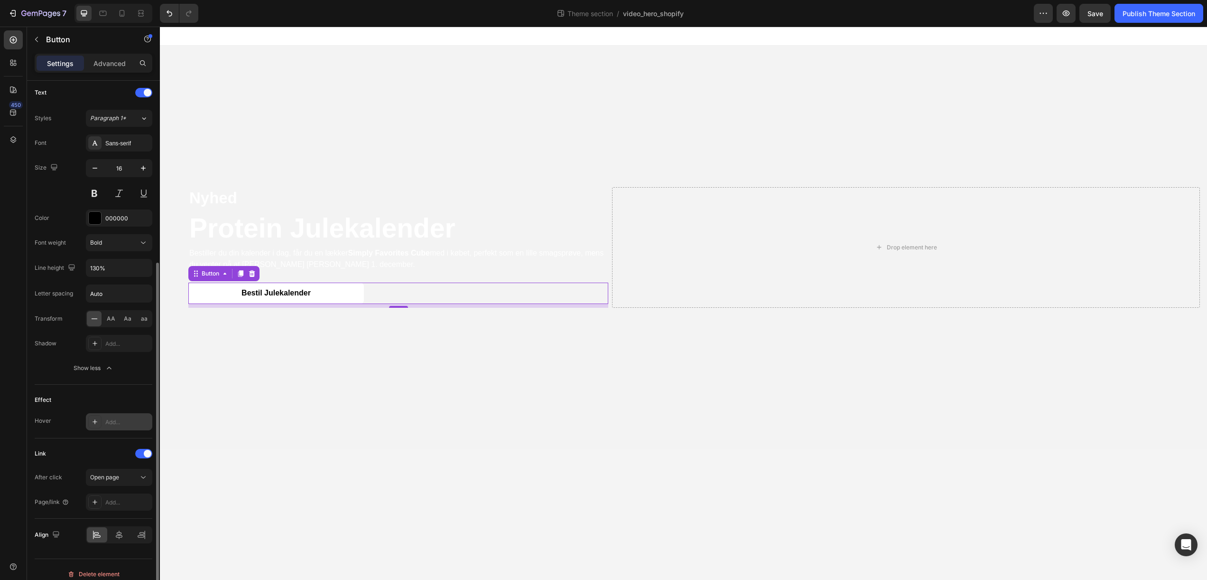
scroll to position [329, 0]
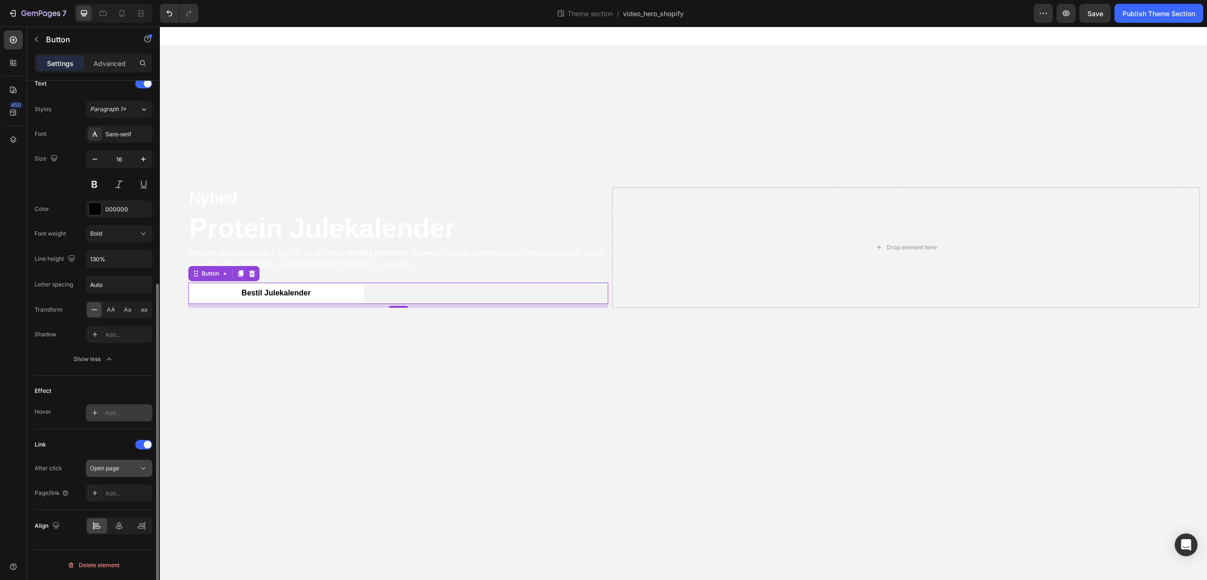
click at [139, 469] on icon at bounding box center [143, 467] width 9 height 9
click at [126, 493] on div "Add..." at bounding box center [127, 493] width 45 height 9
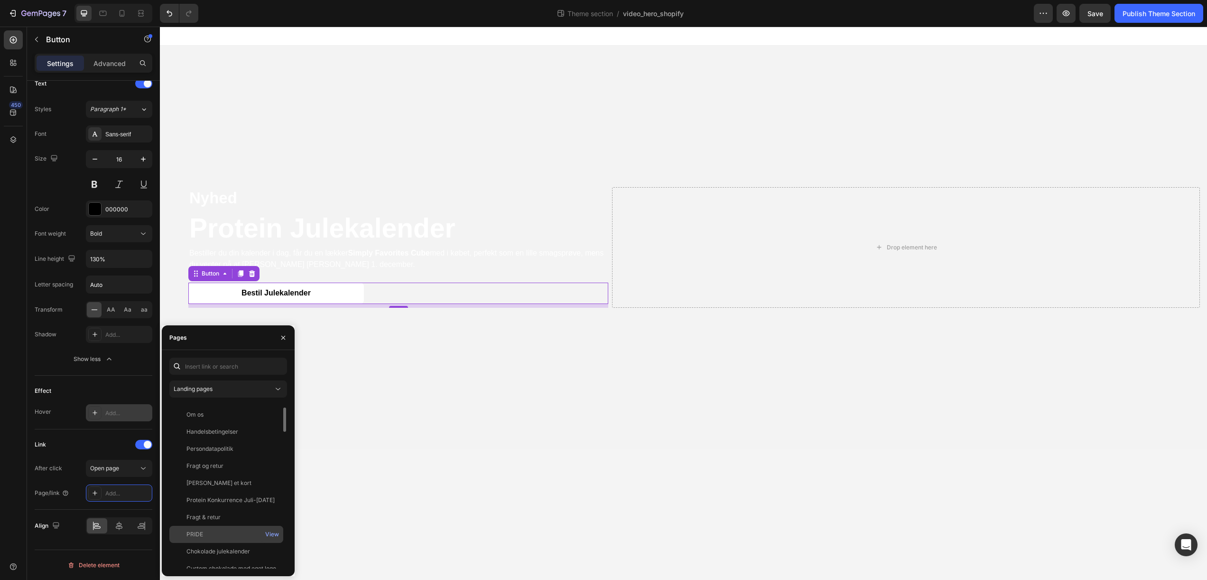
scroll to position [33, 0]
click at [242, 546] on div "Chokolade julekalender" at bounding box center [219, 549] width 64 height 9
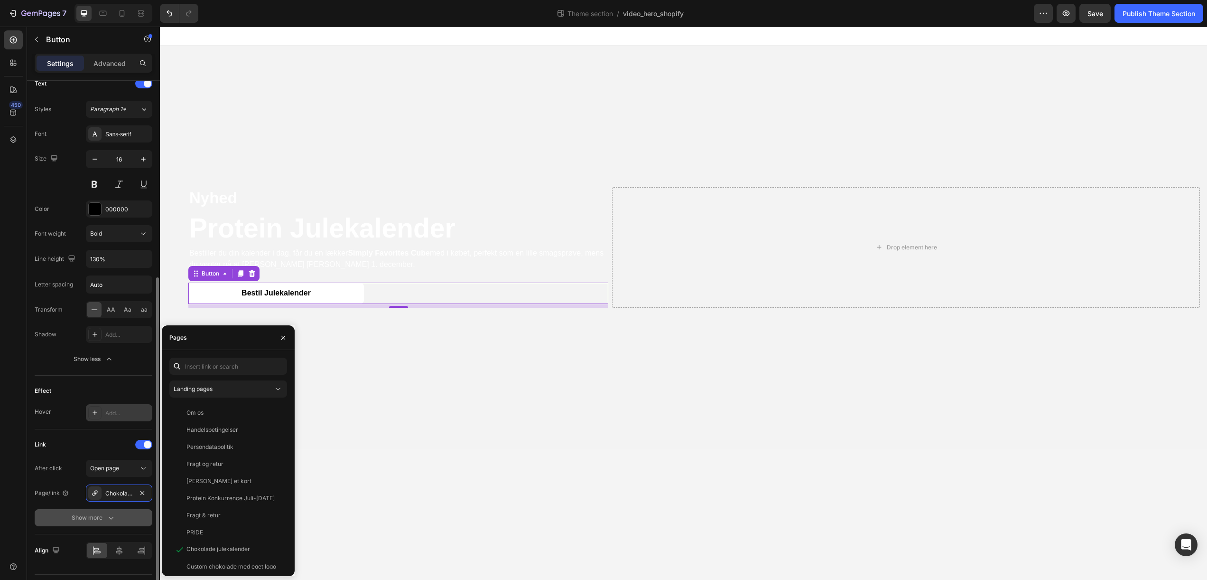
click at [98, 521] on div "Show more" at bounding box center [94, 517] width 44 height 9
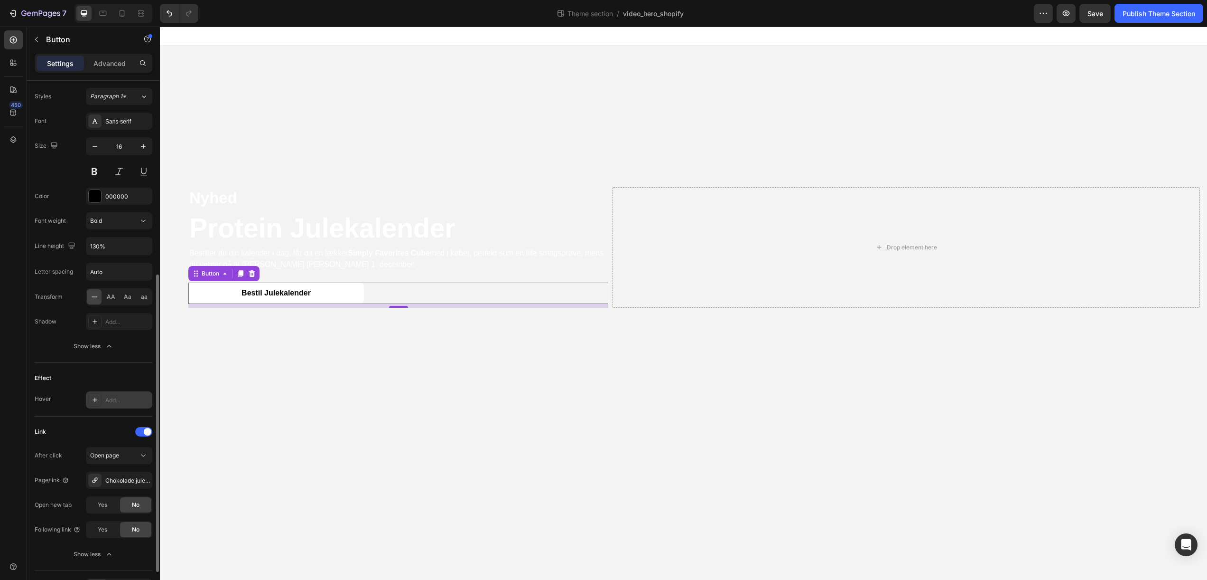
scroll to position [403, 0]
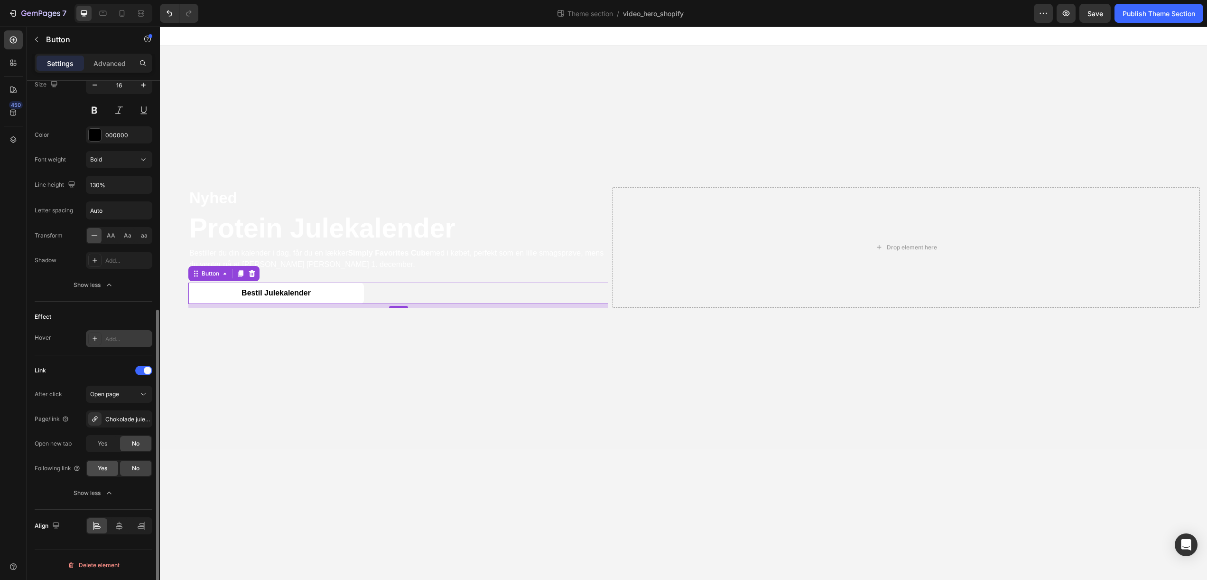
click at [106, 468] on span "Yes" at bounding box center [102, 468] width 9 height 9
click at [116, 307] on div "Effect Hover Add..." at bounding box center [94, 328] width 118 height 54
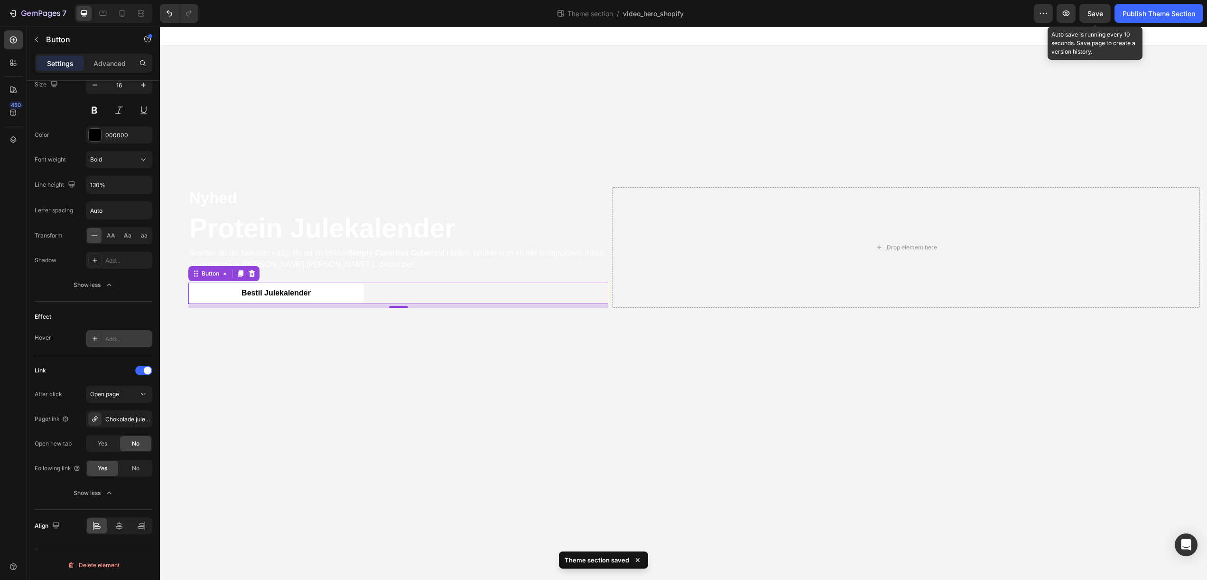
click at [1095, 11] on span "Save" at bounding box center [1096, 13] width 16 height 8
click at [1142, 12] on div "Publish Theme Section" at bounding box center [1159, 14] width 73 height 10
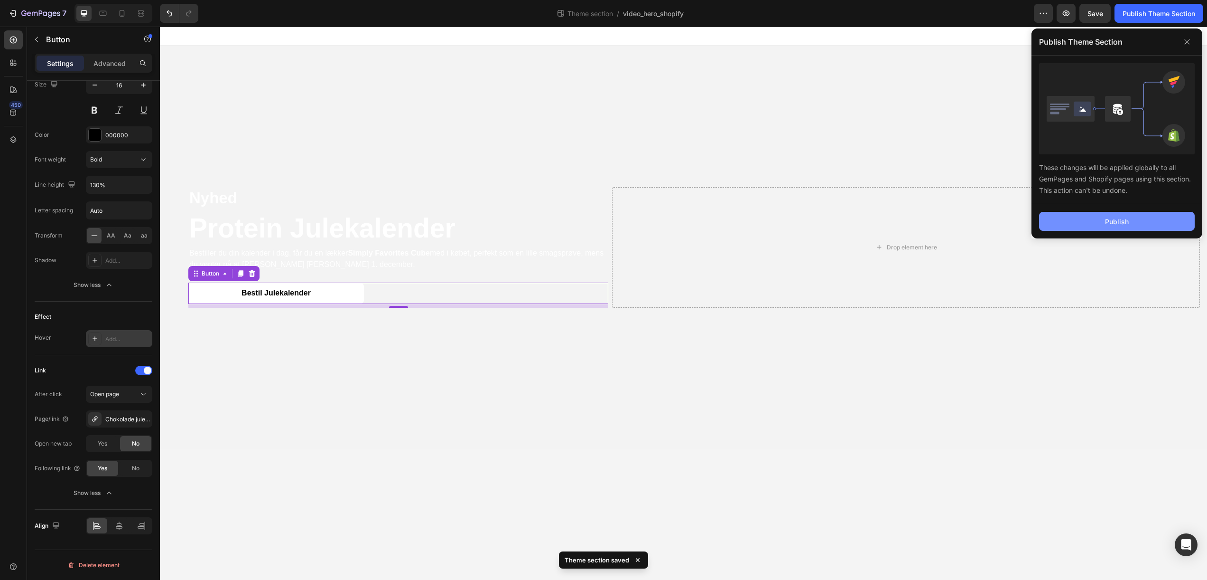
click at [1117, 221] on div "Publish" at bounding box center [1117, 221] width 24 height 10
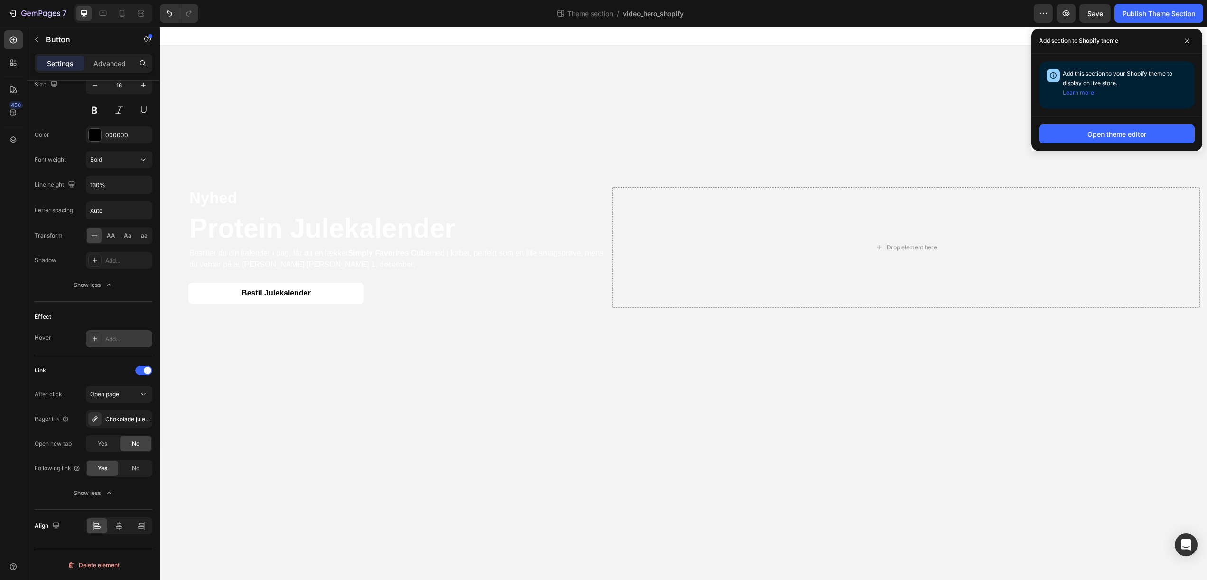
click at [1009, 491] on body "Nyhed Text Block Protein Julekalender Heading Bestiller du din kalender i dag, …" at bounding box center [684, 303] width 1048 height 553
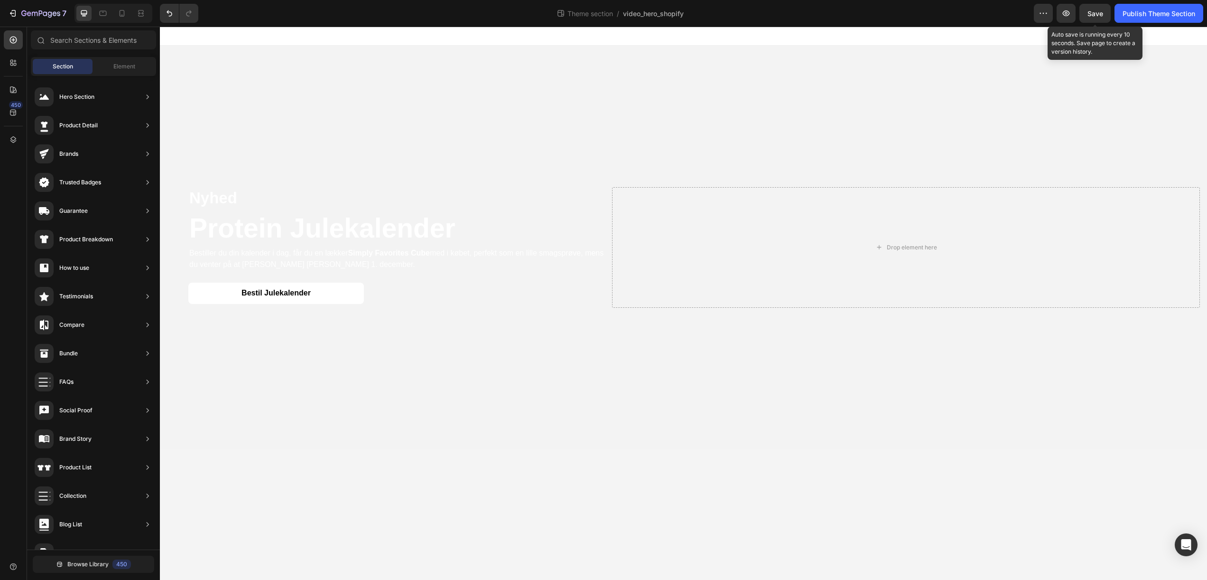
click at [1098, 17] on span "Save" at bounding box center [1096, 13] width 16 height 8
click at [489, 429] on video "Background Image" at bounding box center [684, 308] width 1048 height 524
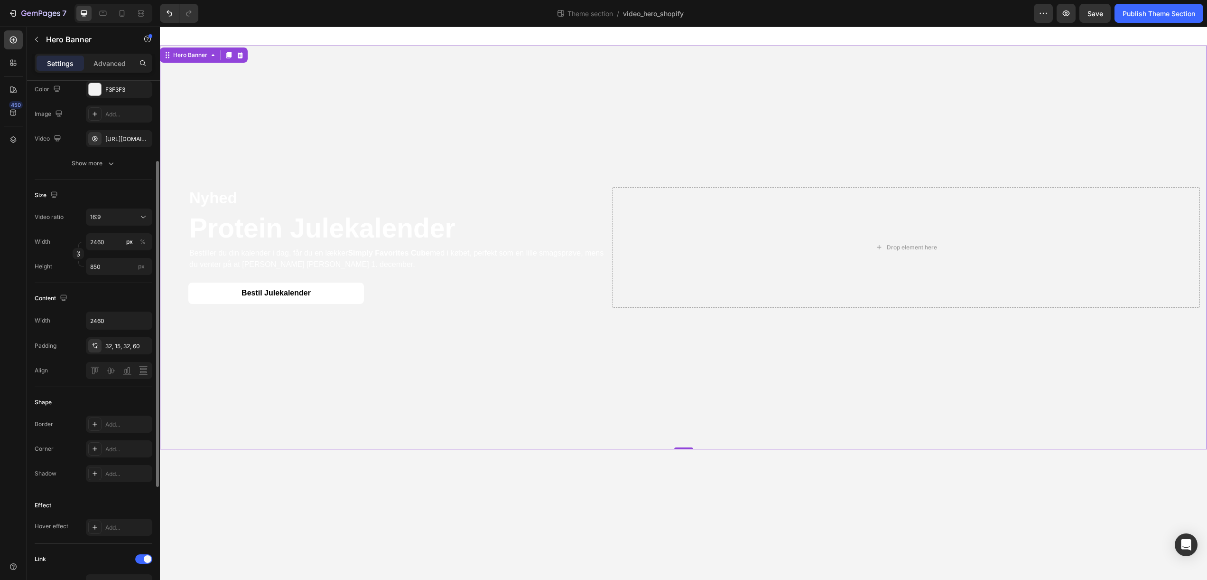
scroll to position [0, 0]
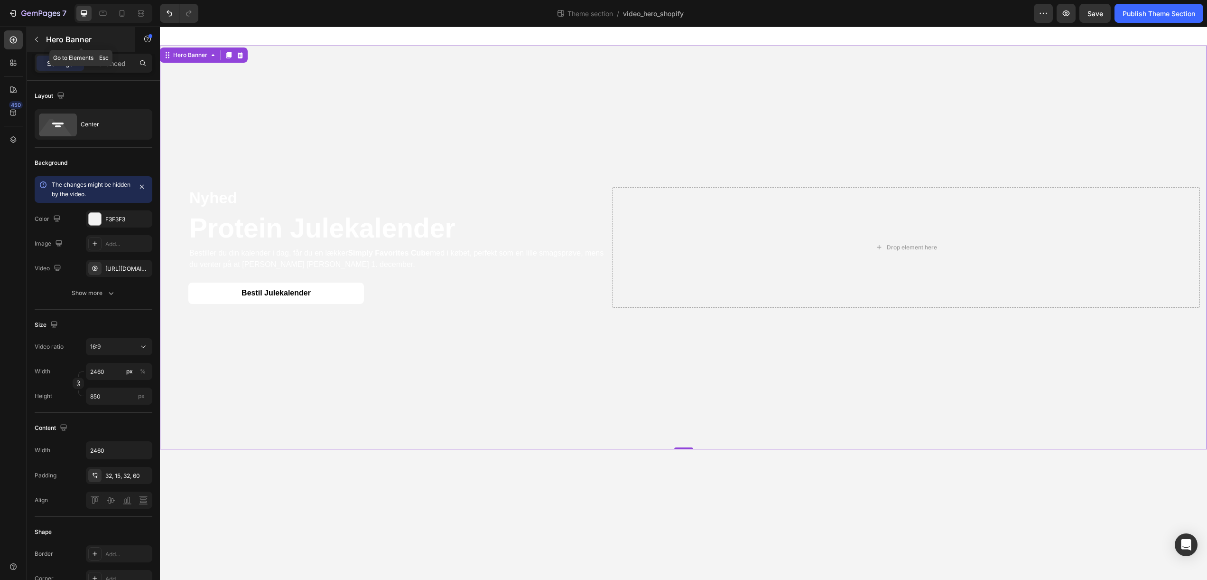
click at [39, 39] on icon "button" at bounding box center [37, 40] width 8 height 8
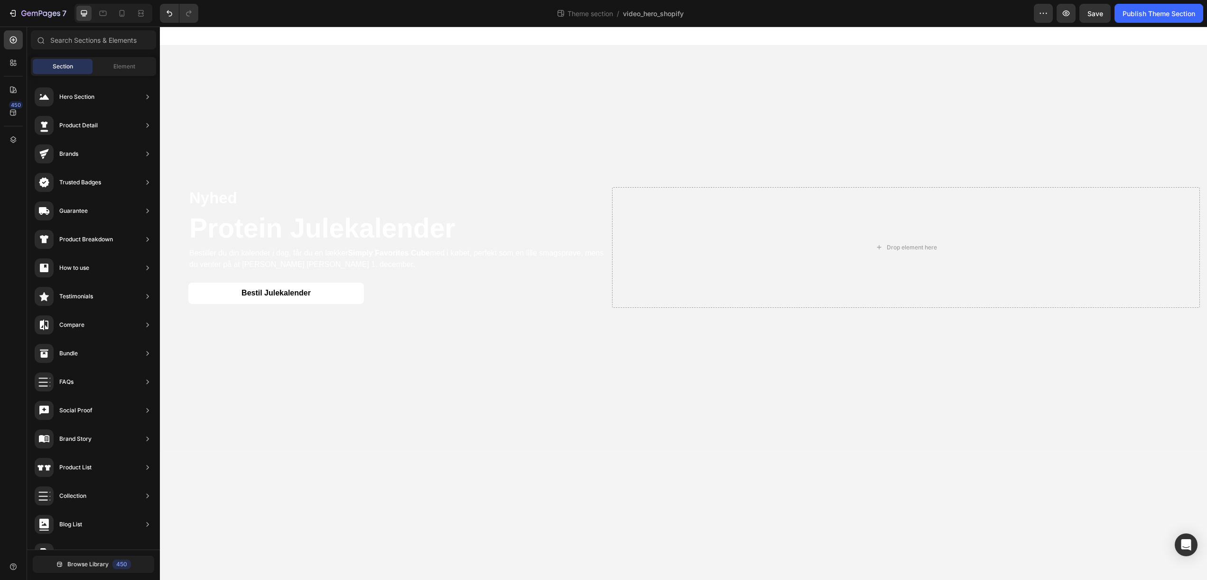
click at [391, 43] on div at bounding box center [684, 36] width 1048 height 19
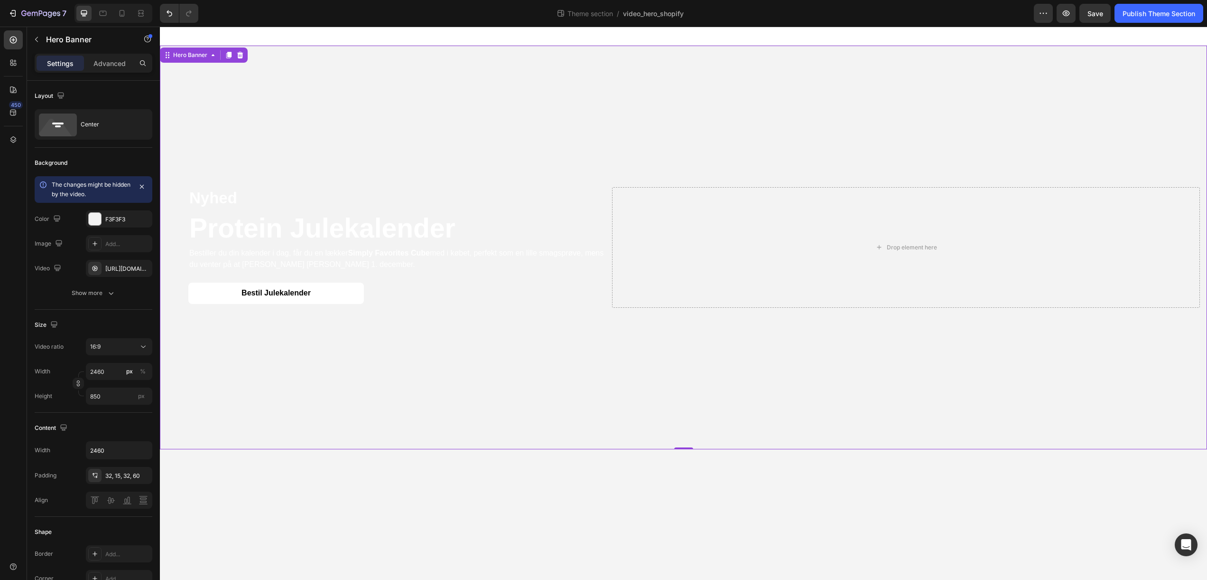
click at [400, 56] on video "Background Image" at bounding box center [684, 308] width 1048 height 524
click at [107, 296] on icon "button" at bounding box center [110, 292] width 9 height 9
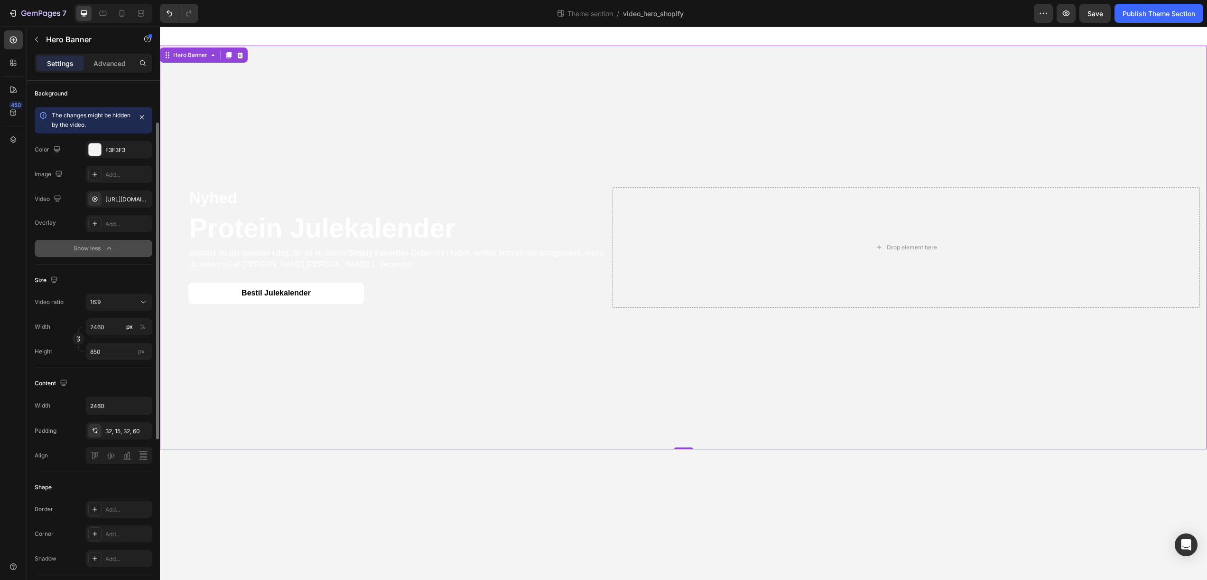
scroll to position [160, 0]
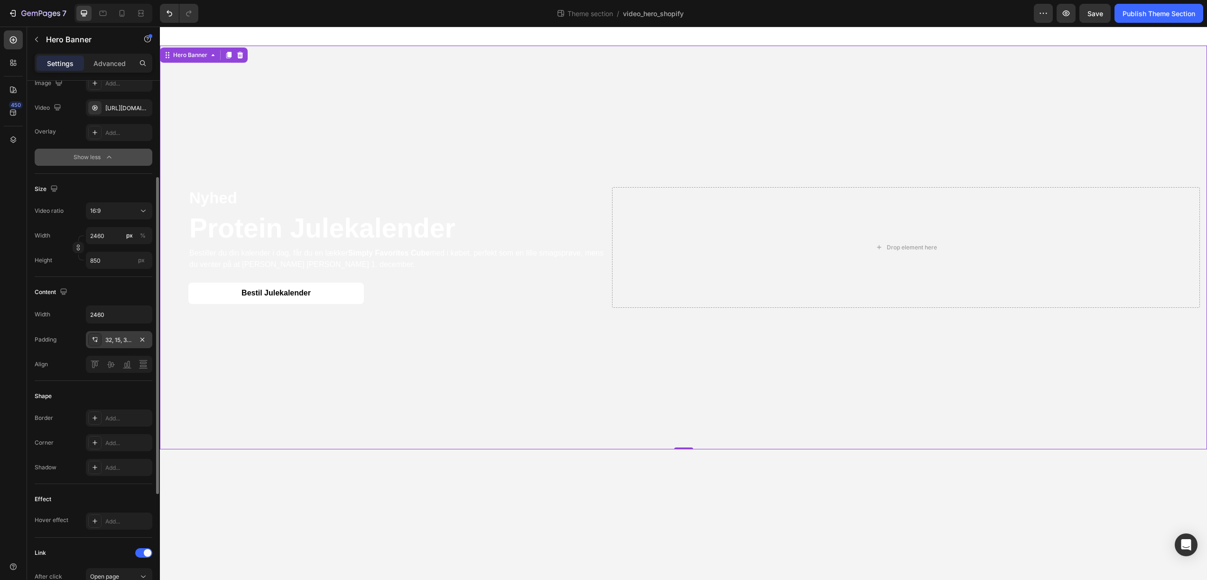
click at [122, 343] on div "32, 15, 32, 60" at bounding box center [119, 340] width 28 height 9
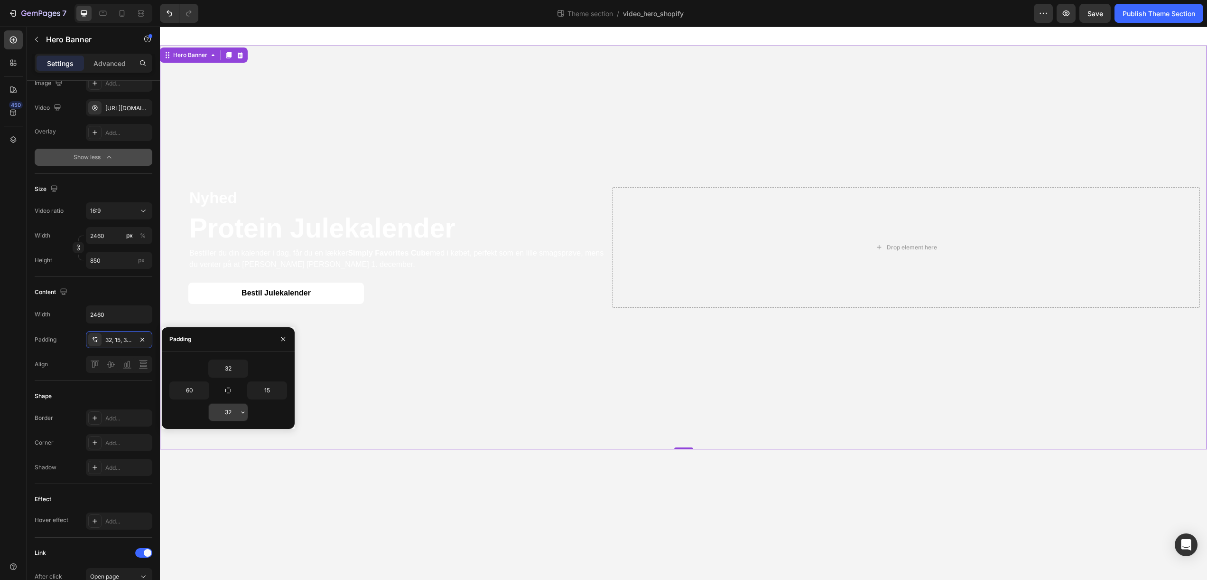
click at [232, 415] on input "32" at bounding box center [228, 411] width 39 height 17
type input "0"
click at [390, 493] on body "Nyhed Text Block Protein Julekalender Heading Bestiller du din kalender i dag, …" at bounding box center [684, 303] width 1048 height 553
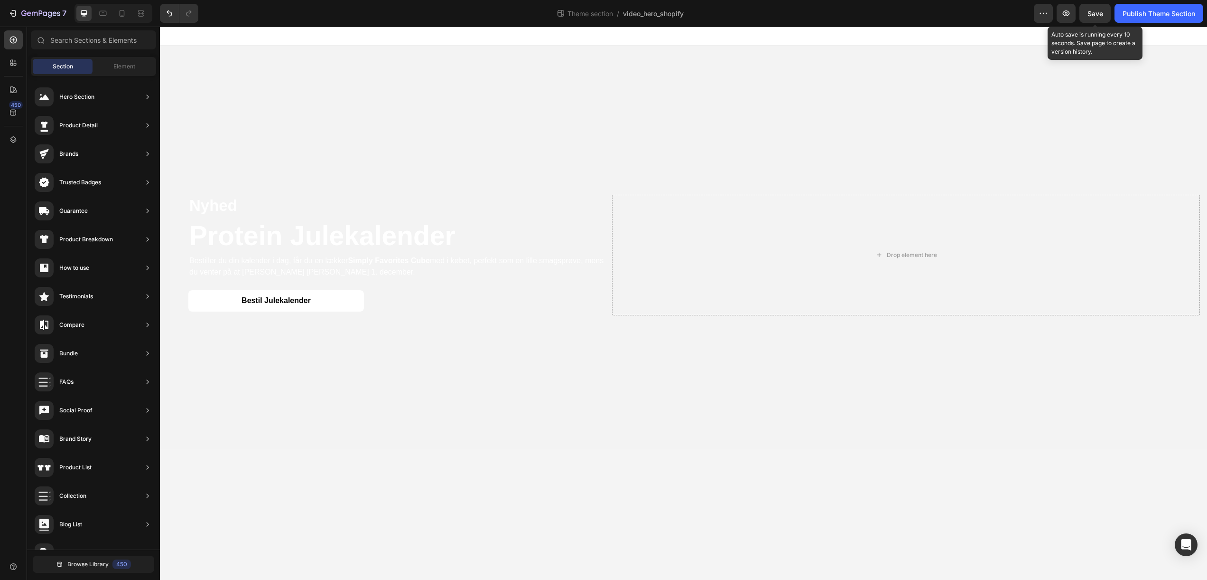
click at [1096, 16] on span "Save" at bounding box center [1096, 13] width 16 height 8
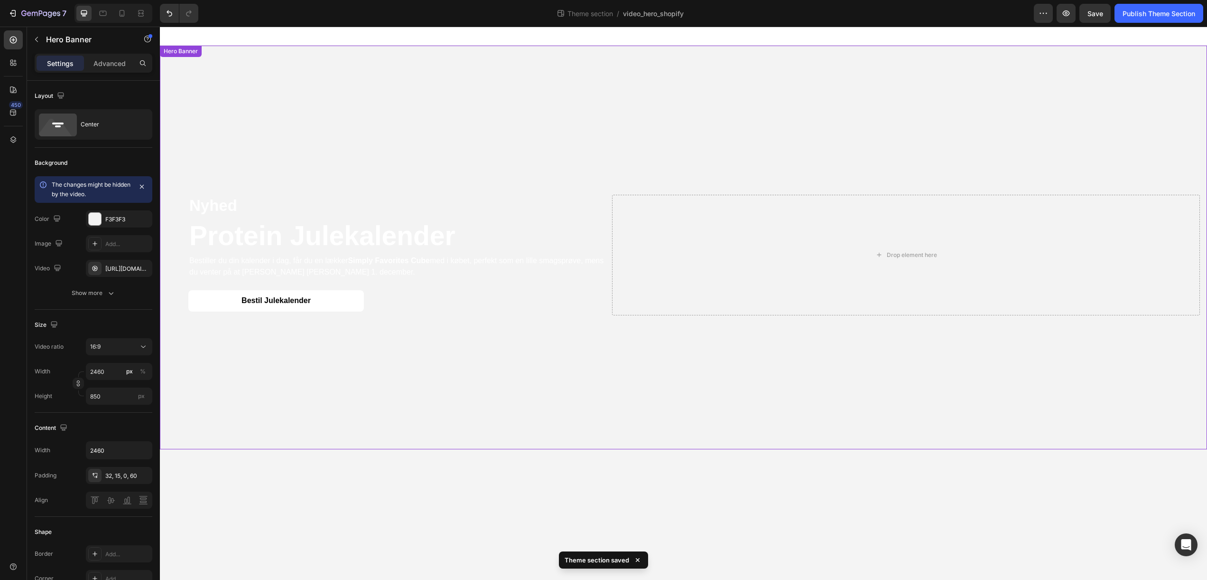
click at [1154, 67] on video "Background Image" at bounding box center [684, 308] width 1048 height 524
click at [1155, 20] on button "Publish Theme Section" at bounding box center [1159, 13] width 89 height 19
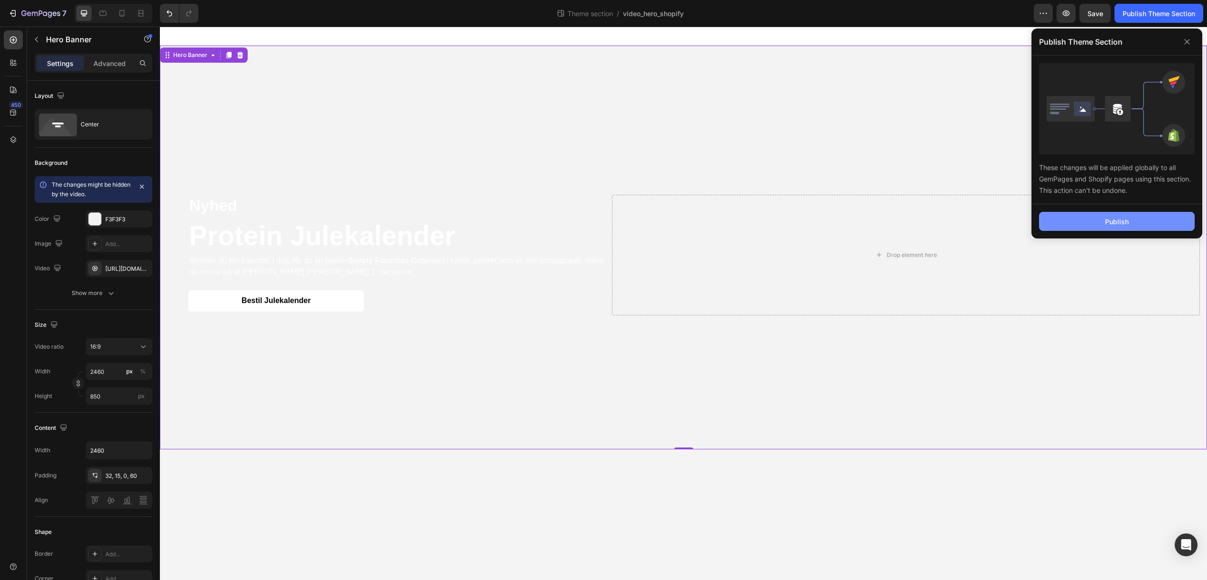
click at [1111, 225] on div "Publish" at bounding box center [1117, 221] width 24 height 10
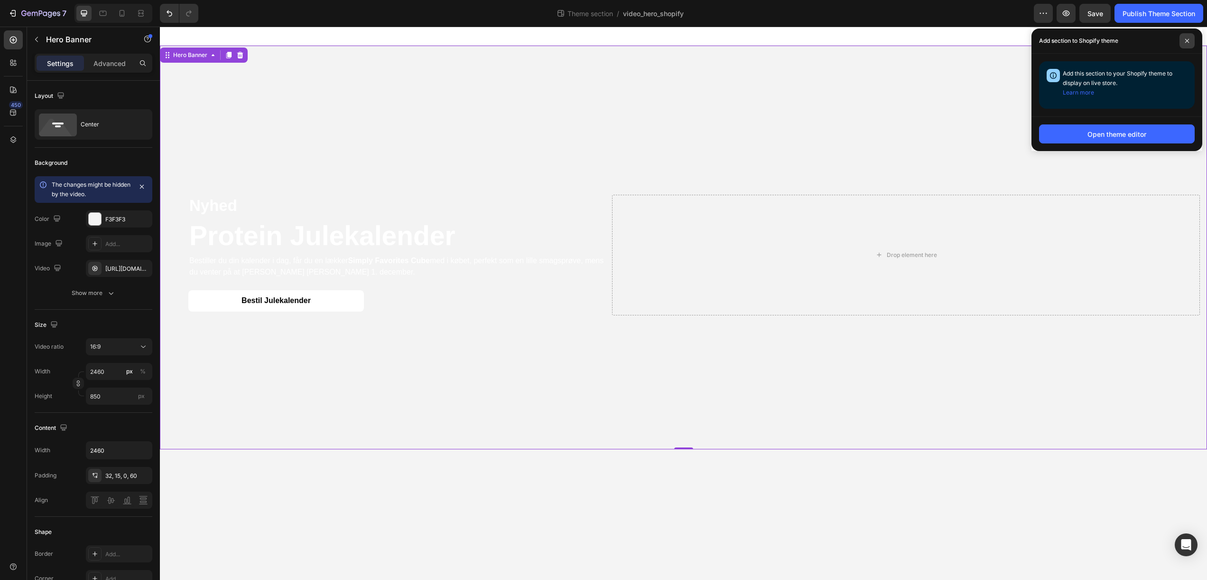
click at [1188, 42] on icon at bounding box center [1187, 40] width 5 height 5
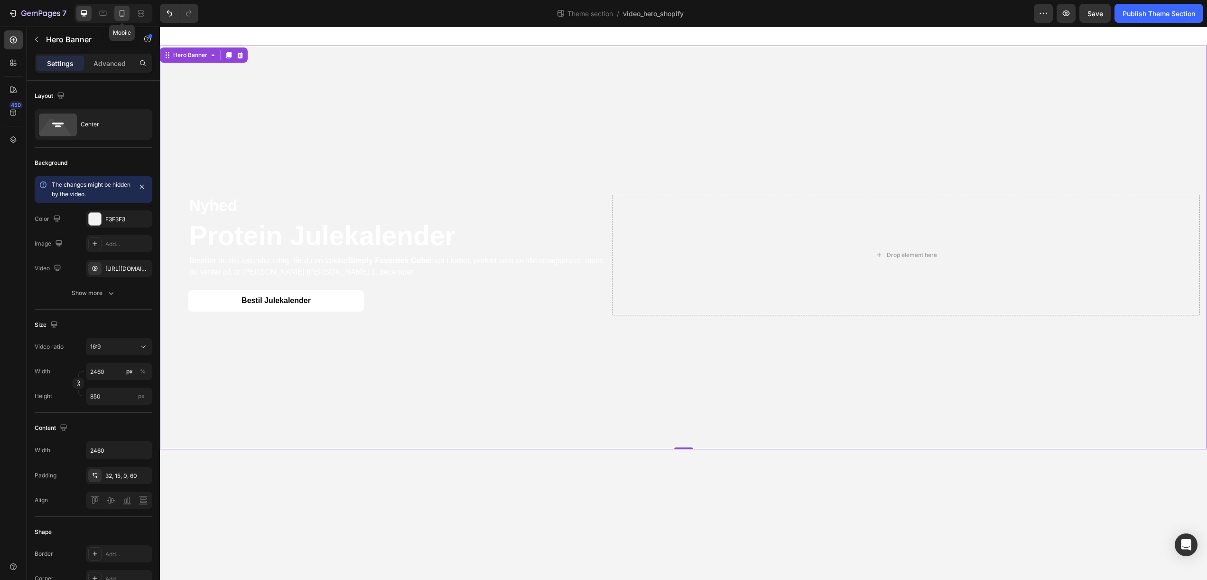
click at [128, 15] on div at bounding box center [121, 13] width 15 height 15
type input "100%"
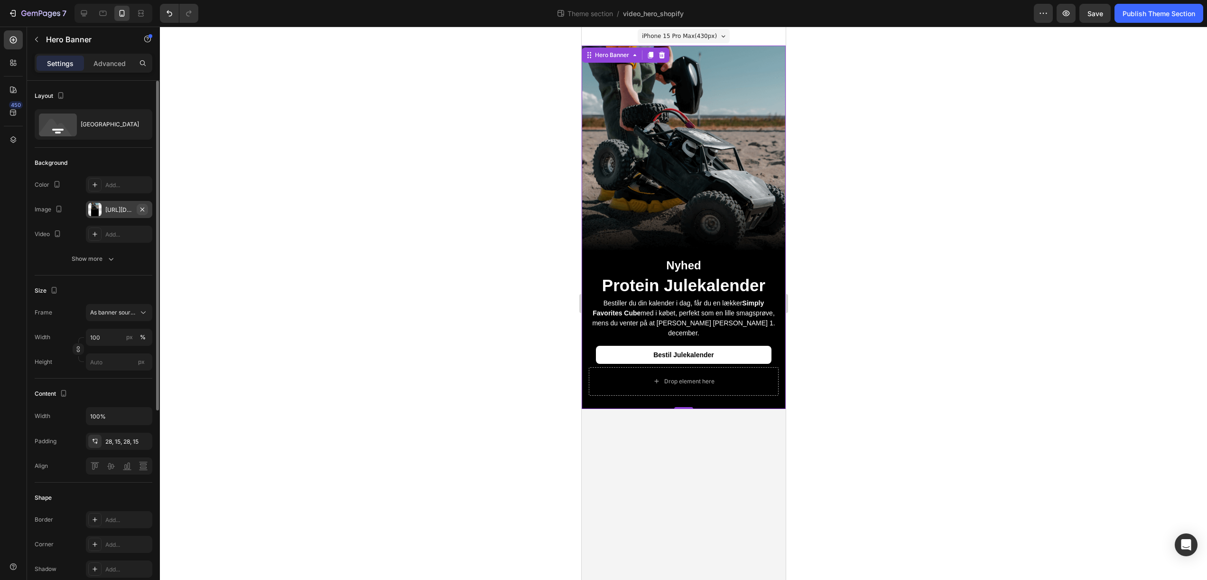
click at [143, 210] on icon "button" at bounding box center [143, 210] width 8 height 8
type input "Auto"
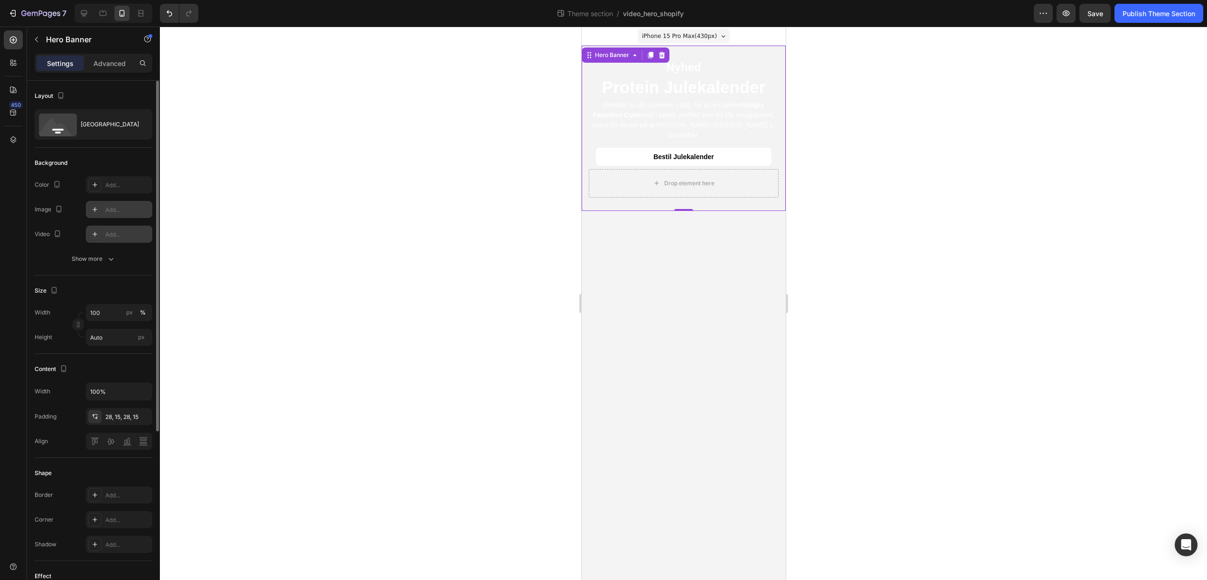
click at [131, 233] on div "Add..." at bounding box center [127, 234] width 45 height 9
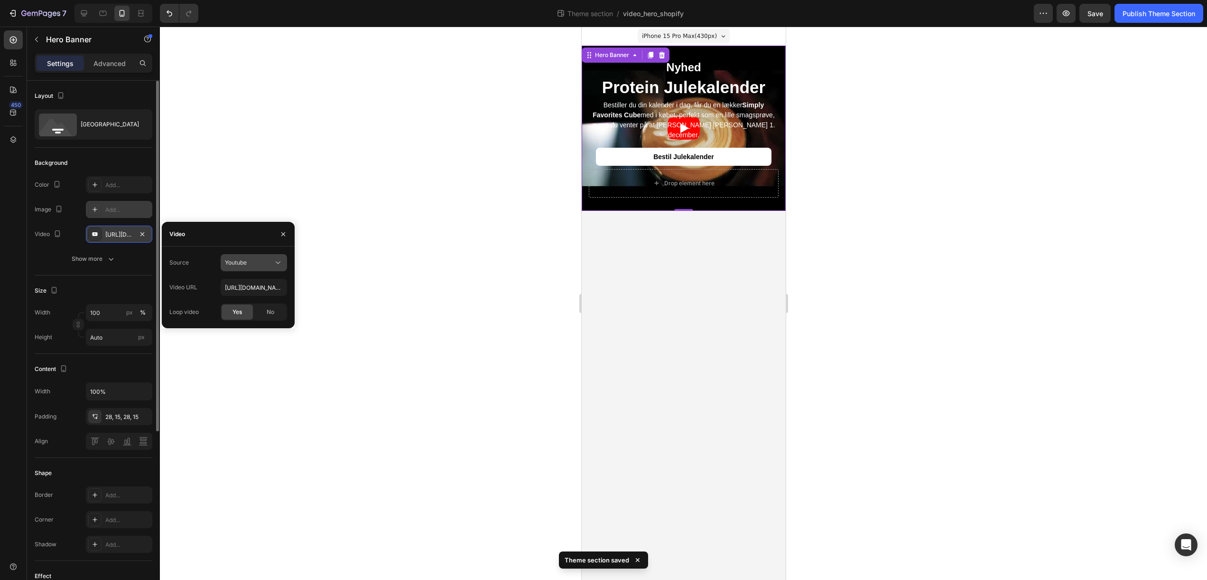
click at [252, 266] on div "Youtube" at bounding box center [249, 262] width 48 height 9
click at [252, 286] on span "Video hosting" at bounding box center [243, 285] width 36 height 9
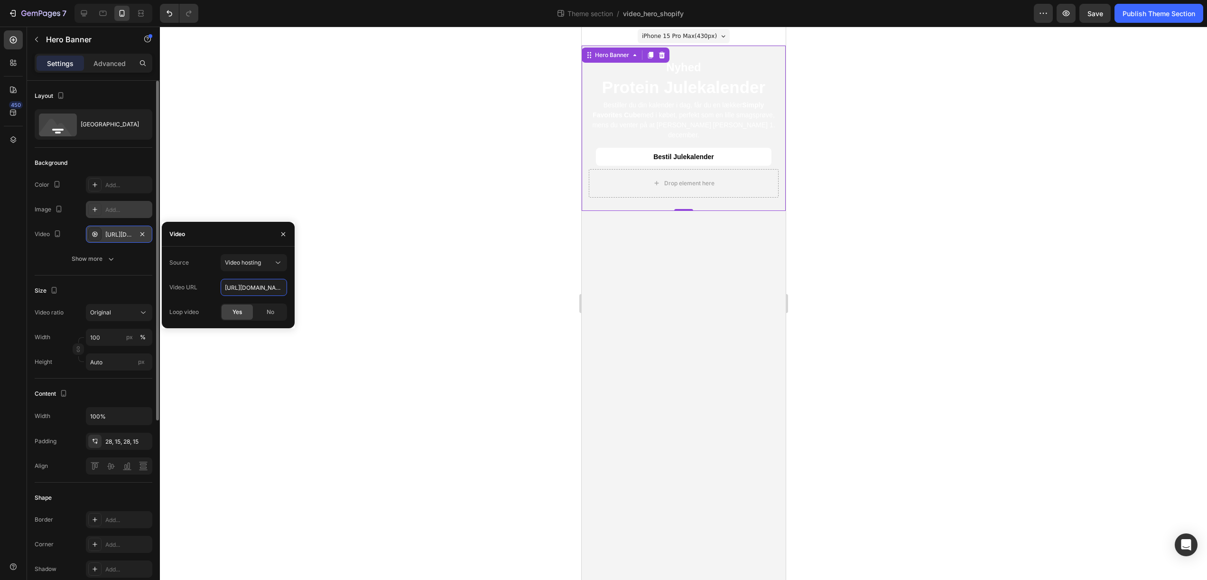
click at [252, 286] on input "https://cdn.shopify.com/videos/c/o/v/92a407d4e0c94a288eb54cac18c387dc.mp4" at bounding box center [254, 287] width 66 height 17
paste input "dd59f3d099ee4a0b816096bfc81c9129"
type input "https://cdn.shopify.com/videos/c/o/v/dd59f3d099ee4a0b816096bfc81c9129.mp4"
click at [263, 191] on div at bounding box center [684, 303] width 1048 height 553
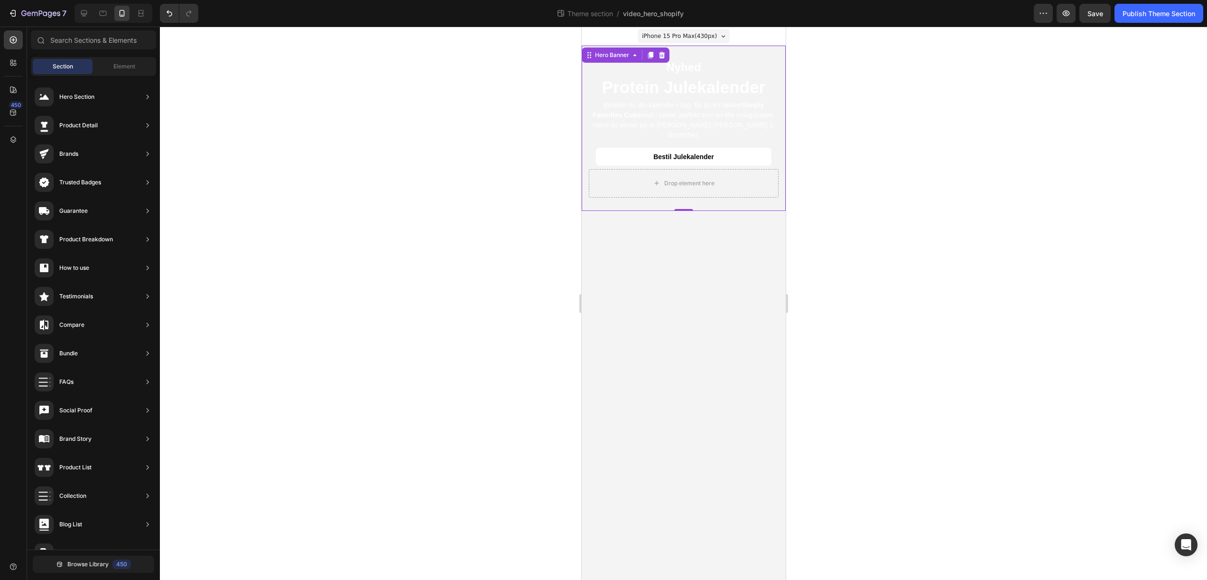
click at [745, 197] on div "Nyhed Text Block Protein Julekalender Heading Bestiller du din kalender i dag, …" at bounding box center [683, 128] width 204 height 165
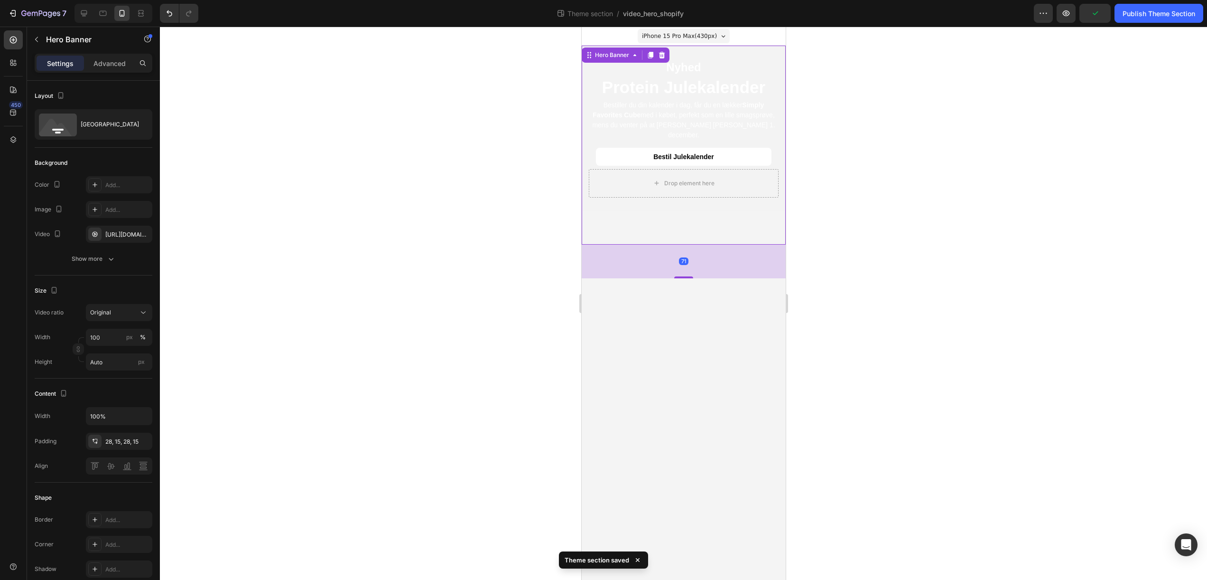
drag, startPoint x: 683, startPoint y: 199, endPoint x: 689, endPoint y: 233, distance: 34.2
click at [689, 233] on div "Nyhed Text Block Protein Julekalender Heading Bestiller du din kalender i dag, …" at bounding box center [683, 145] width 204 height 199
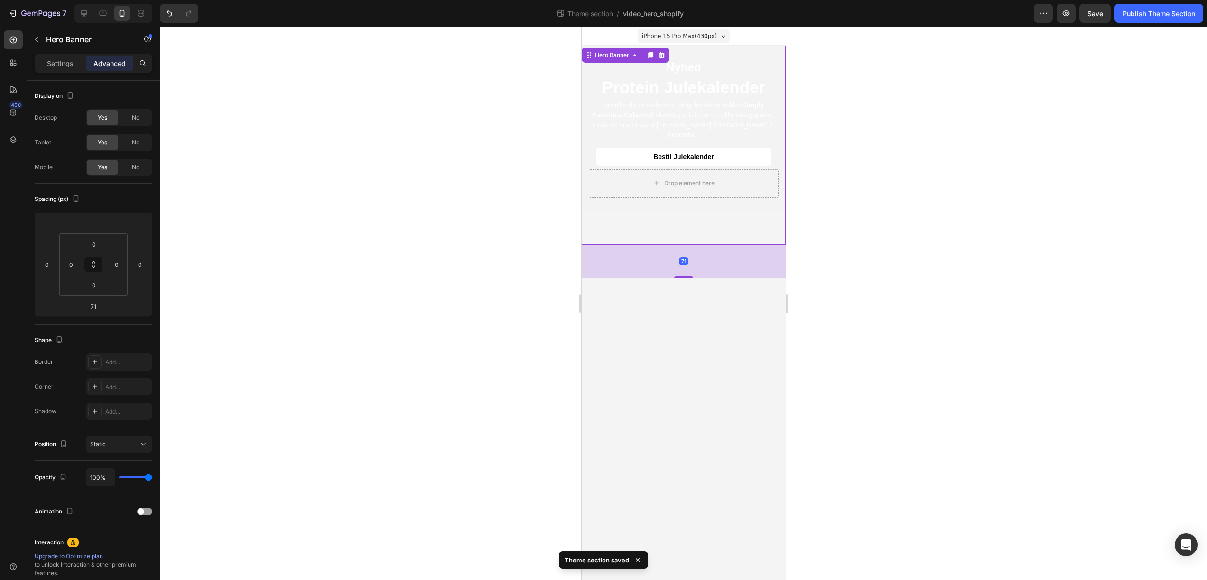
click at [717, 196] on div "Nyhed Text Block Protein Julekalender Heading Bestiller du din kalender i dag, …" at bounding box center [683, 128] width 204 height 165
click at [776, 58] on div "Nyhed Text Block Protein Julekalender Heading Bestiller du din kalender i dag, …" at bounding box center [683, 128] width 204 height 165
click at [67, 71] on div "Settings Advanced" at bounding box center [94, 63] width 118 height 19
click at [66, 66] on p "Settings" at bounding box center [60, 63] width 27 height 10
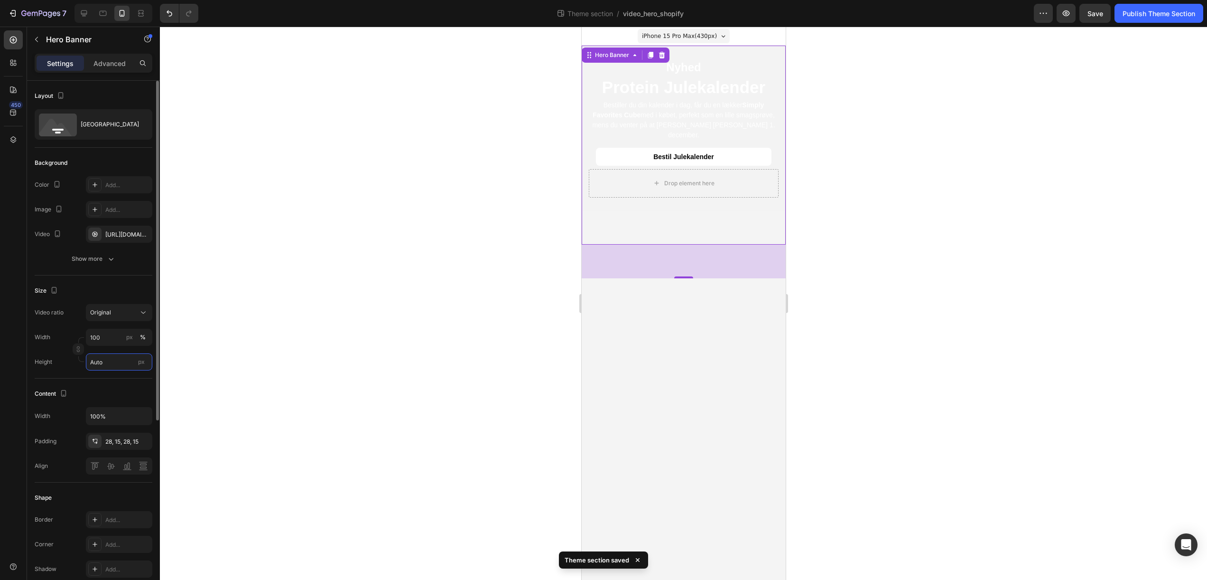
click at [106, 363] on input "Auto" at bounding box center [119, 361] width 66 height 17
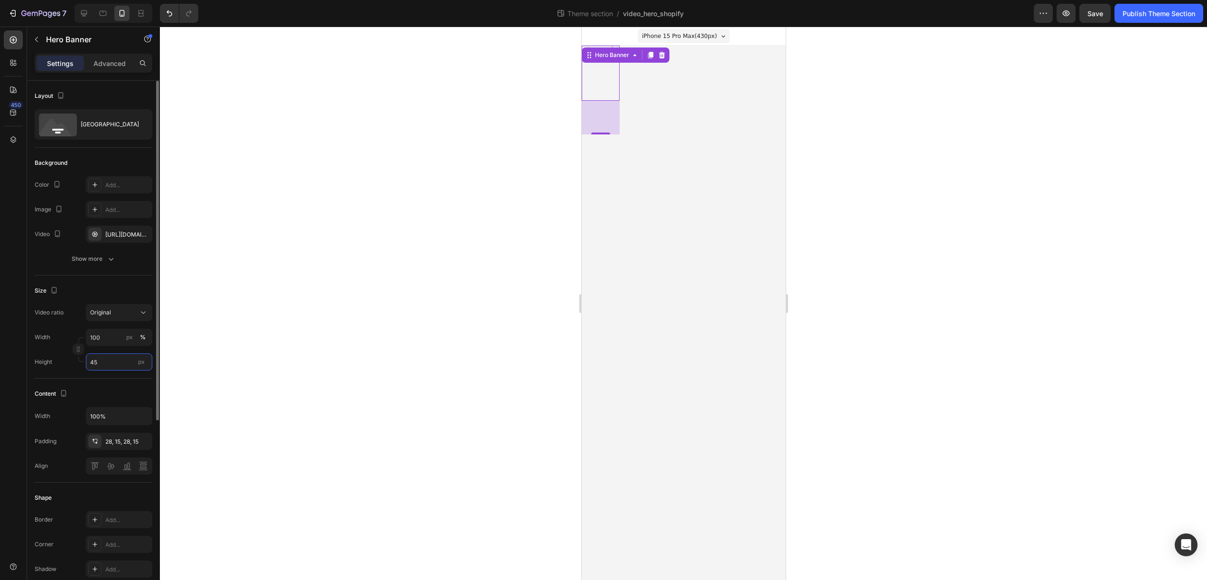
type input "4"
type input "550"
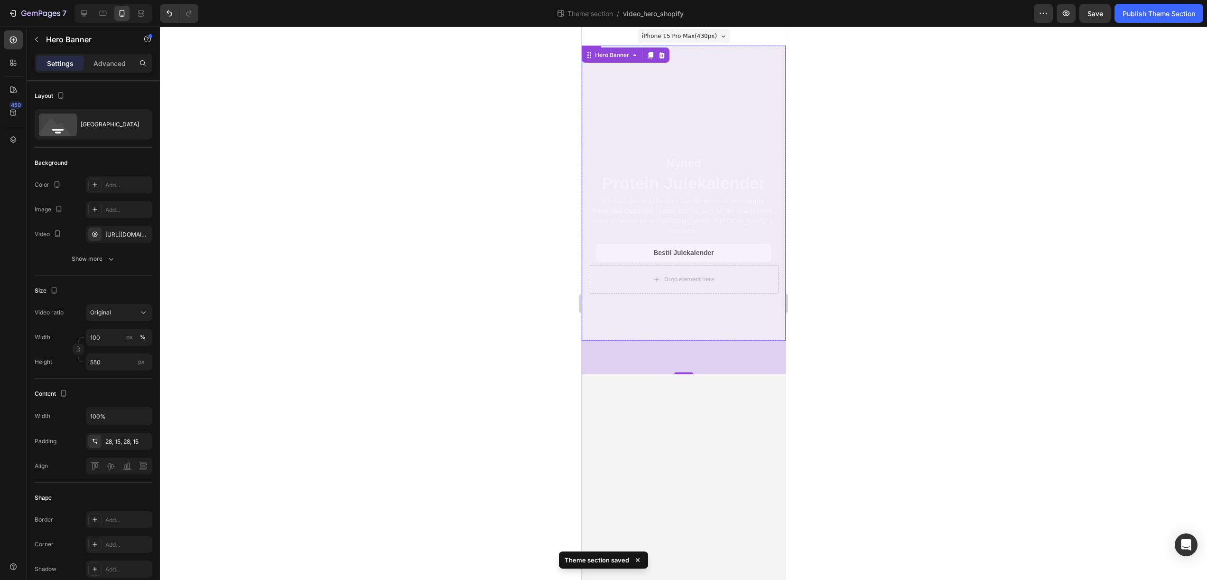
click at [728, 331] on div "Nyhed Text Block Protein Julekalender Heading Bestiller du din kalender i dag, …" at bounding box center [683, 193] width 204 height 295
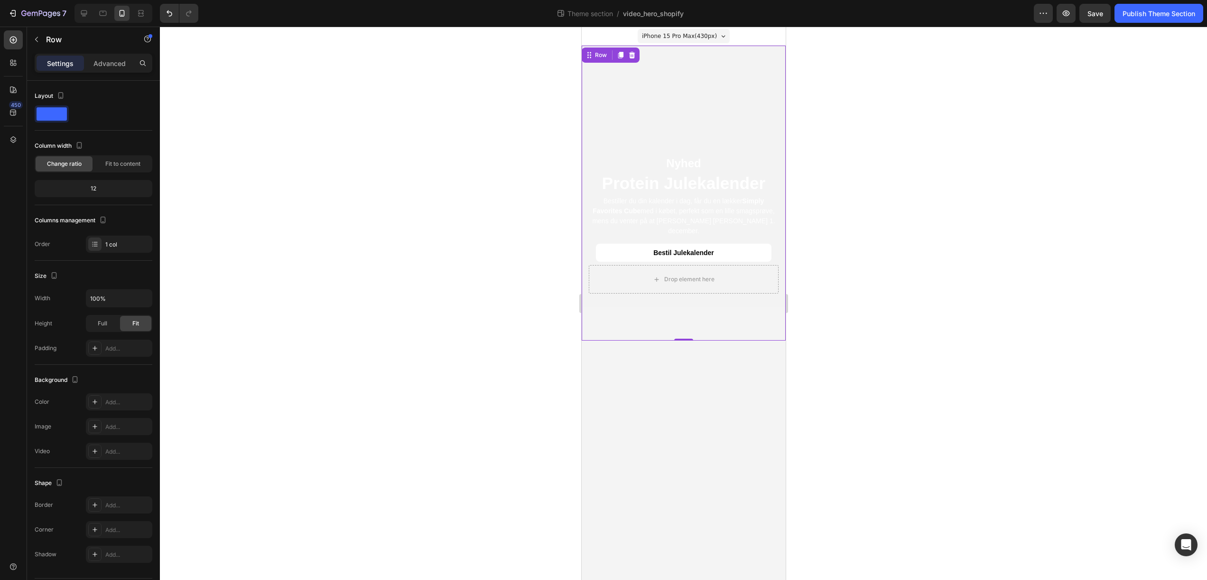
click at [686, 348] on body "iPhone 15 Pro Max ( 430 px) iPhone 13 Mini iPhone 13 Pro iPhone 11 Pro Max iPho…" at bounding box center [683, 303] width 204 height 553
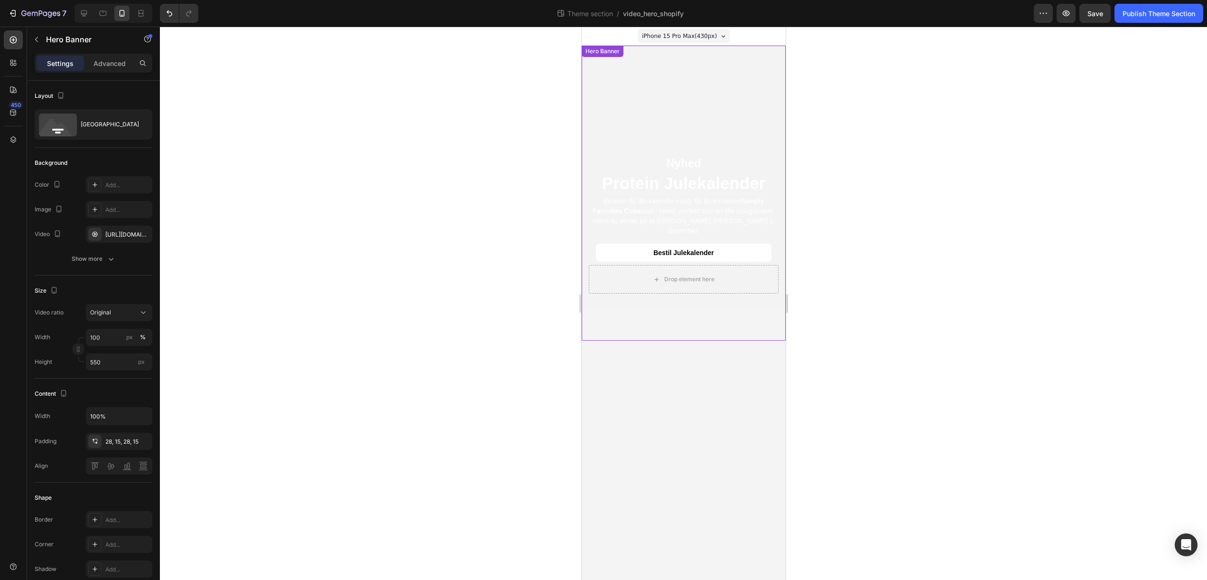
click at [772, 153] on div "Nyhed Text Block Protein Julekalender Heading Bestiller du din kalender i dag, …" at bounding box center [683, 223] width 204 height 165
drag, startPoint x: 688, startPoint y: 373, endPoint x: 689, endPoint y: 337, distance: 35.6
click at [689, 337] on body "iPhone 15 Pro Max ( 430 px) iPhone 13 Mini iPhone 13 Pro iPhone 11 Pro Max iPho…" at bounding box center [683, 303] width 204 height 553
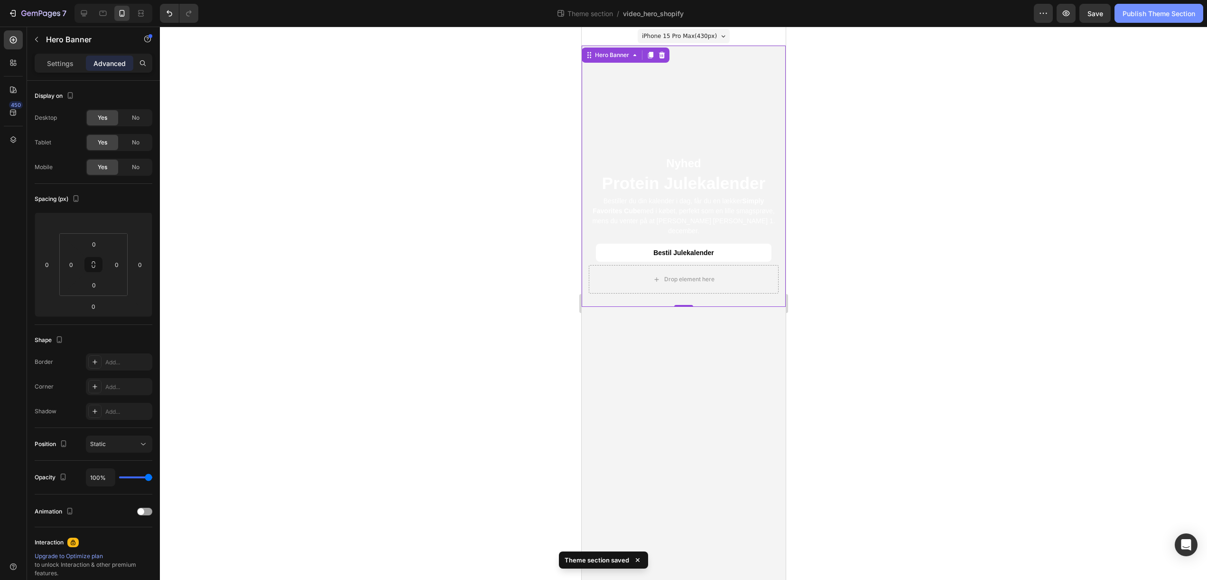
click at [1154, 21] on button "Publish Theme Section" at bounding box center [1159, 13] width 89 height 19
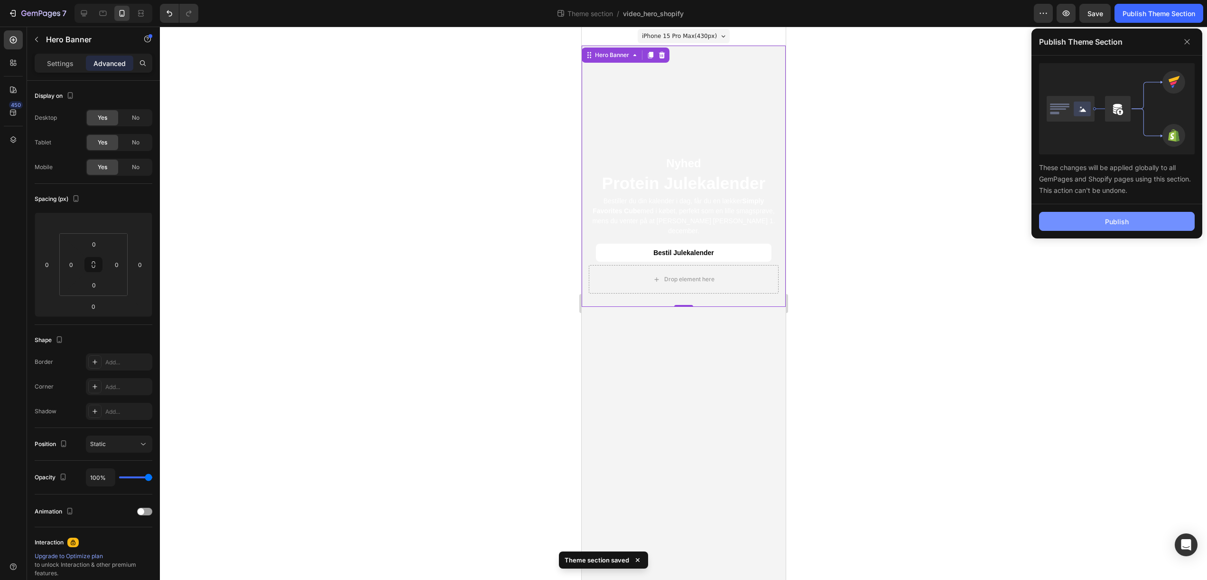
click at [1127, 230] on button "Publish" at bounding box center [1117, 221] width 156 height 19
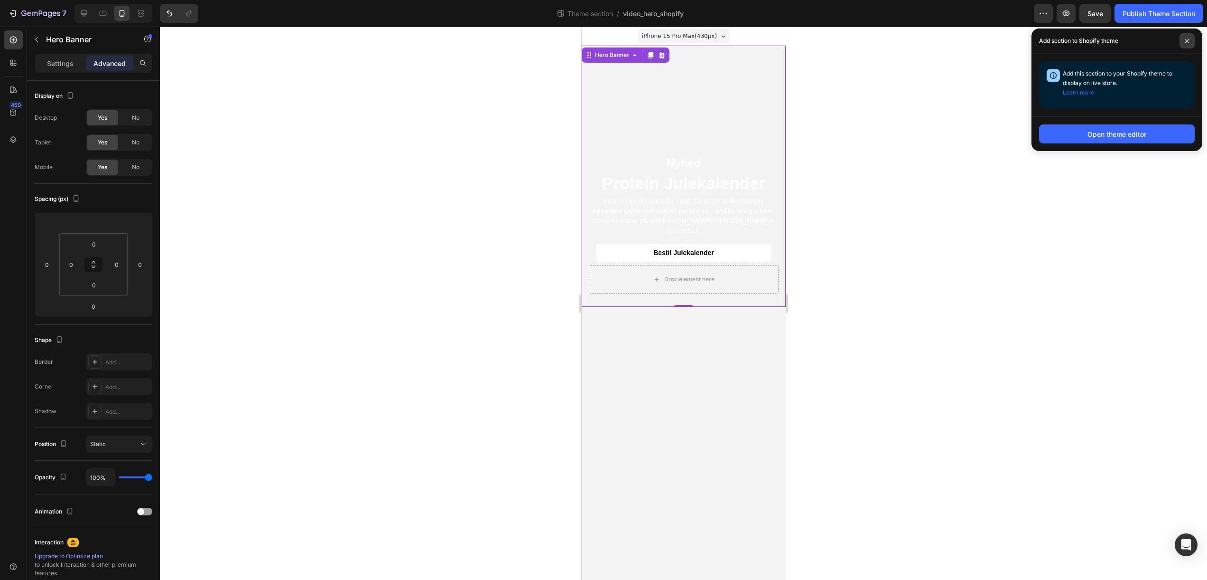
click at [1191, 40] on span at bounding box center [1187, 40] width 15 height 15
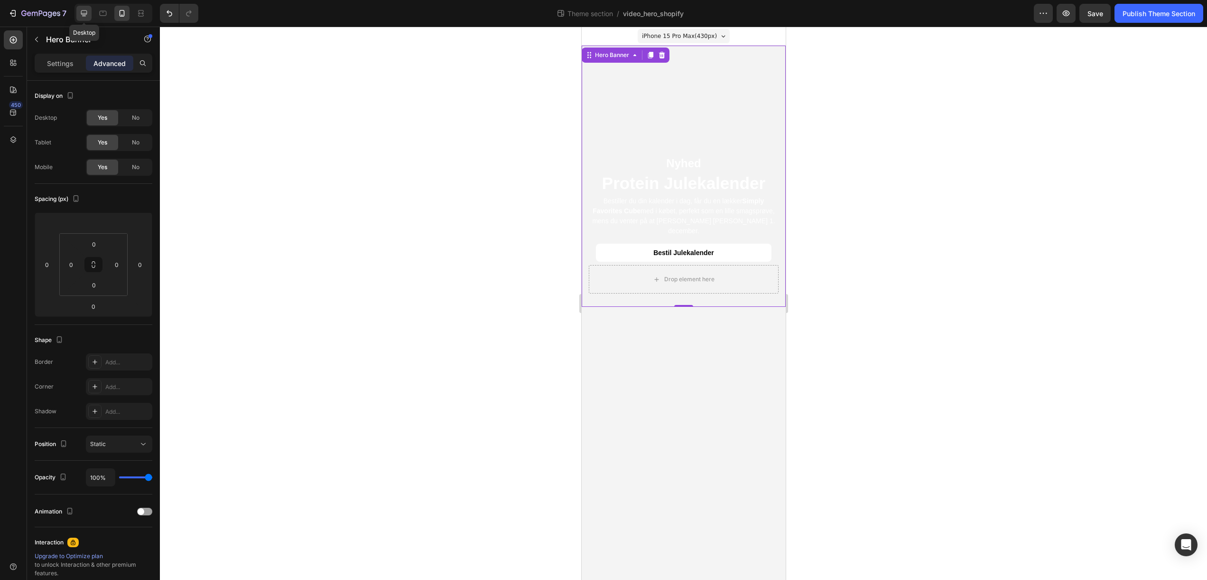
click at [86, 17] on icon at bounding box center [83, 13] width 9 height 9
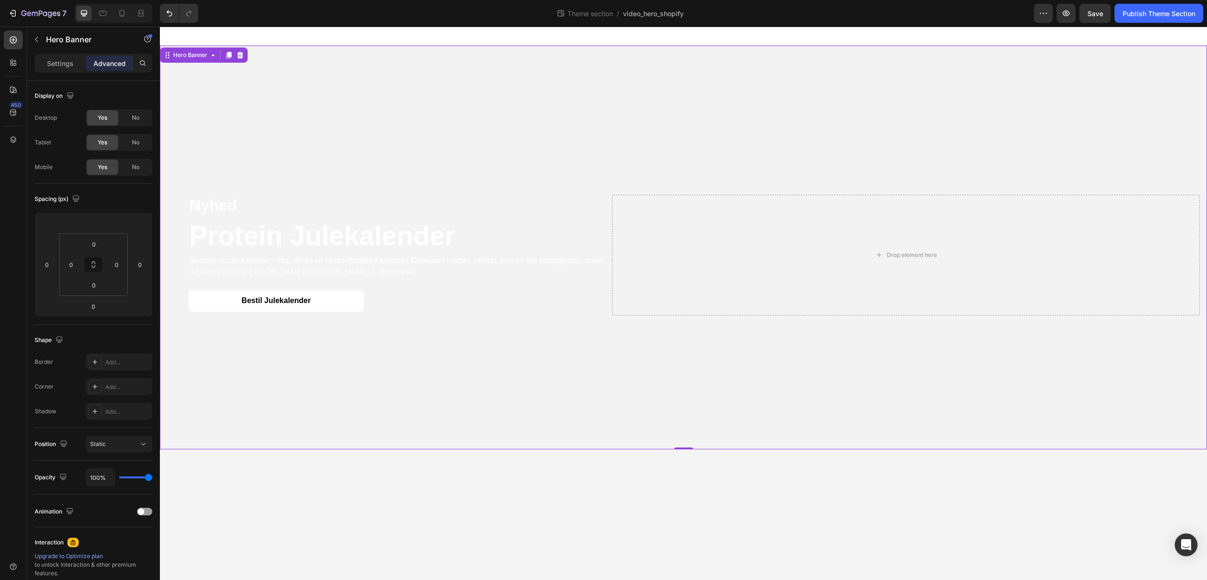
click at [482, 66] on video "Background Image" at bounding box center [684, 308] width 1048 height 524
click at [472, 58] on video "Background Image" at bounding box center [684, 308] width 1048 height 524
click at [349, 130] on video "Background Image" at bounding box center [684, 308] width 1048 height 524
click at [313, 394] on video "Background Image" at bounding box center [684, 308] width 1048 height 524
click at [672, 254] on div "Drop element here" at bounding box center [906, 255] width 588 height 121
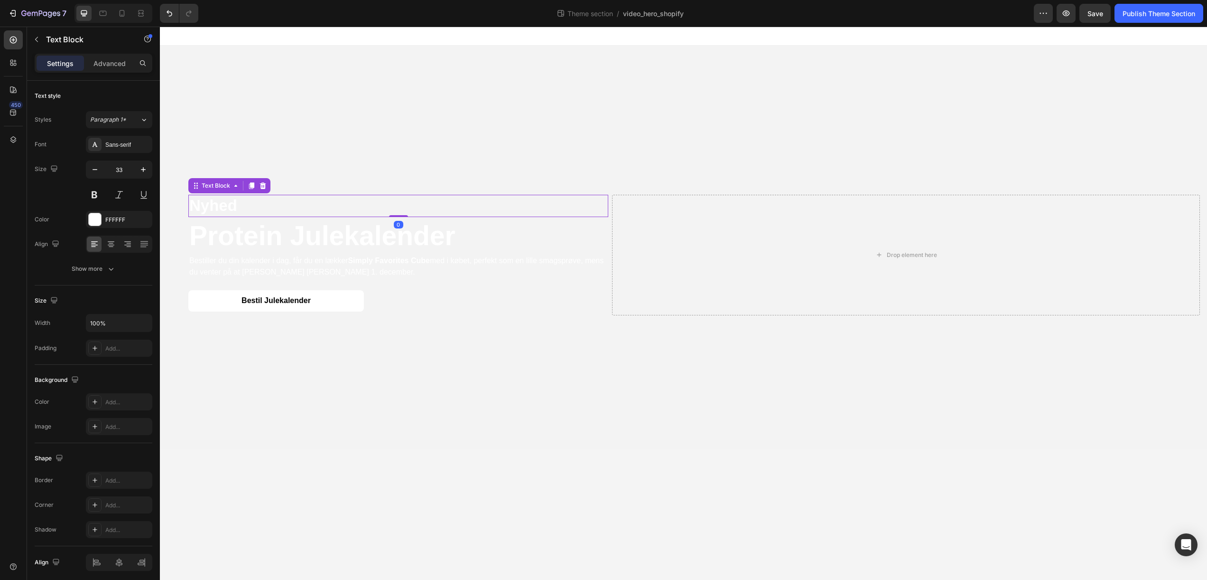
click at [569, 204] on p "Nyhed" at bounding box center [398, 206] width 418 height 20
click at [579, 165] on video "Background Image" at bounding box center [684, 308] width 1048 height 524
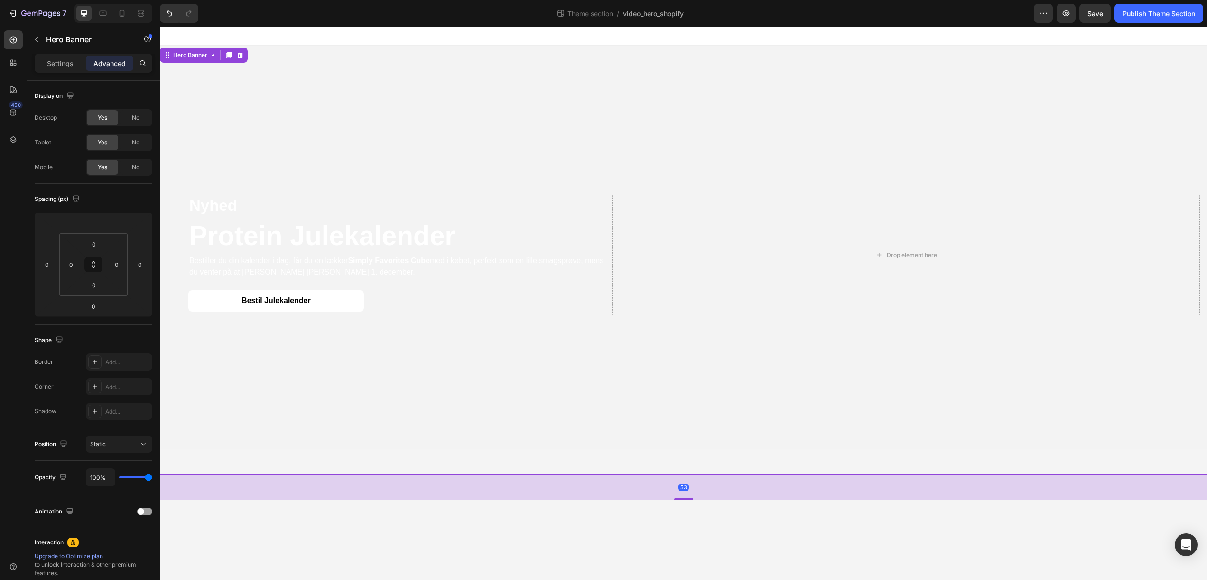
drag, startPoint x: 688, startPoint y: 449, endPoint x: 691, endPoint y: 474, distance: 25.4
click at [691, 474] on div "Nyhed Text Block Protein Julekalender Heading Bestiller du din kalender i dag, …" at bounding box center [684, 260] width 1048 height 429
type input "53"
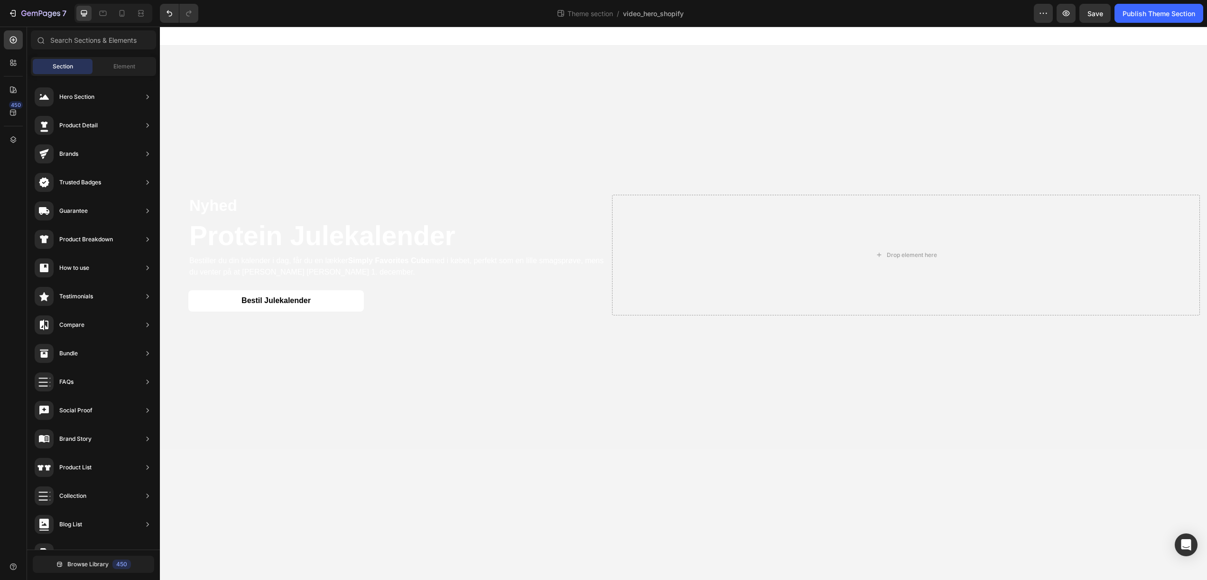
click at [684, 498] on body "Nyhed Text Block Protein Julekalender Heading Bestiller du din kalender i dag, …" at bounding box center [684, 303] width 1048 height 553
click at [684, 473] on div "Nyhed Text Block Protein Julekalender Heading Bestiller du din kalender i dag, …" at bounding box center [684, 260] width 1048 height 429
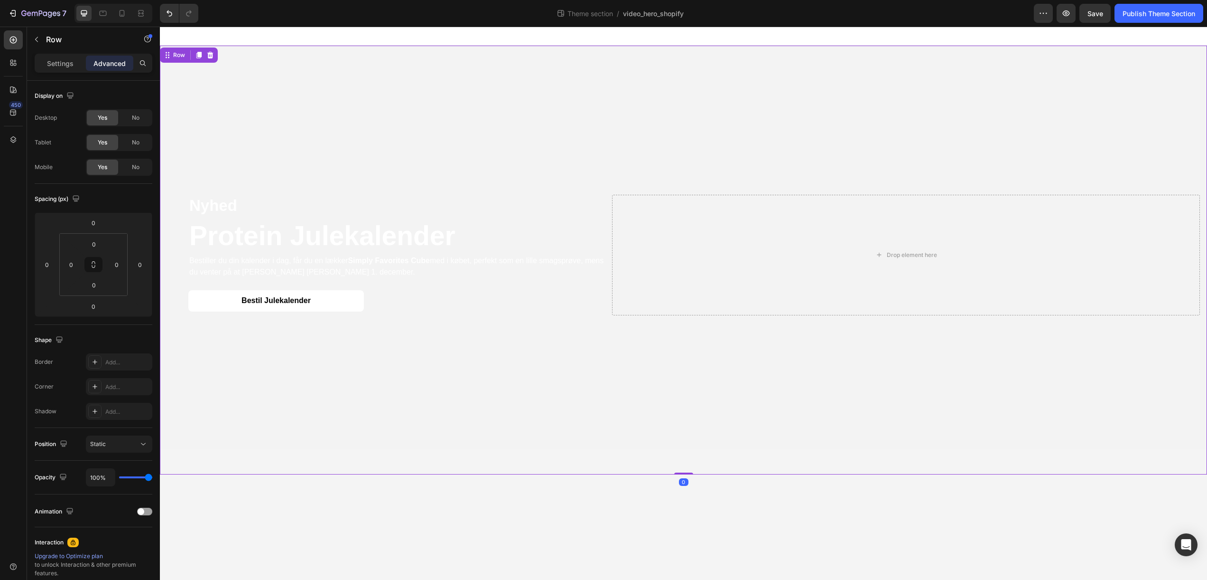
drag, startPoint x: 684, startPoint y: 471, endPoint x: 682, endPoint y: 455, distance: 16.7
click at [682, 455] on div "Nyhed Text Block Protein Julekalender Heading Bestiller du din kalender i dag, …" at bounding box center [684, 260] width 1048 height 429
click at [685, 475] on div at bounding box center [683, 473] width 19 height 3
drag, startPoint x: 685, startPoint y: 475, endPoint x: 680, endPoint y: 448, distance: 27.1
click at [680, 448] on div "Nyhed Text Block Protein Julekalender Heading Bestiller du din kalender i dag, …" at bounding box center [684, 260] width 1048 height 429
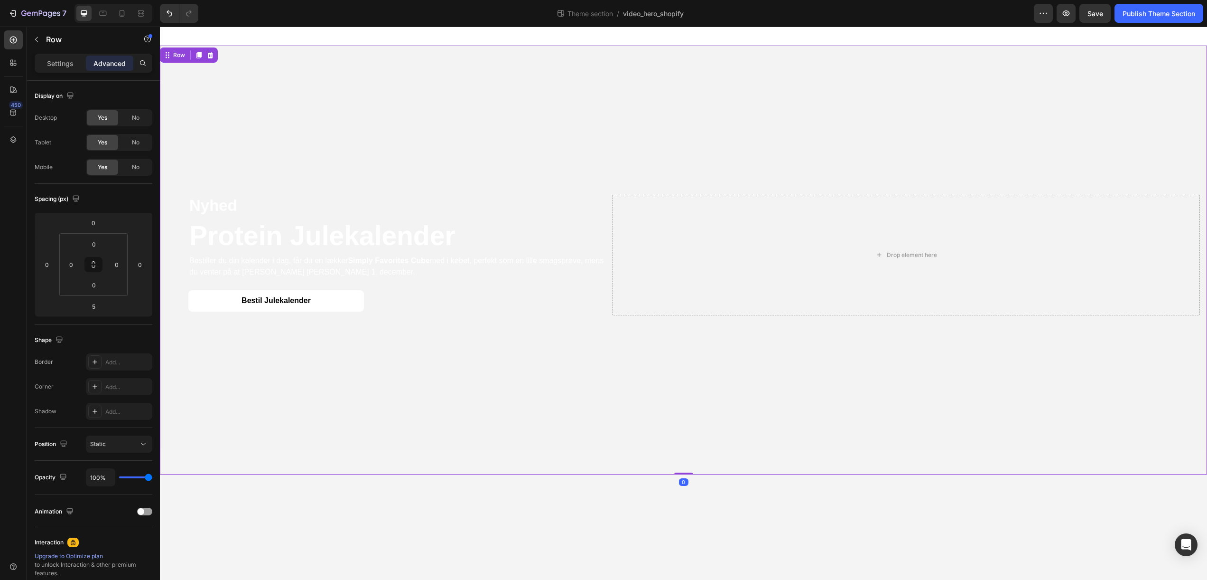
type input "0"
drag, startPoint x: 684, startPoint y: 473, endPoint x: 684, endPoint y: 362, distance: 111.5
click at [684, 362] on div "Nyhed Text Block Protein Julekalender Heading Bestiller du din kalender i dag, …" at bounding box center [684, 260] width 1048 height 429
click at [695, 466] on div "Nyhed Text Block Protein Julekalender Heading Bestiller du din kalender i dag, …" at bounding box center [684, 260] width 1048 height 429
click at [96, 281] on input "0" at bounding box center [93, 285] width 19 height 14
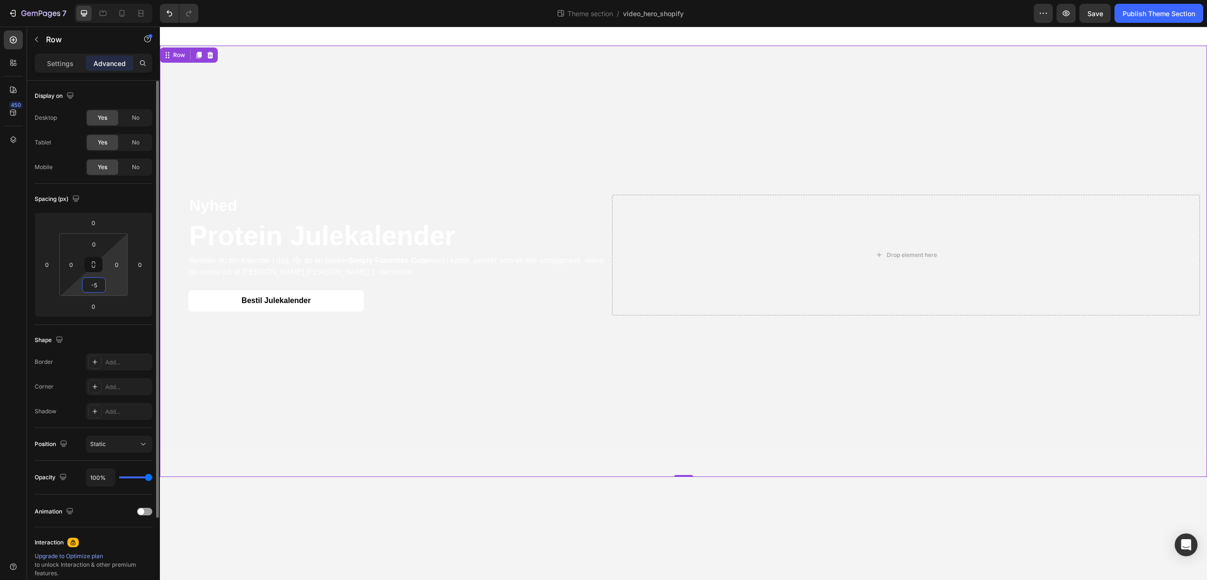
type input "-"
type input "0"
click at [106, 206] on div "Spacing (px)" at bounding box center [94, 198] width 118 height 15
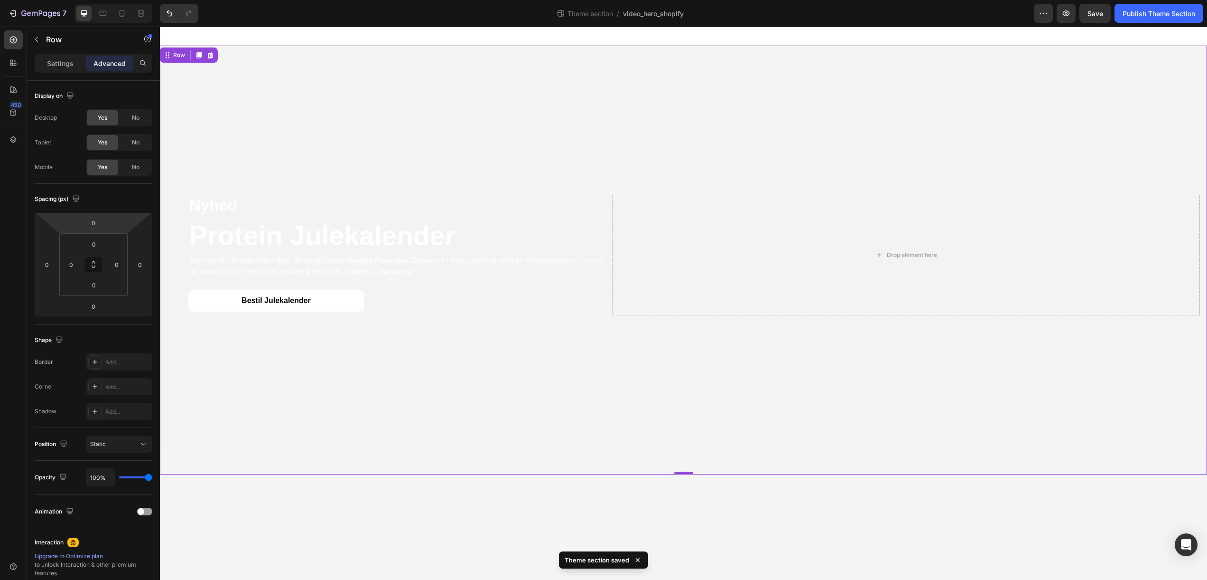
click at [689, 472] on div at bounding box center [683, 472] width 19 height 3
drag, startPoint x: 689, startPoint y: 472, endPoint x: 683, endPoint y: 436, distance: 36.4
click at [683, 436] on div "Nyhed Text Block Protein Julekalender Heading Bestiller du din kalender i dag, …" at bounding box center [684, 260] width 1048 height 429
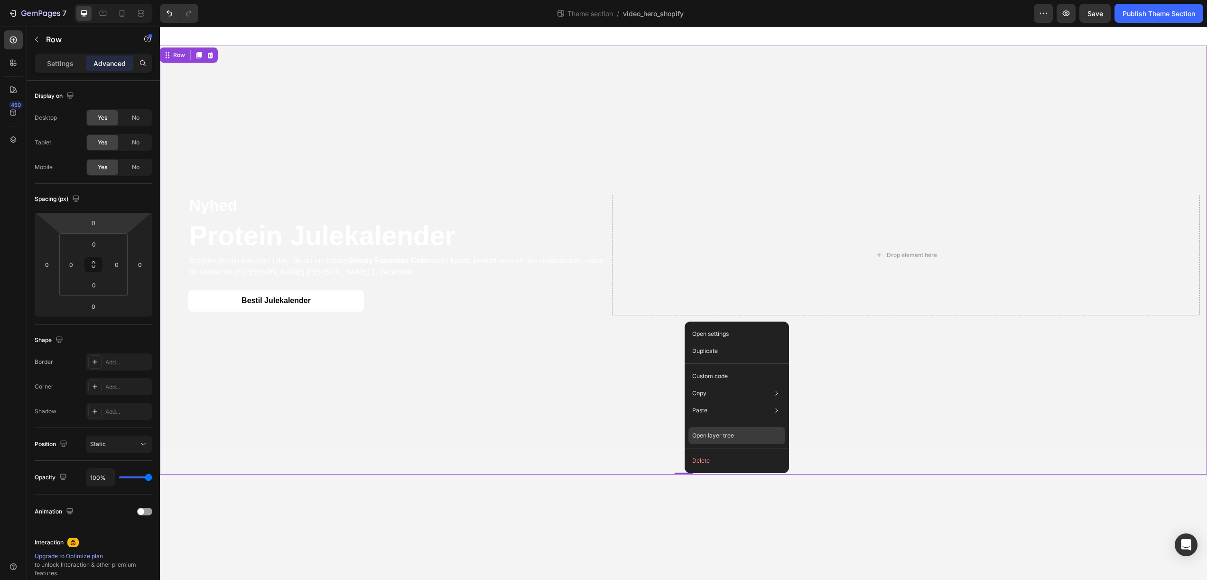
click at [748, 433] on div "Open layer tree" at bounding box center [737, 435] width 97 height 17
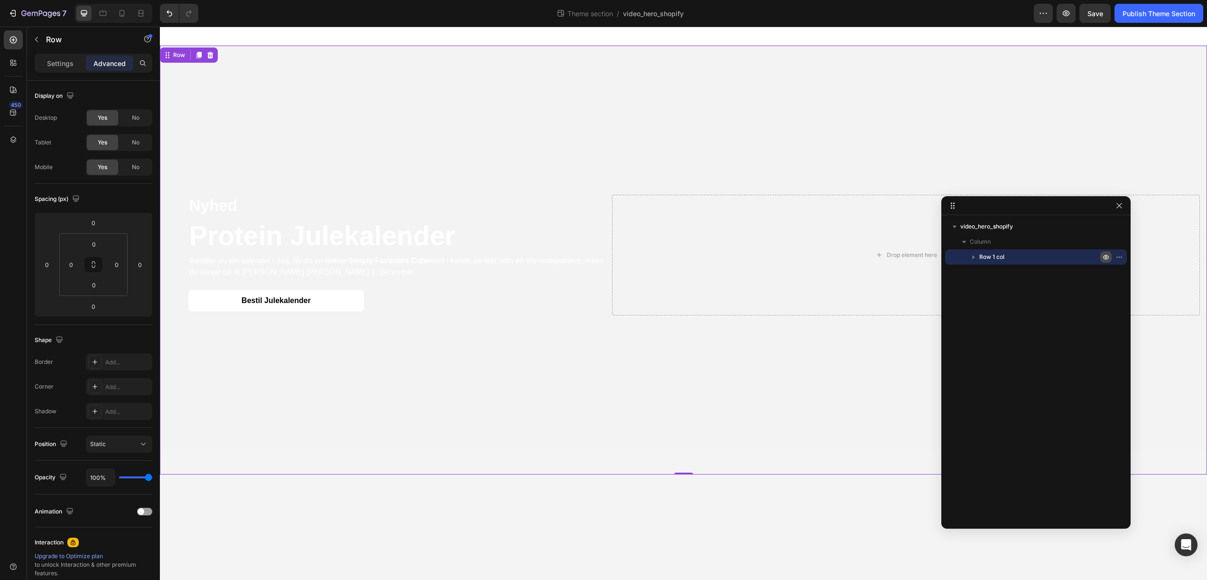
click at [1121, 256] on icon "button" at bounding box center [1121, 256] width 1 height 1
click at [1104, 256] on icon "button" at bounding box center [1106, 256] width 7 height 3
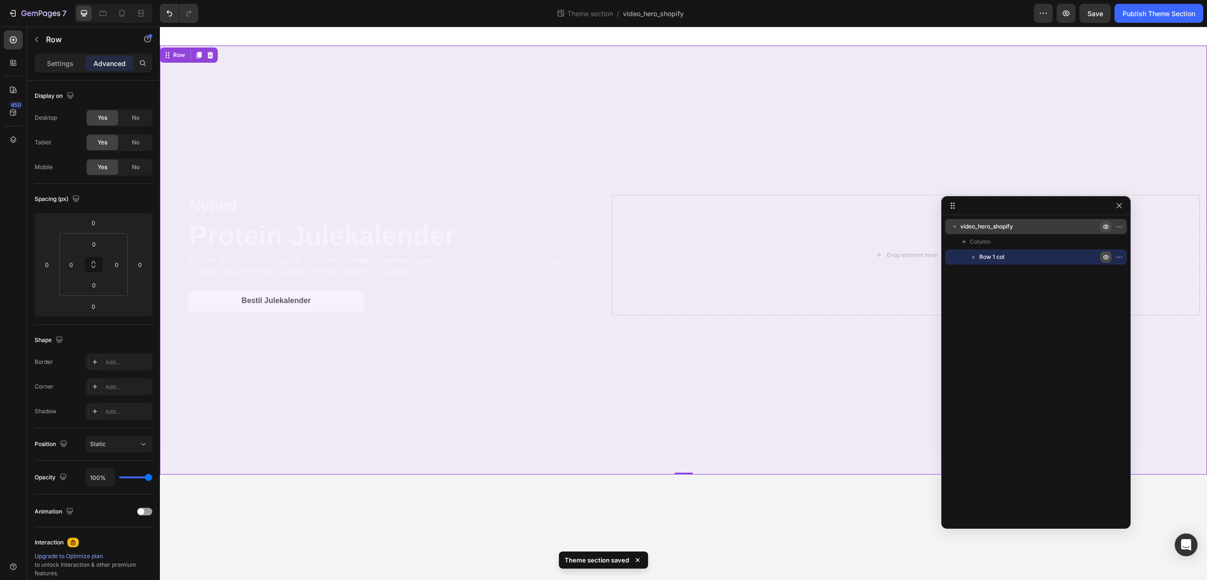
click at [1106, 228] on icon "button" at bounding box center [1107, 227] width 8 height 8
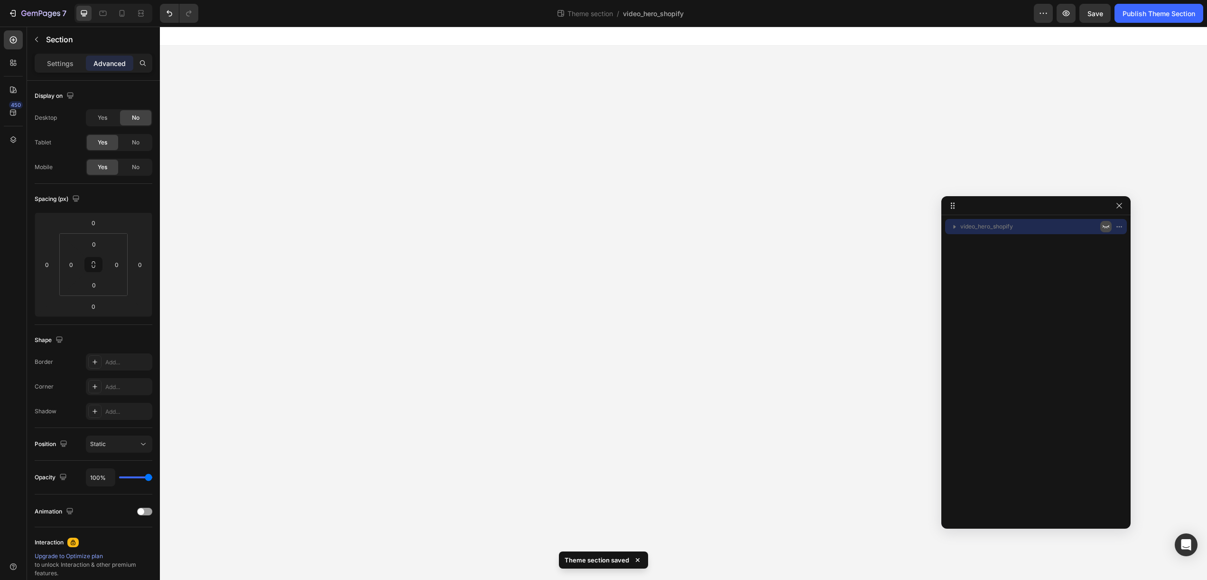
click at [1106, 228] on icon "button" at bounding box center [1107, 227] width 8 height 8
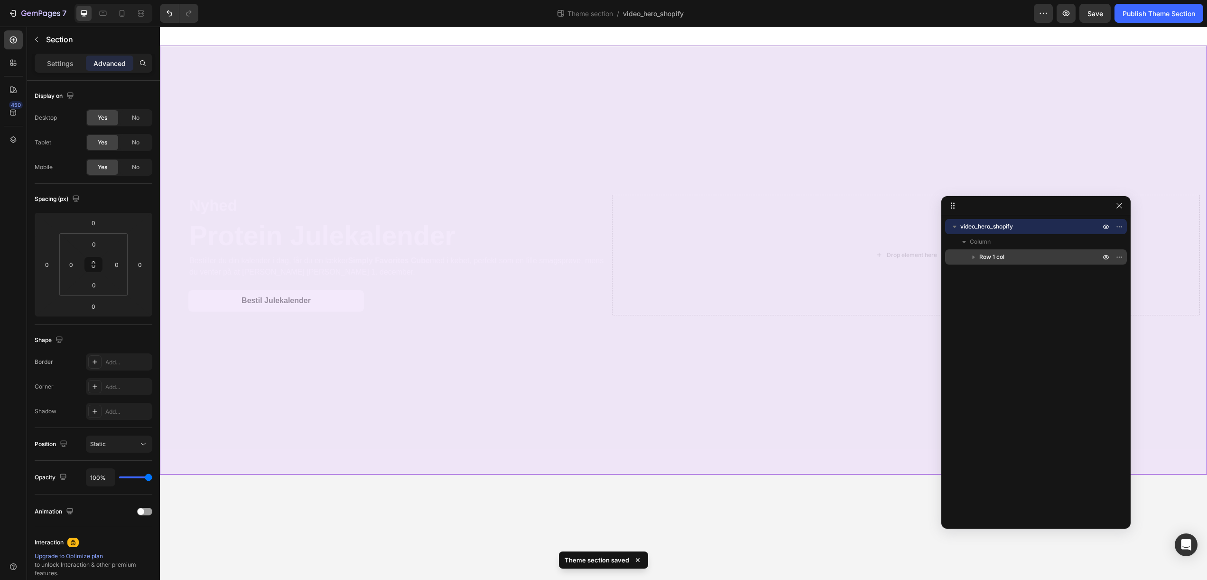
click at [1084, 255] on p "Row 1 col" at bounding box center [1041, 256] width 123 height 9
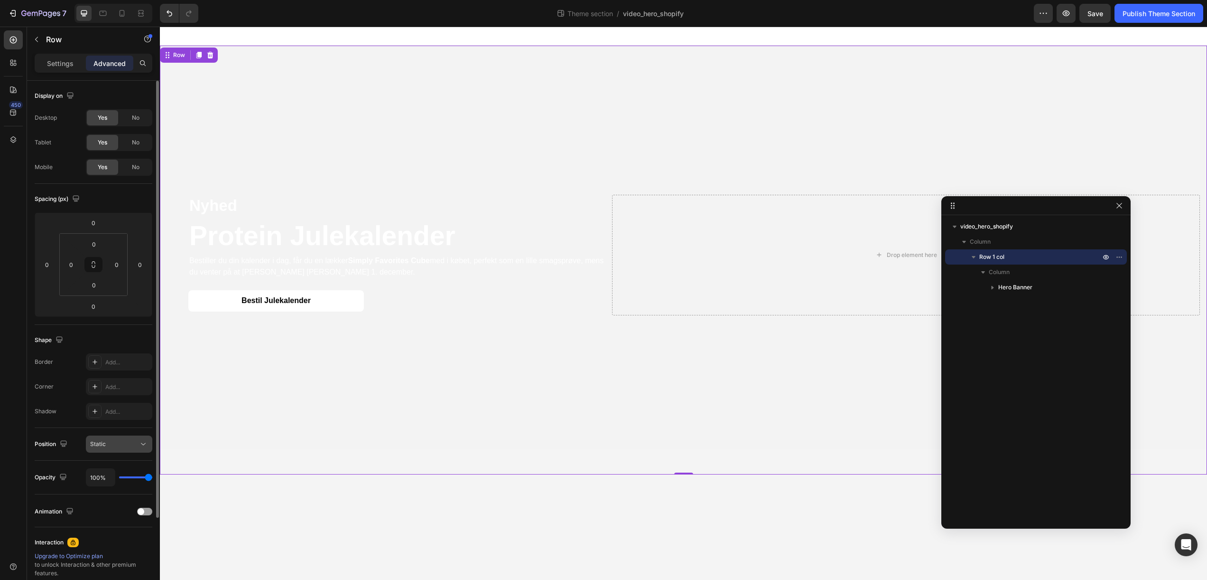
click at [142, 445] on icon at bounding box center [143, 443] width 9 height 9
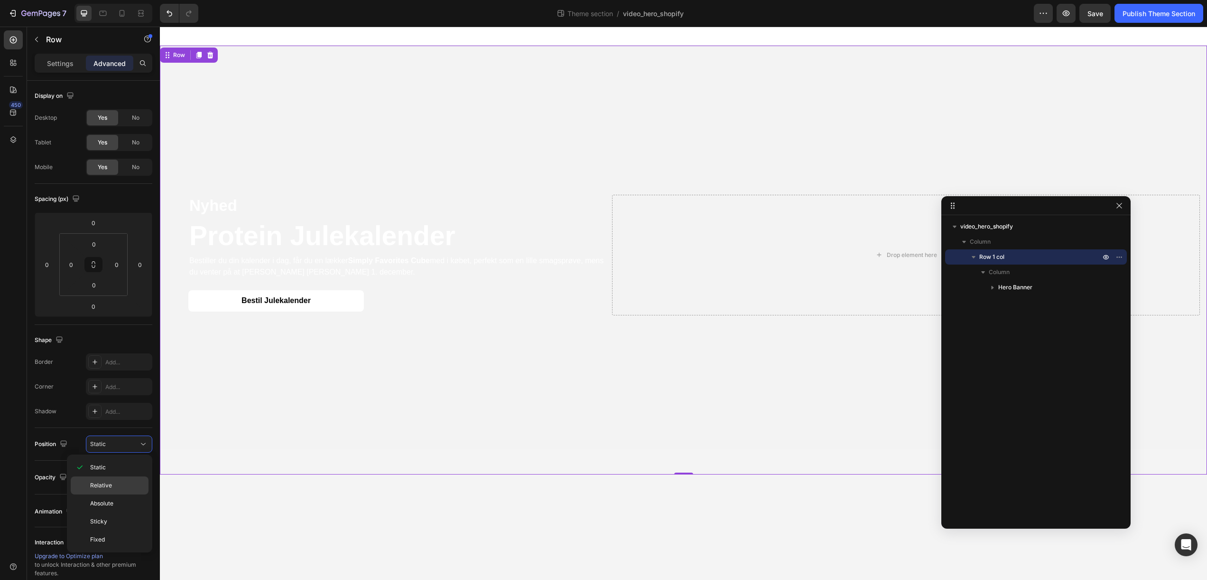
click at [132, 485] on p "Relative" at bounding box center [117, 485] width 54 height 9
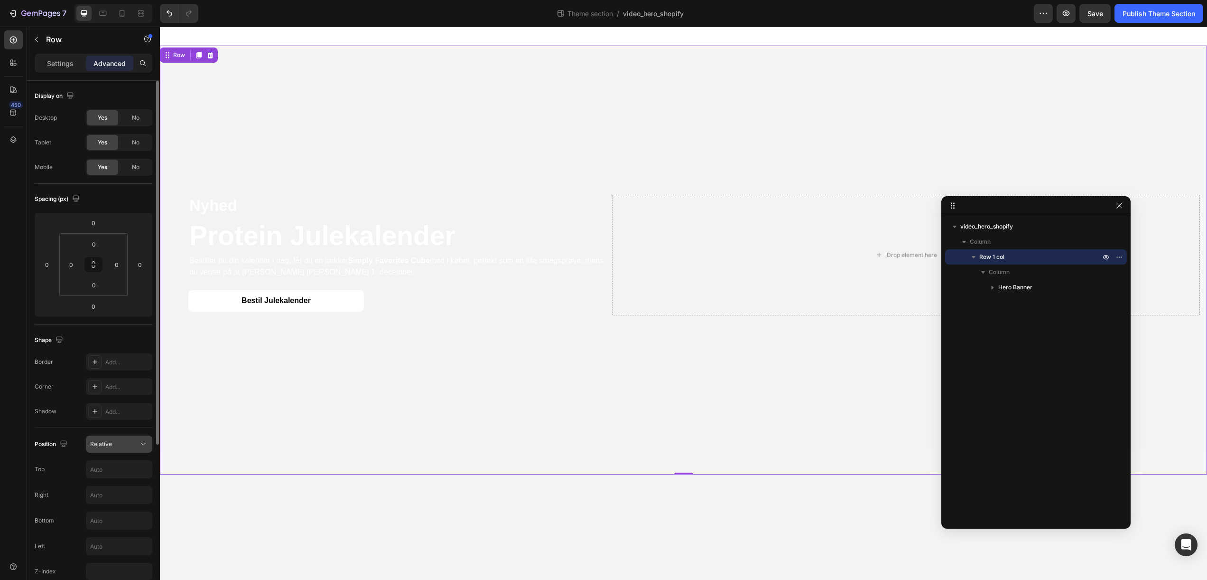
click at [139, 445] on icon at bounding box center [143, 443] width 9 height 9
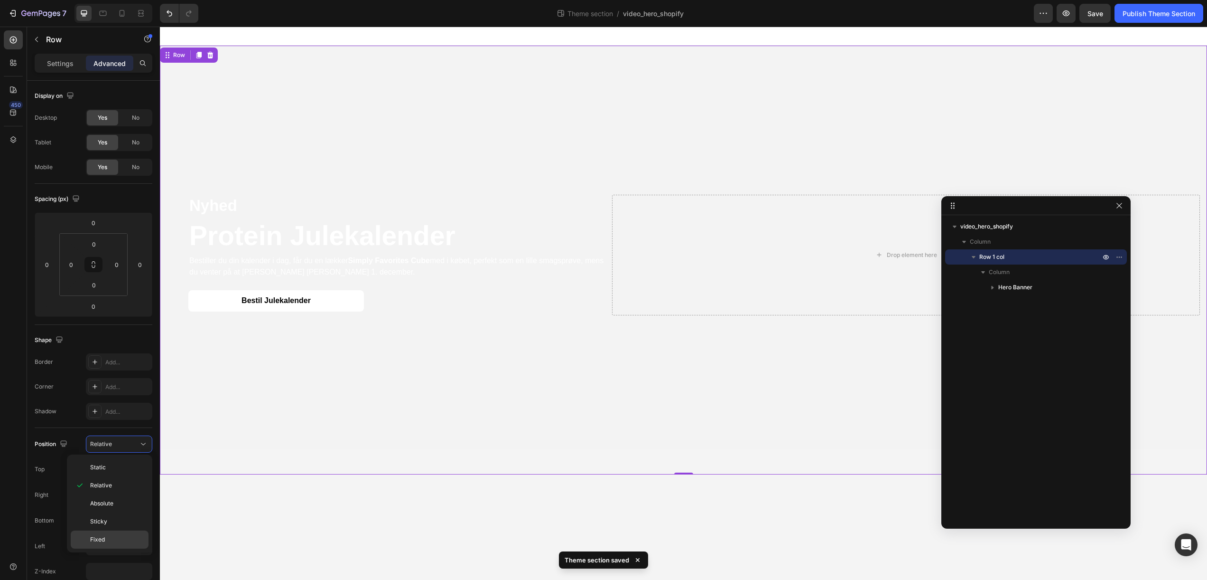
click at [122, 537] on p "Fixed" at bounding box center [117, 539] width 54 height 9
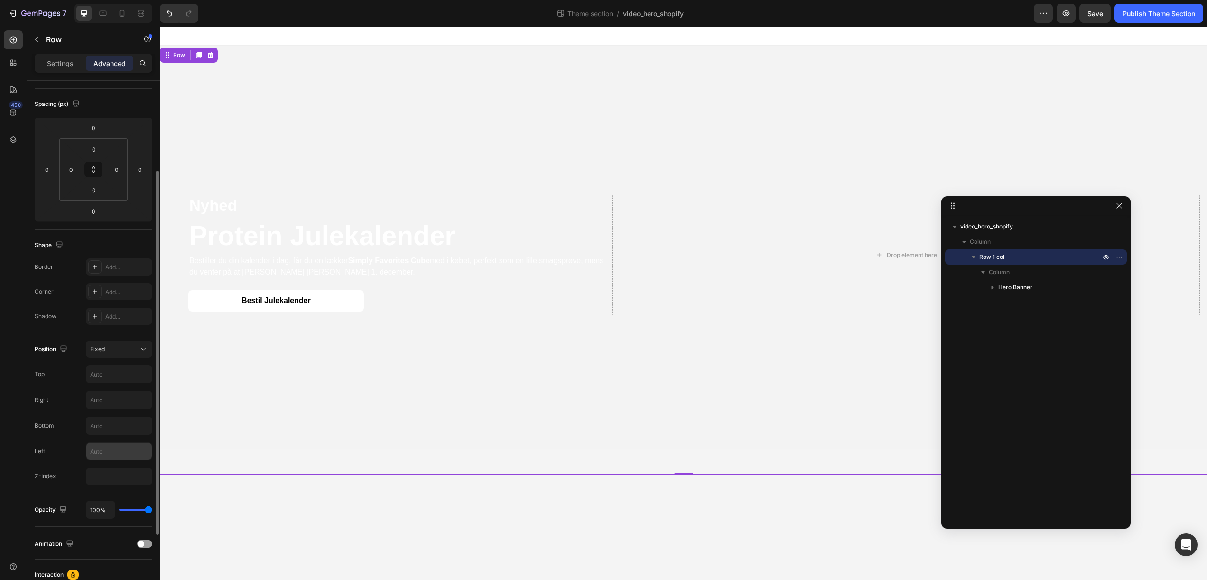
scroll to position [129, 0]
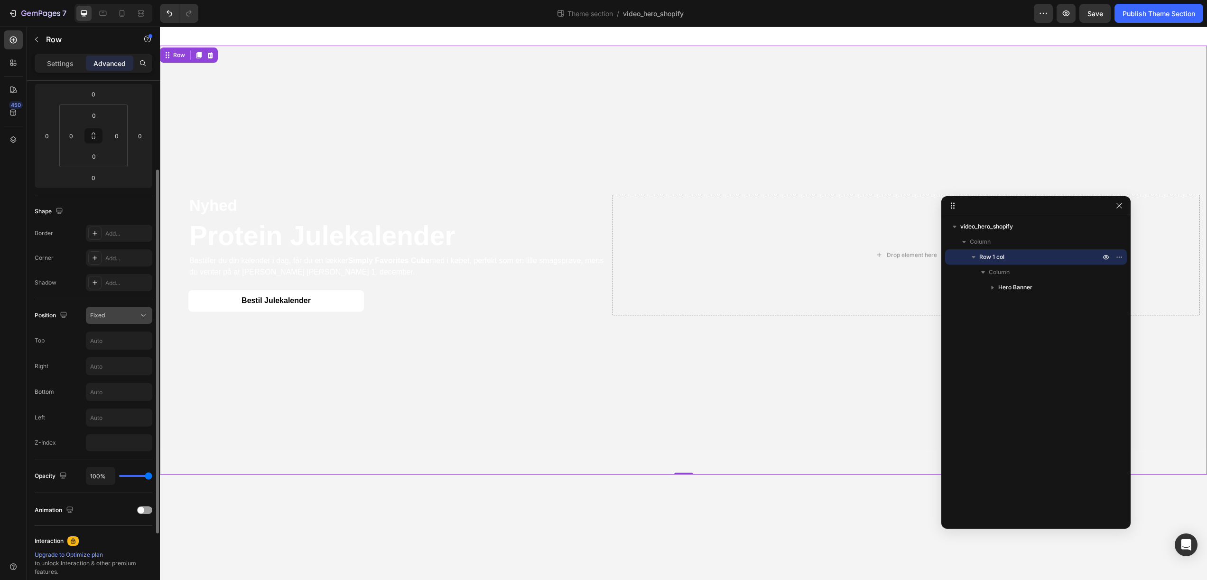
click at [129, 319] on div "Fixed" at bounding box center [114, 315] width 48 height 9
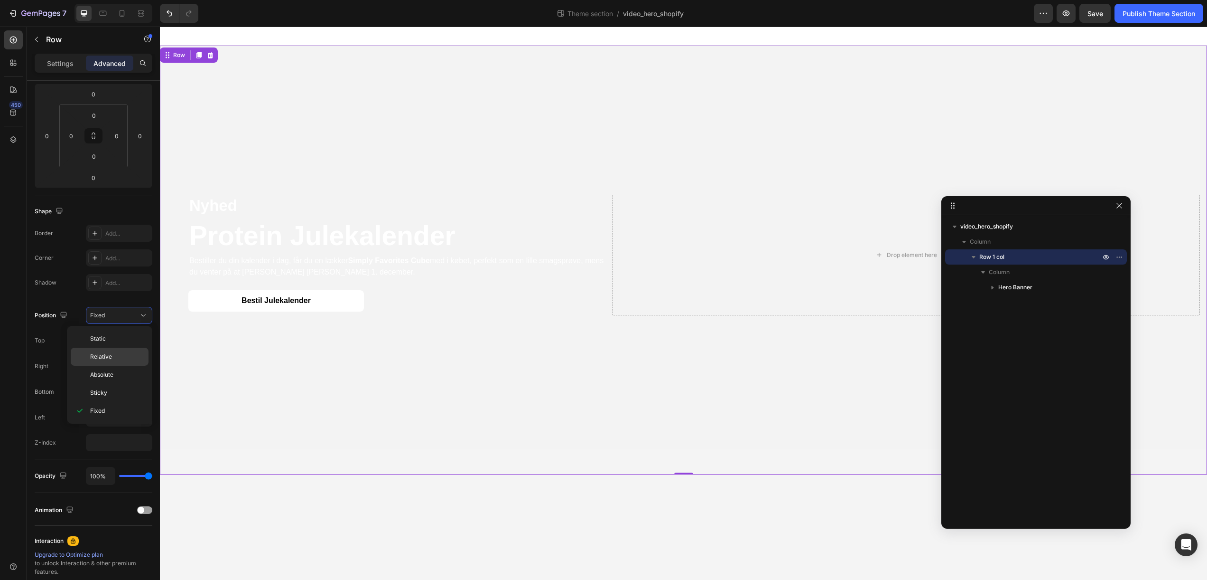
click at [126, 356] on p "Relative" at bounding box center [117, 356] width 54 height 9
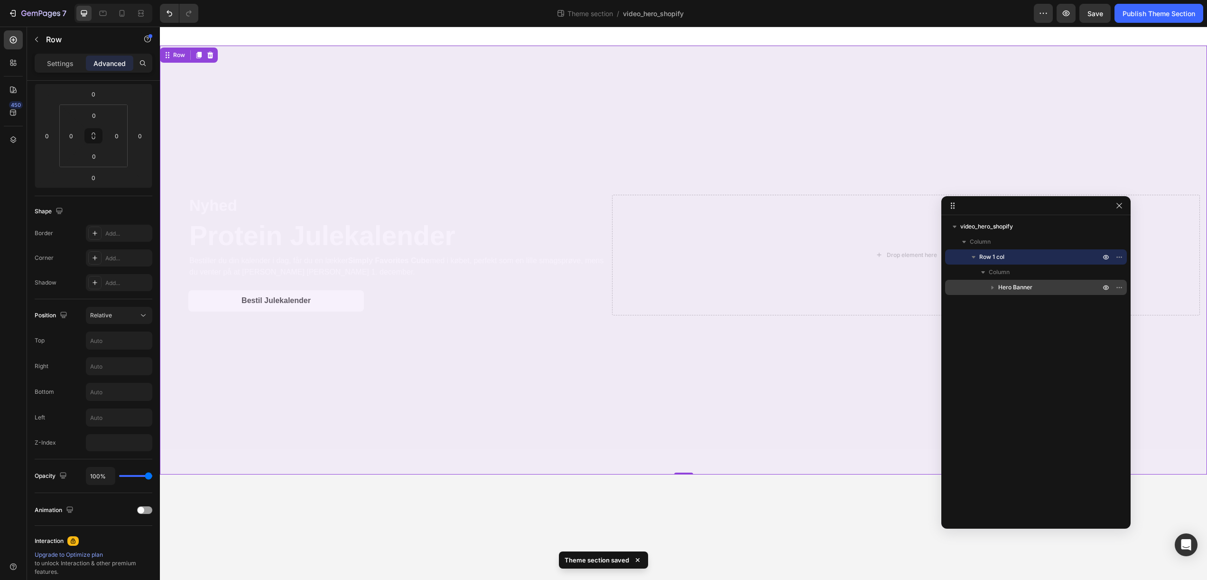
click at [1078, 287] on p "Hero Banner" at bounding box center [1051, 286] width 104 height 9
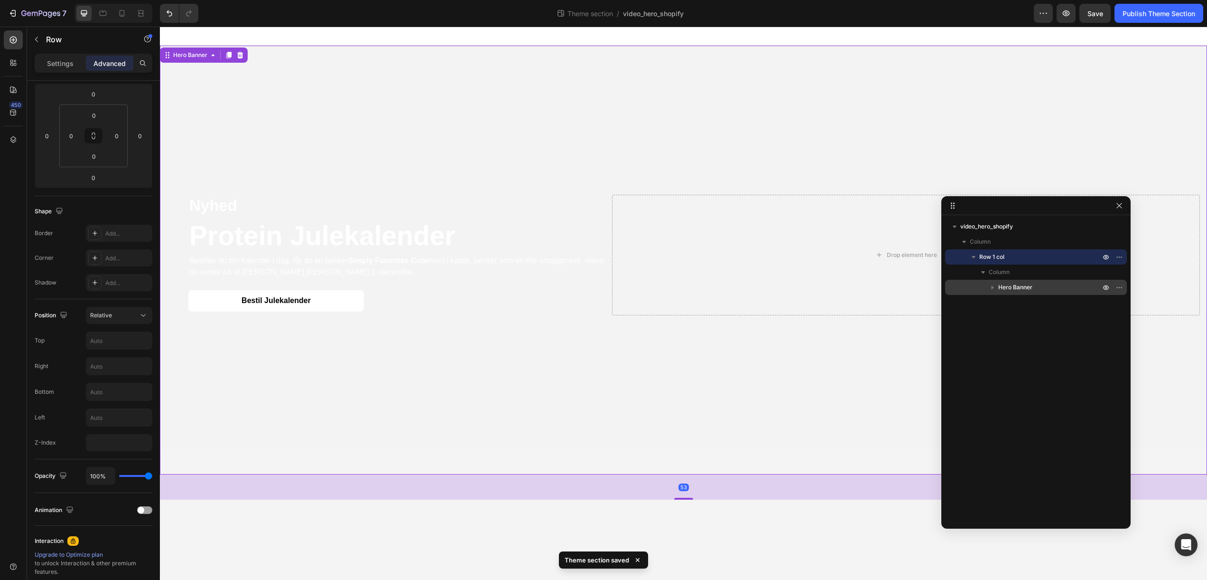
scroll to position [0, 0]
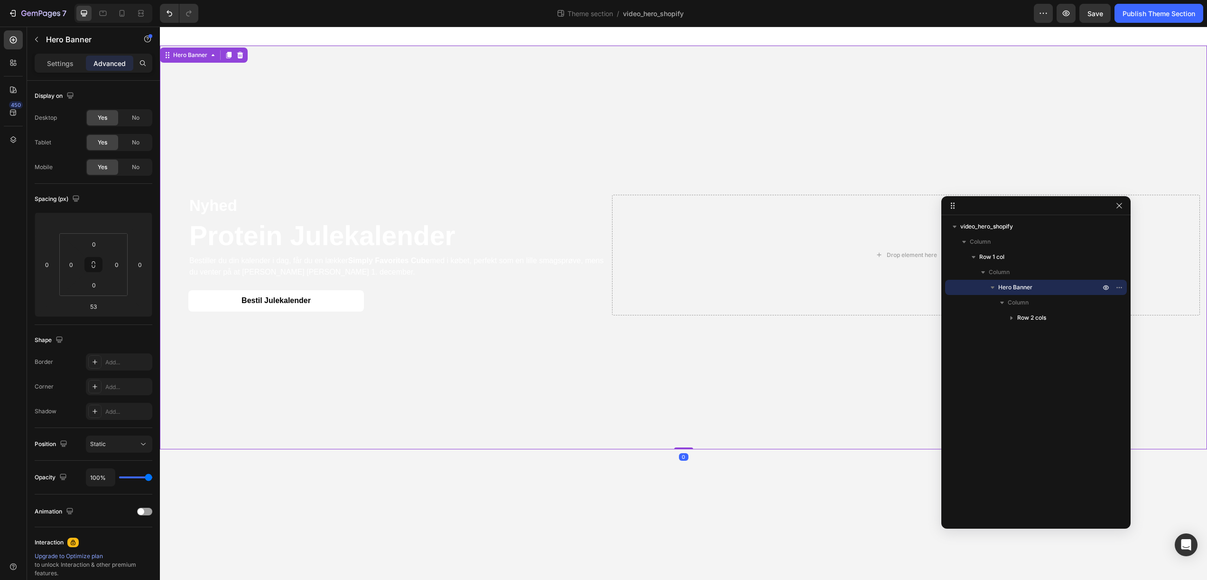
drag, startPoint x: 687, startPoint y: 499, endPoint x: 685, endPoint y: 468, distance: 30.9
click at [685, 468] on body "Nyhed Text Block Protein Julekalender Heading Bestiller du din kalender i dag, …" at bounding box center [684, 303] width 1048 height 553
type input "0"
click at [1095, 12] on span "Save" at bounding box center [1096, 13] width 16 height 8
click at [1143, 12] on div "Publish Theme Section" at bounding box center [1159, 14] width 73 height 10
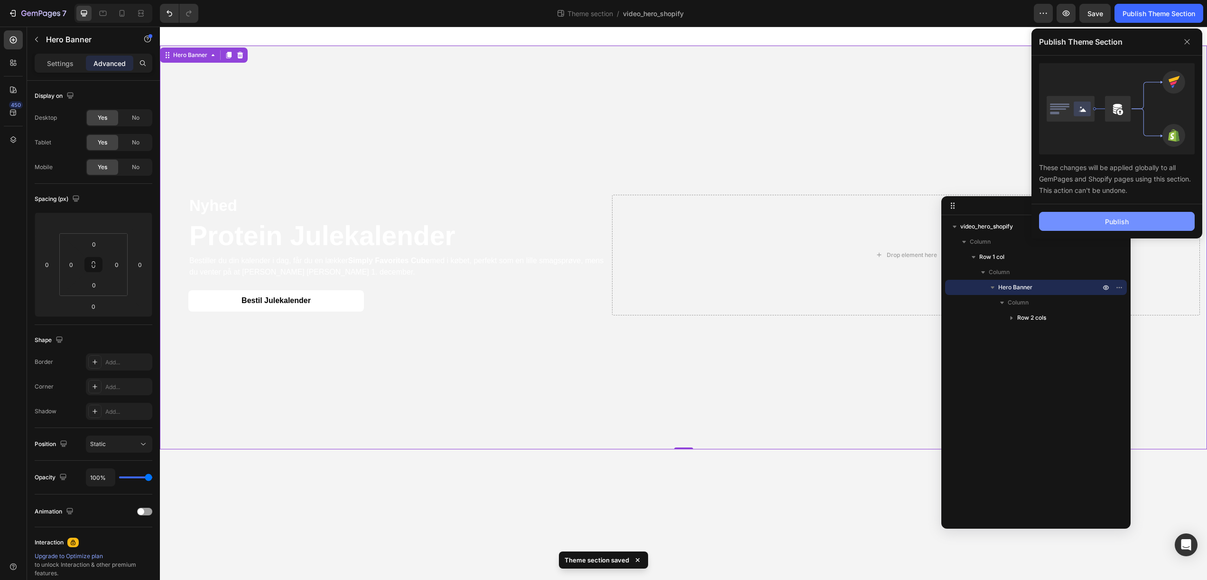
click at [1124, 216] on div "Publish" at bounding box center [1117, 221] width 24 height 10
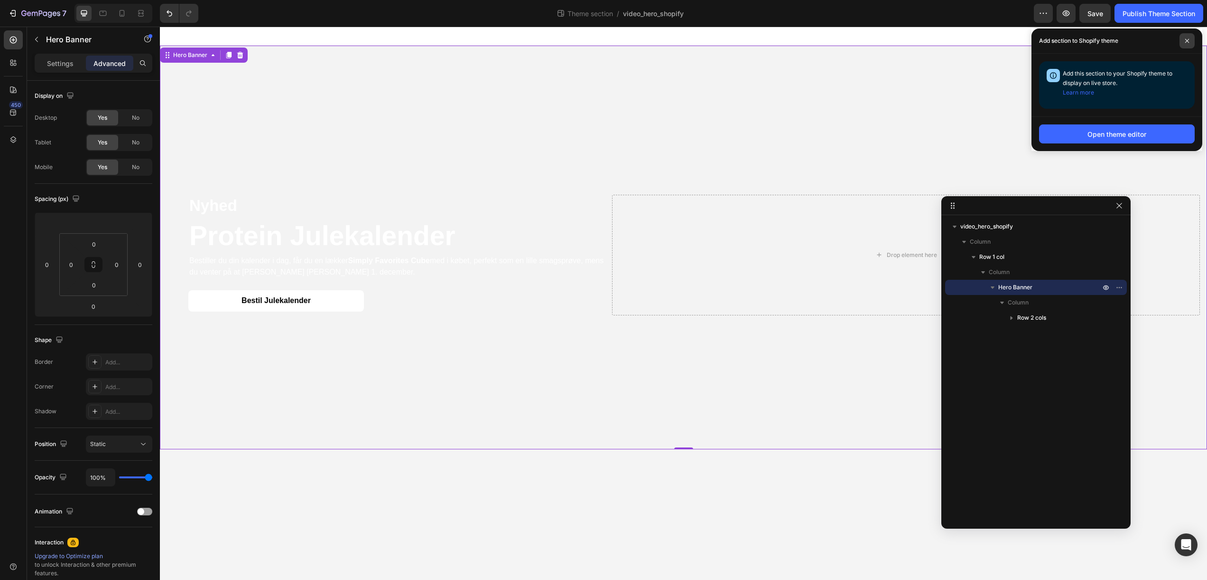
click at [1186, 43] on span at bounding box center [1187, 40] width 15 height 15
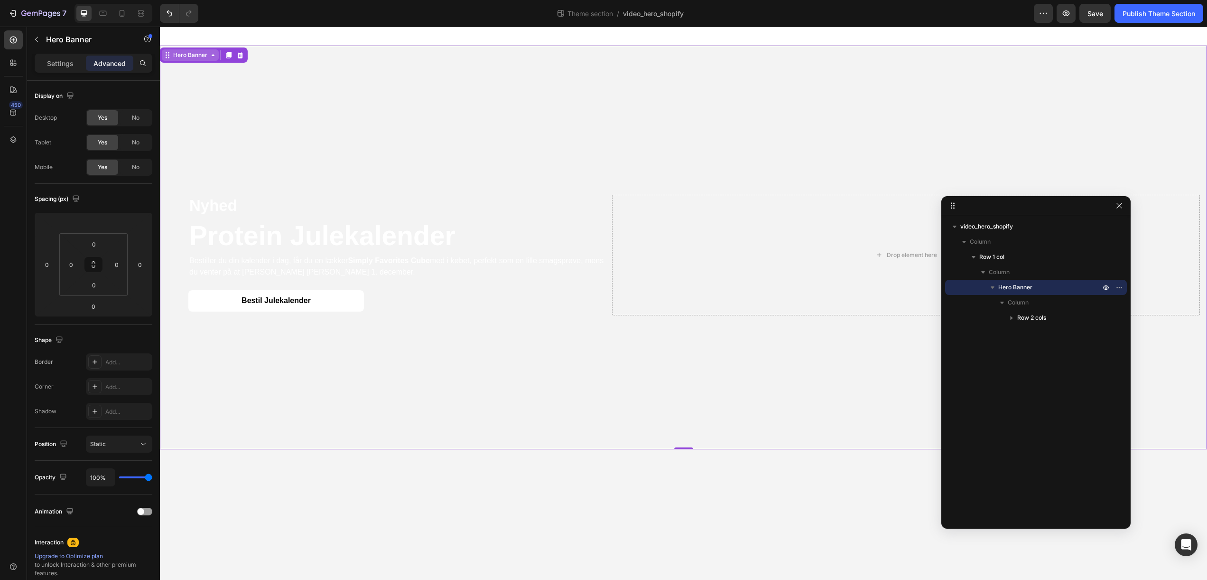
click at [213, 57] on icon at bounding box center [213, 55] width 8 height 8
click at [353, 425] on video "Background Image" at bounding box center [684, 308] width 1048 height 524
click at [62, 59] on p "Settings" at bounding box center [60, 63] width 27 height 10
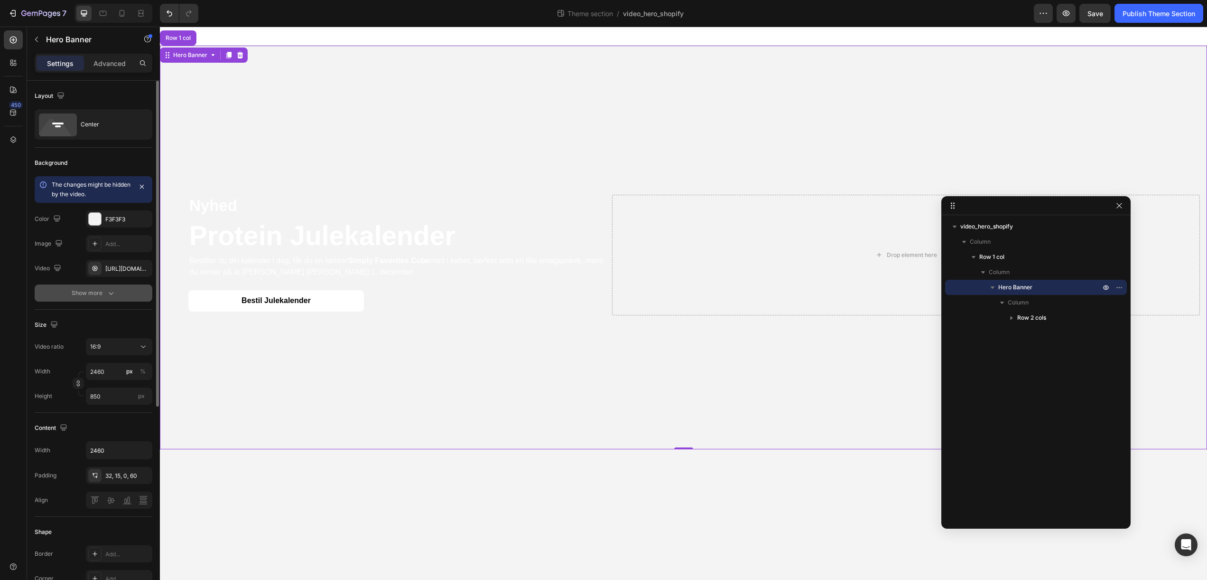
click at [96, 296] on div "Show more" at bounding box center [94, 292] width 44 height 9
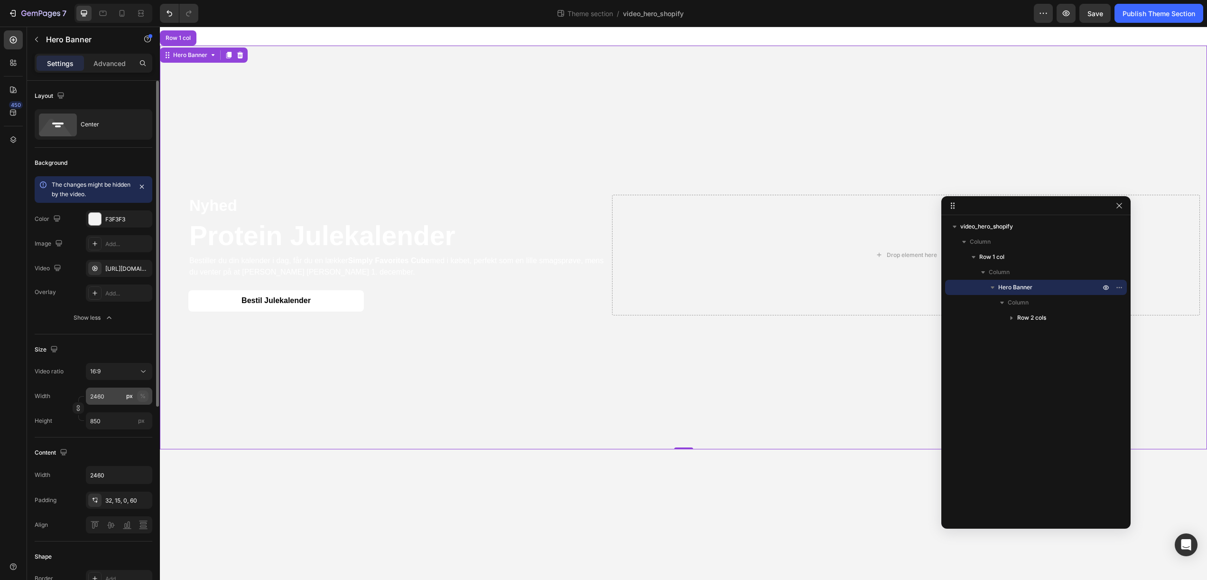
click at [147, 397] on button "%" at bounding box center [142, 395] width 11 height 11
type input "100"
click at [115, 425] on input "850" at bounding box center [119, 420] width 66 height 17
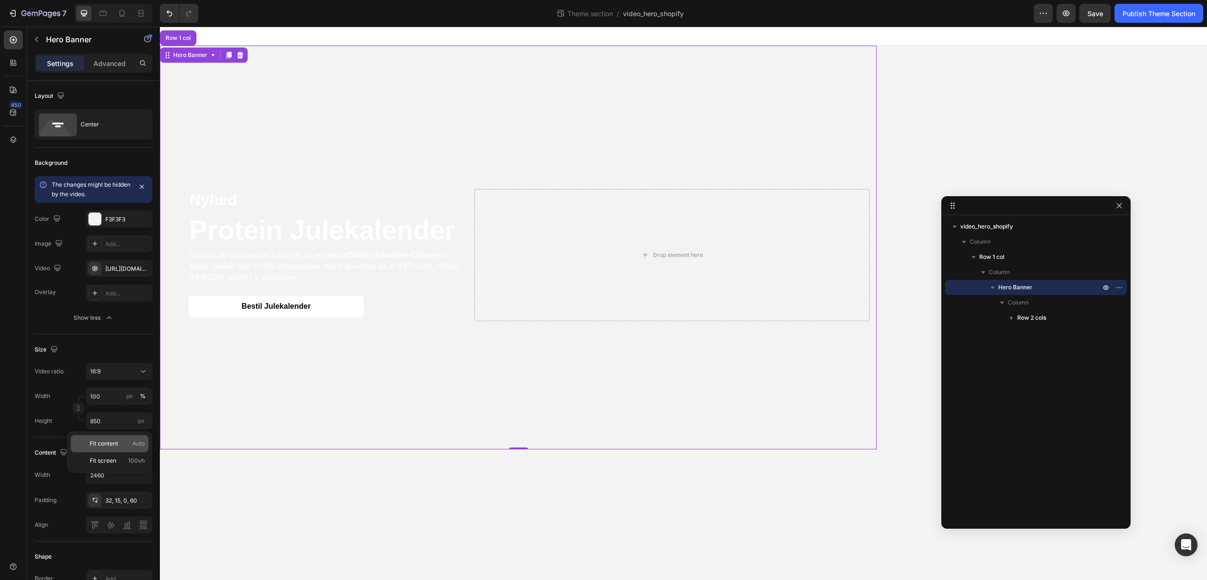
click at [118, 442] on span "Fit content" at bounding box center [104, 443] width 28 height 9
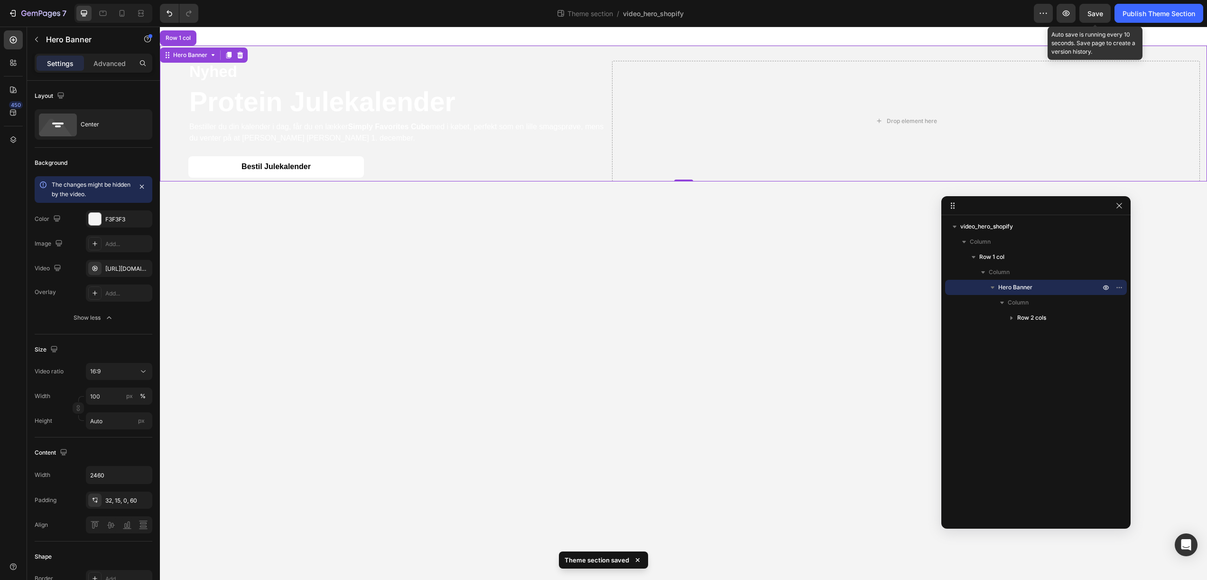
click at [1096, 17] on div "Save" at bounding box center [1096, 14] width 16 height 10
click at [1141, 17] on div "Publish Theme Section" at bounding box center [1159, 14] width 73 height 10
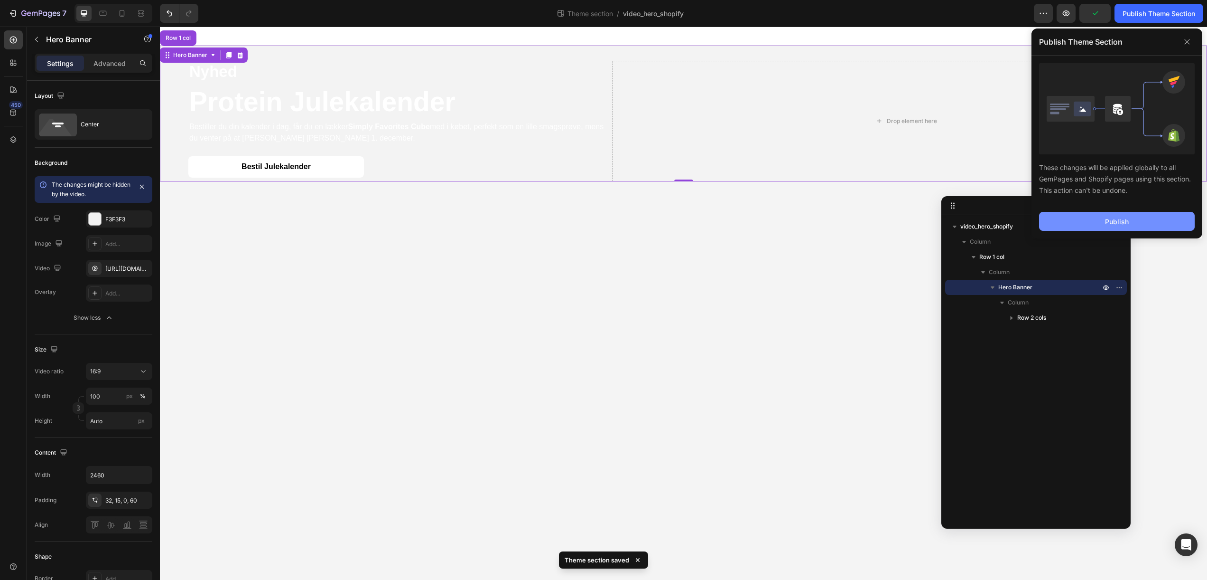
click at [1121, 222] on div "Publish" at bounding box center [1117, 221] width 24 height 10
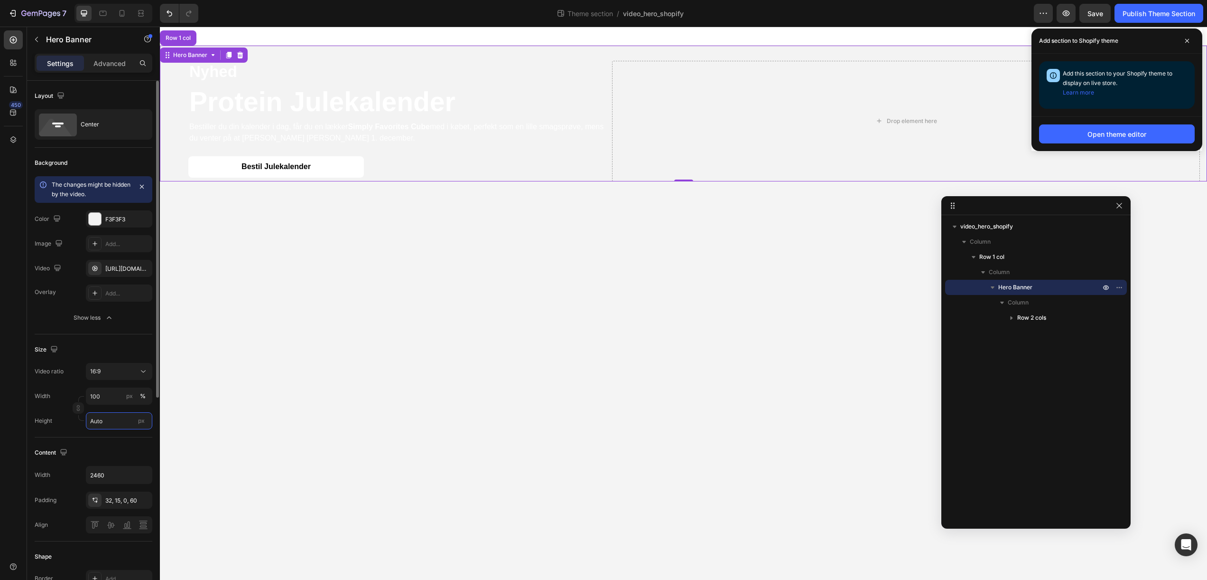
click at [110, 424] on input "Auto" at bounding box center [119, 420] width 66 height 17
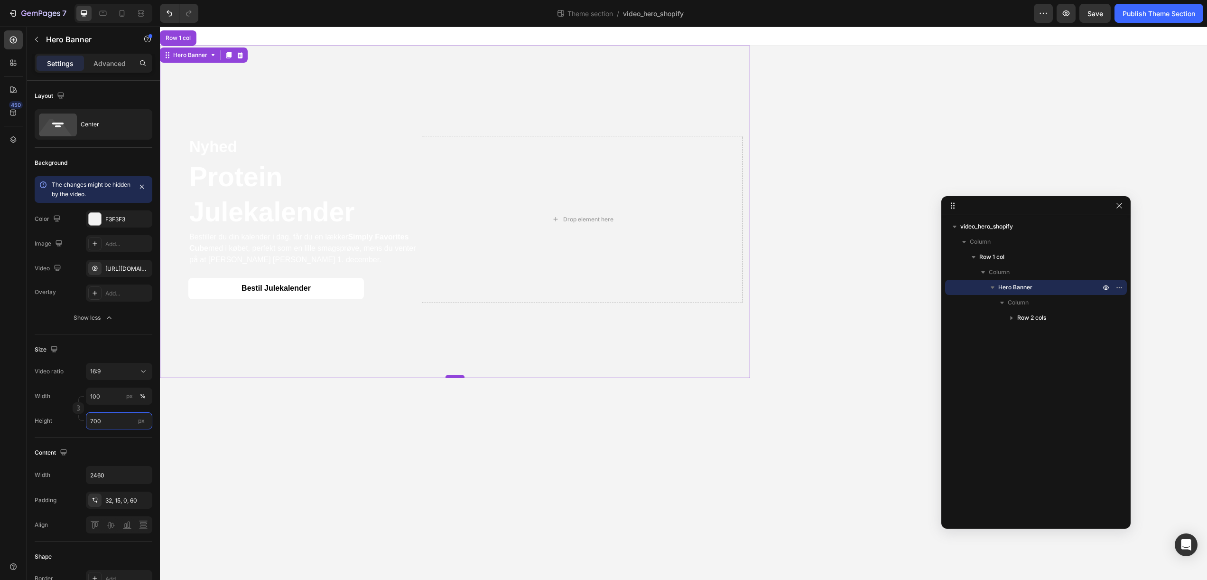
type input "700"
drag, startPoint x: 455, startPoint y: 376, endPoint x: 458, endPoint y: 334, distance: 42.4
click at [458, 333] on div "Nyhed Text Block Protein Julekalender Heading Bestiller du din kalender i dag, …" at bounding box center [455, 212] width 590 height 332
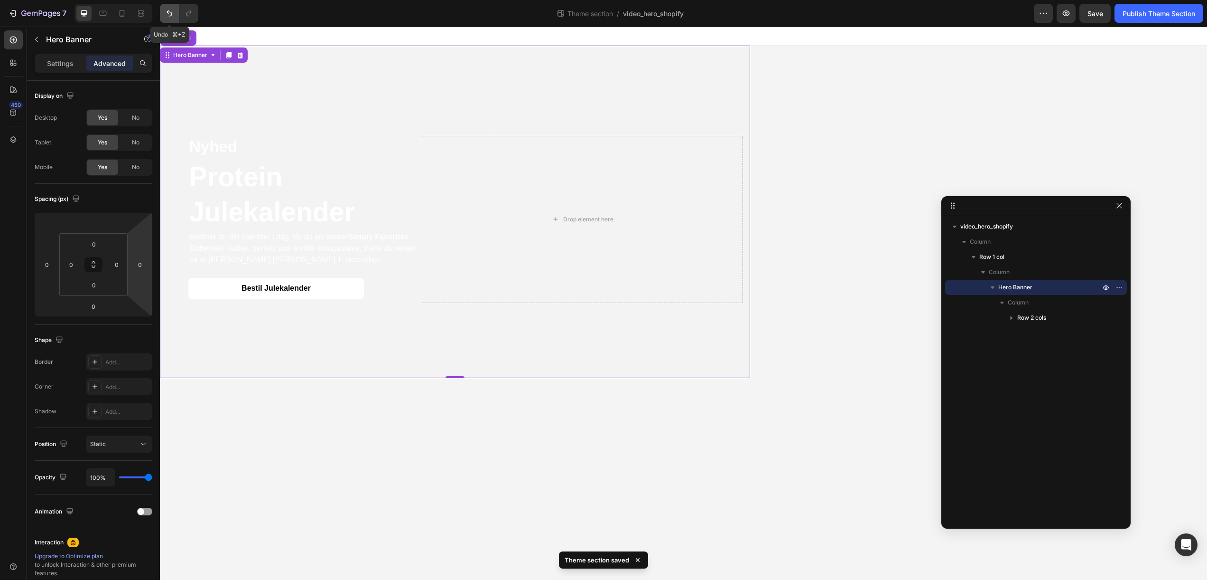
click at [172, 15] on icon "Undo/Redo" at bounding box center [169, 13] width 9 height 9
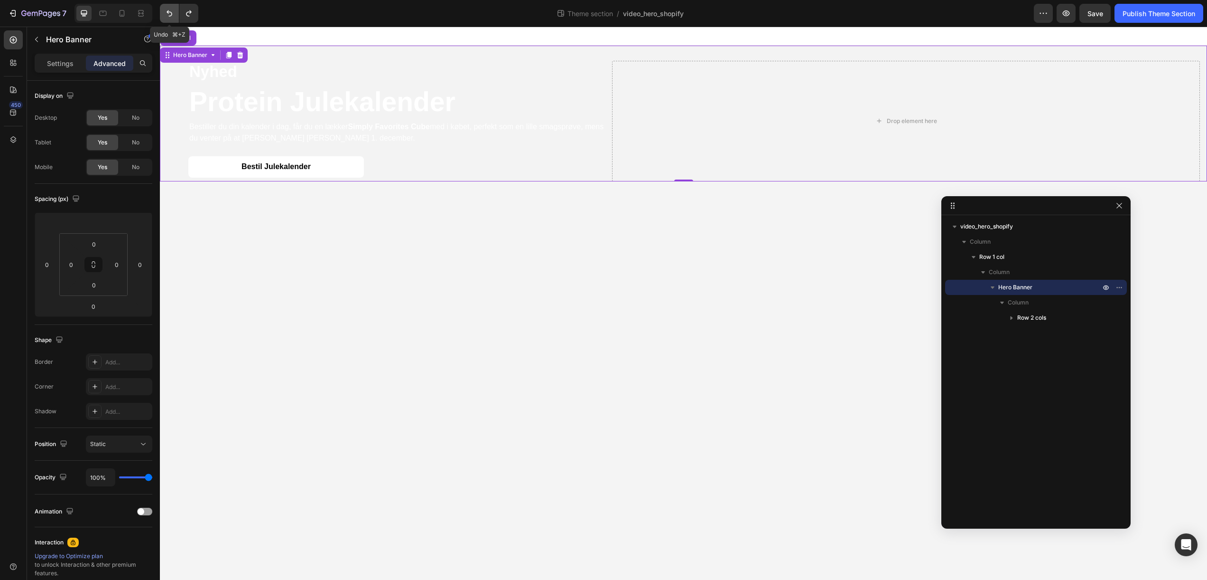
click at [172, 15] on icon "Undo/Redo" at bounding box center [169, 13] width 9 height 9
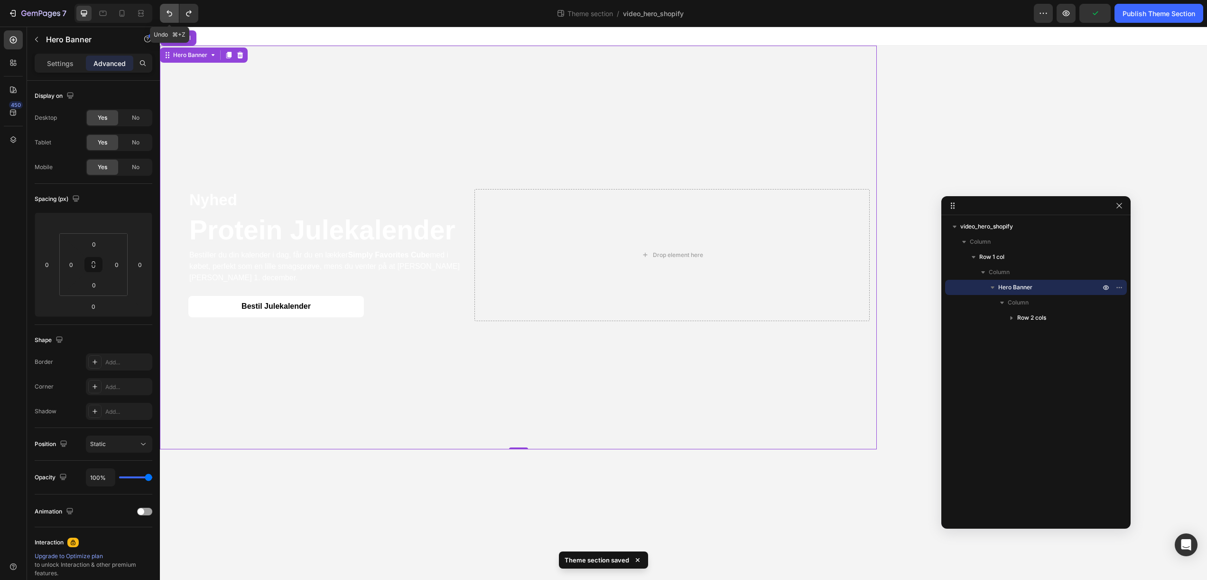
click at [172, 15] on icon "Undo/Redo" at bounding box center [169, 13] width 9 height 9
click at [376, 447] on video "Background Image" at bounding box center [684, 308] width 1048 height 524
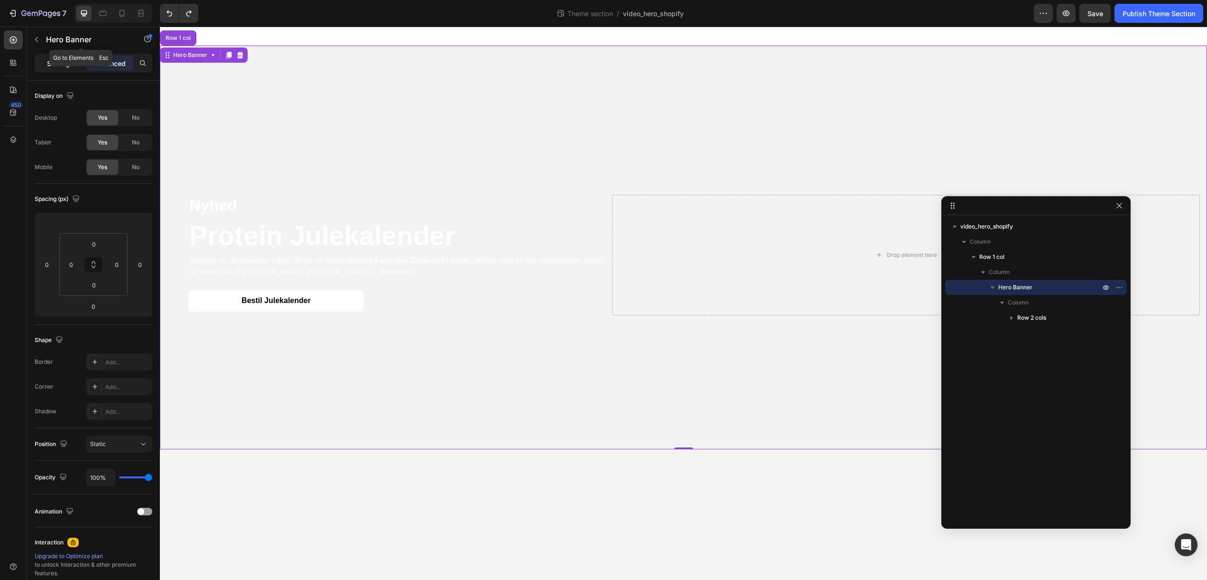
click at [60, 59] on p "Settings" at bounding box center [60, 63] width 27 height 10
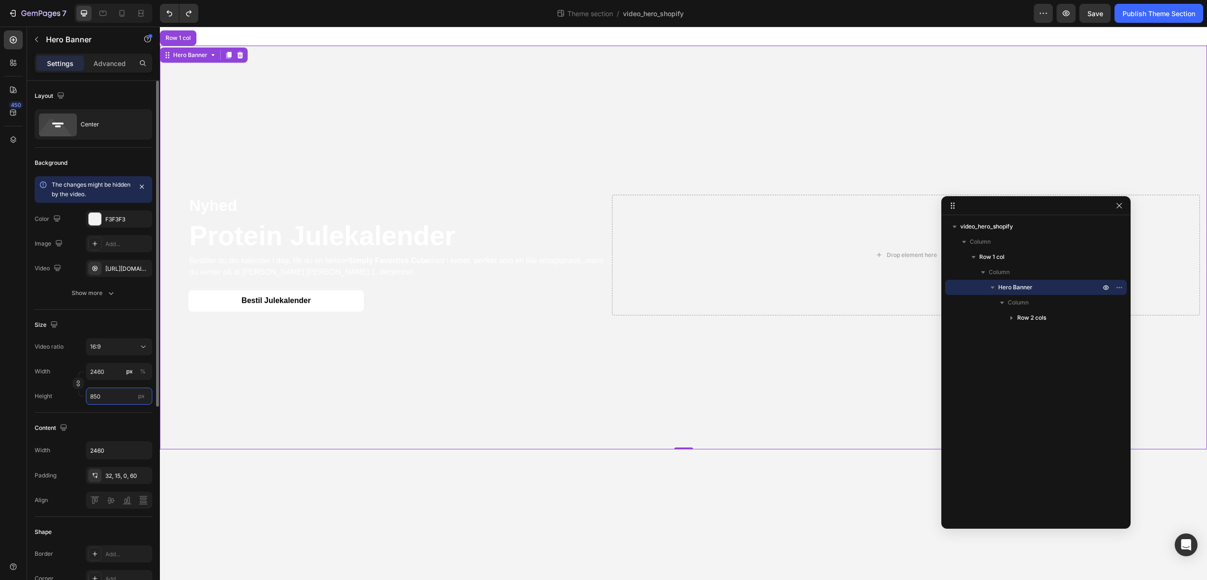
click at [112, 397] on input "850" at bounding box center [119, 395] width 66 height 17
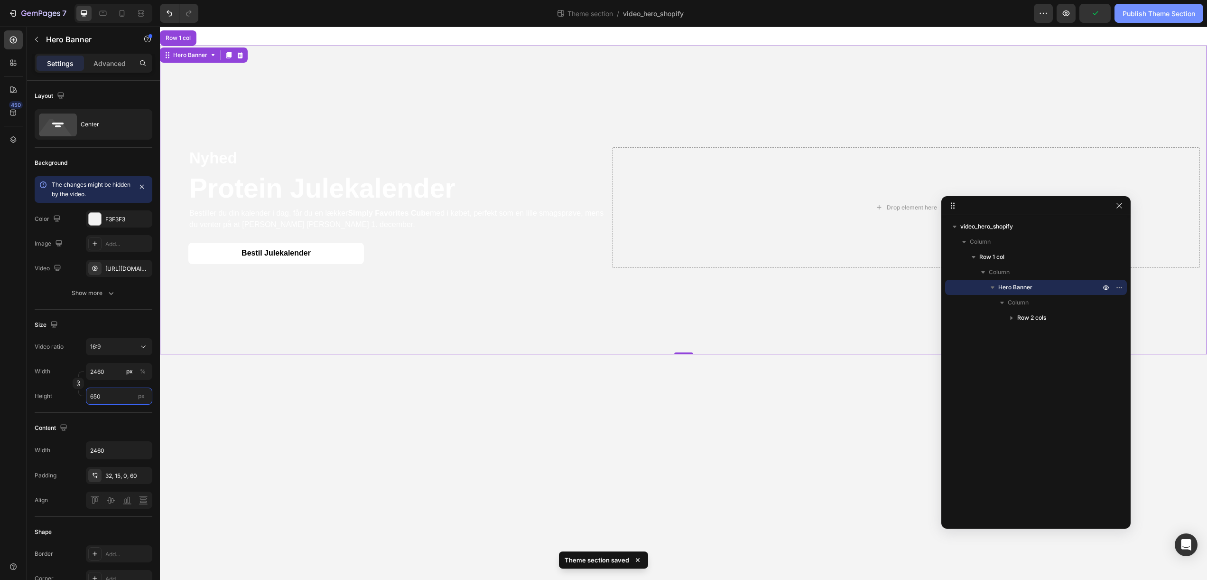
type input "650"
click at [1129, 17] on div "Publish Theme Section" at bounding box center [1159, 14] width 73 height 10
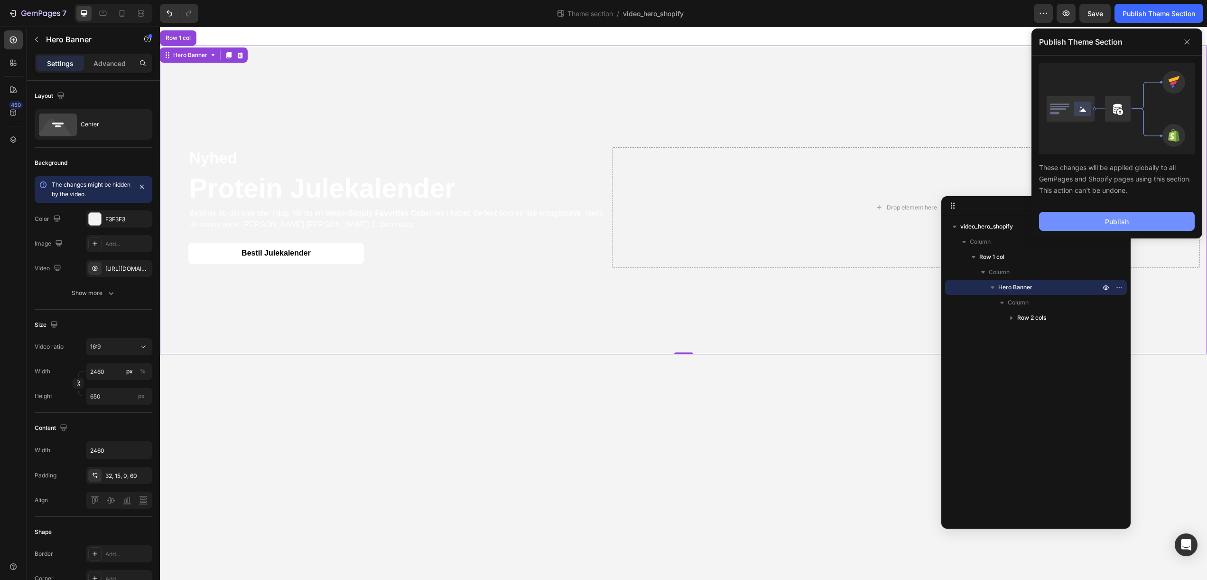
click at [1076, 219] on button "Publish" at bounding box center [1117, 221] width 156 height 19
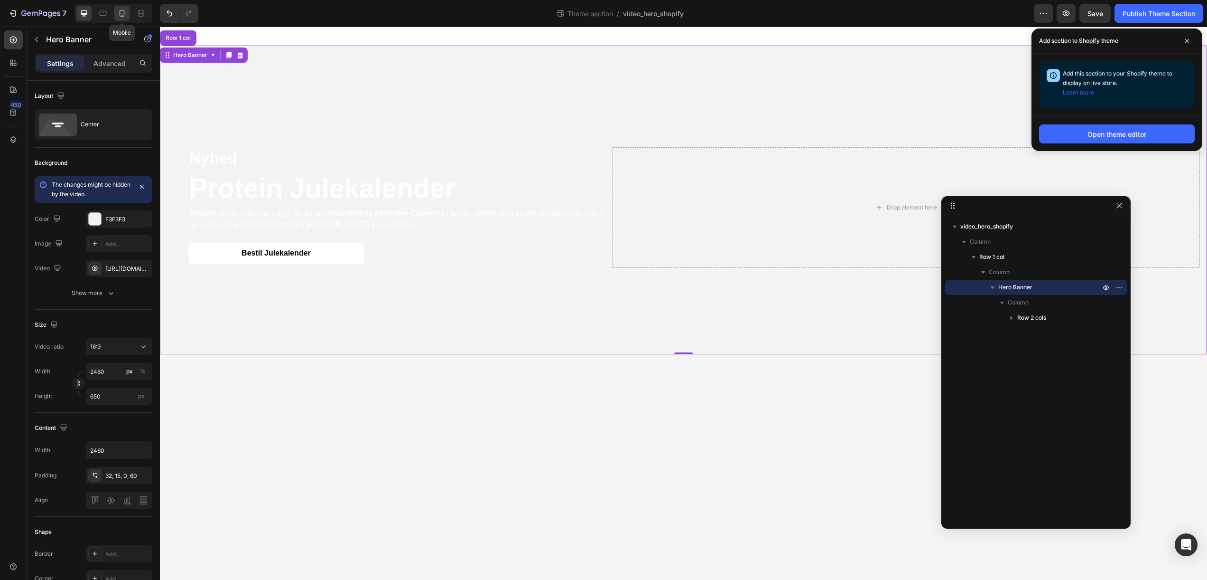
click at [119, 16] on icon at bounding box center [121, 13] width 9 height 9
type input "100%"
type input "100"
type input "550"
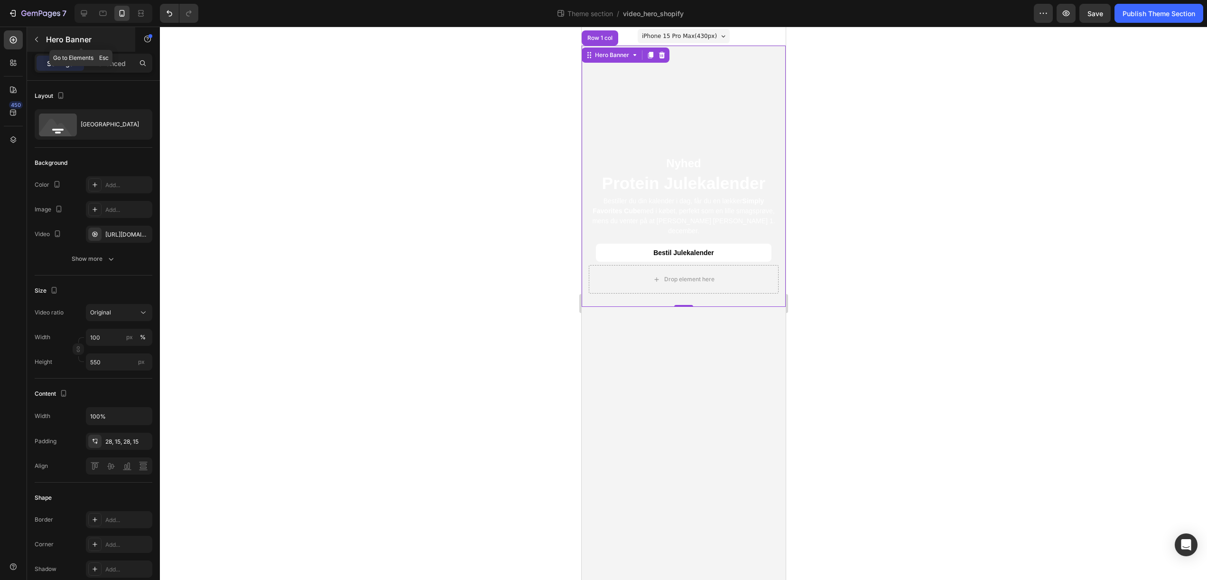
click at [39, 40] on icon "button" at bounding box center [37, 40] width 8 height 8
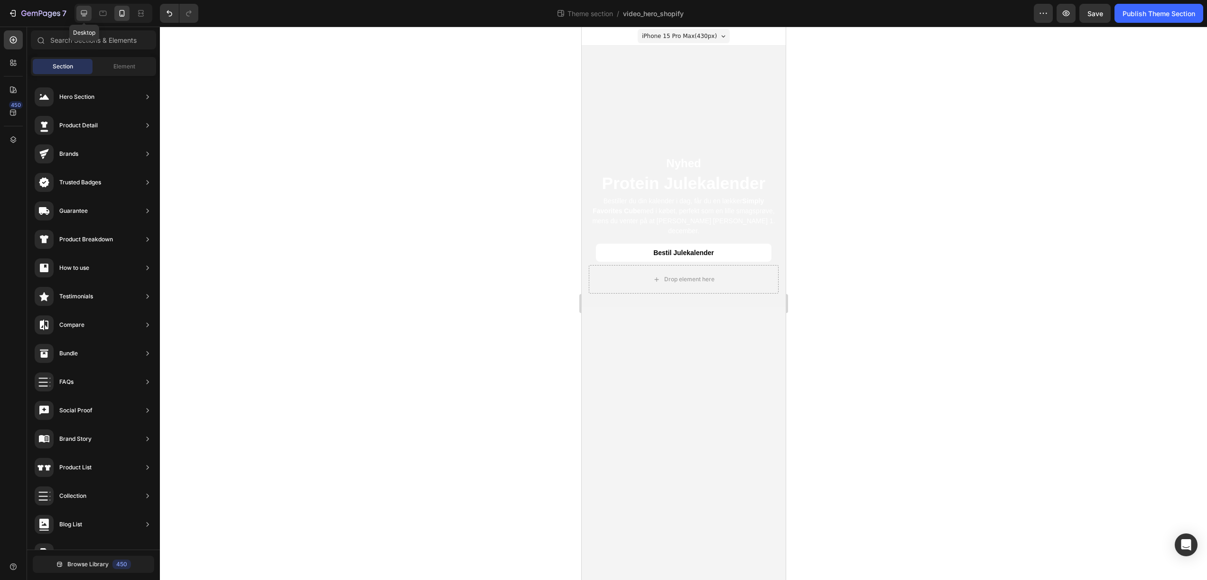
click at [88, 16] on icon at bounding box center [83, 13] width 9 height 9
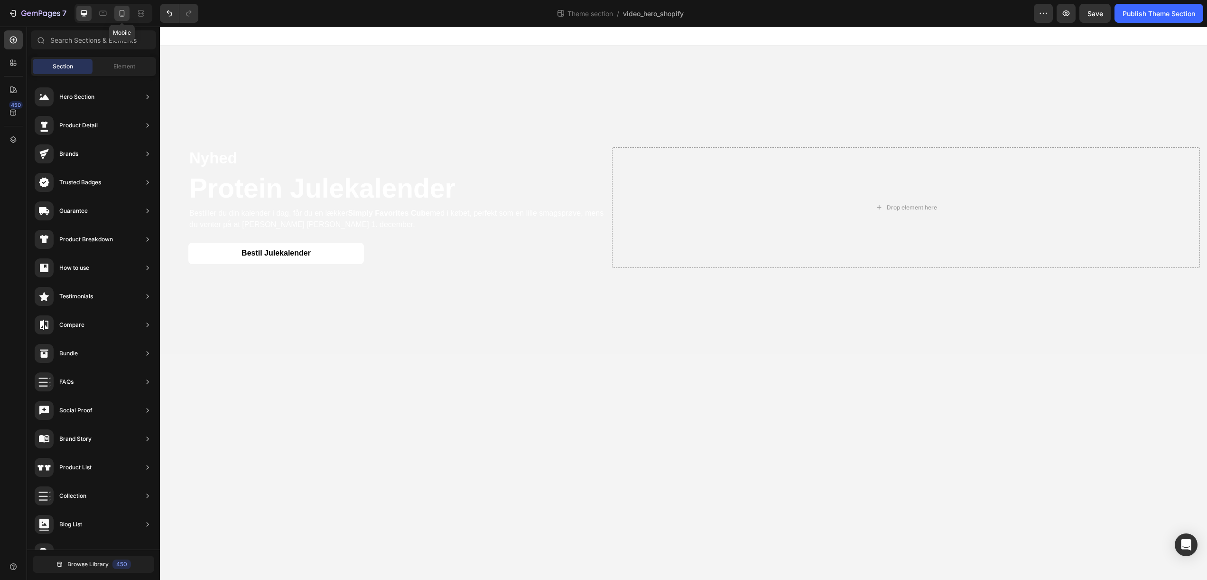
click at [122, 13] on icon at bounding box center [121, 13] width 9 height 9
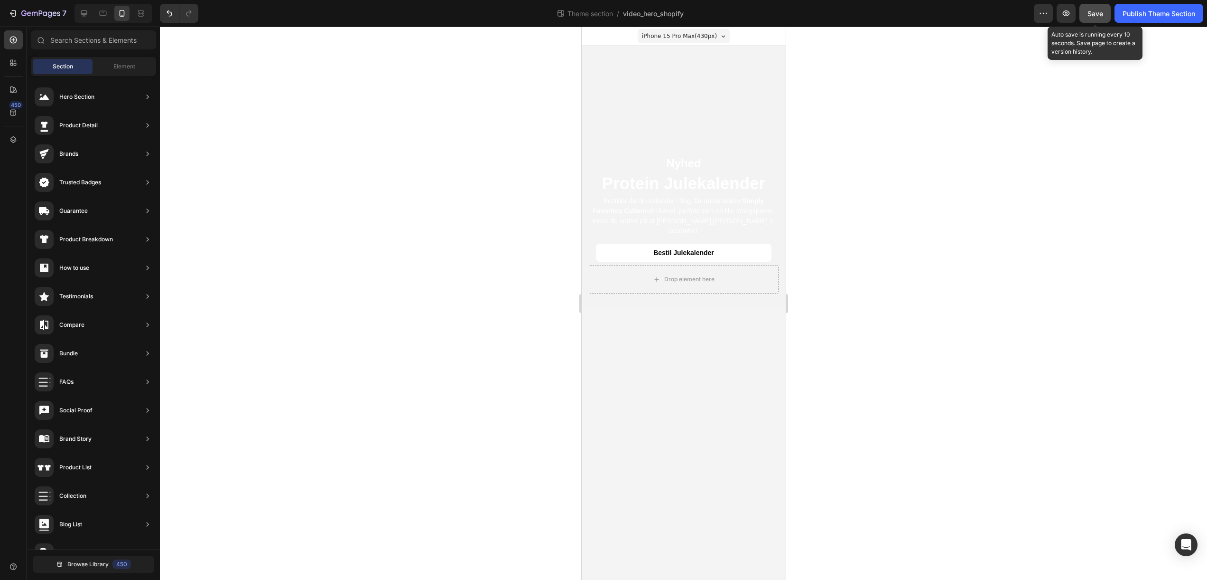
click at [1095, 21] on button "Save" at bounding box center [1095, 13] width 31 height 19
click at [1048, 20] on button "button" at bounding box center [1043, 13] width 19 height 19
click at [907, 22] on div "Theme section / video_hero_shopify" at bounding box center [620, 13] width 828 height 19
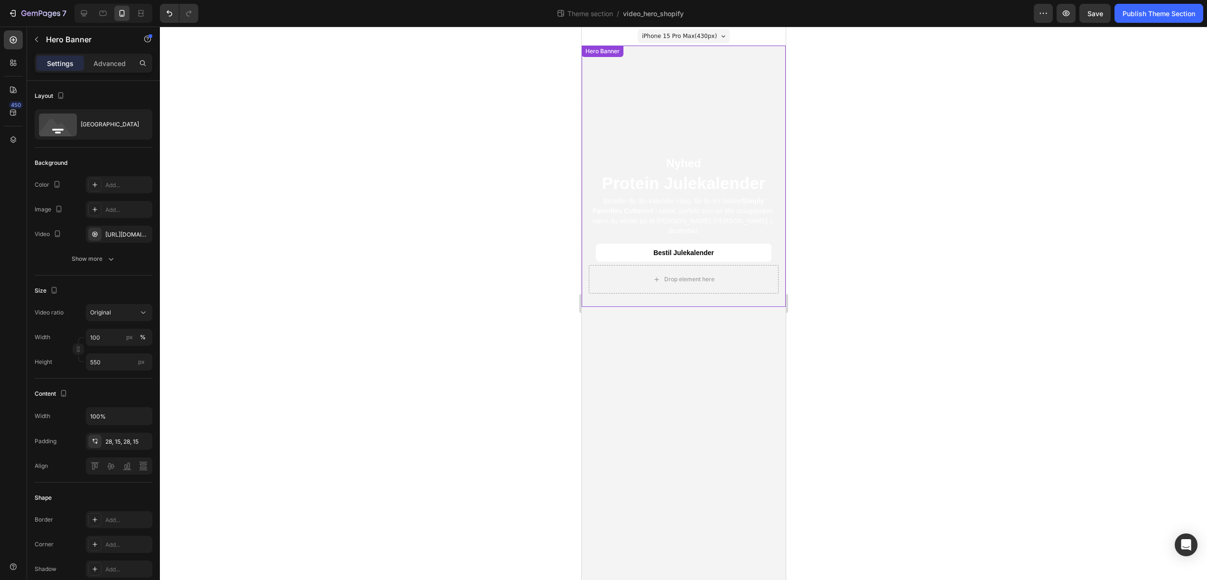
click at [744, 75] on video "Background Image" at bounding box center [683, 97] width 204 height 102
click at [116, 68] on div "Advanced" at bounding box center [109, 63] width 47 height 15
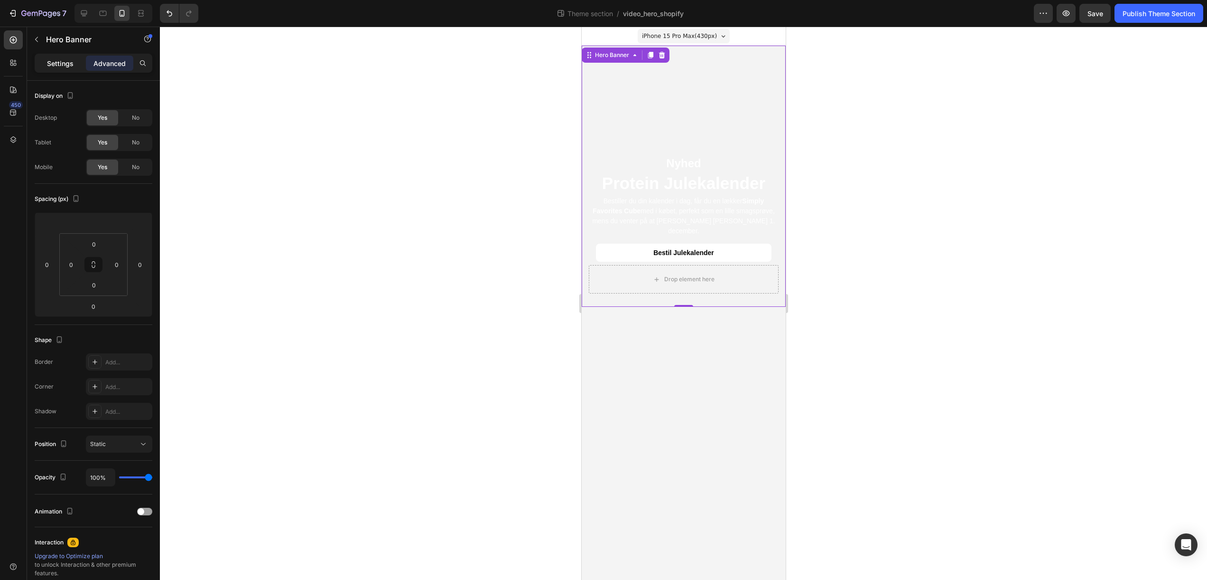
click at [61, 60] on p "Settings" at bounding box center [60, 63] width 27 height 10
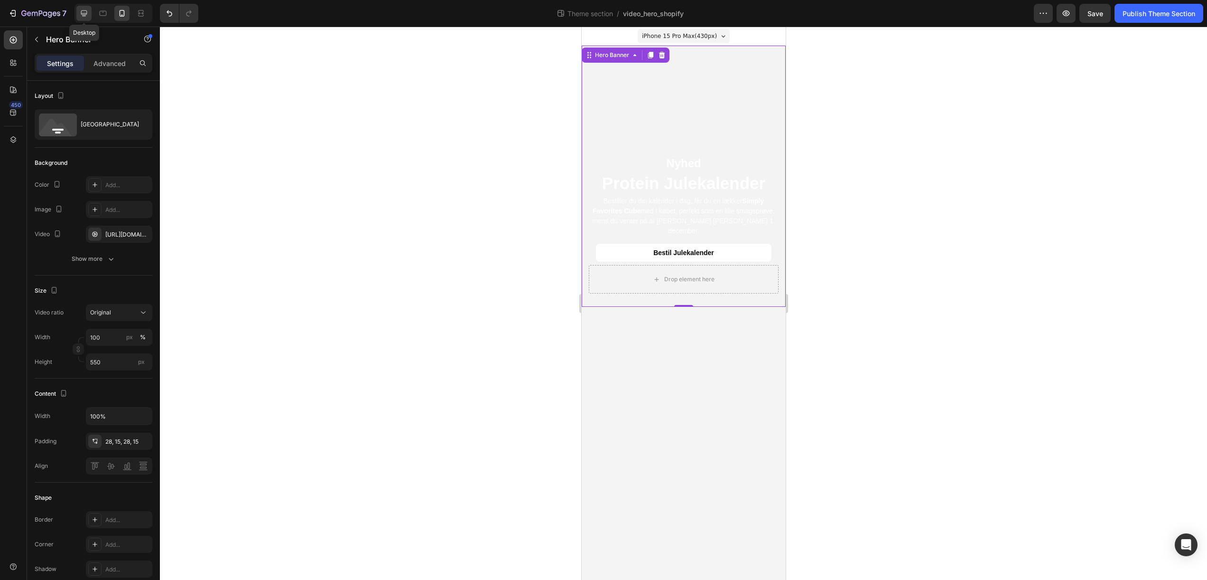
click at [84, 11] on icon at bounding box center [83, 13] width 9 height 9
type input "2460"
type input "650"
type input "2460"
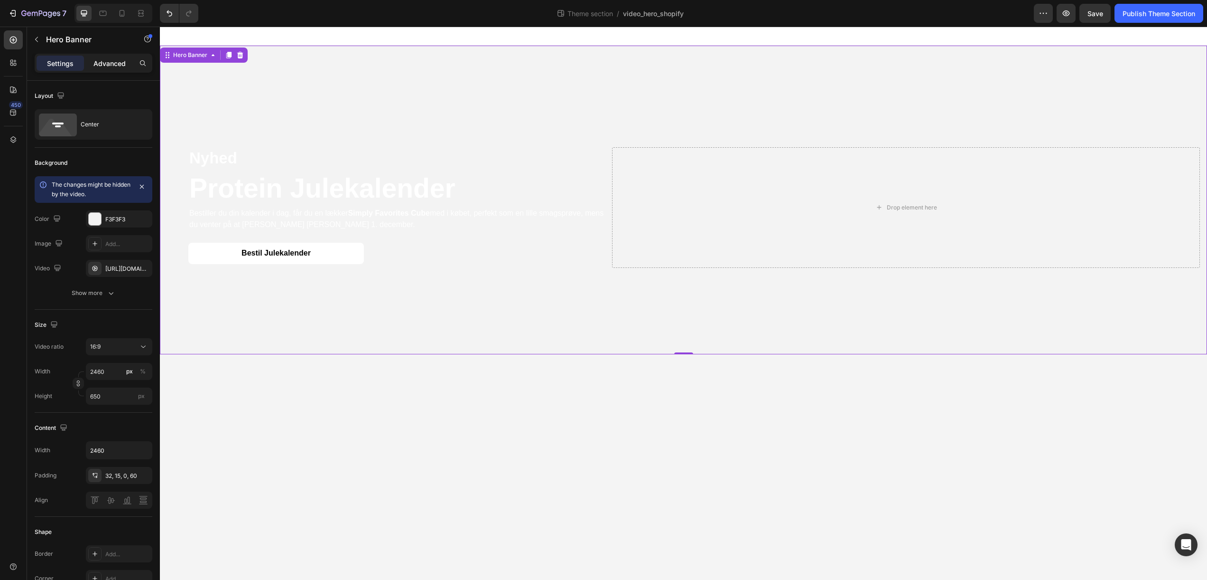
click at [100, 61] on p "Advanced" at bounding box center [110, 63] width 32 height 10
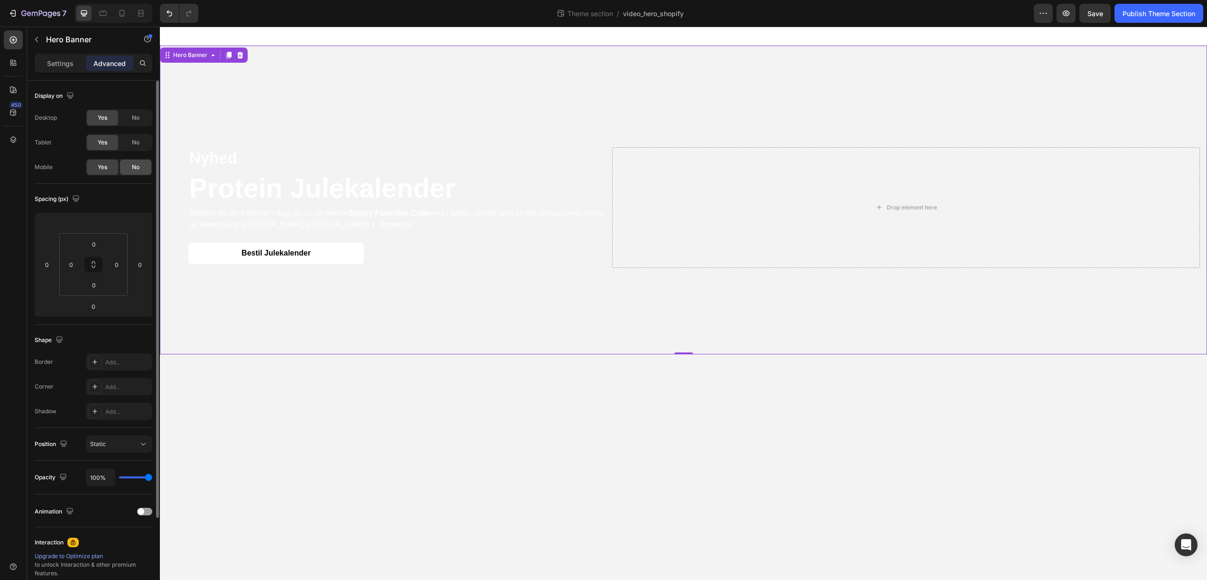
click at [141, 168] on div "No" at bounding box center [135, 166] width 31 height 15
click at [122, 13] on icon at bounding box center [121, 13] width 9 height 9
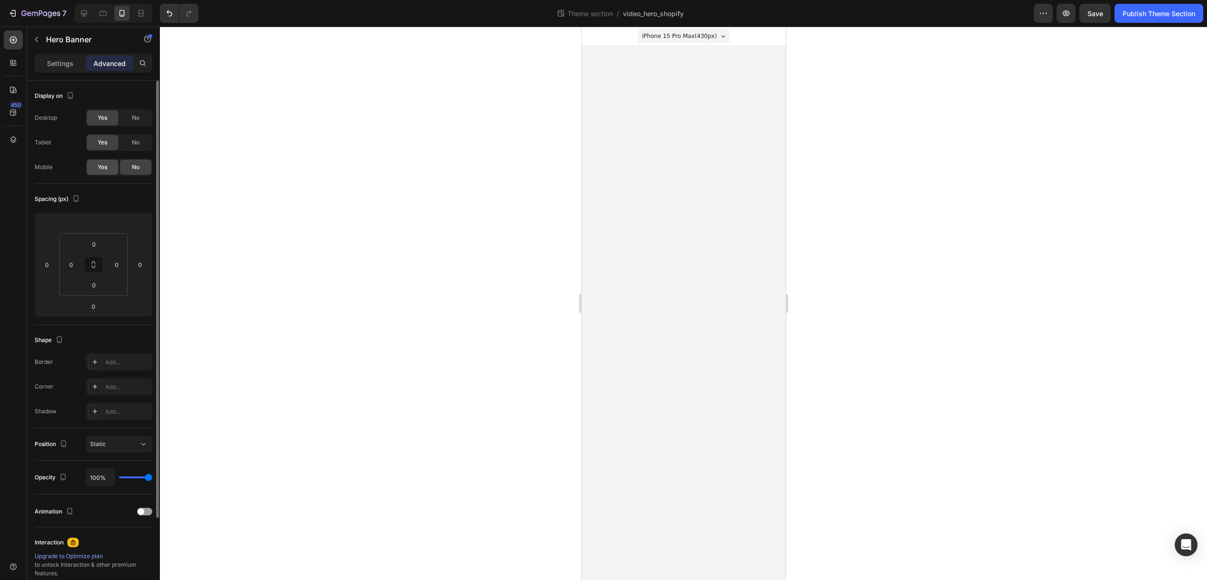
click at [104, 165] on span "Yes" at bounding box center [102, 167] width 9 height 9
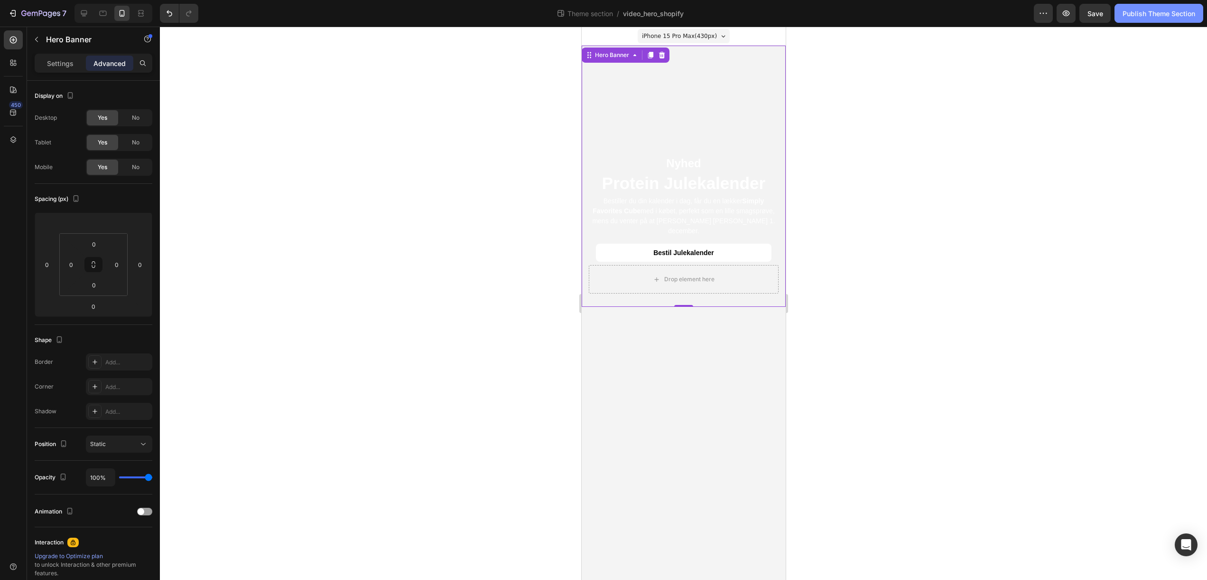
click at [1178, 17] on div "Publish Theme Section" at bounding box center [1159, 14] width 73 height 10
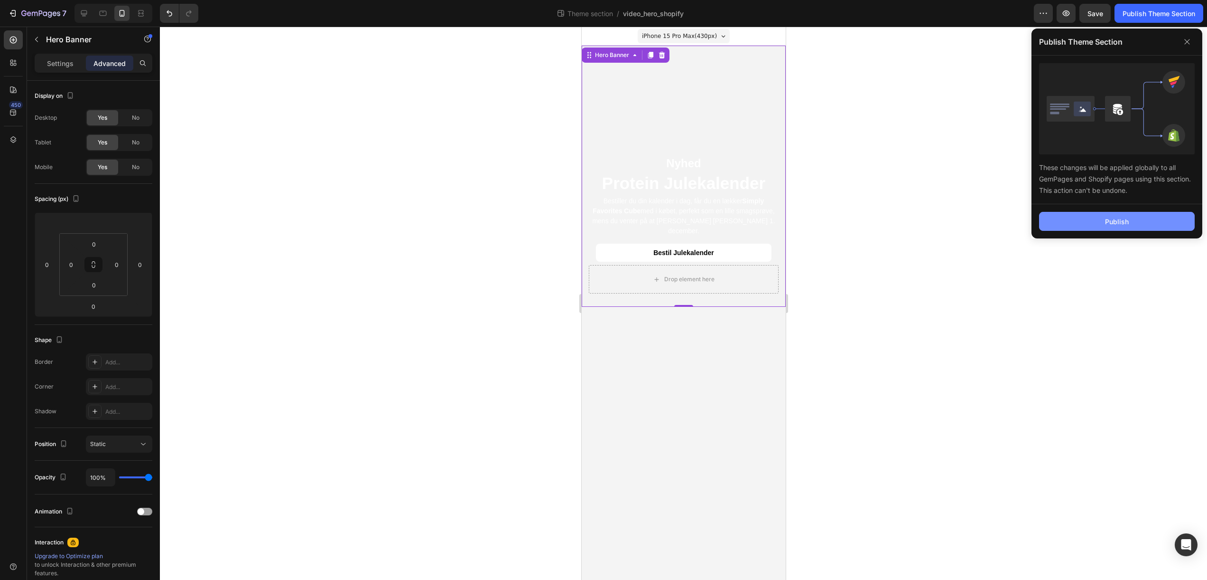
click at [1120, 225] on div "Publish" at bounding box center [1117, 221] width 24 height 10
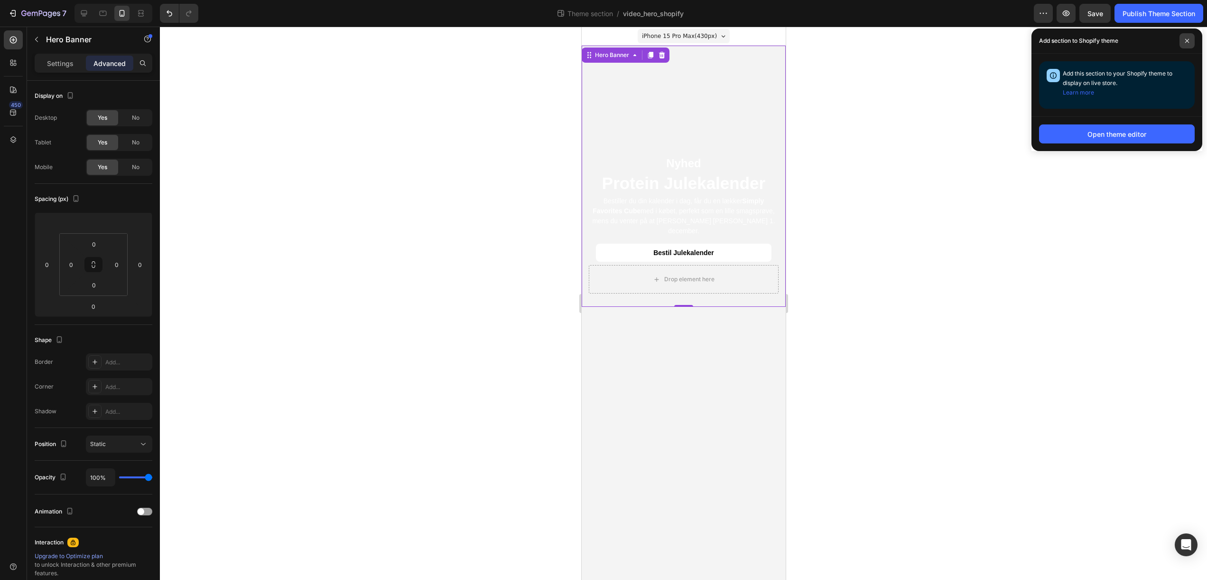
click at [1190, 44] on span at bounding box center [1187, 40] width 15 height 15
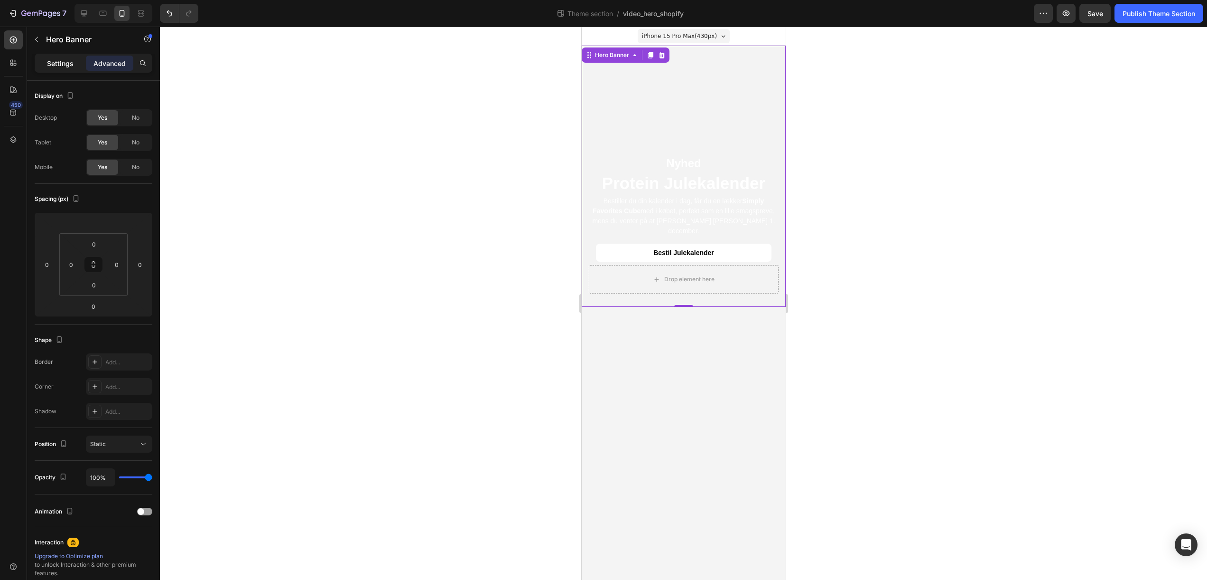
click at [58, 70] on div "Settings" at bounding box center [60, 63] width 47 height 15
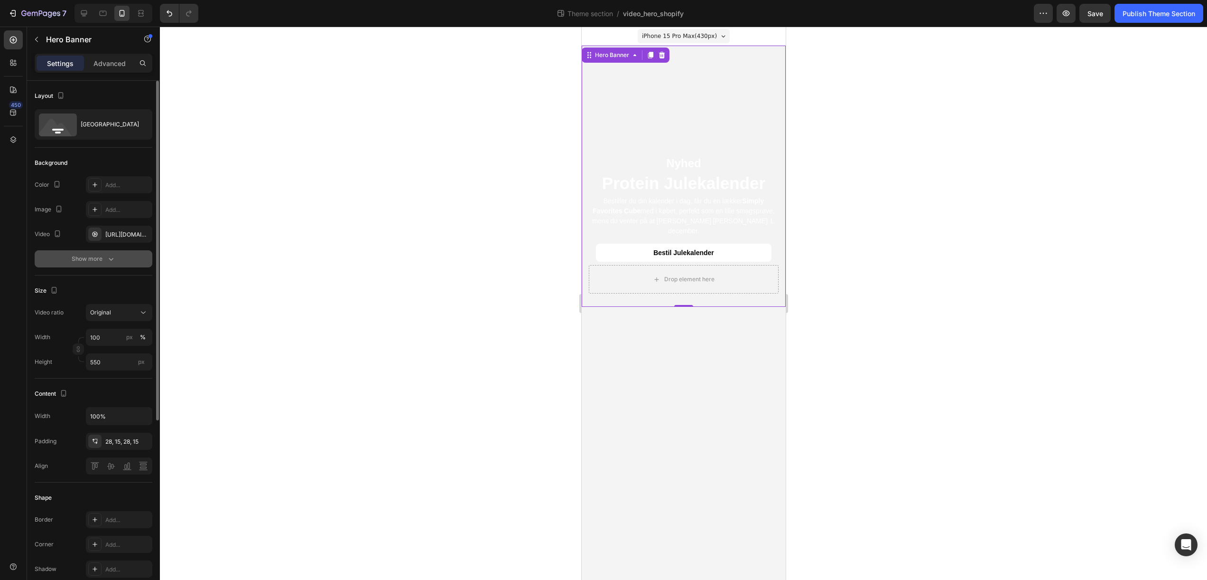
click at [87, 259] on div "Show more" at bounding box center [94, 258] width 44 height 9
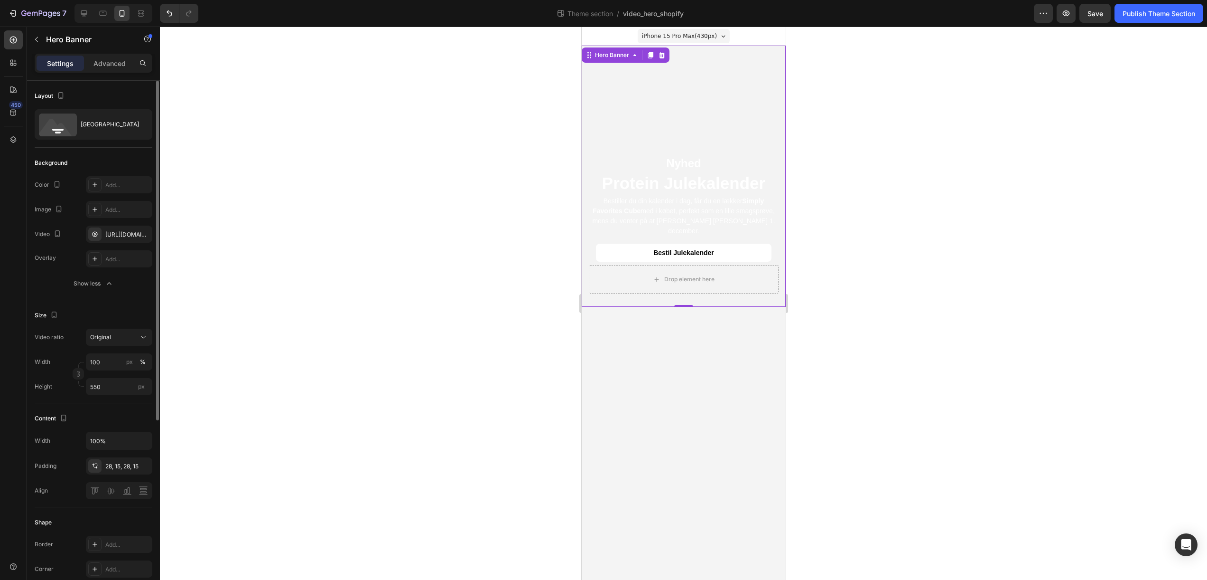
scroll to position [313, 0]
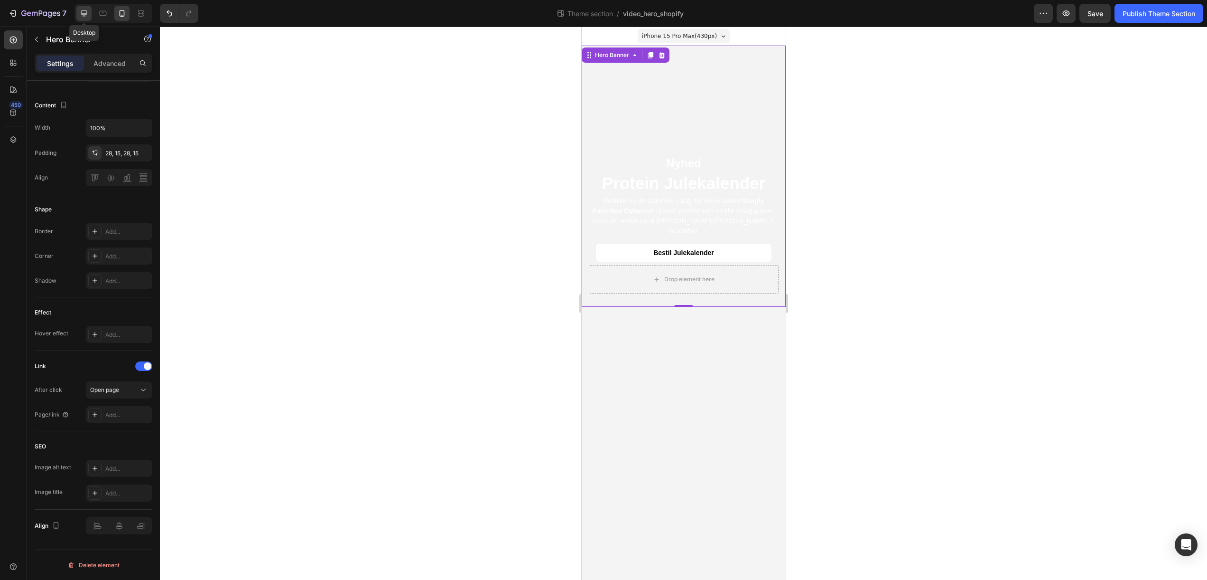
click at [84, 11] on icon at bounding box center [83, 13] width 9 height 9
type input "2460"
type input "650"
type input "2460"
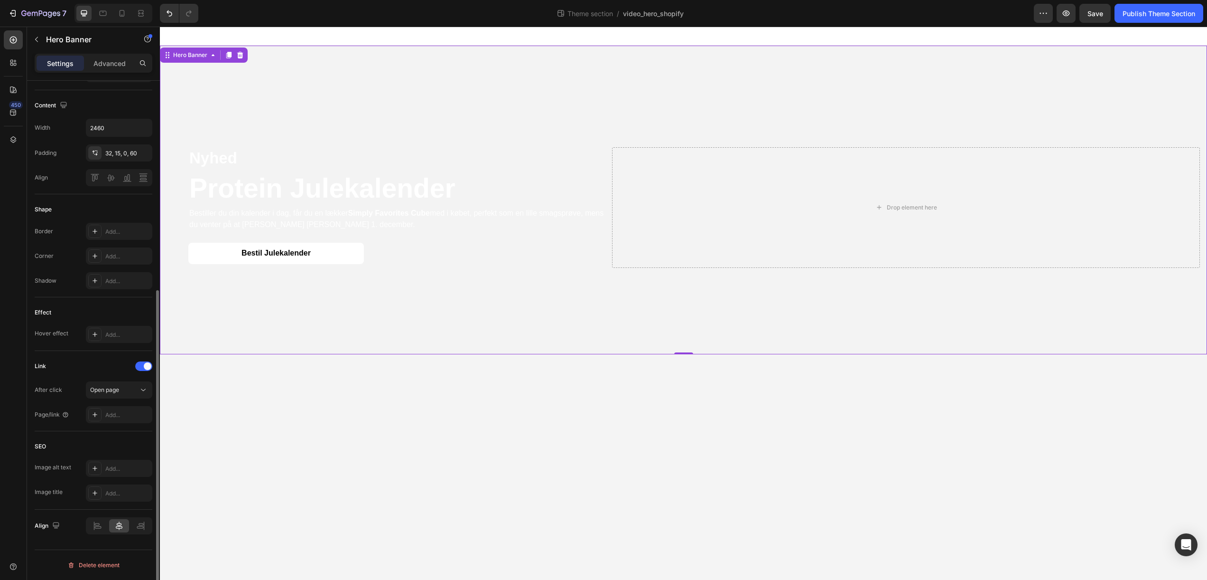
scroll to position [4, 0]
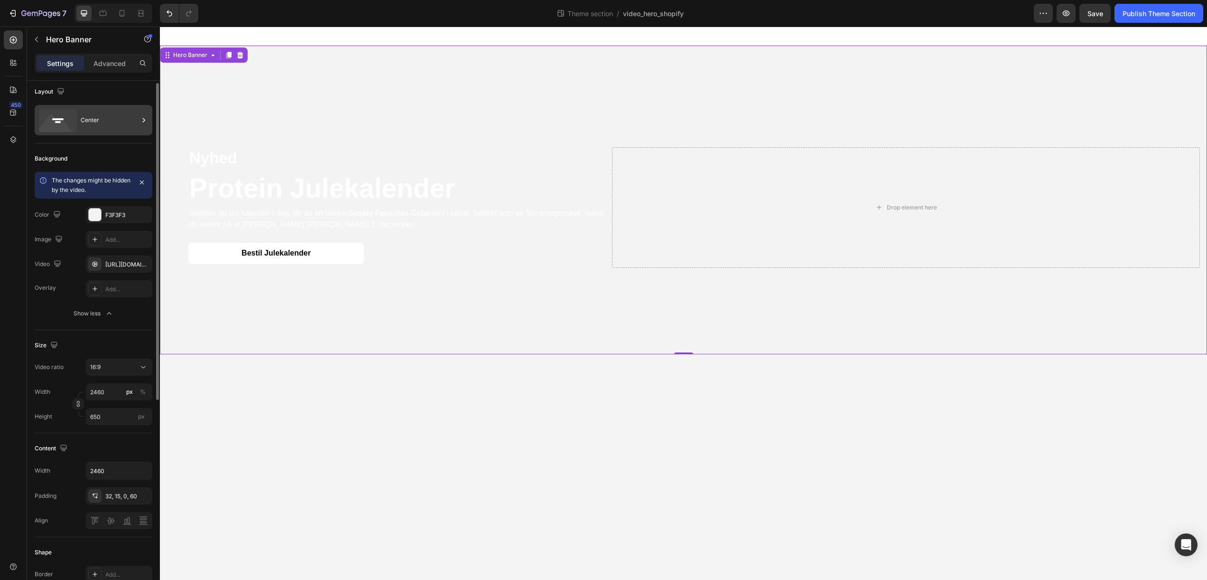
click at [112, 122] on div "Center" at bounding box center [110, 120] width 58 height 22
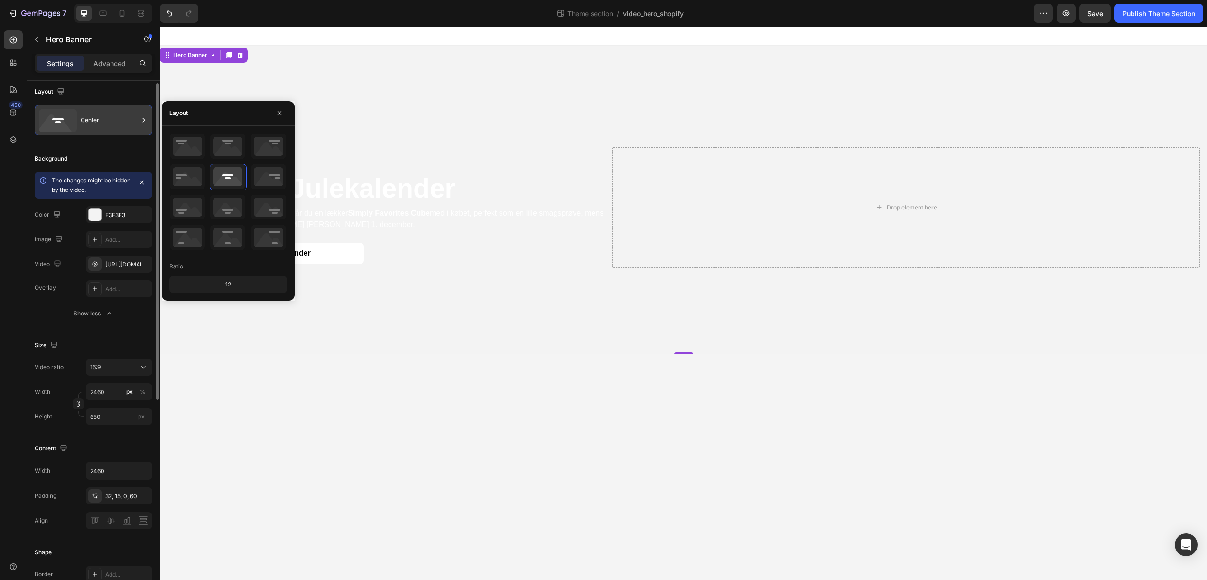
click at [112, 122] on div "Center" at bounding box center [110, 120] width 58 height 22
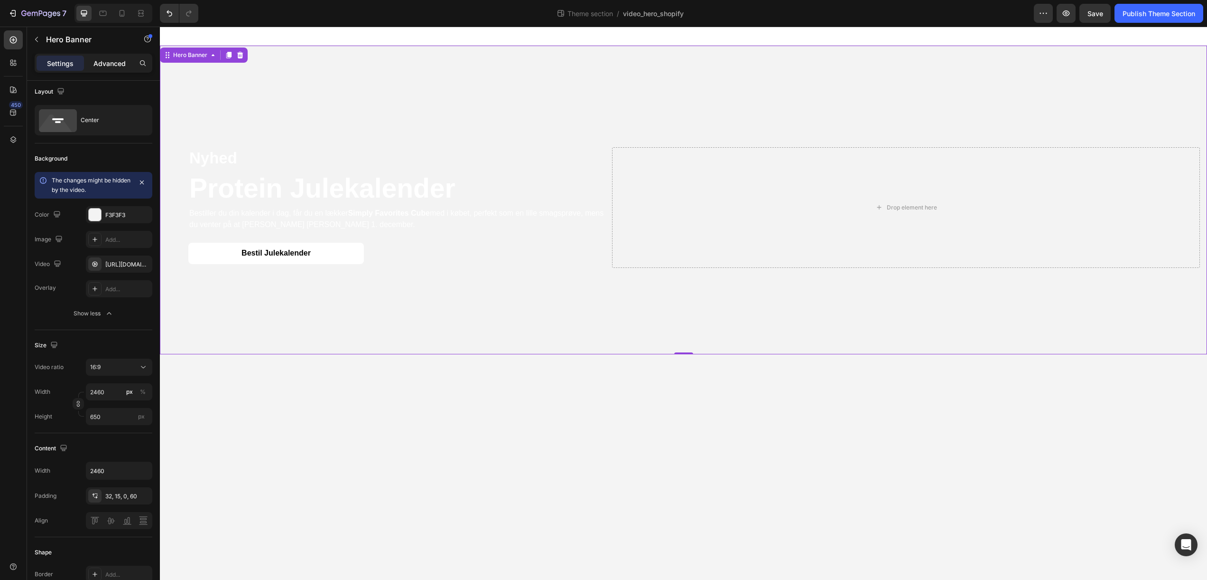
click at [114, 64] on p "Advanced" at bounding box center [110, 63] width 32 height 10
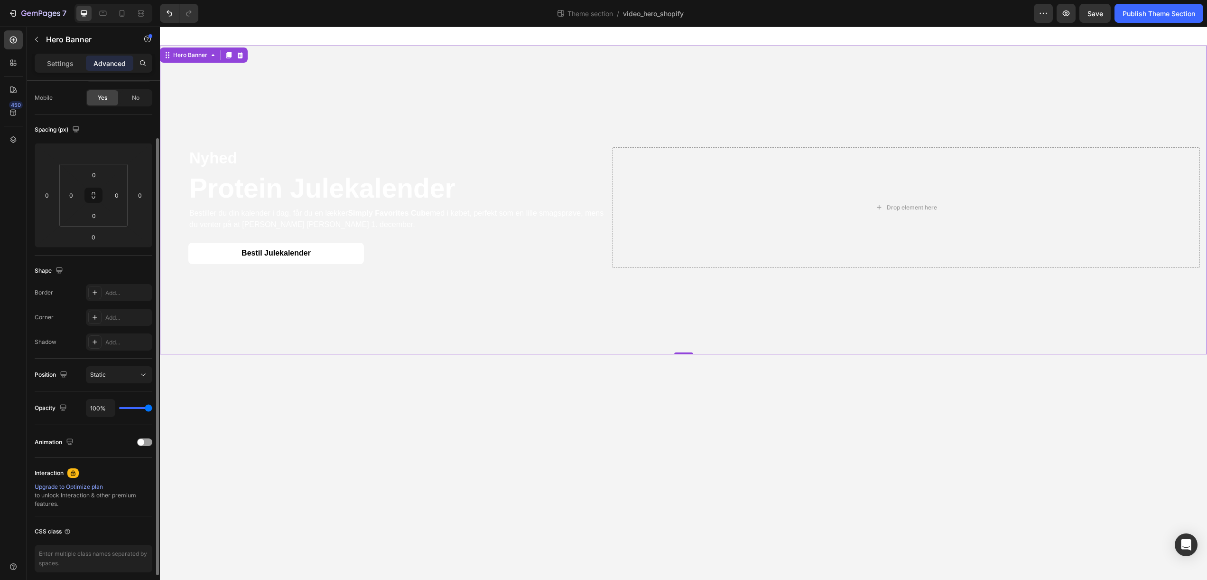
scroll to position [107, 0]
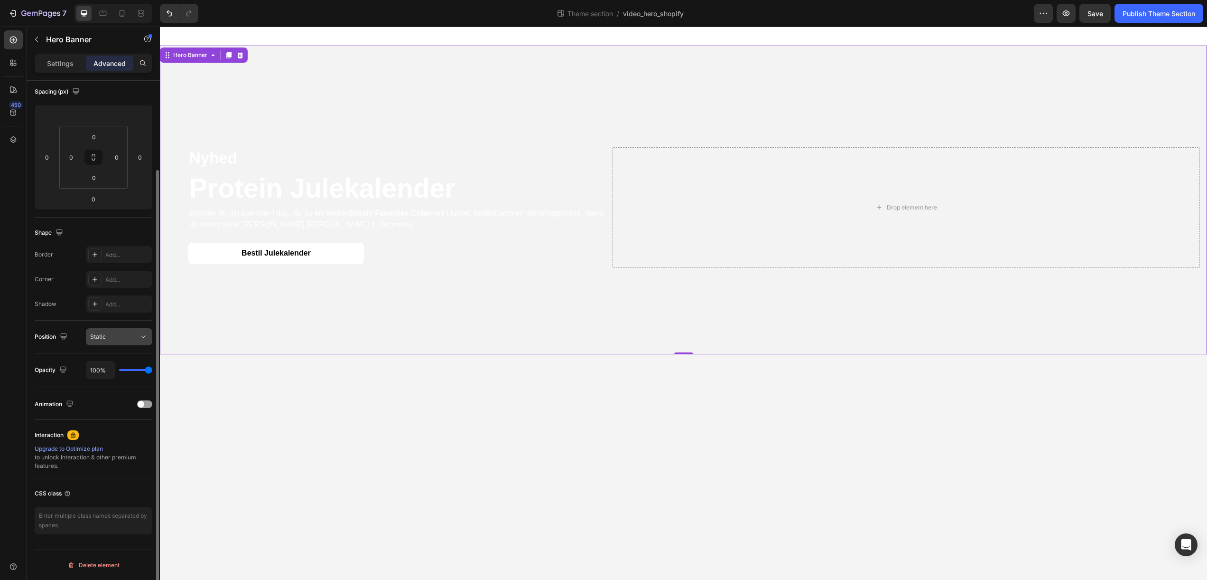
click at [141, 333] on icon at bounding box center [143, 336] width 9 height 9
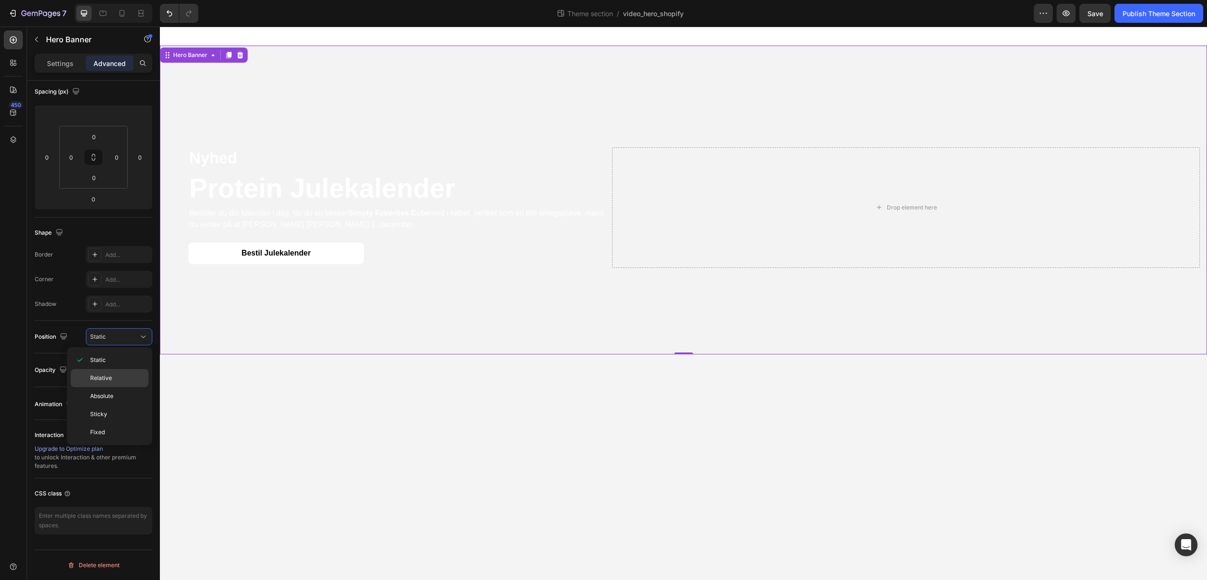
click at [132, 387] on div "Relative" at bounding box center [110, 396] width 78 height 18
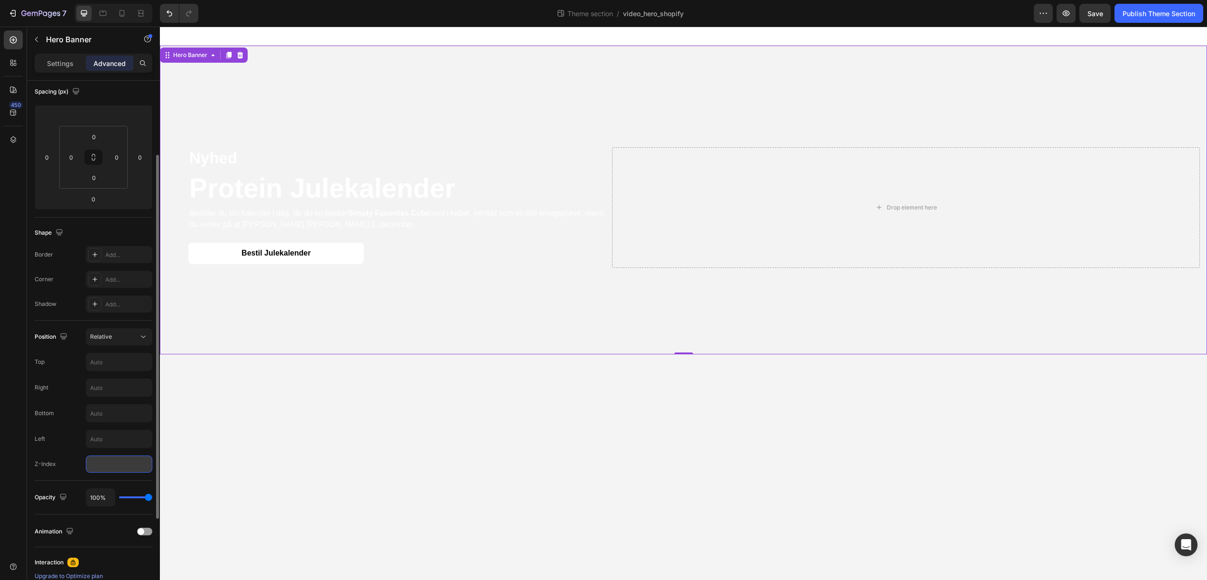
click at [122, 464] on input "number" at bounding box center [119, 463] width 66 height 17
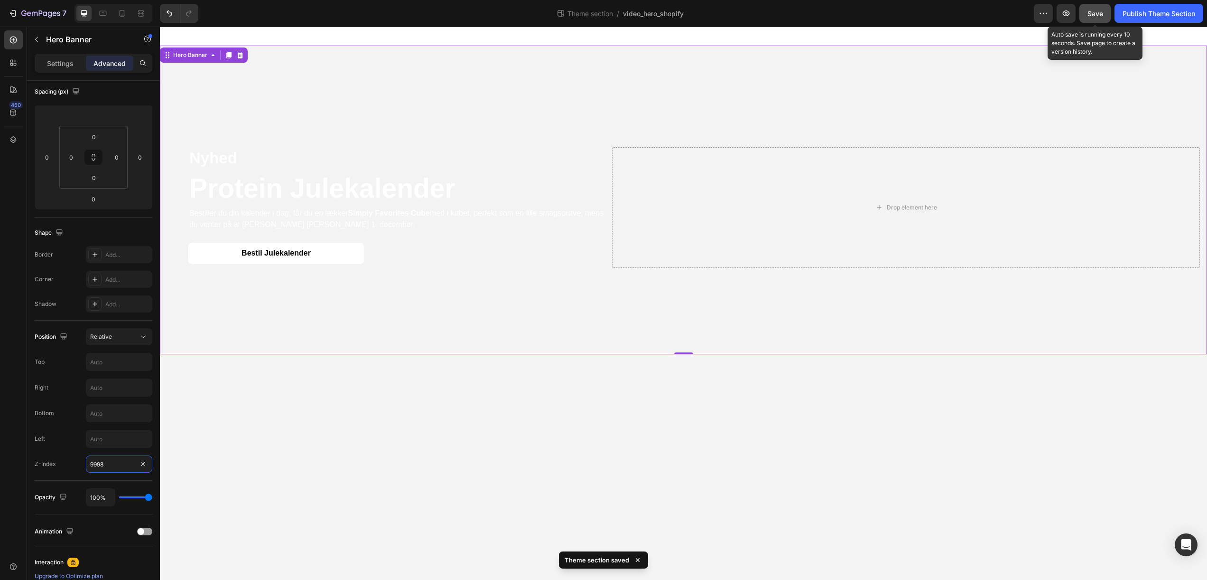
type input "9998"
click at [1095, 15] on span "Save" at bounding box center [1096, 13] width 16 height 8
click at [1135, 14] on div "Publish Theme Section" at bounding box center [1159, 14] width 73 height 10
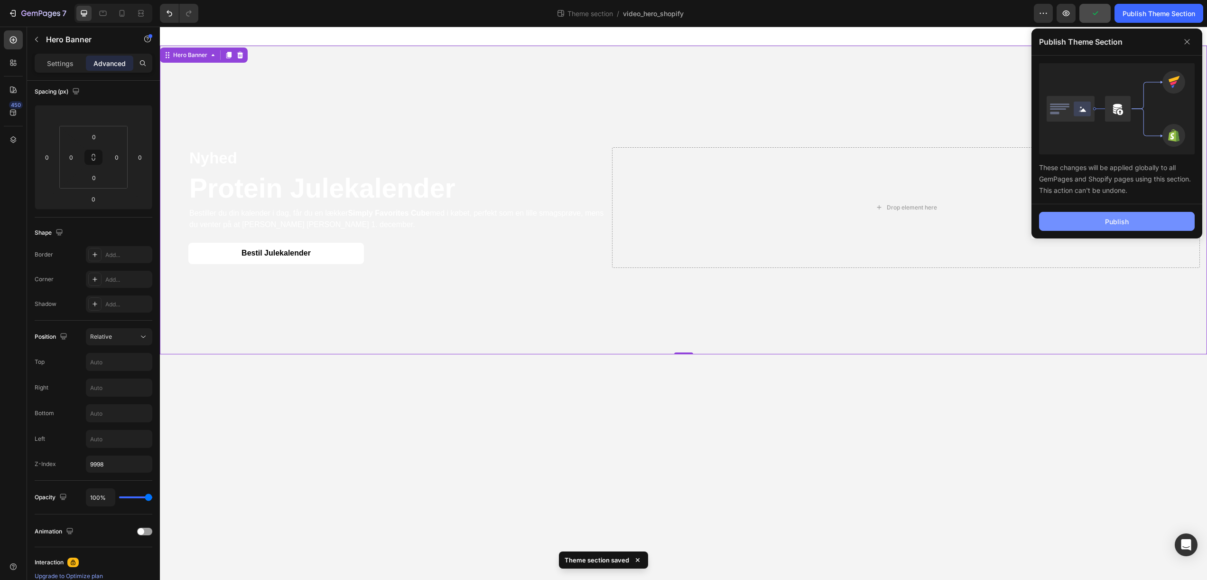
click at [1121, 213] on button "Publish" at bounding box center [1117, 221] width 156 height 19
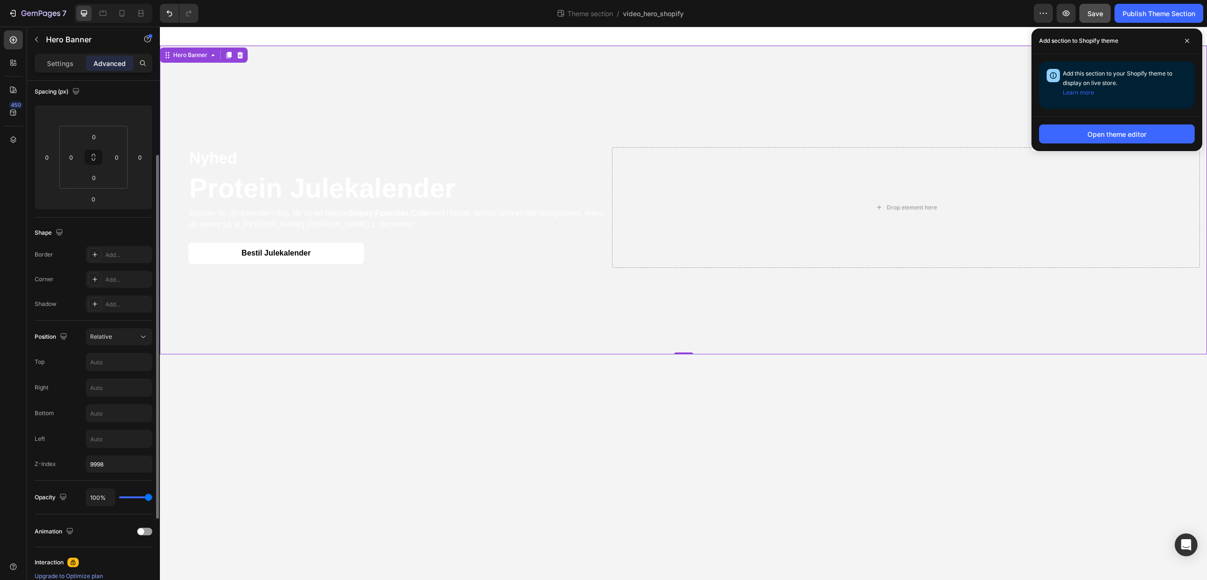
scroll to position [0, 0]
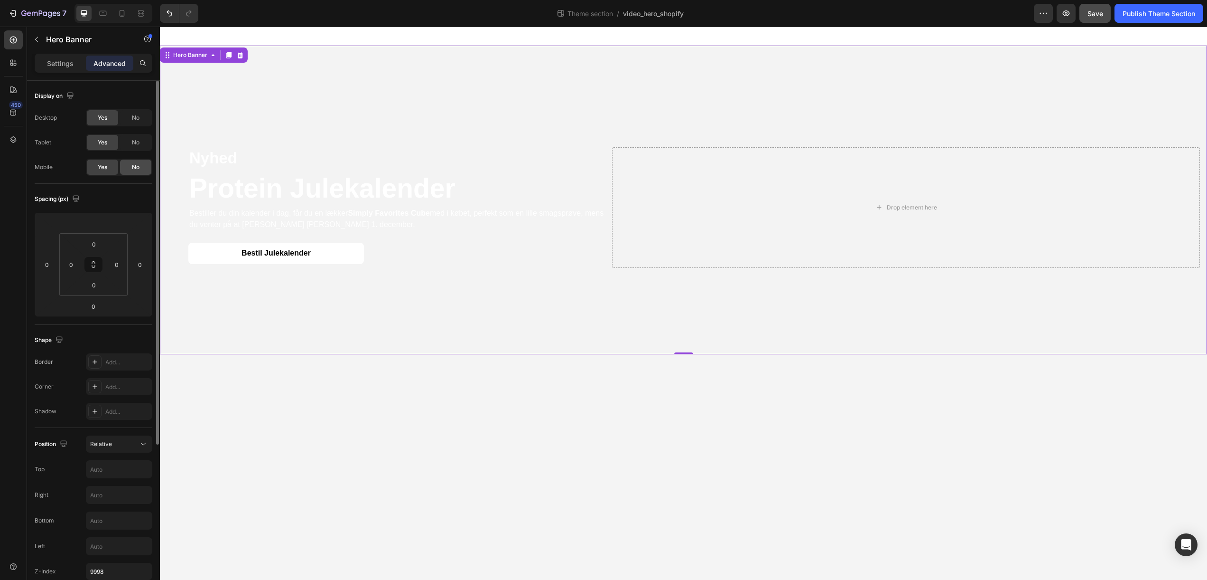
click at [129, 168] on div "No" at bounding box center [135, 166] width 31 height 15
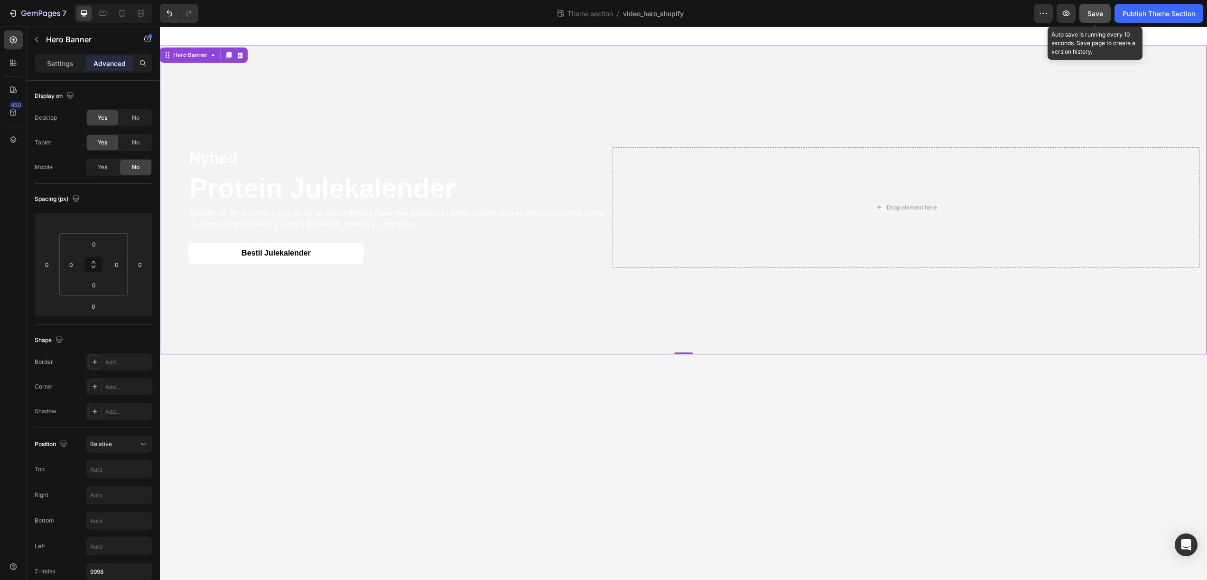
click at [1099, 12] on span "Save" at bounding box center [1096, 13] width 16 height 8
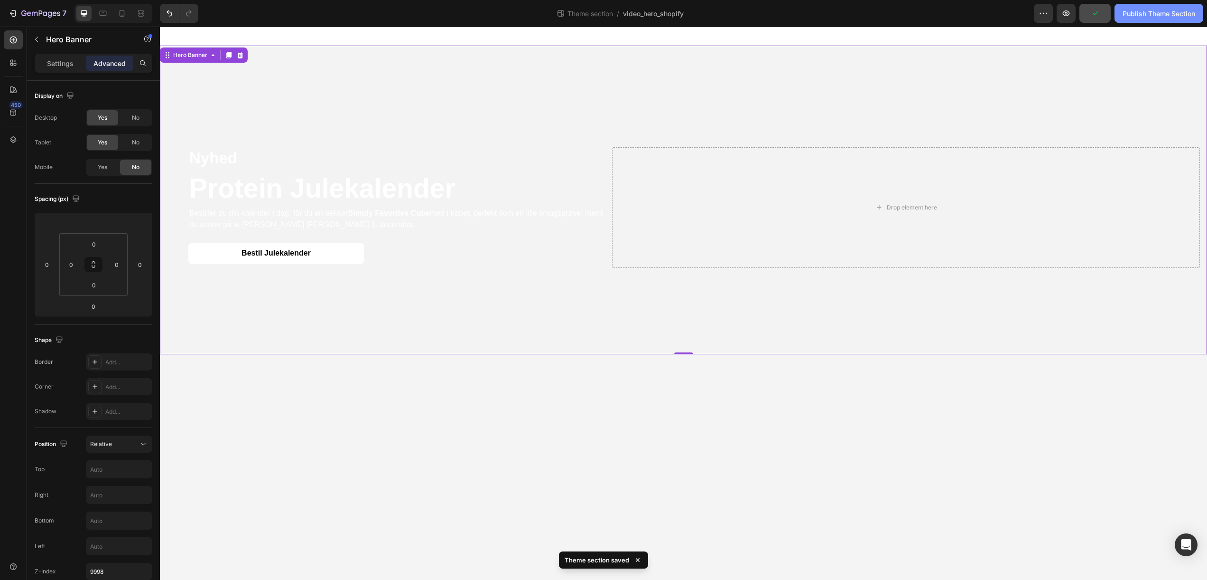
click at [1146, 13] on div "Publish Theme Section" at bounding box center [1159, 14] width 73 height 10
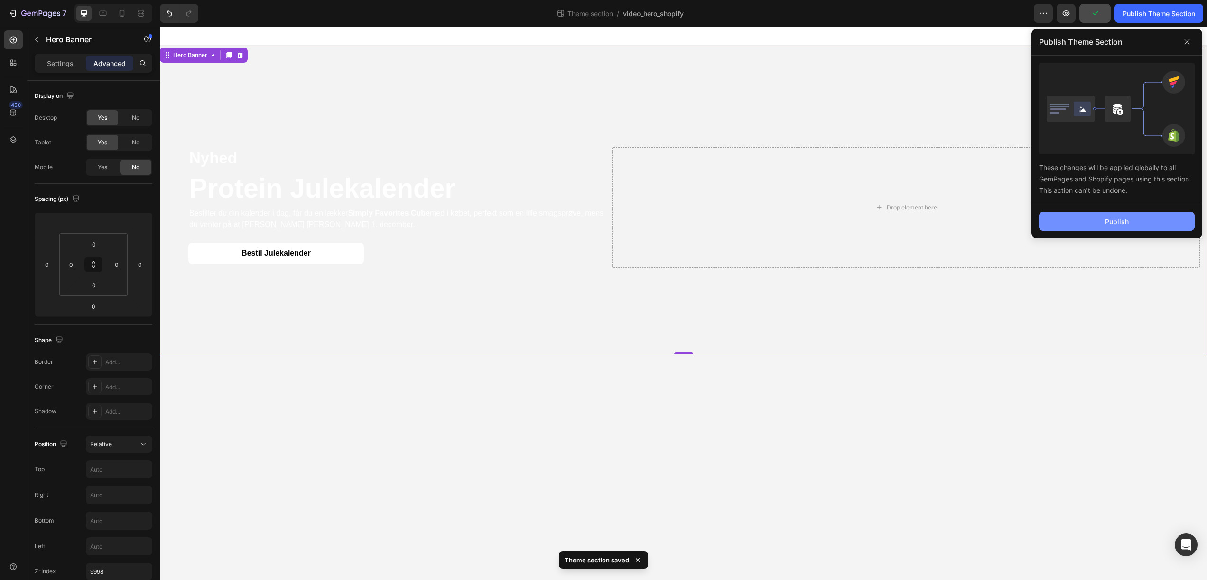
click at [1115, 219] on div "Publish" at bounding box center [1117, 221] width 24 height 10
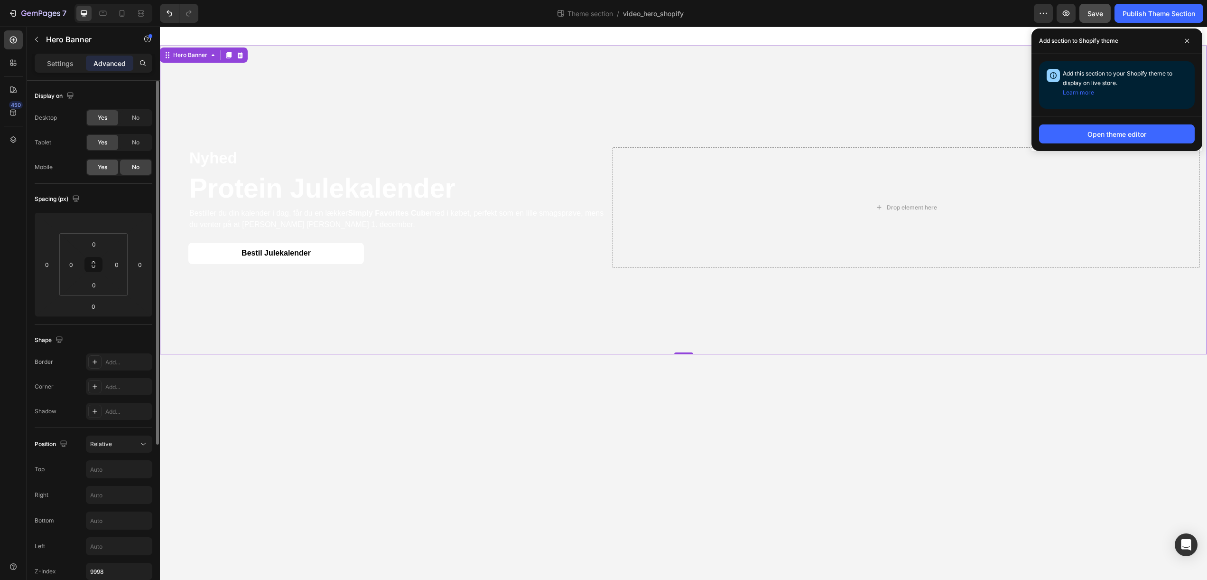
click at [100, 171] on span "Yes" at bounding box center [102, 167] width 9 height 9
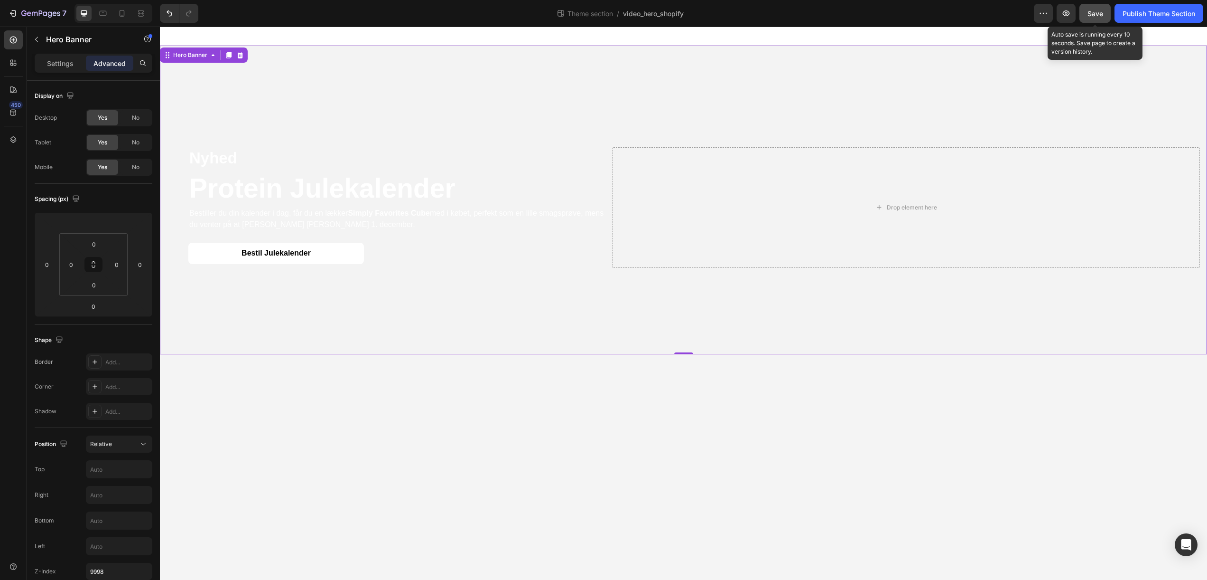
click at [1093, 17] on span "Save" at bounding box center [1096, 13] width 16 height 8
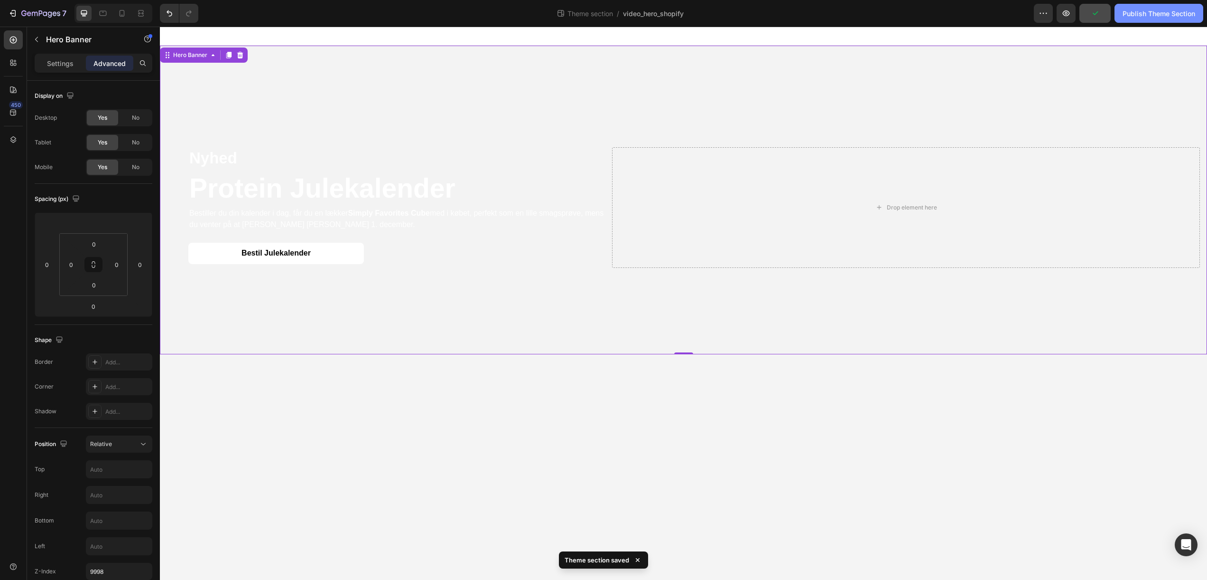
click at [1154, 18] on div "Publish Theme Section" at bounding box center [1159, 14] width 73 height 10
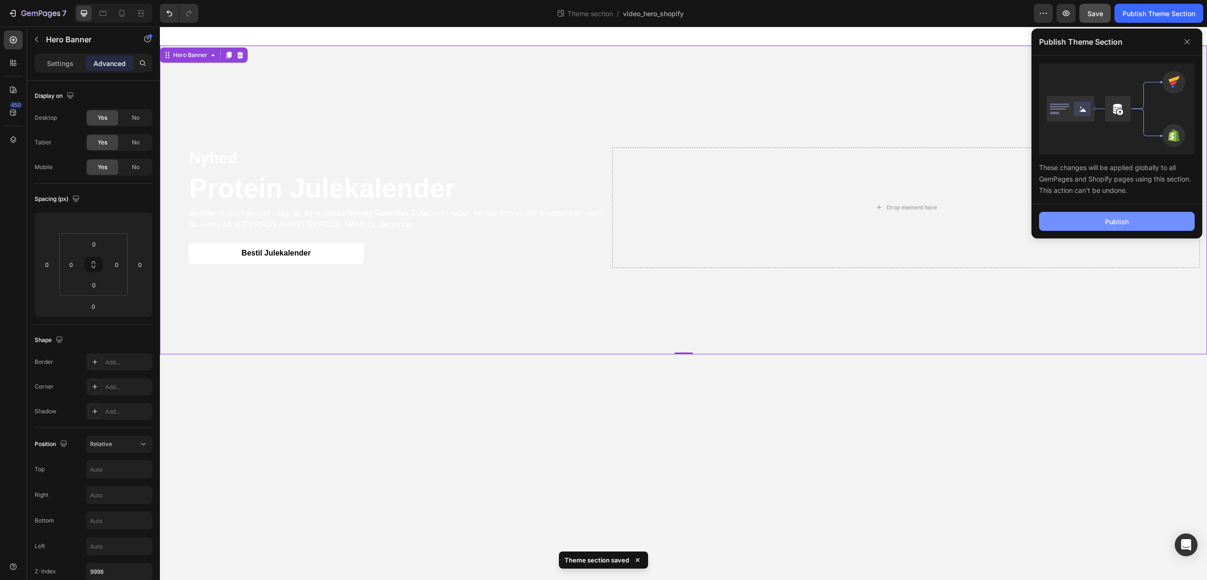
click at [1137, 223] on button "Publish" at bounding box center [1117, 221] width 156 height 19
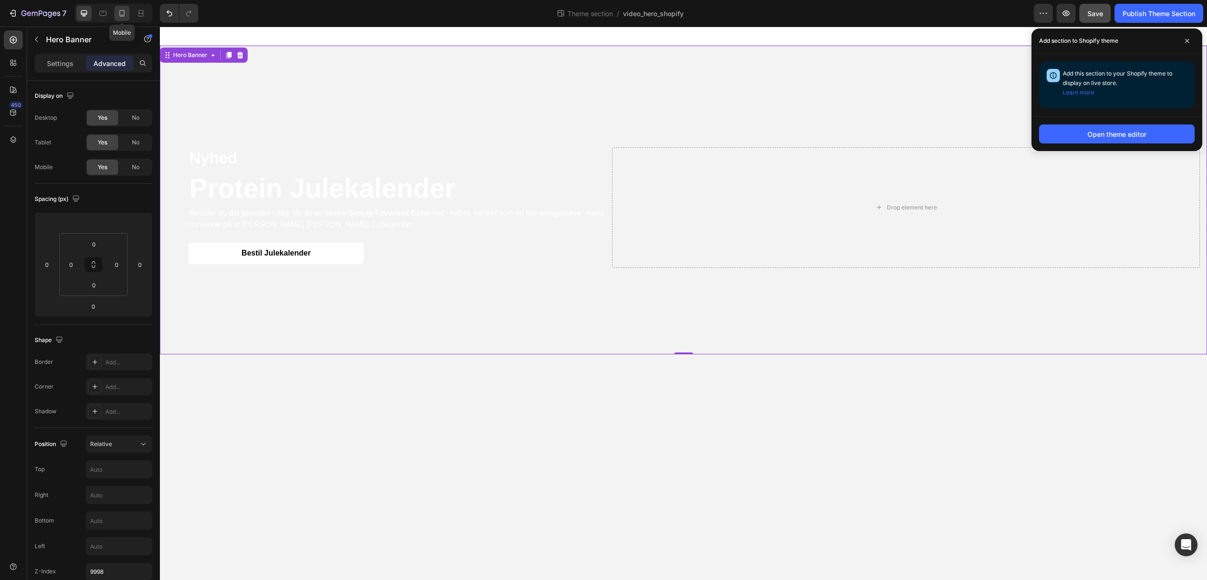
click at [121, 19] on div at bounding box center [121, 13] width 15 height 15
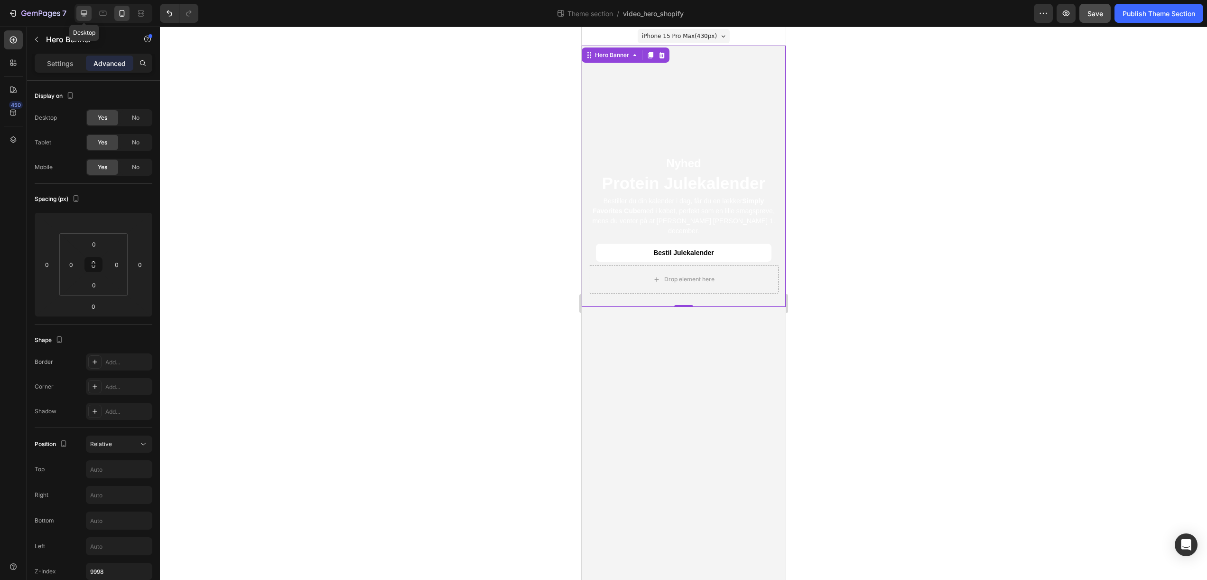
click at [84, 12] on icon at bounding box center [83, 13] width 9 height 9
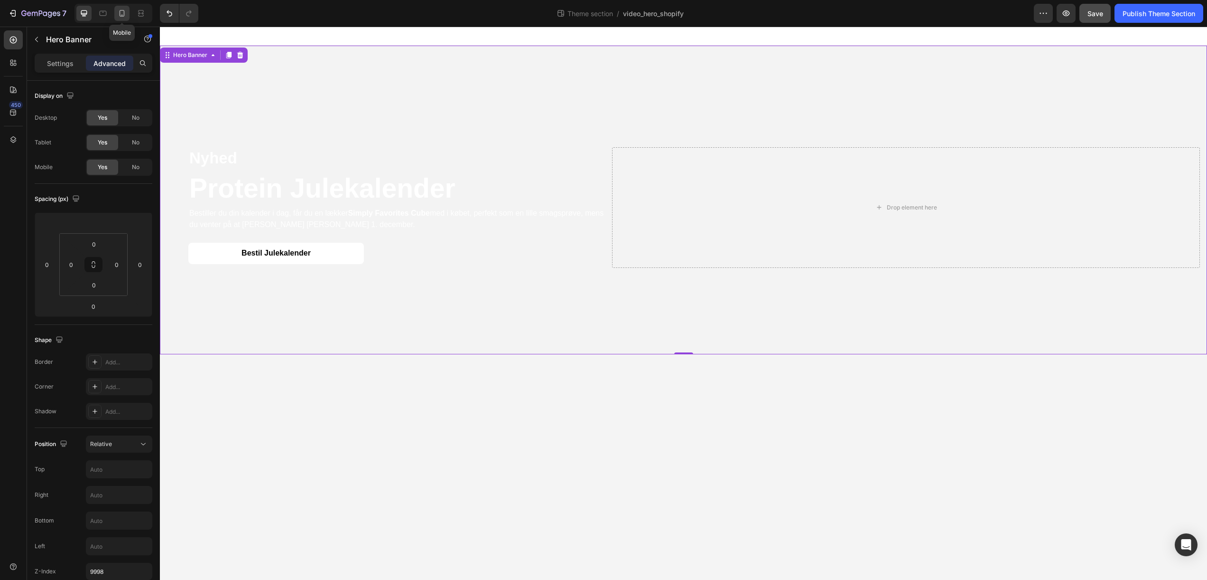
click at [121, 15] on icon at bounding box center [121, 13] width 9 height 9
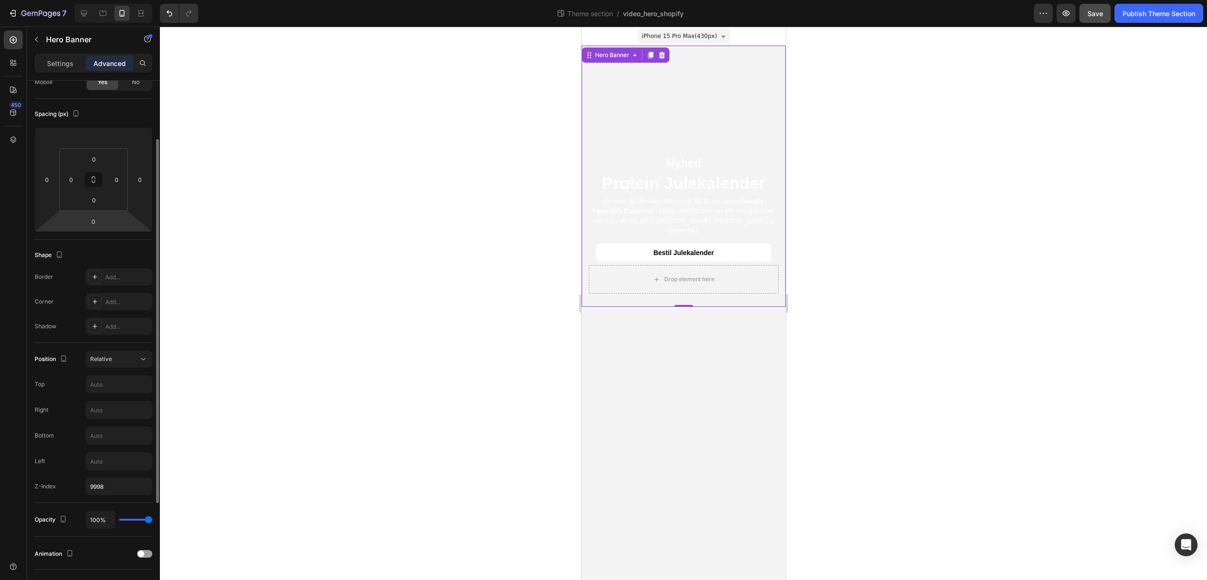
scroll to position [103, 0]
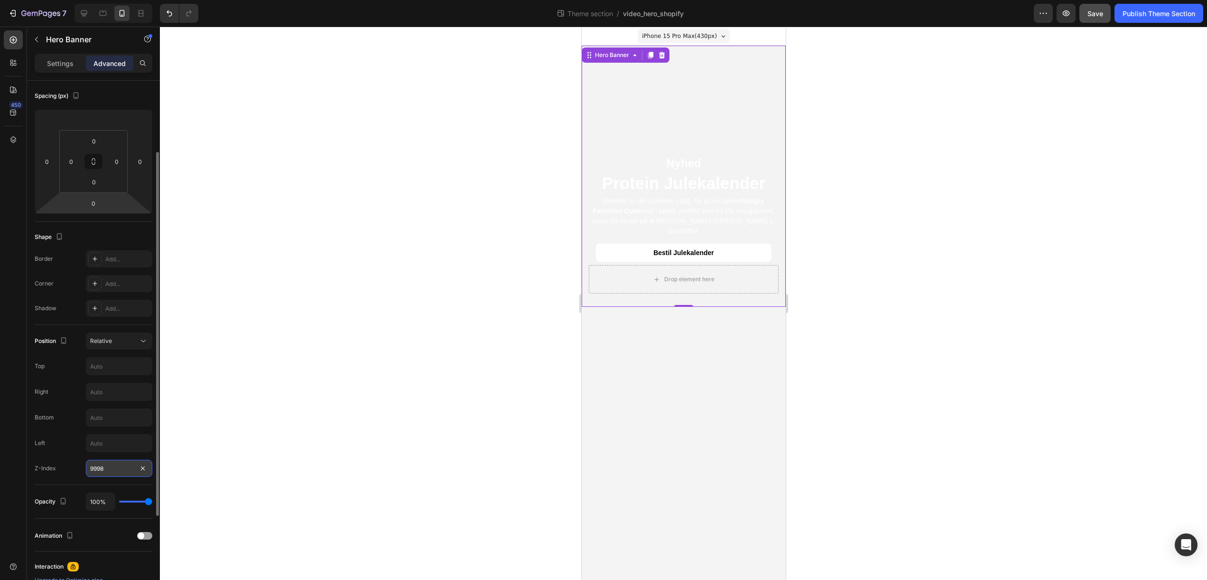
click at [121, 467] on input "9998" at bounding box center [119, 467] width 66 height 17
type input "100"
click at [276, 439] on div at bounding box center [684, 303] width 1048 height 553
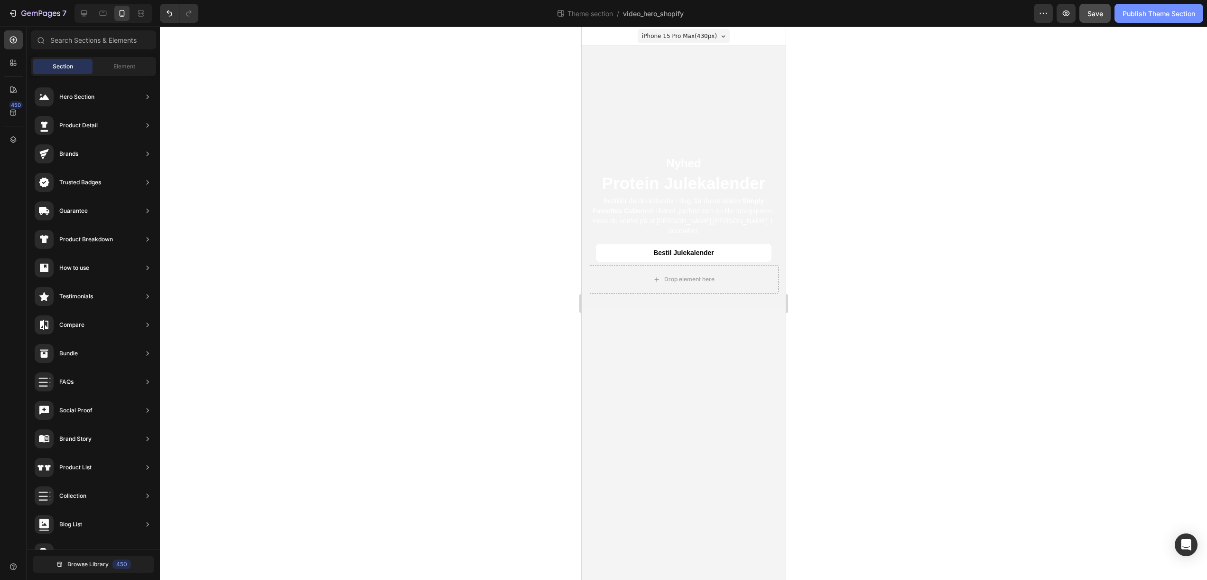
click at [1133, 21] on button "Publish Theme Section" at bounding box center [1159, 13] width 89 height 19
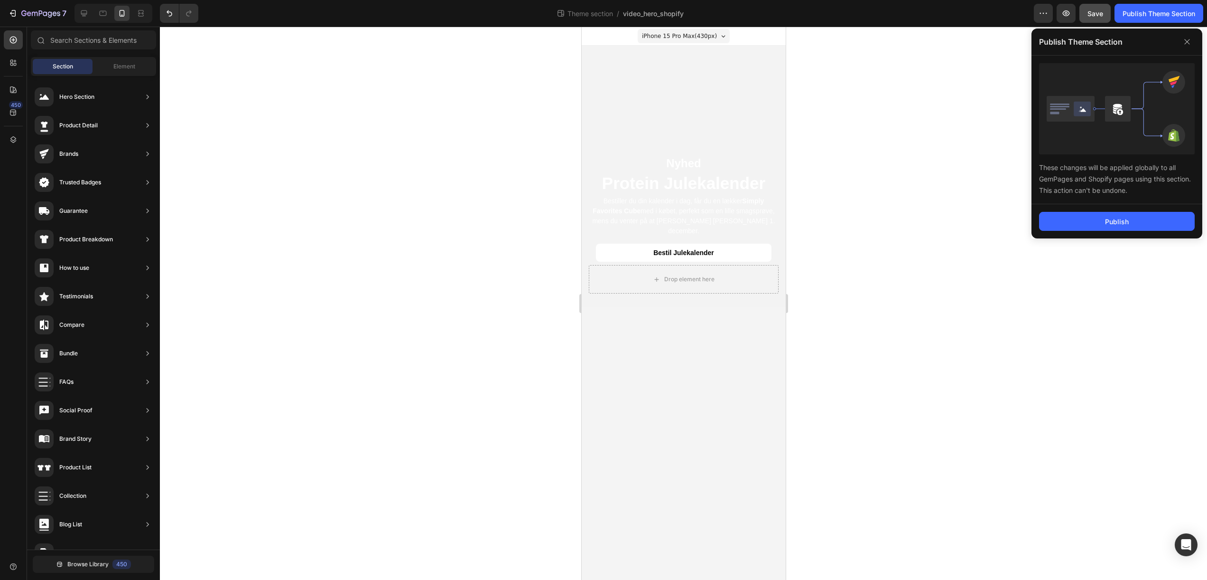
click at [1102, 232] on div "Publish" at bounding box center [1117, 221] width 171 height 34
click at [1101, 224] on button "Publish" at bounding box center [1117, 221] width 156 height 19
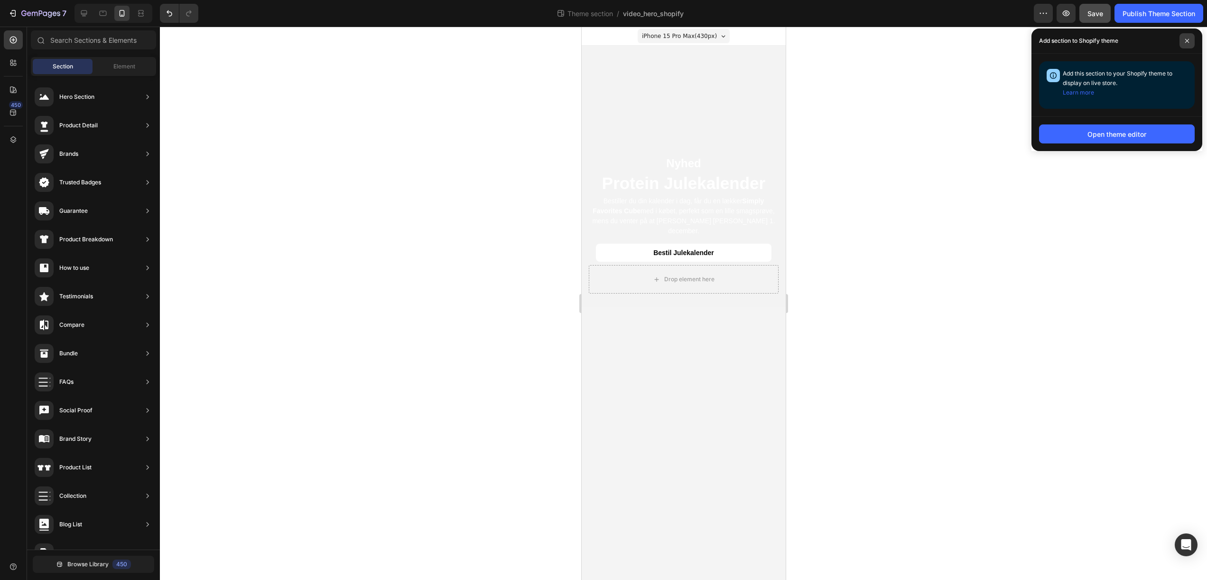
click at [1188, 45] on span at bounding box center [1187, 40] width 15 height 15
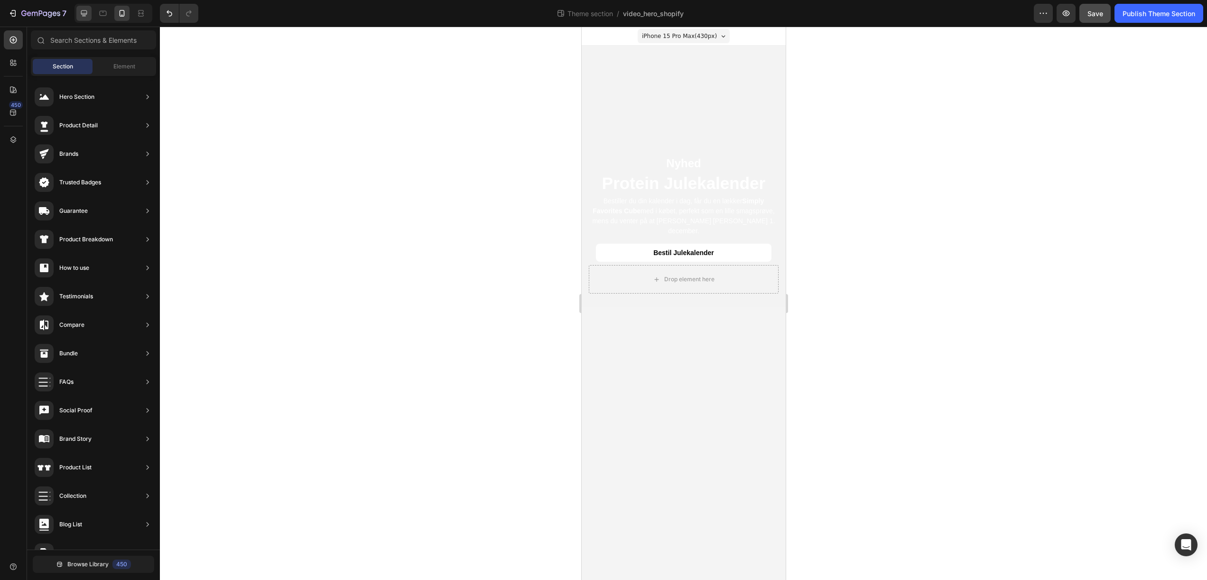
click at [88, 15] on icon at bounding box center [83, 13] width 9 height 9
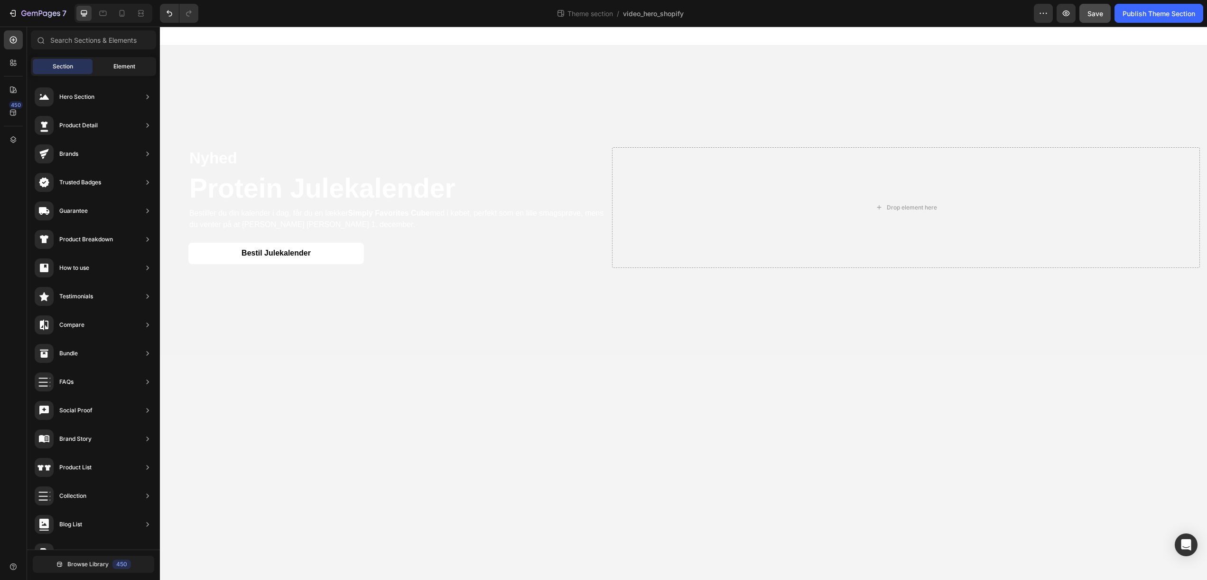
click at [123, 61] on div "Element" at bounding box center [124, 66] width 60 height 15
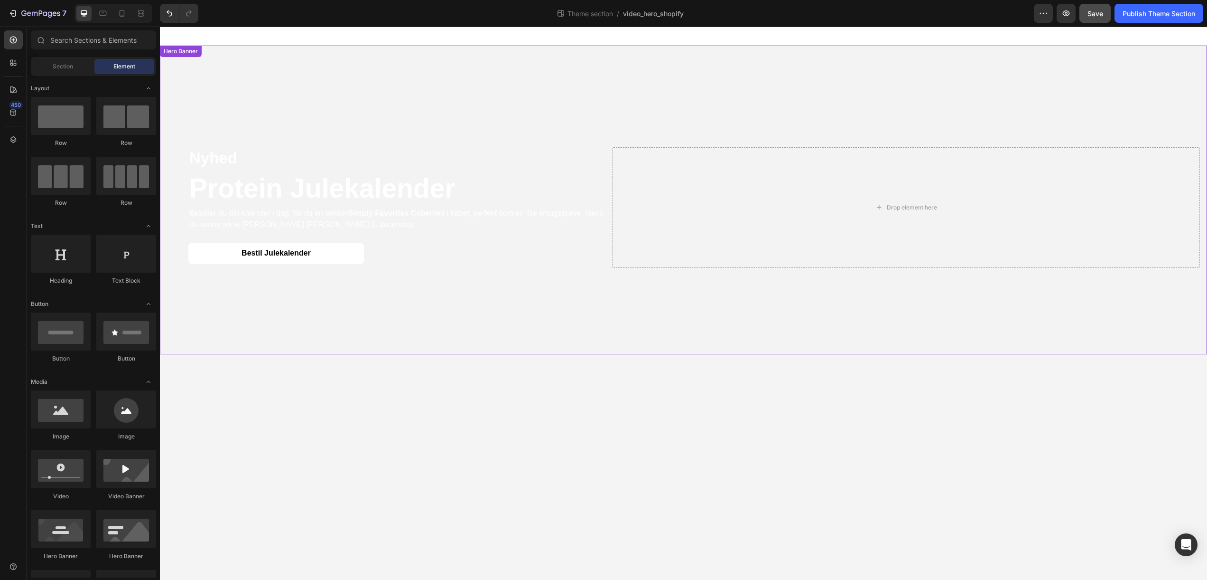
click at [656, 61] on video "Background Image" at bounding box center [684, 308] width 1048 height 524
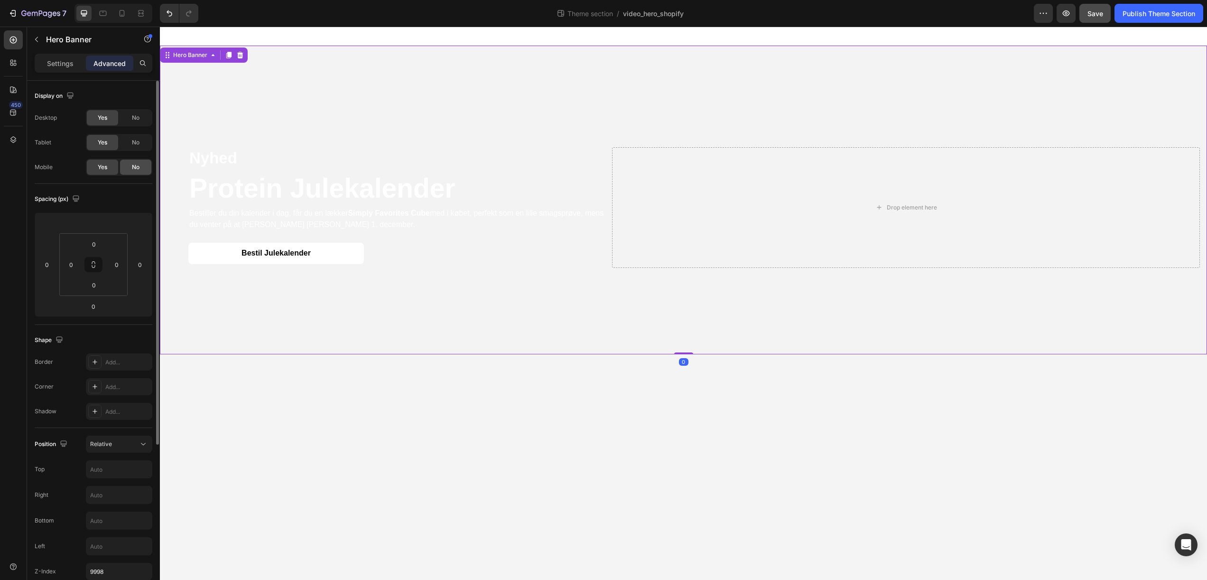
click at [140, 170] on div "No" at bounding box center [135, 166] width 31 height 15
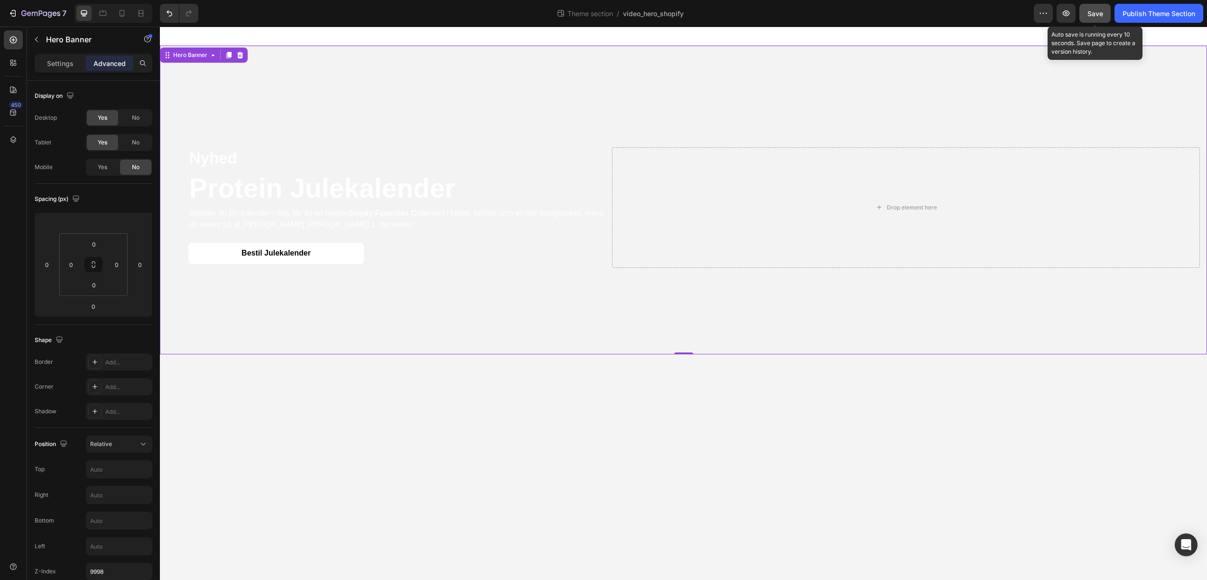
click at [1087, 12] on button "Save" at bounding box center [1095, 13] width 31 height 19
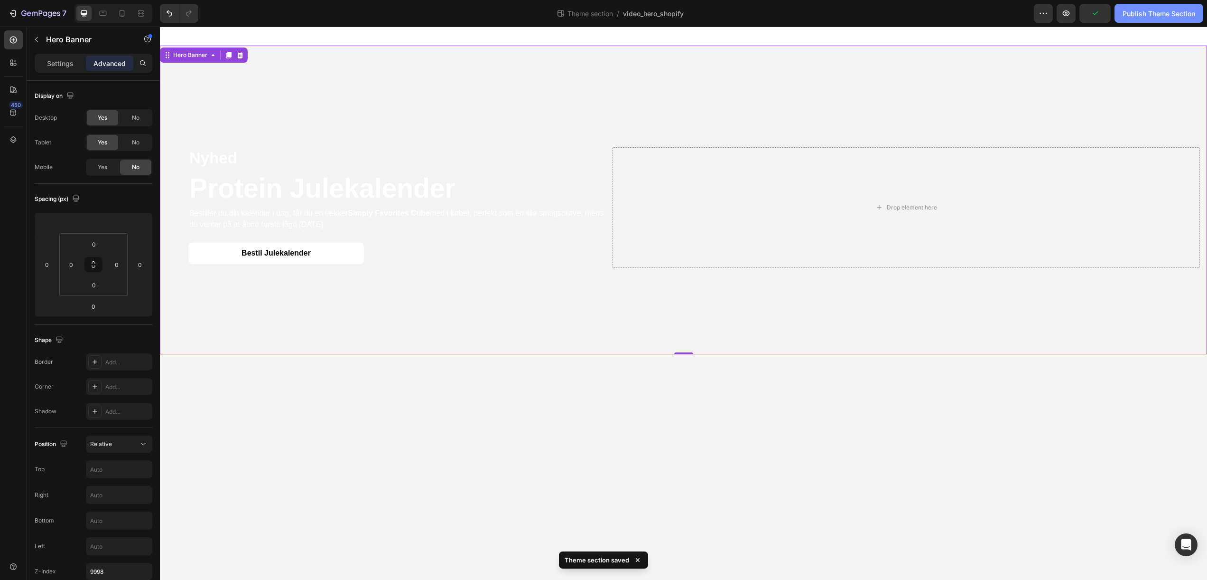
click at [1162, 18] on div "Publish Theme Section" at bounding box center [1159, 14] width 73 height 10
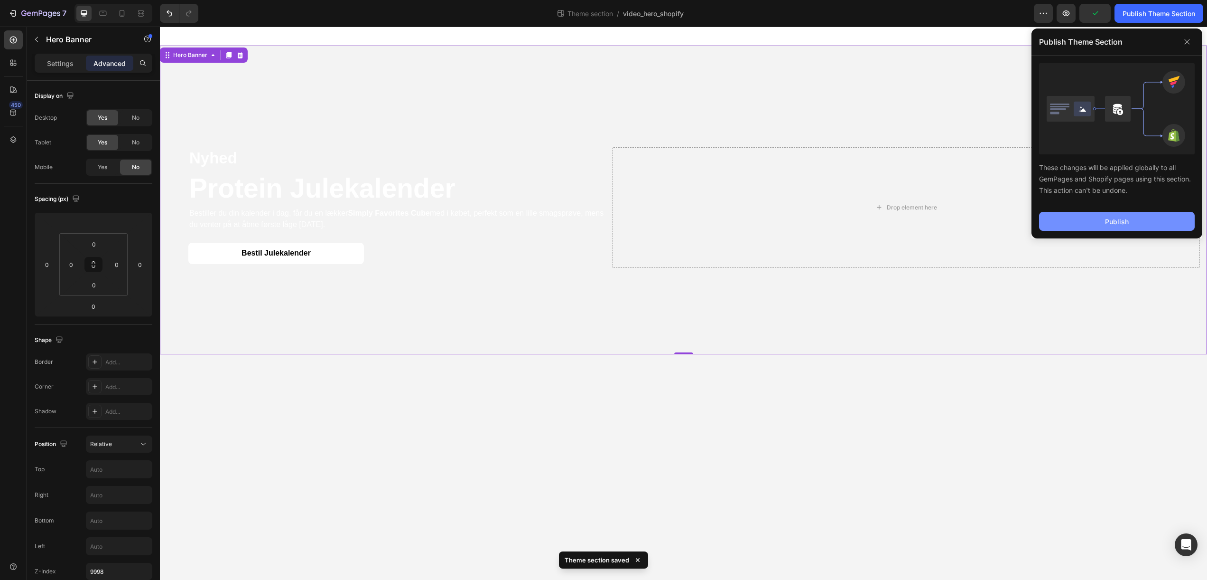
click at [1115, 222] on div "Publish" at bounding box center [1117, 221] width 24 height 10
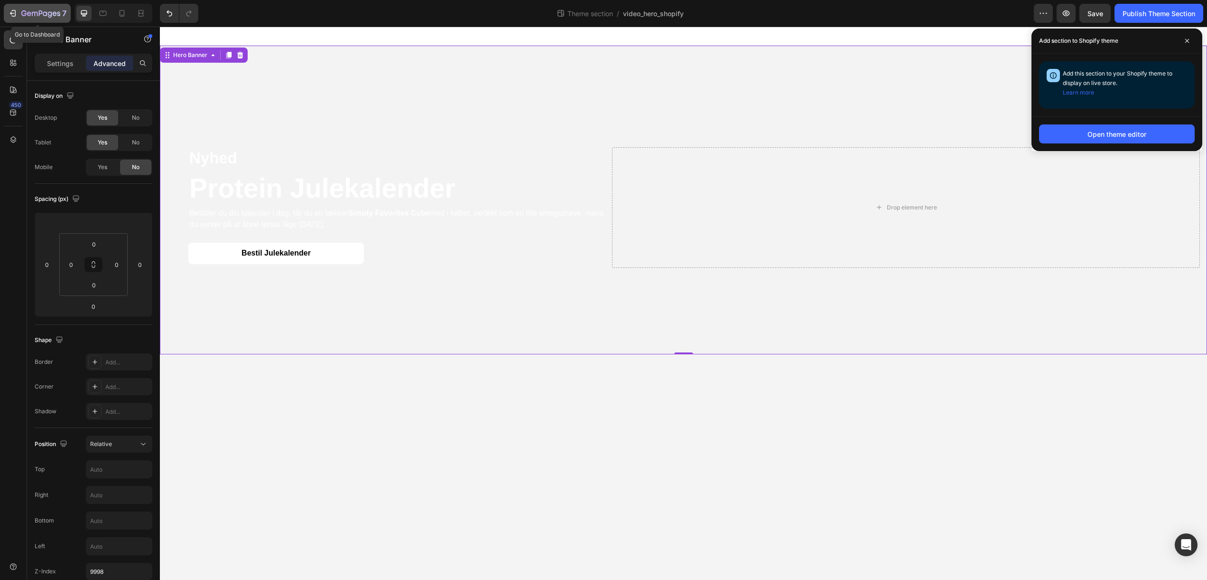
click at [47, 15] on icon "button" at bounding box center [45, 13] width 4 height 4
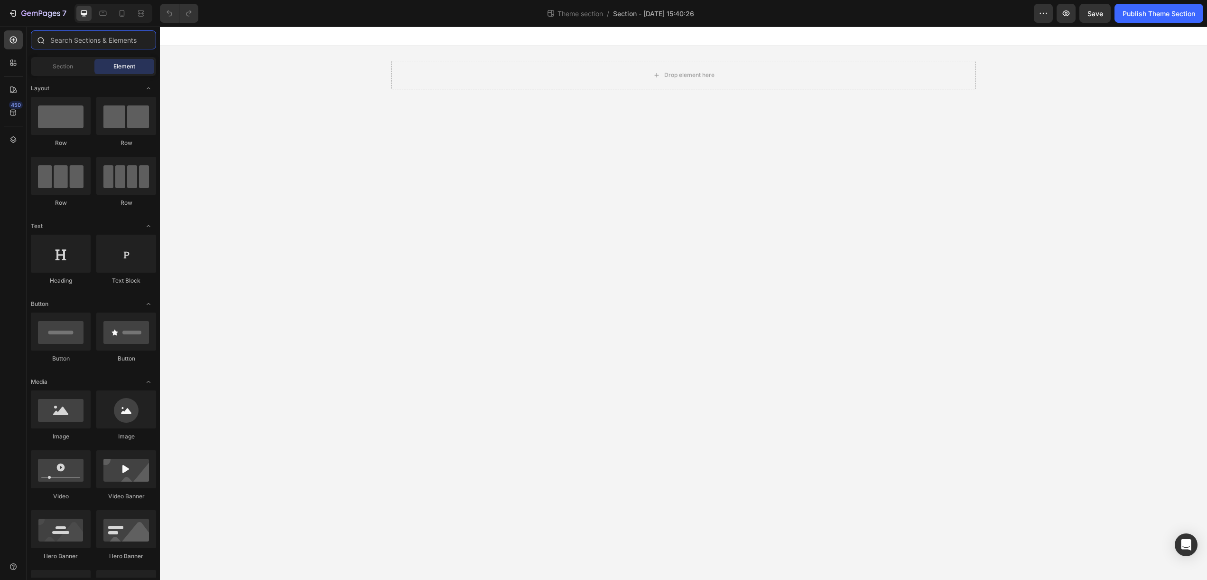
click at [66, 39] on input "text" at bounding box center [93, 39] width 125 height 19
click at [69, 65] on span "Section" at bounding box center [63, 66] width 20 height 9
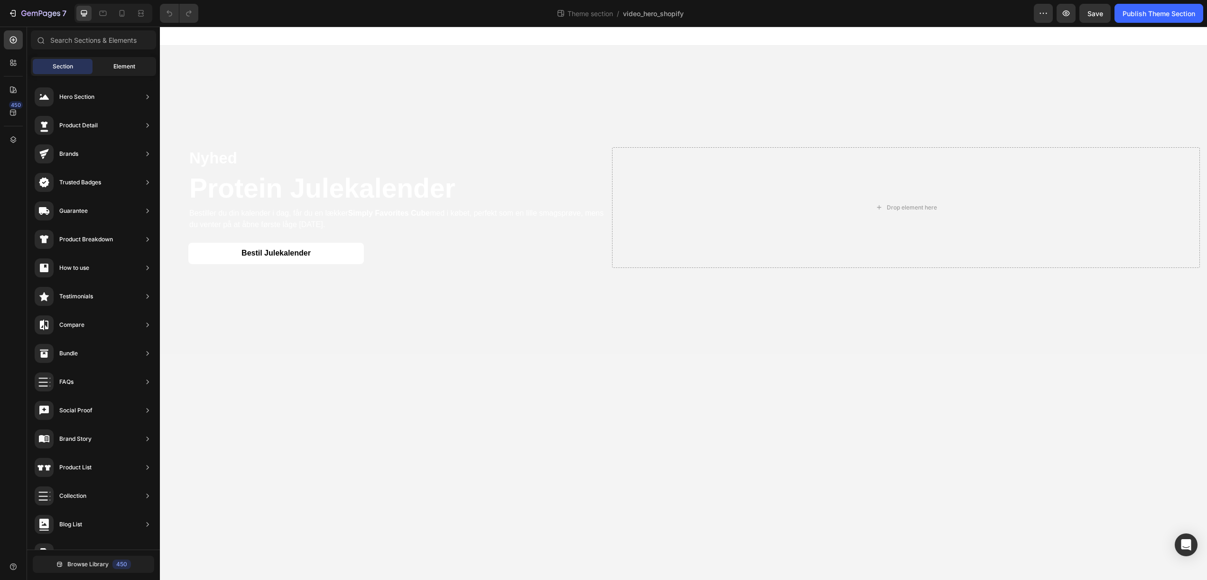
click at [124, 65] on span "Element" at bounding box center [124, 66] width 22 height 9
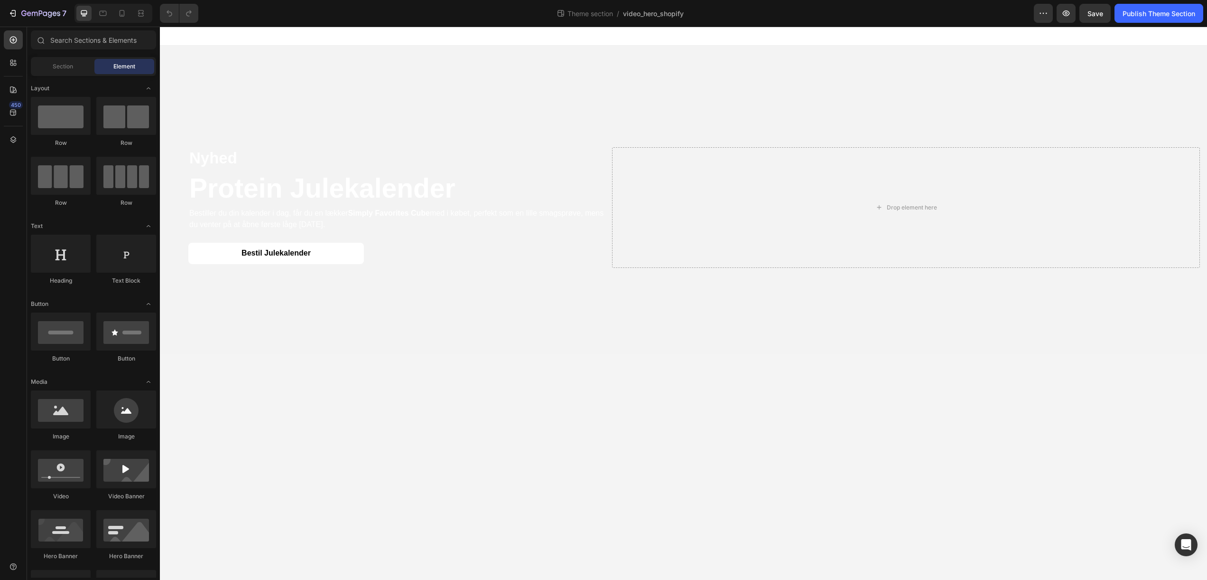
click at [693, 32] on div at bounding box center [684, 36] width 1048 height 19
click at [697, 50] on video "Background Image" at bounding box center [684, 308] width 1048 height 524
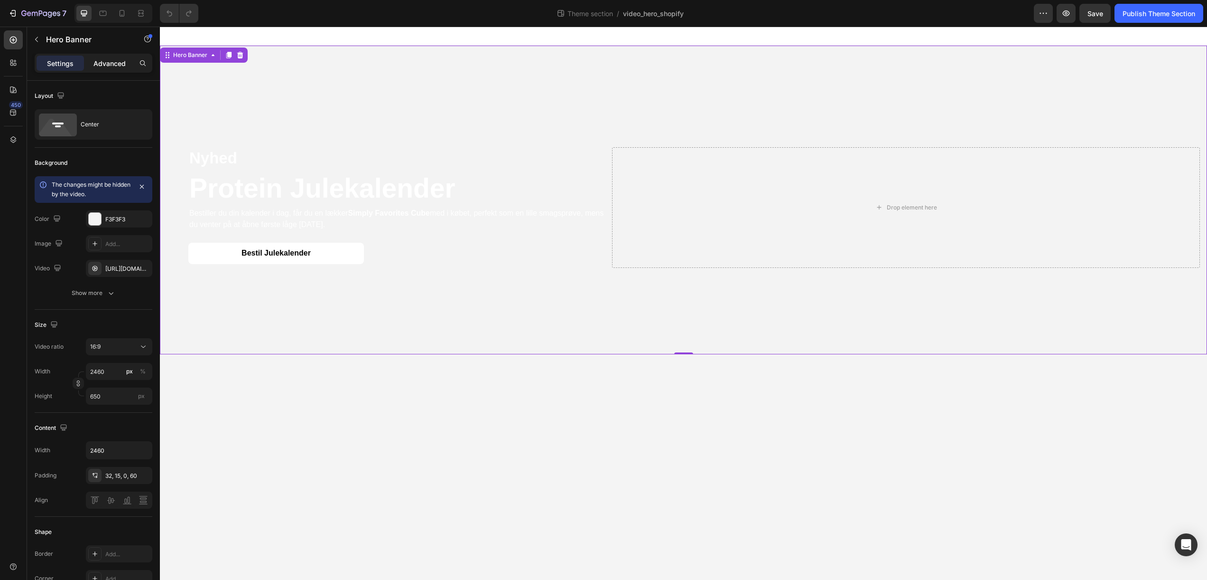
click at [103, 62] on p "Advanced" at bounding box center [110, 63] width 32 height 10
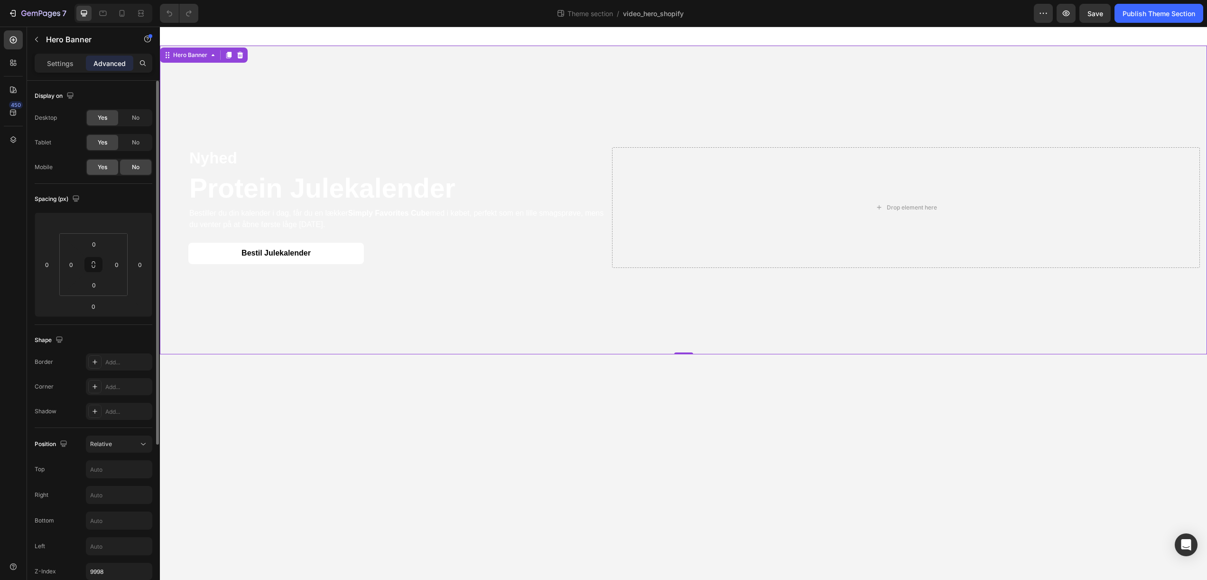
click at [102, 167] on span "Yes" at bounding box center [102, 167] width 9 height 9
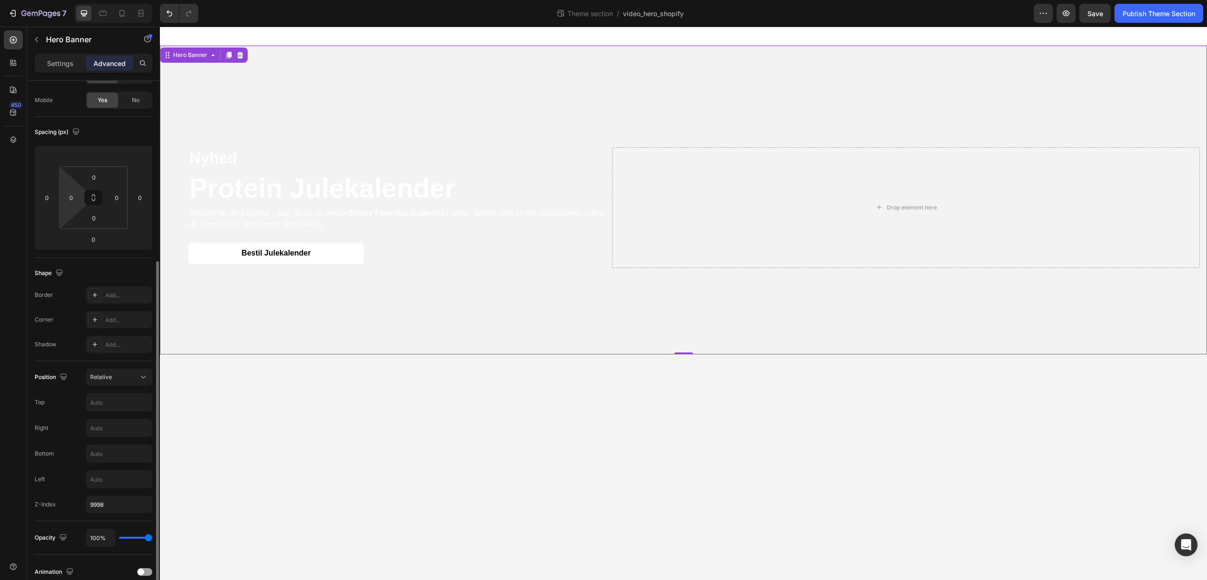
scroll to position [146, 0]
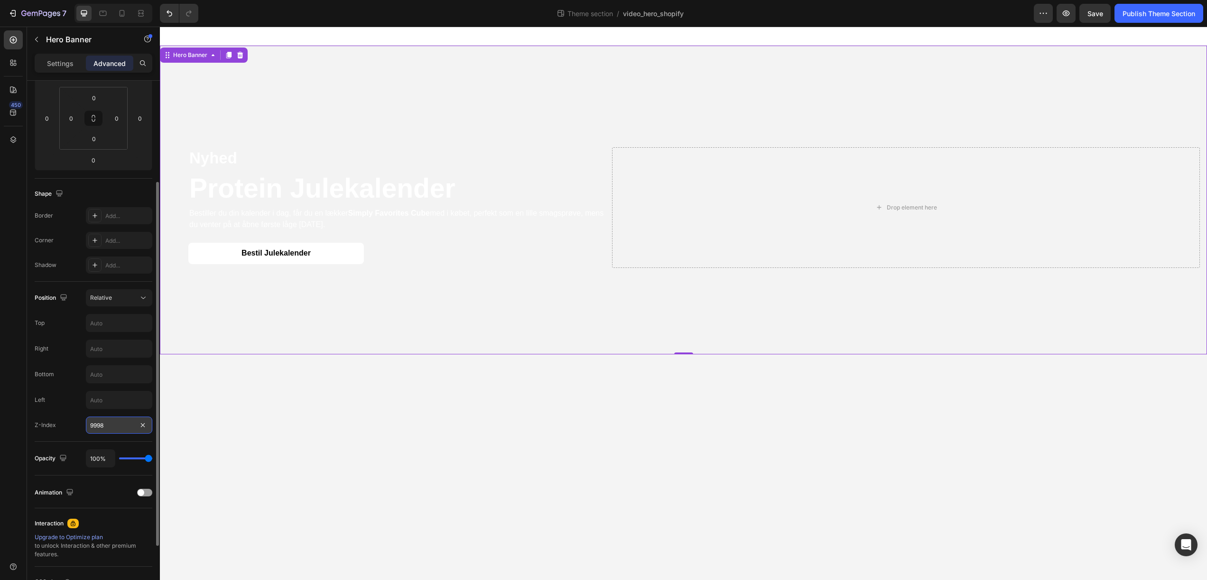
click at [119, 422] on input "9998" at bounding box center [119, 424] width 66 height 17
type input "20"
click at [292, 457] on body "Nyhed Text Block Protein Julekalender Heading Bestiller du din kalender i dag, …" at bounding box center [684, 303] width 1048 height 553
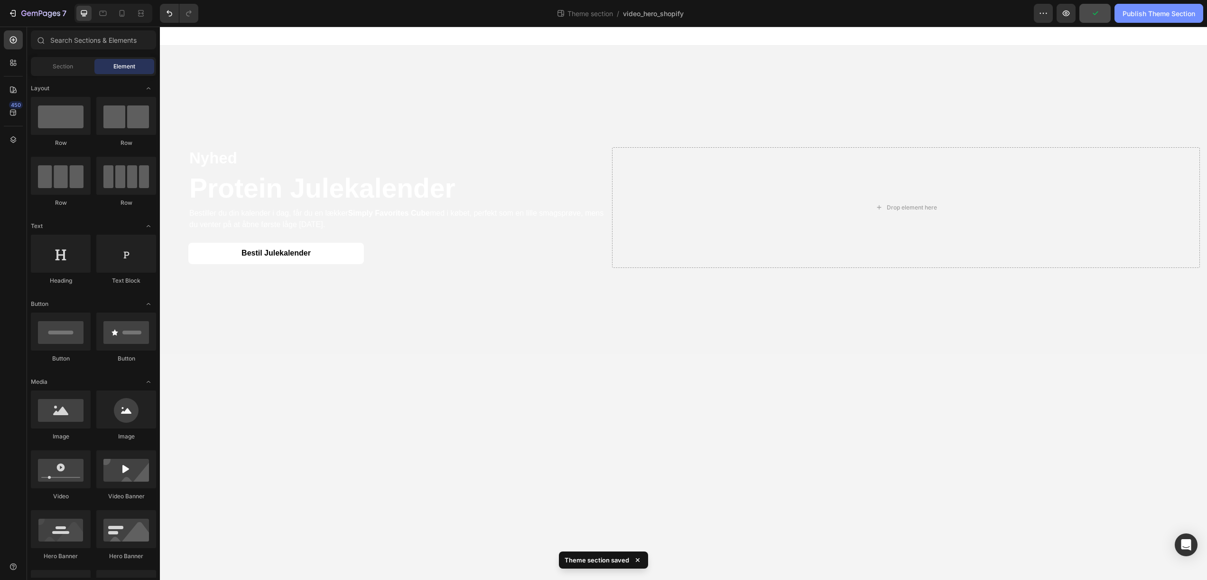
click at [1144, 19] on button "Publish Theme Section" at bounding box center [1159, 13] width 89 height 19
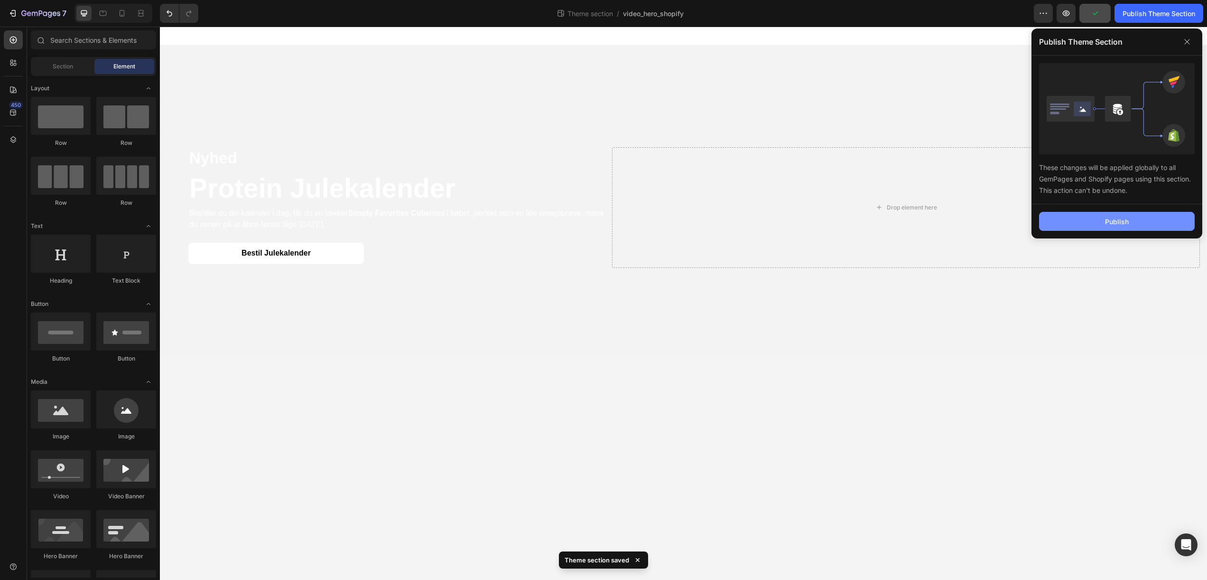
click at [1122, 219] on div "Publish" at bounding box center [1117, 221] width 24 height 10
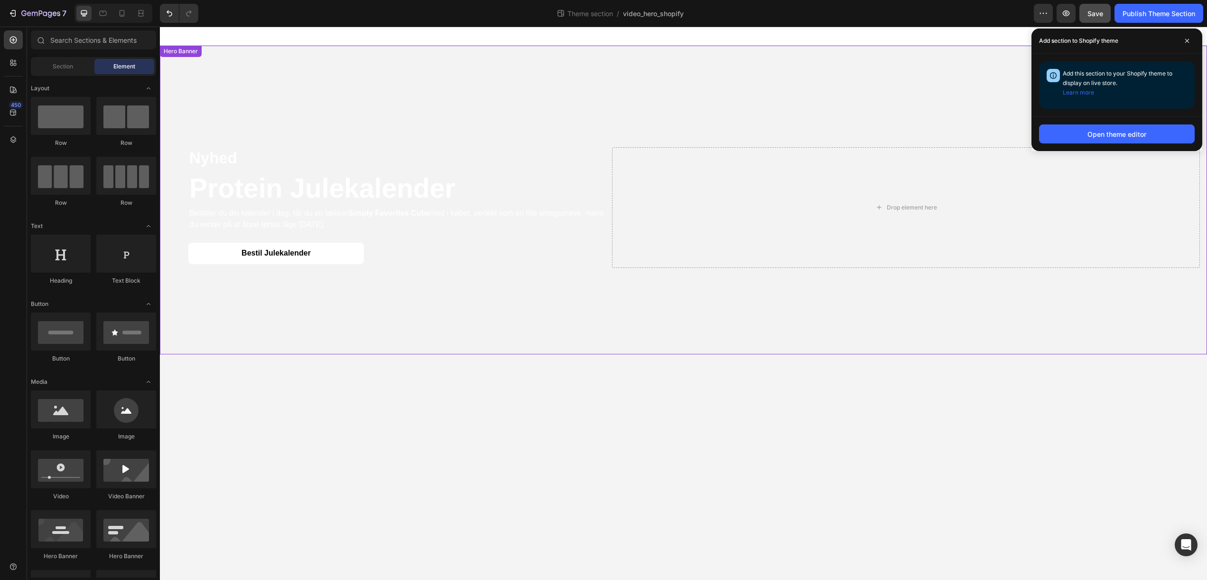
click at [260, 62] on video "Background Image" at bounding box center [684, 308] width 1048 height 524
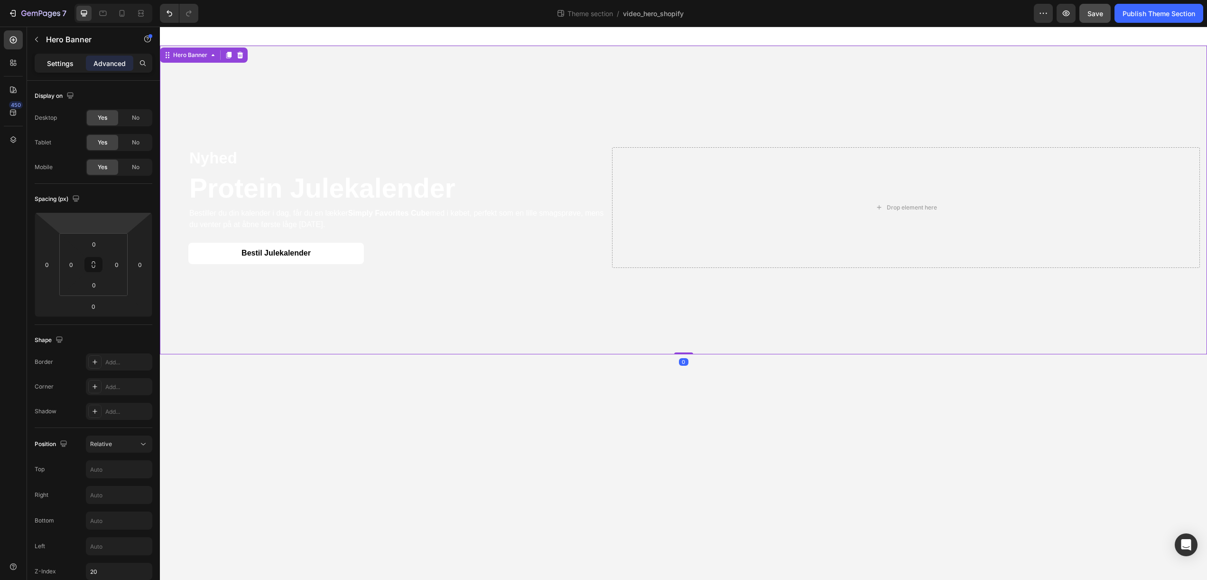
click at [57, 65] on p "Settings" at bounding box center [60, 63] width 27 height 10
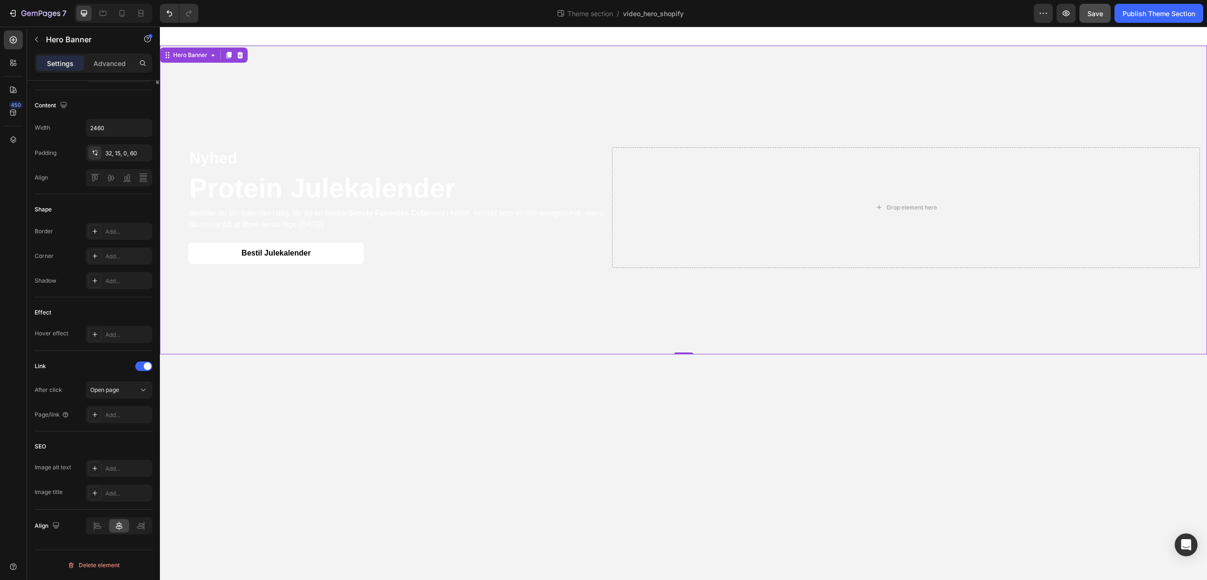
scroll to position [0, 0]
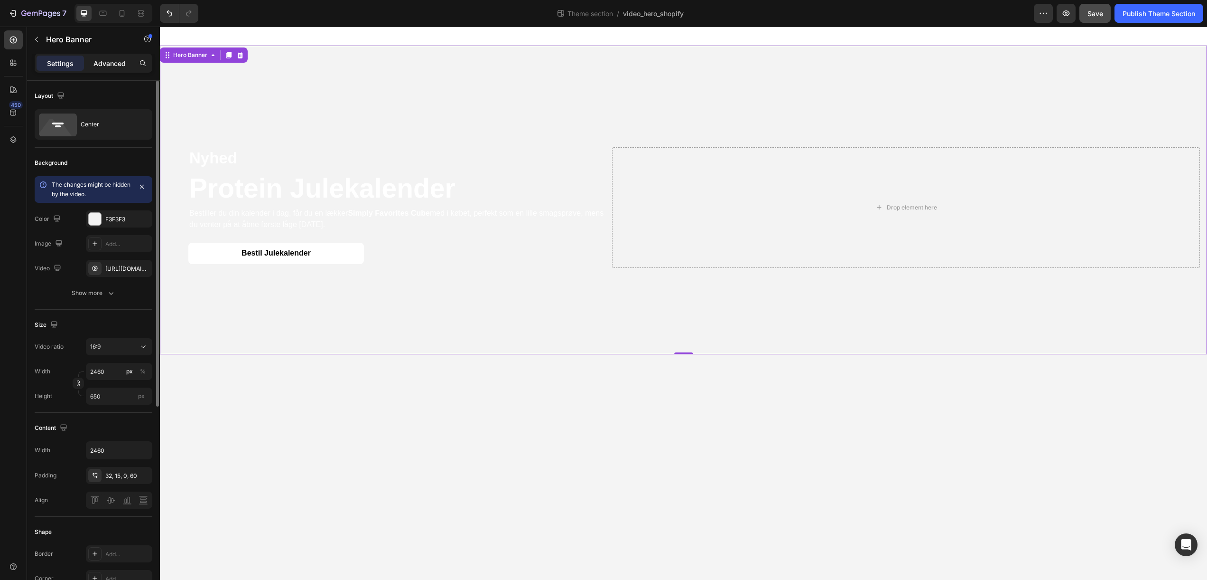
click at [111, 59] on p "Advanced" at bounding box center [110, 63] width 32 height 10
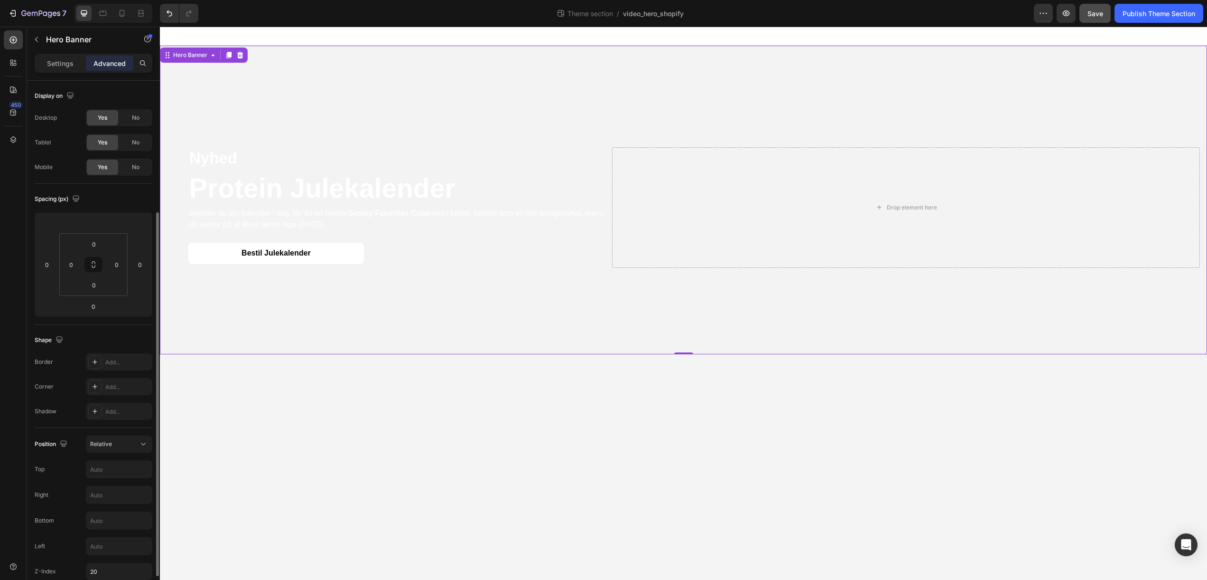
scroll to position [169, 0]
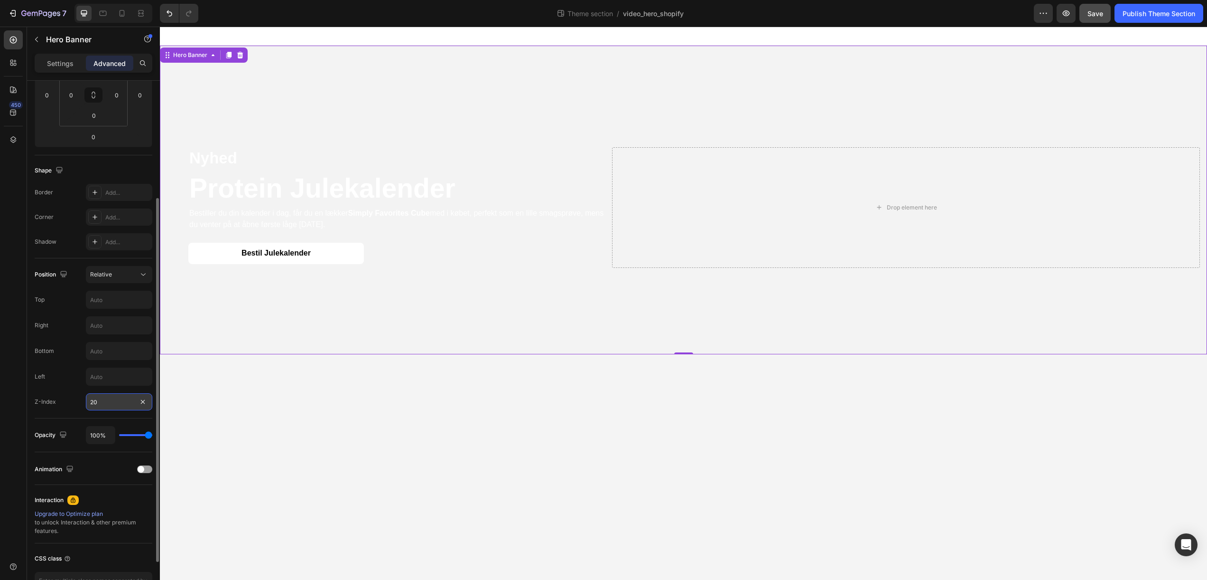
click at [117, 404] on input "20" at bounding box center [119, 401] width 66 height 17
click at [326, 413] on body "Nyhed Text Block Protein Julekalender Heading Bestiller du din kalender i dag, …" at bounding box center [684, 303] width 1048 height 553
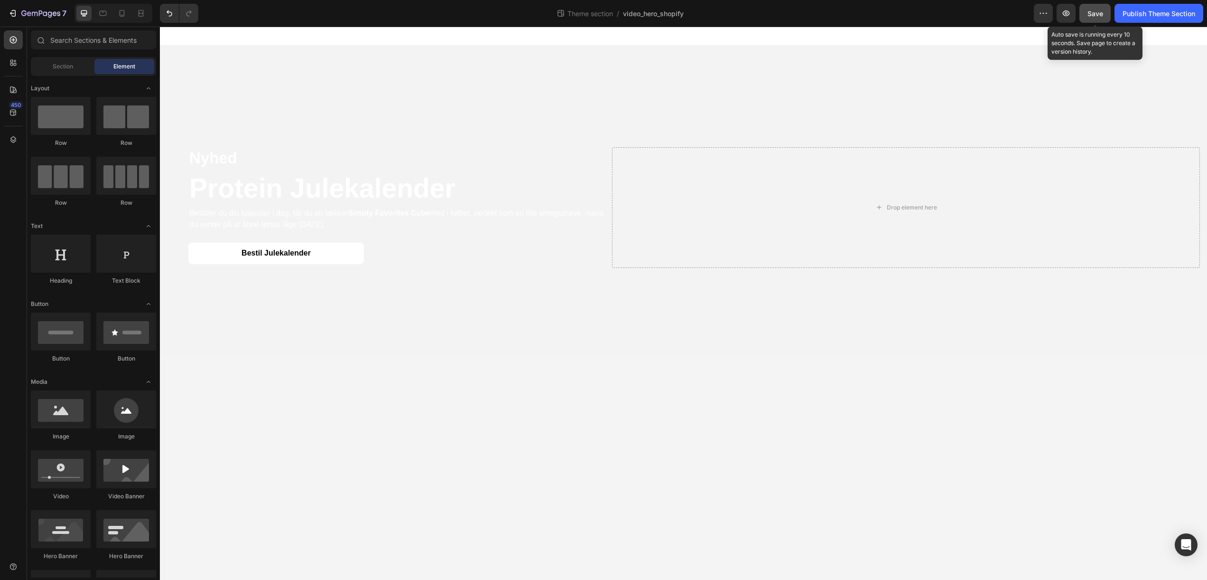
click at [1088, 15] on span "Save" at bounding box center [1096, 13] width 16 height 8
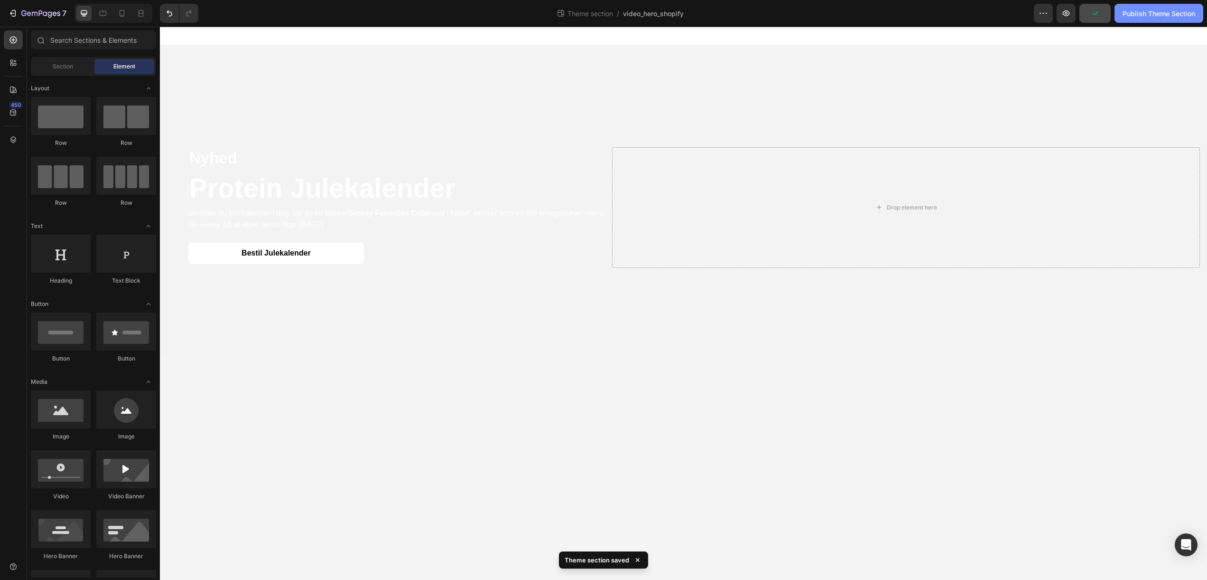
click at [1136, 15] on div "Publish Theme Section" at bounding box center [1159, 14] width 73 height 10
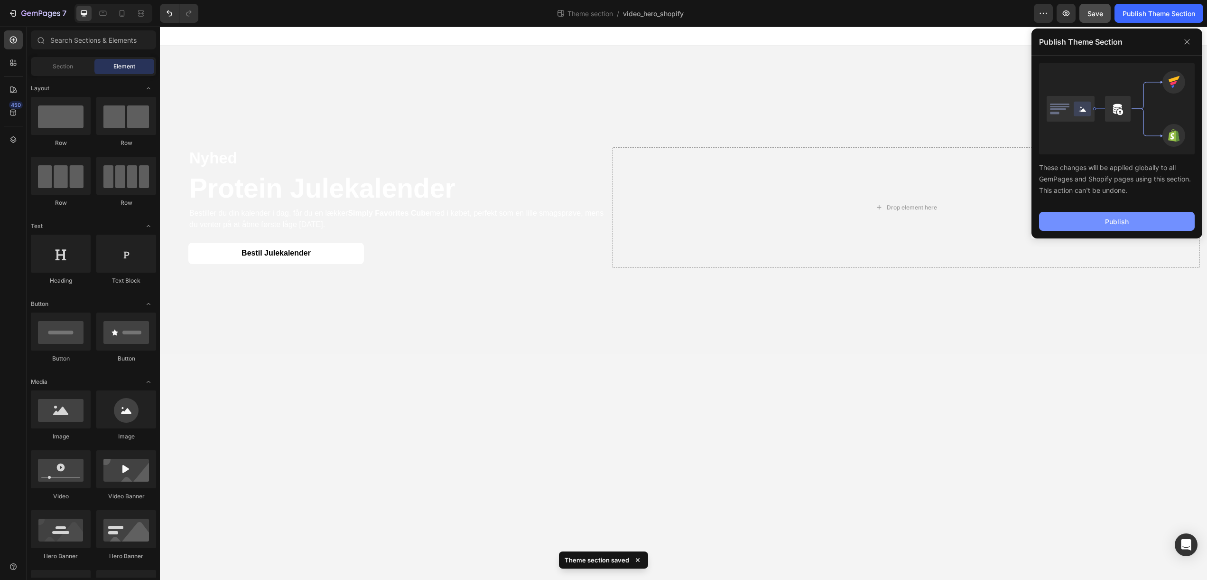
click at [1100, 221] on button "Publish" at bounding box center [1117, 221] width 156 height 19
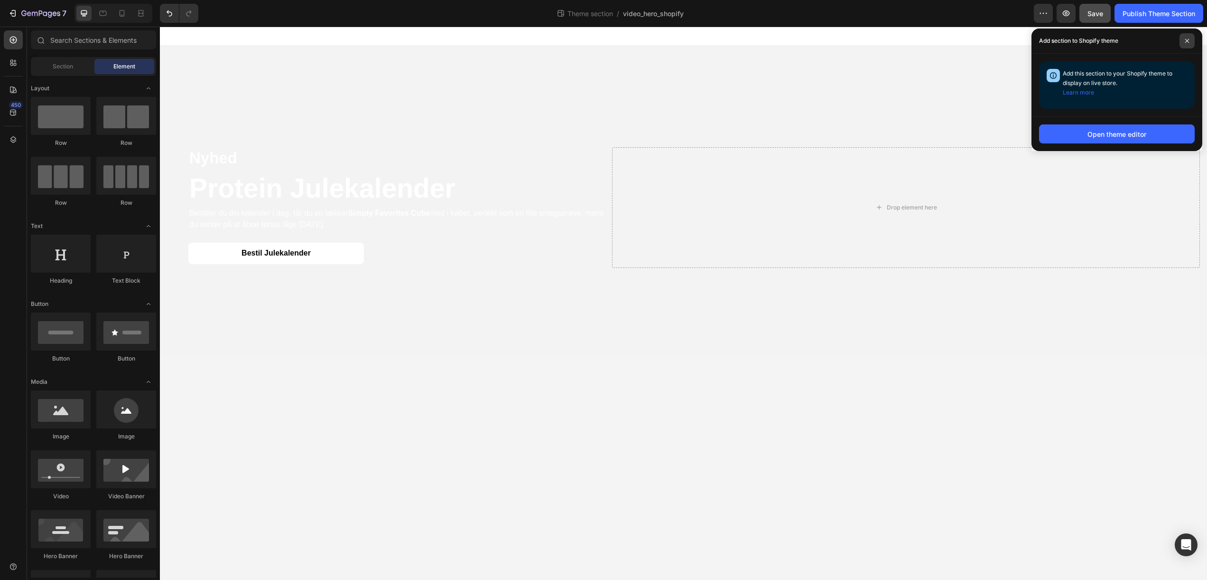
click at [1185, 41] on icon at bounding box center [1187, 40] width 5 height 5
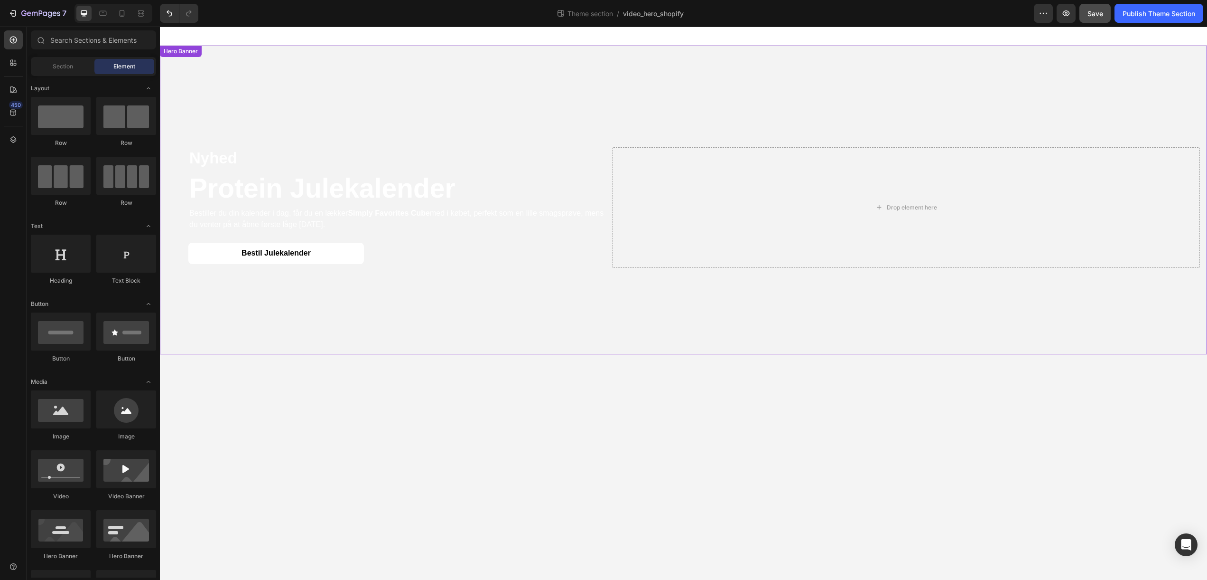
click at [309, 320] on video "Background Image" at bounding box center [684, 308] width 1048 height 524
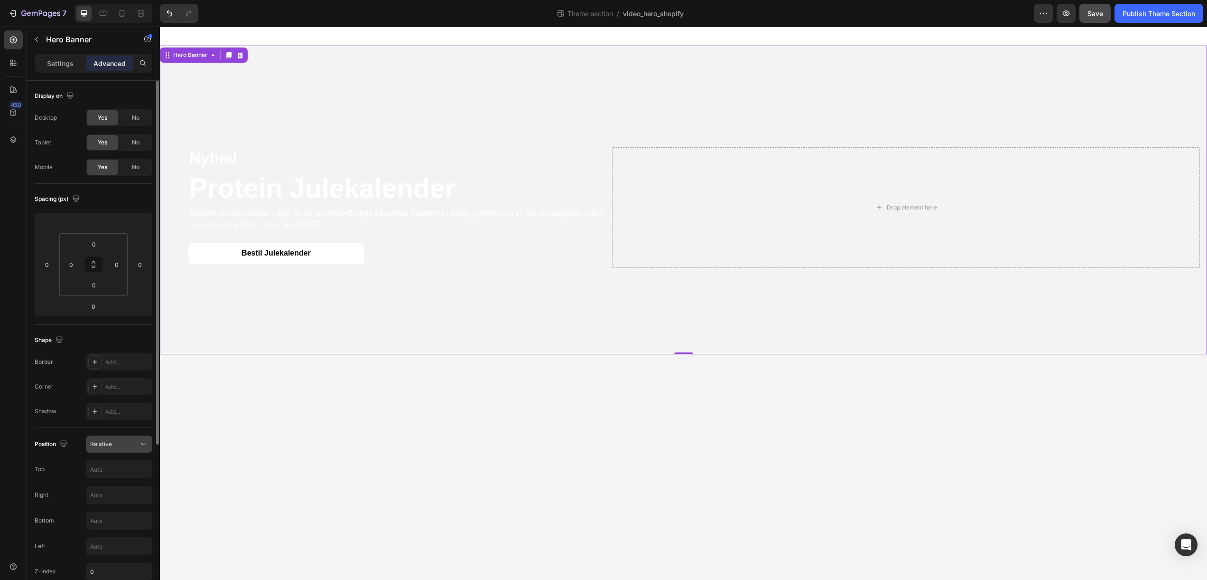
click at [132, 442] on div "Relative" at bounding box center [114, 444] width 48 height 9
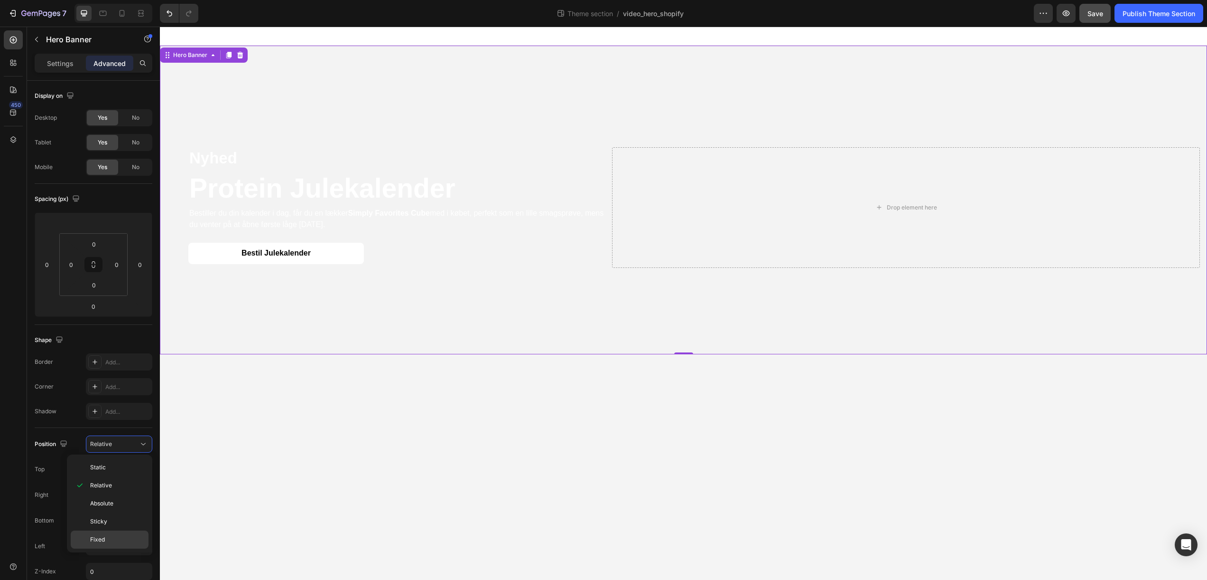
click at [108, 536] on p "Fixed" at bounding box center [117, 539] width 54 height 9
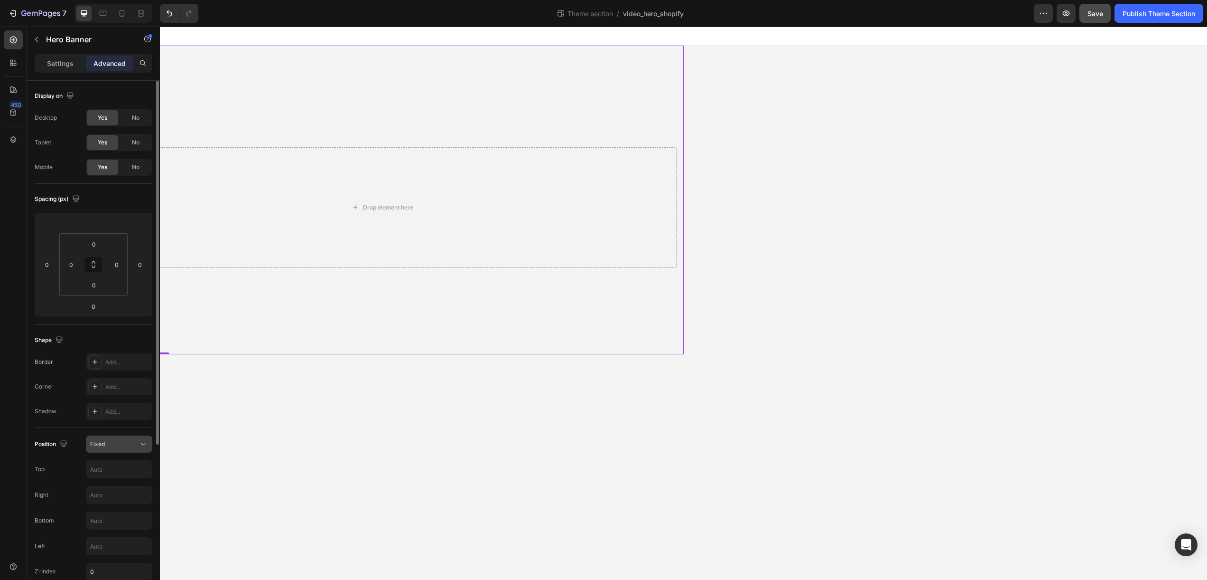
click at [117, 445] on div "Fixed" at bounding box center [114, 444] width 48 height 9
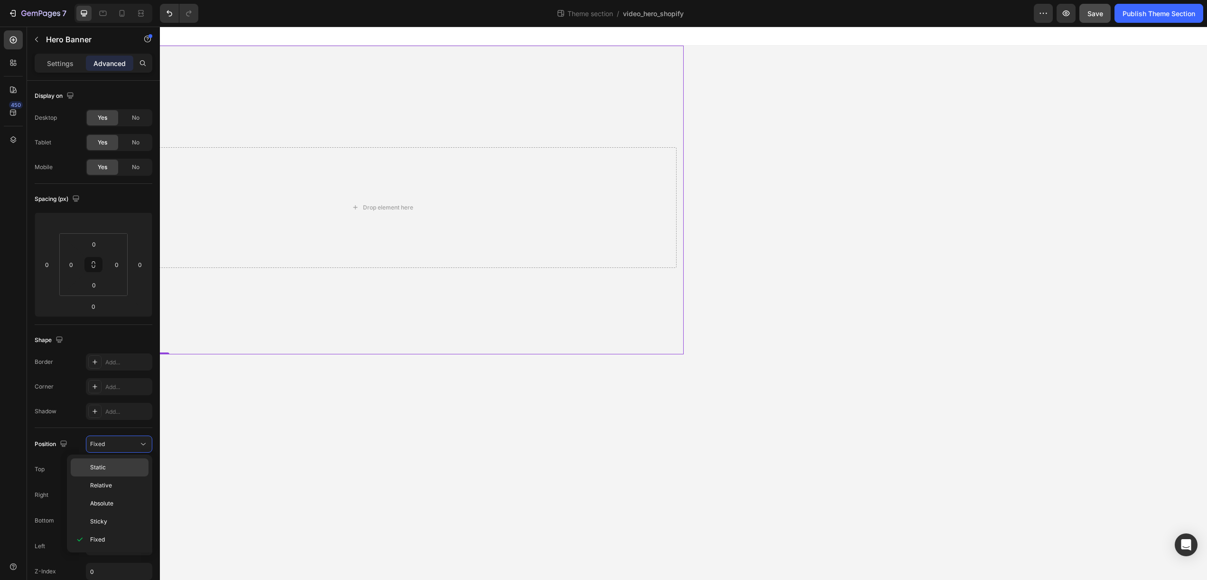
click at [114, 464] on p "Static" at bounding box center [117, 467] width 54 height 9
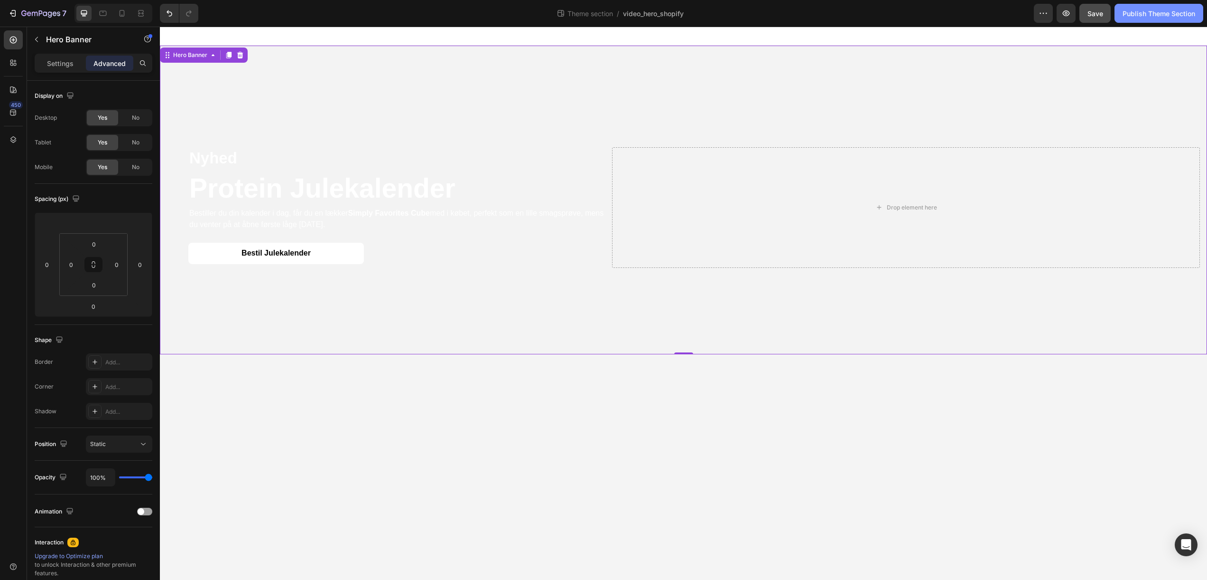
click at [1123, 13] on div "Publish Theme Section" at bounding box center [1159, 14] width 73 height 10
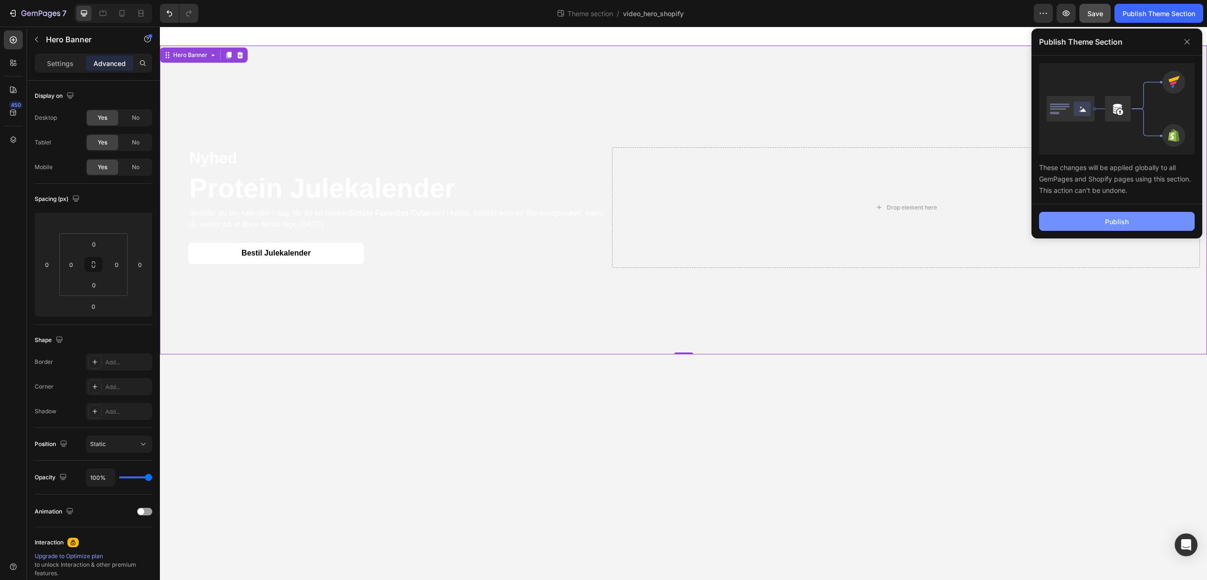
click at [1092, 221] on button "Publish" at bounding box center [1117, 221] width 156 height 19
